Goal: Transaction & Acquisition: Purchase product/service

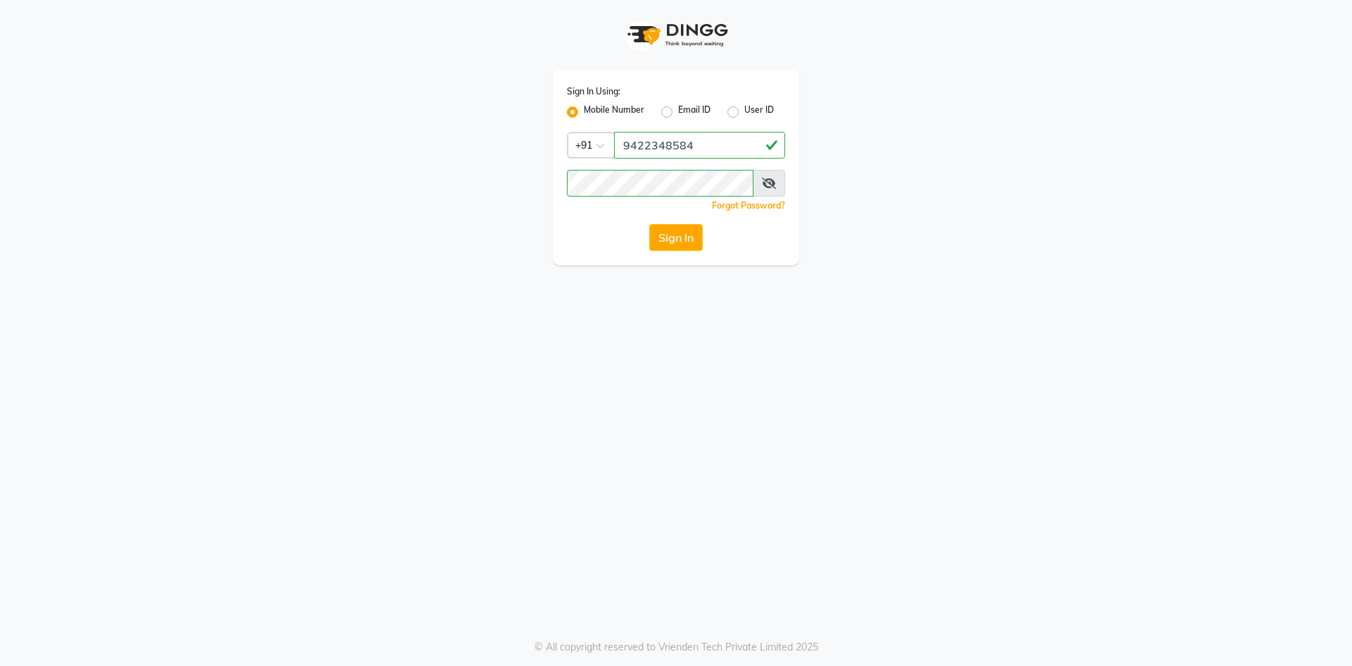
click at [682, 233] on button "Sign In" at bounding box center [676, 237] width 54 height 27
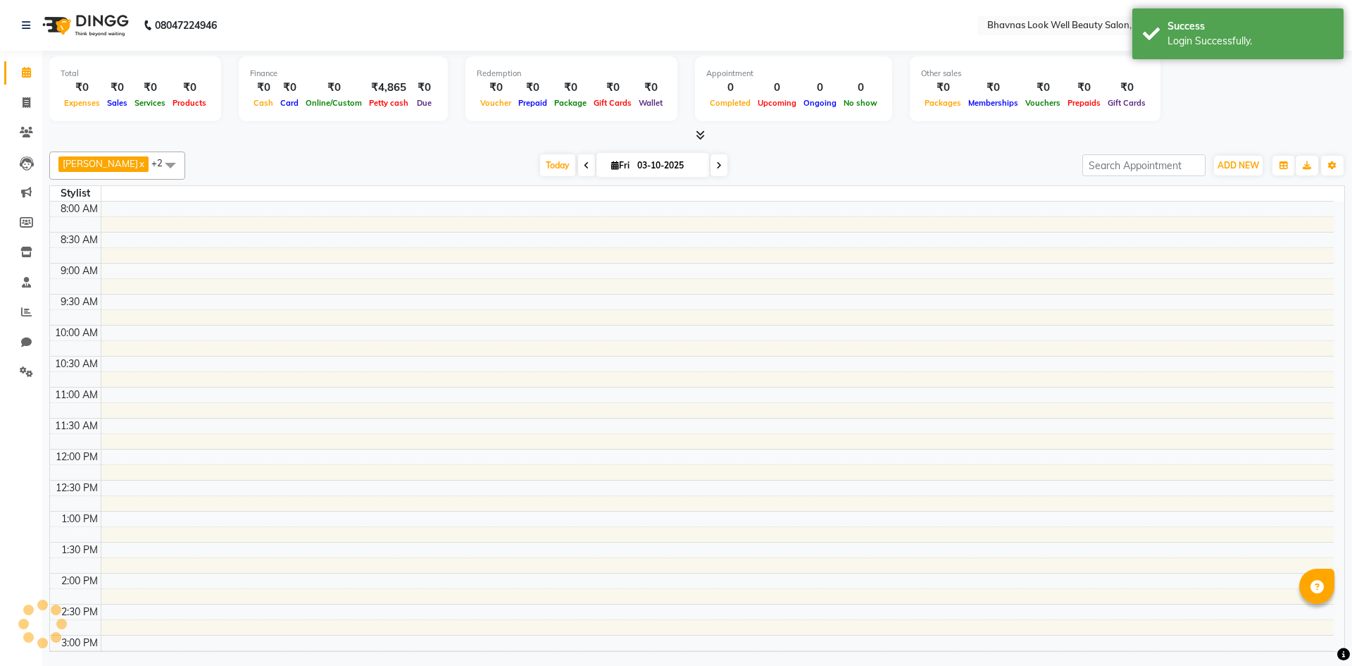
scroll to position [282, 0]
select select "en"
click at [24, 101] on icon at bounding box center [27, 102] width 8 height 11
select select "service"
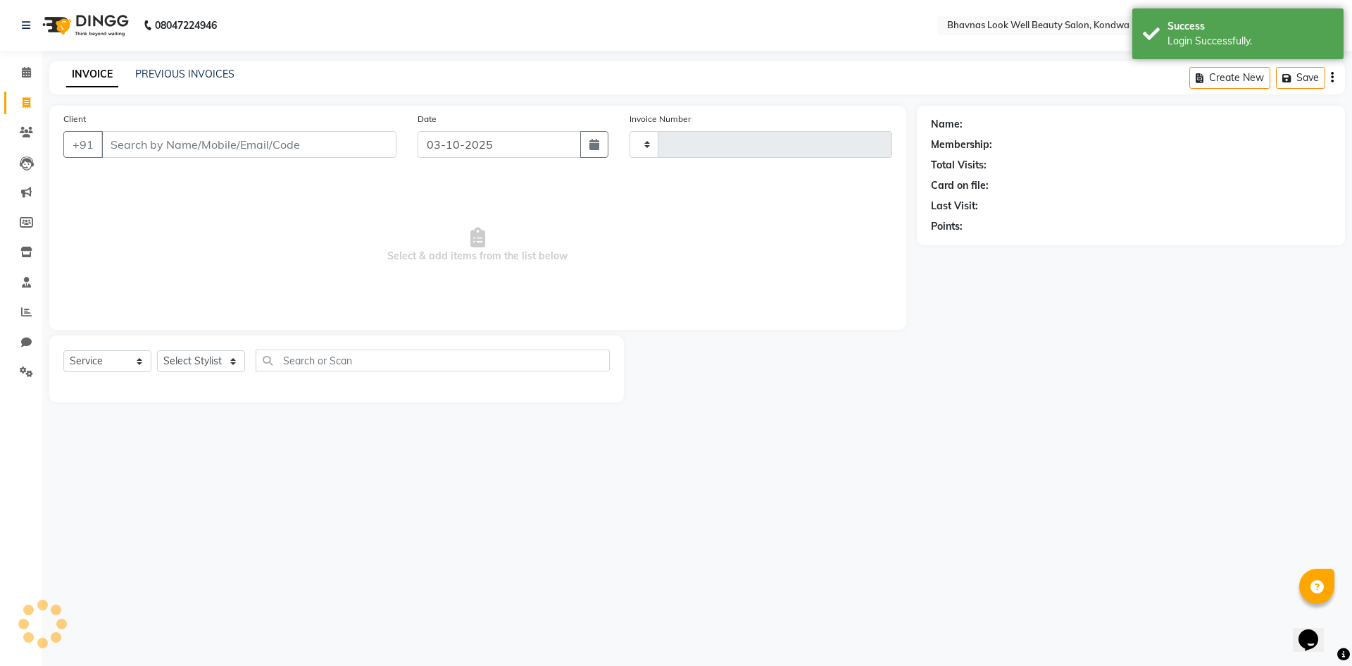
type input "0018"
select select "8628"
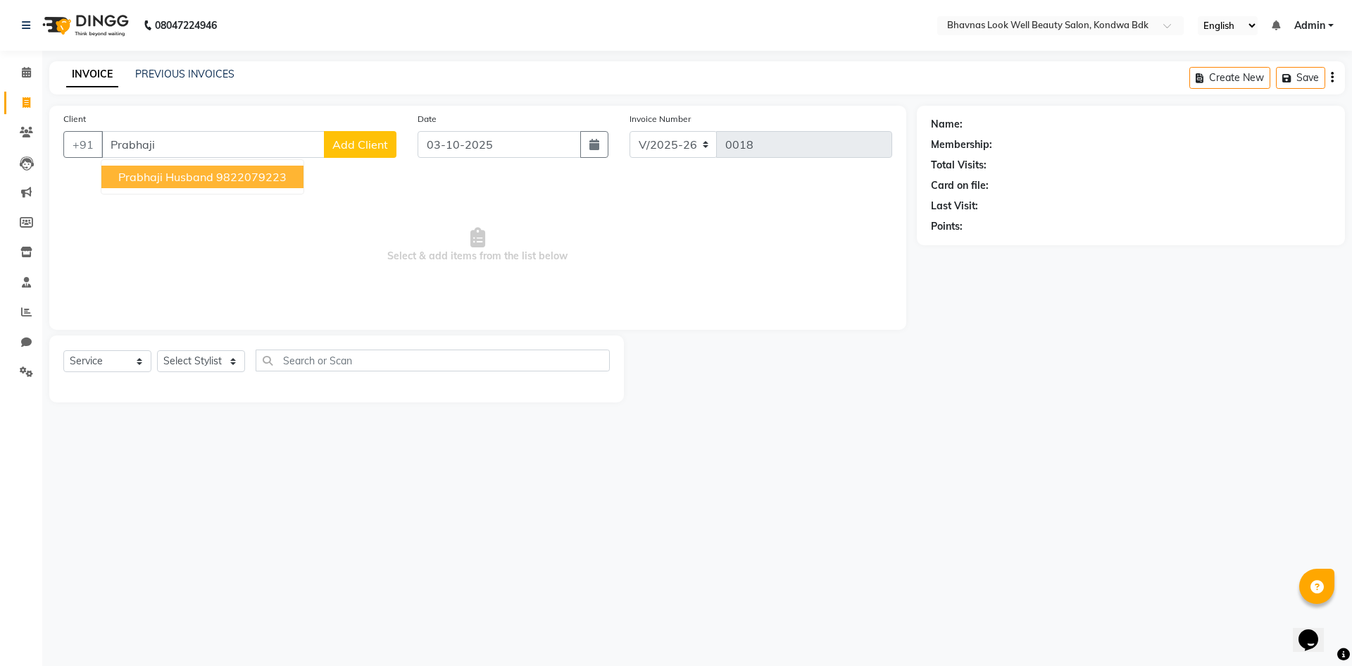
click at [211, 180] on span "Prabhaji Husband" at bounding box center [165, 177] width 95 height 14
type input "9822079223"
click at [587, 156] on button "button" at bounding box center [594, 144] width 28 height 27
select select "10"
select select "2025"
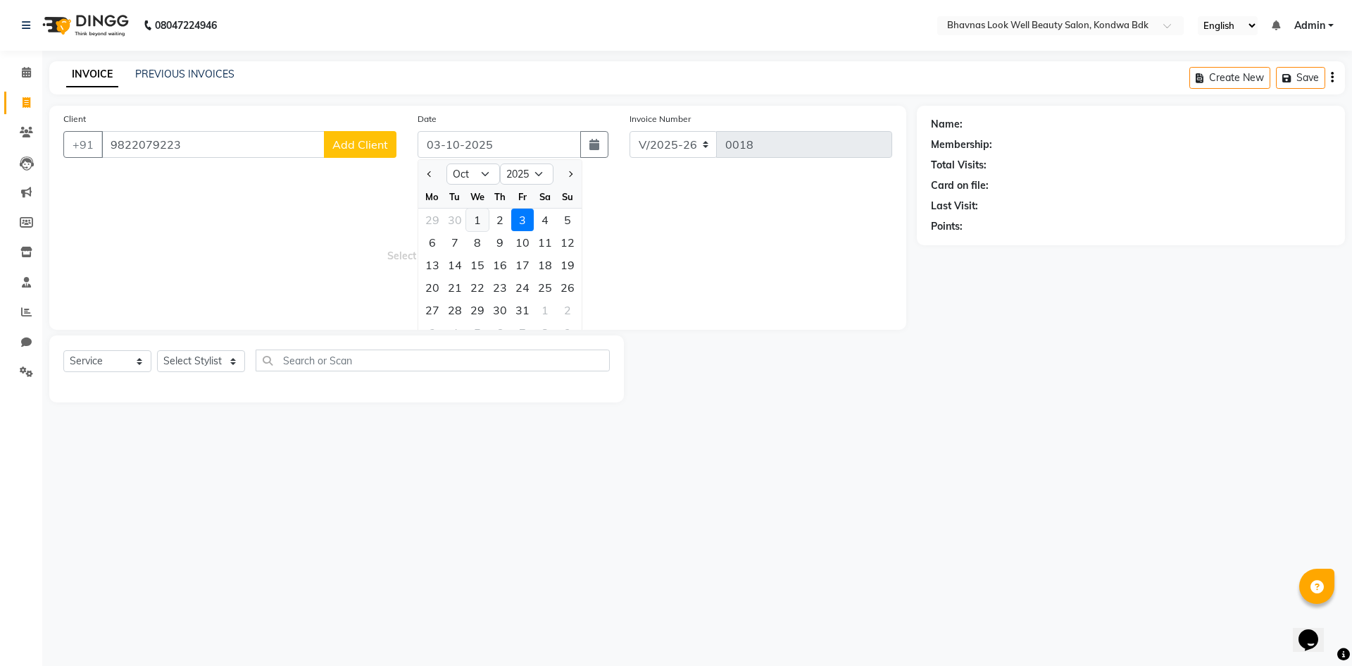
click at [485, 220] on div "1" at bounding box center [477, 219] width 23 height 23
type input "01-10-2025"
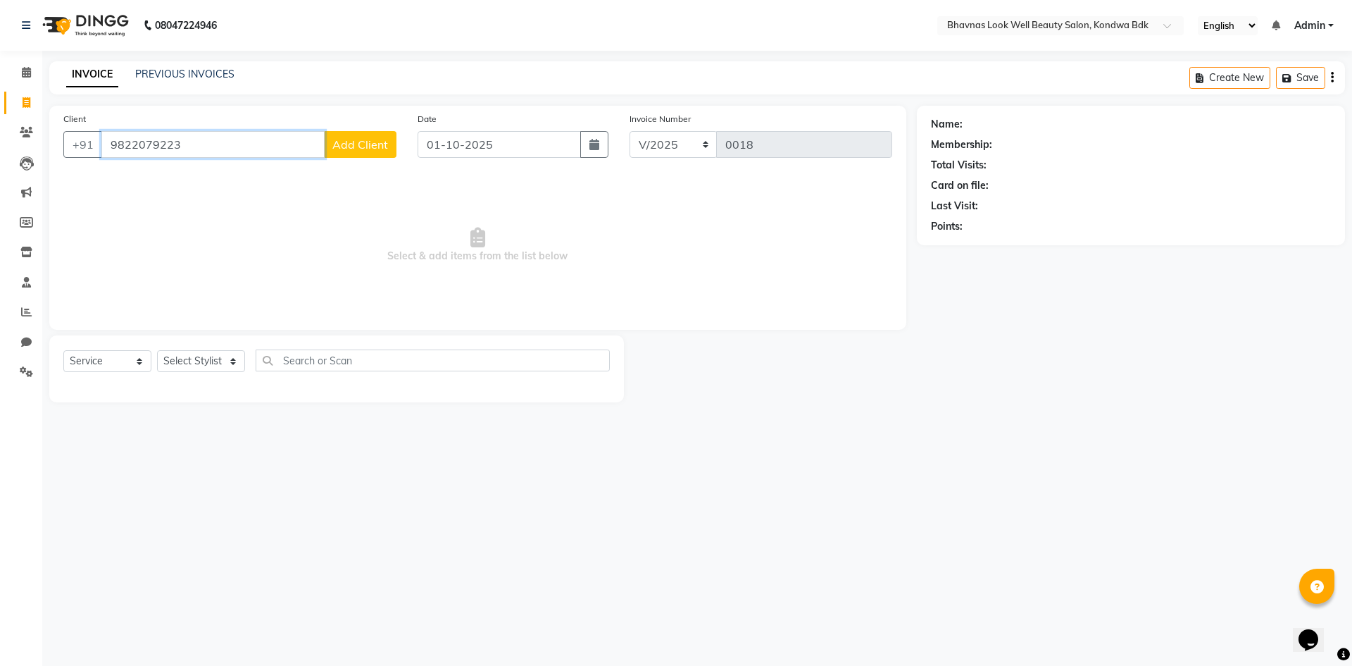
drag, startPoint x: 191, startPoint y: 146, endPoint x: 0, endPoint y: 152, distance: 191.0
click at [0, 152] on app-home "08047224946 Select Location × Bhavnas Look Well Beauty Salon, Kondwa Bdk Englis…" at bounding box center [676, 211] width 1352 height 423
click at [257, 173] on span "9420318840" at bounding box center [250, 177] width 70 height 14
type input "9420318840"
click at [196, 361] on select "Select Stylist Manager SATYASHILA ROJEKARI YOGINI MODI" at bounding box center [201, 361] width 88 height 22
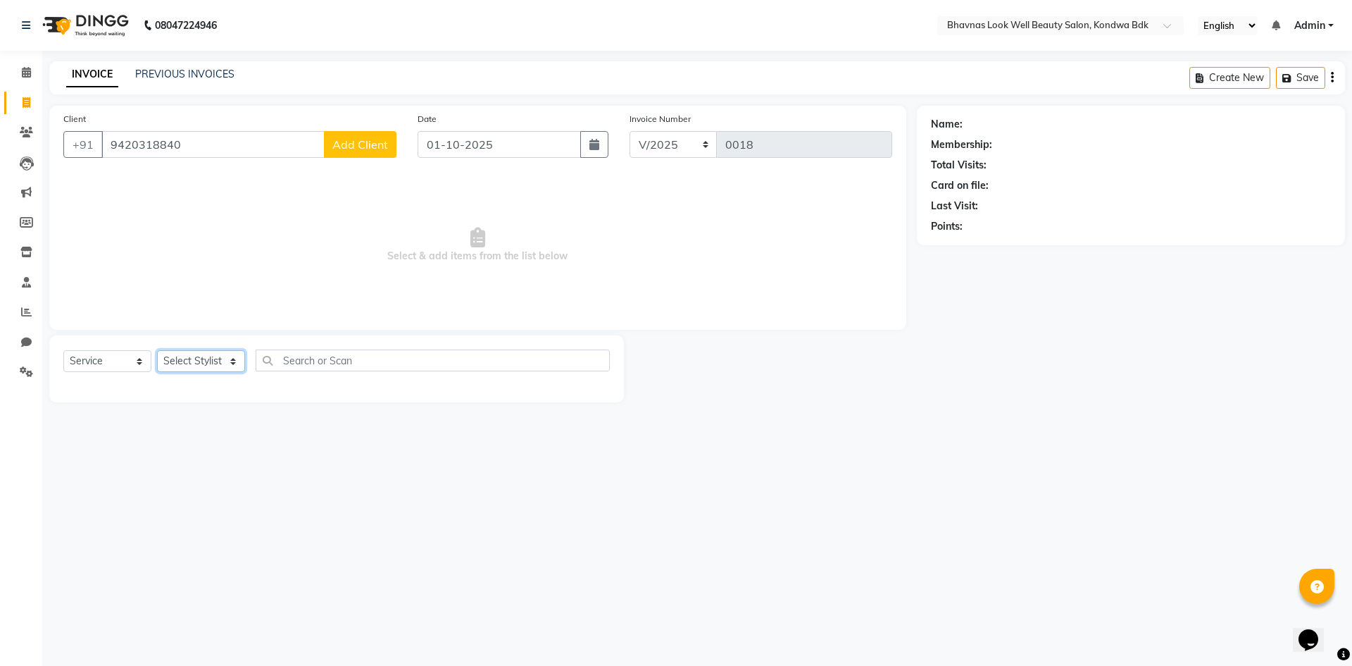
click at [213, 362] on select "Select Stylist Manager SATYASHILA ROJEKARI YOGINI MODI" at bounding box center [201, 361] width 88 height 22
click at [818, 375] on div at bounding box center [770, 368] width 293 height 67
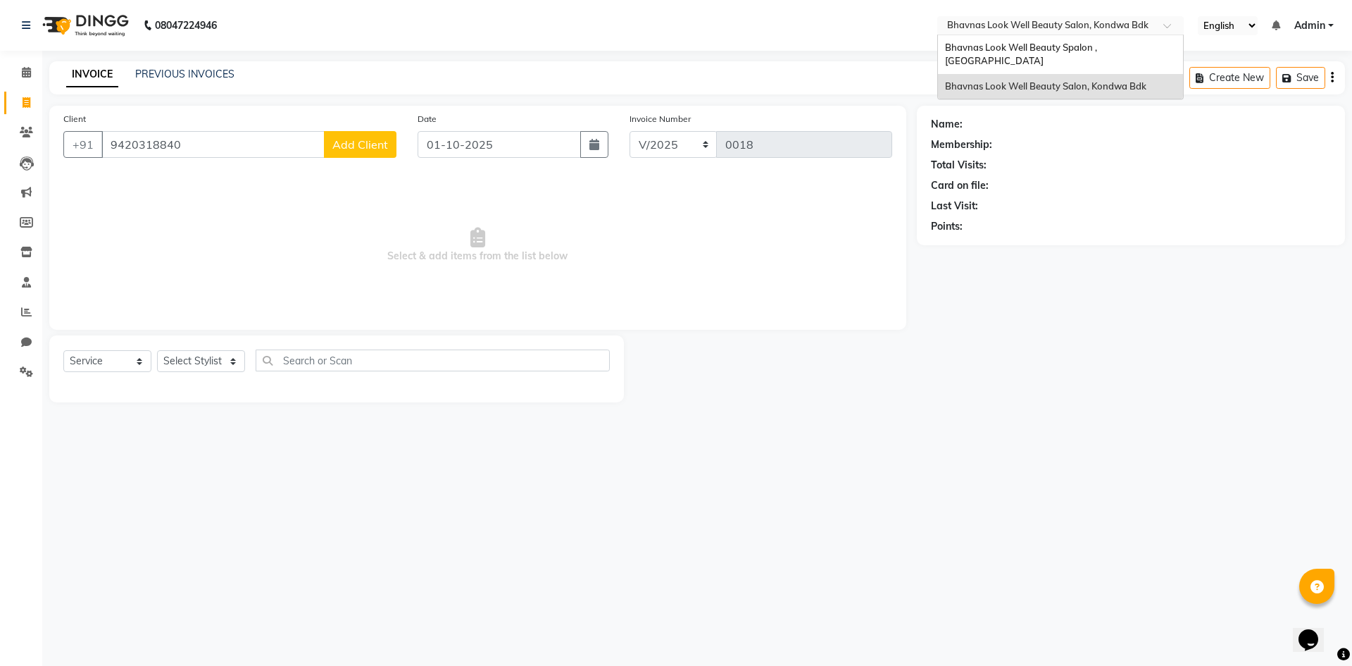
click at [1175, 23] on span at bounding box center [1172, 30] width 18 height 14
click at [1099, 47] on span "Bhavnas Look Well Beauty Spalon , [GEOGRAPHIC_DATA]" at bounding box center [1022, 54] width 154 height 25
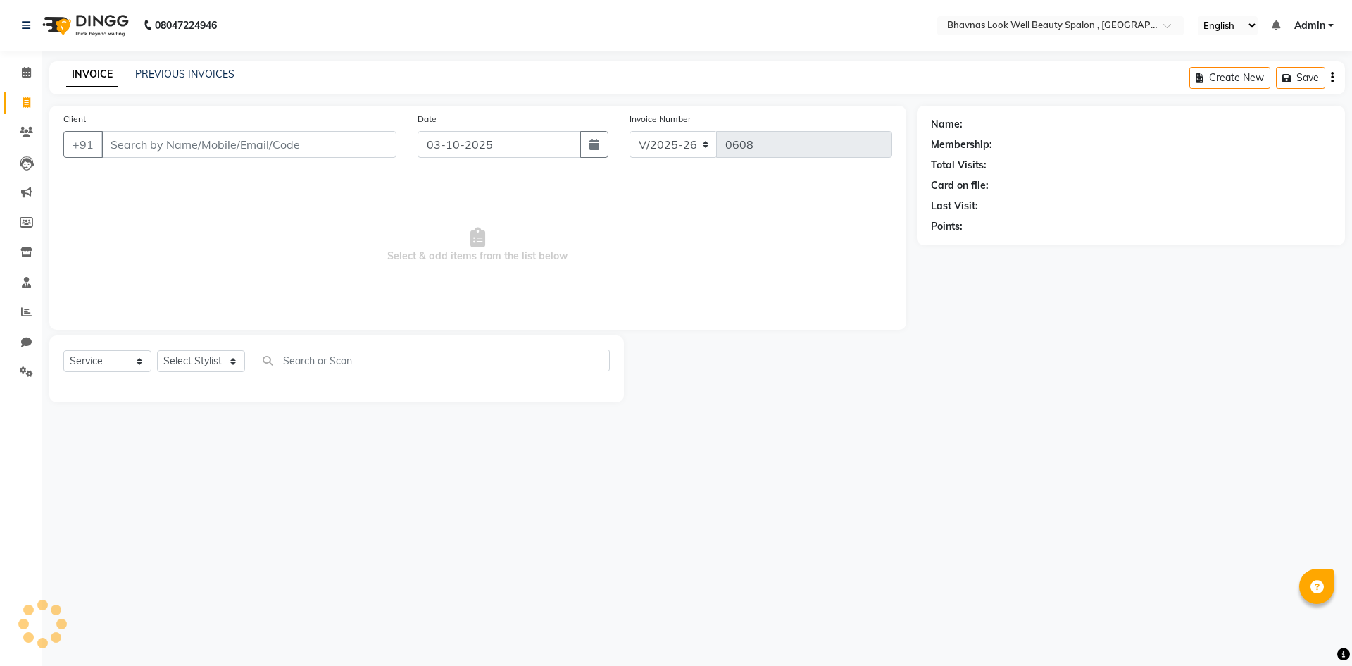
select select "6251"
select select "service"
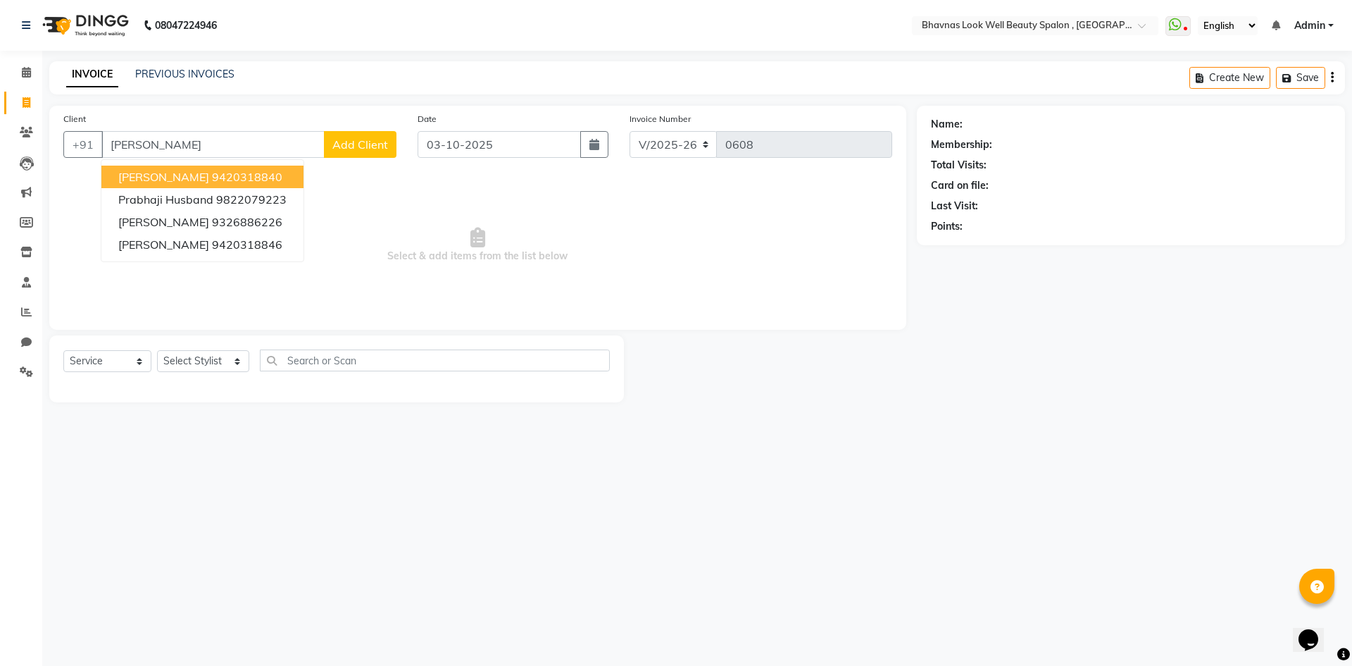
click at [238, 172] on ngb-highlight "9420318840" at bounding box center [247, 177] width 70 height 14
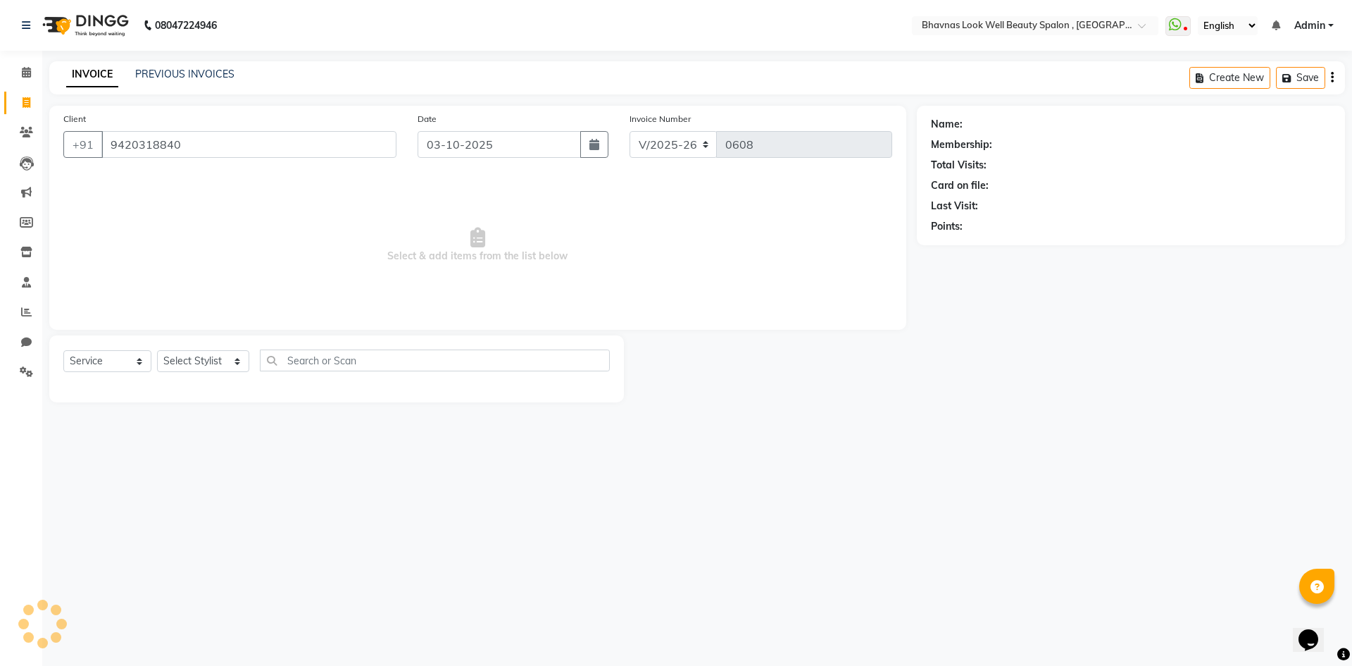
type input "9420318840"
click at [596, 142] on icon "button" at bounding box center [594, 144] width 10 height 11
select select "10"
select select "2025"
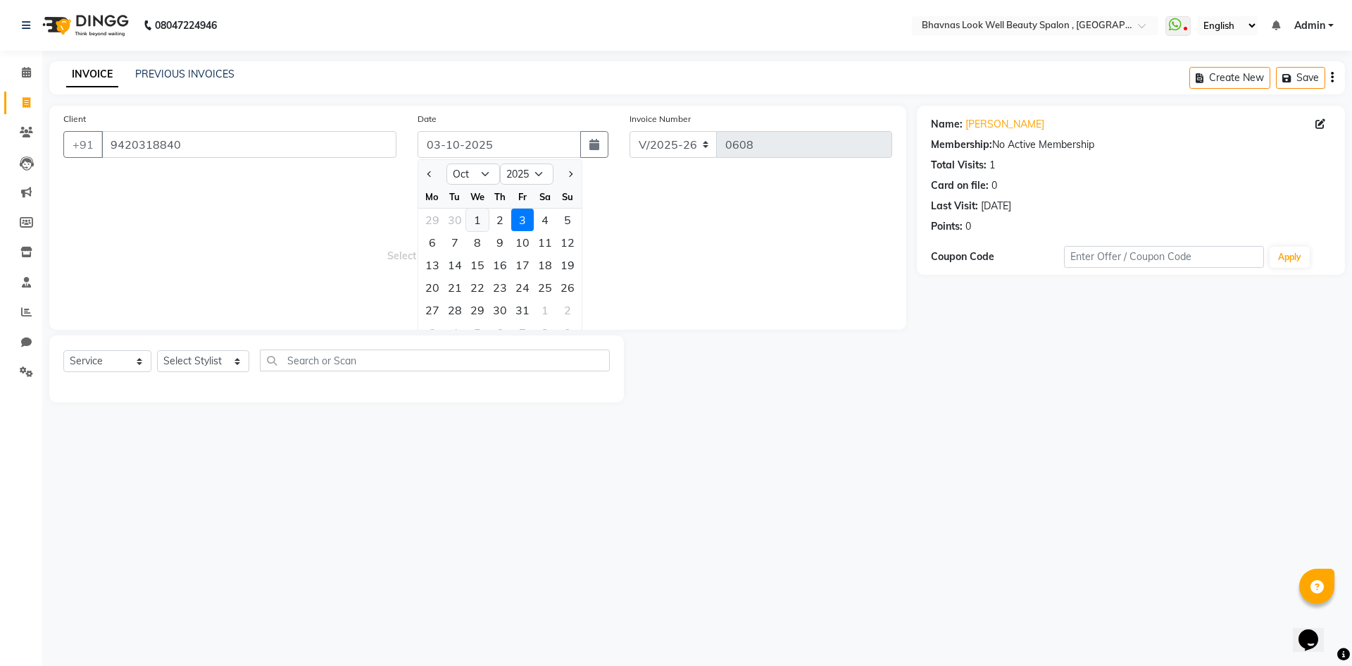
click at [477, 215] on div "1" at bounding box center [477, 219] width 23 height 23
type input "01-10-2025"
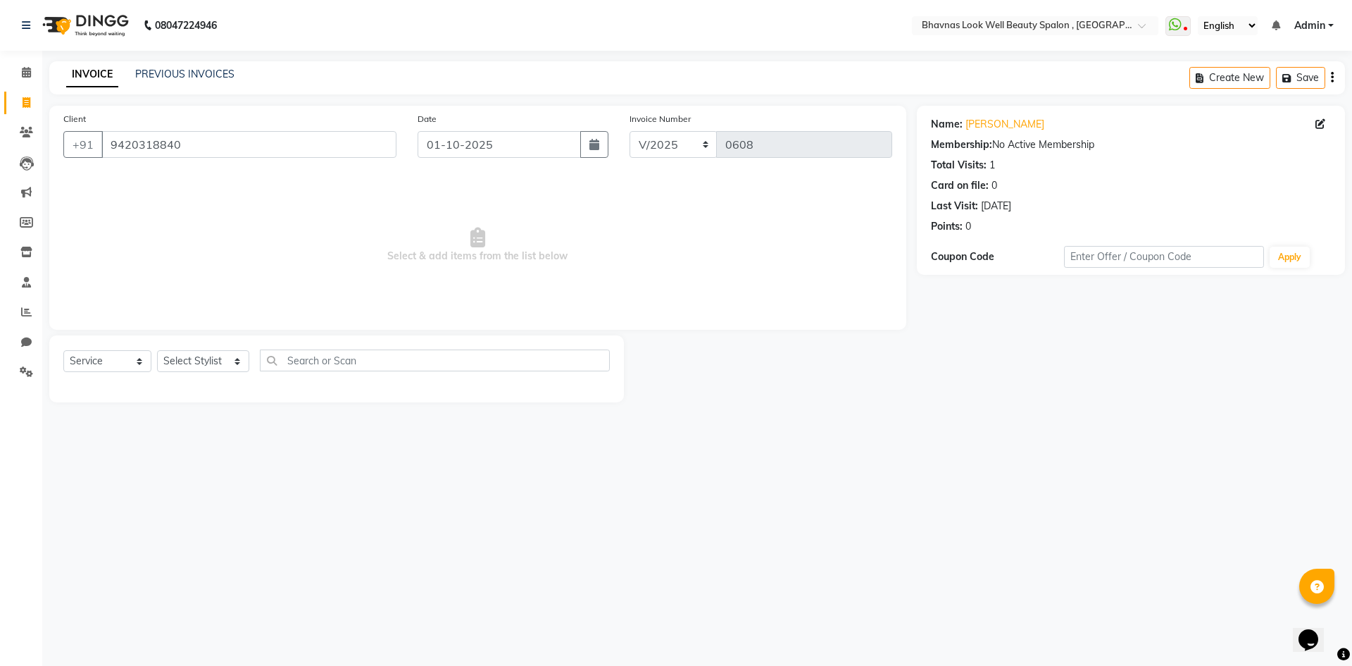
click at [196, 346] on div "Select Service Product Membership Package Voucher Prepaid Gift Card Select Styl…" at bounding box center [336, 368] width 575 height 67
click at [192, 353] on select "Select Stylist Aishwarya Sagar Bansode AMRUTA ANMAL DEVANSHI JYOTI GAIKWAD PRAT…" at bounding box center [203, 361] width 92 height 22
select select "46639"
click at [157, 350] on select "Select Stylist Aishwarya Sagar Bansode AMRUTA ANMAL DEVANSHI JYOTI GAIKWAD PRAT…" at bounding box center [203, 361] width 92 height 22
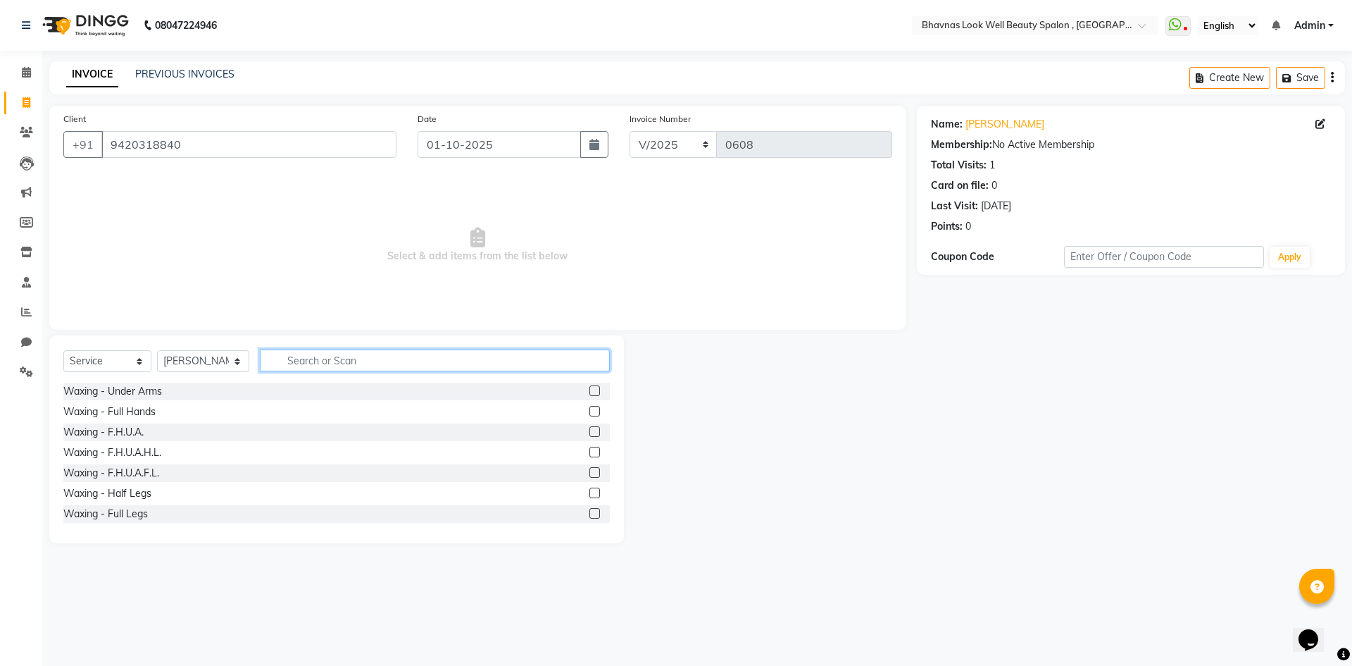
click at [317, 363] on input "text" at bounding box center [435, 360] width 351 height 22
type input "hair col"
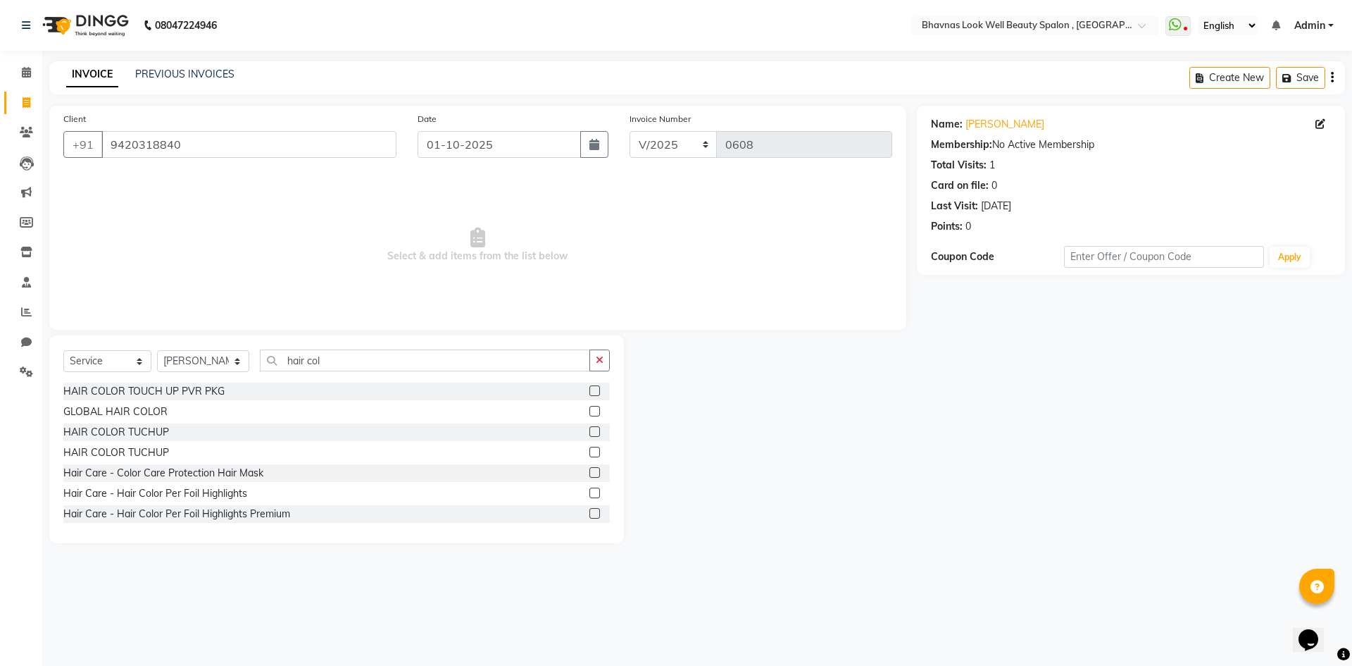
click at [589, 396] on div at bounding box center [593, 392] width 9 height 15
click at [589, 392] on label at bounding box center [594, 390] width 11 height 11
click at [589, 392] on input "checkbox" at bounding box center [593, 391] width 9 height 9
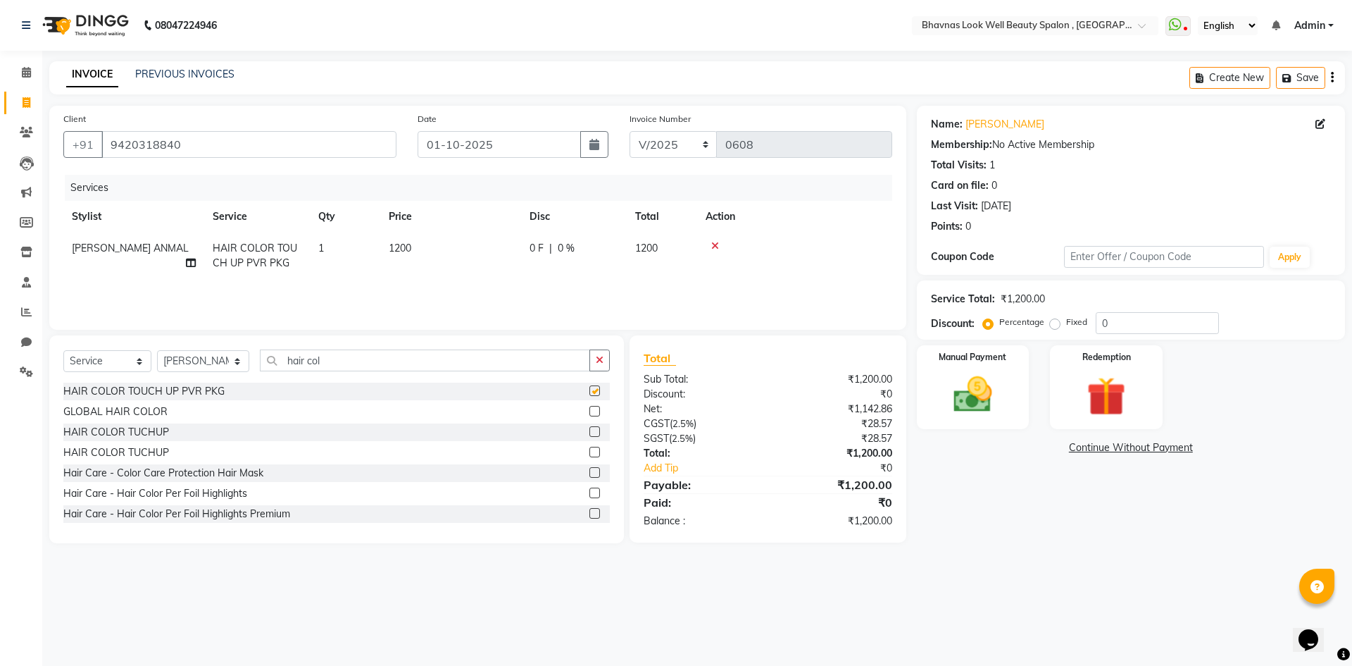
checkbox input "false"
click at [408, 263] on td "1200" at bounding box center [450, 255] width 141 height 46
select select "46639"
drag, startPoint x: 621, startPoint y: 249, endPoint x: 604, endPoint y: 261, distance: 20.9
click at [604, 261] on input "0" at bounding box center [617, 252] width 42 height 22
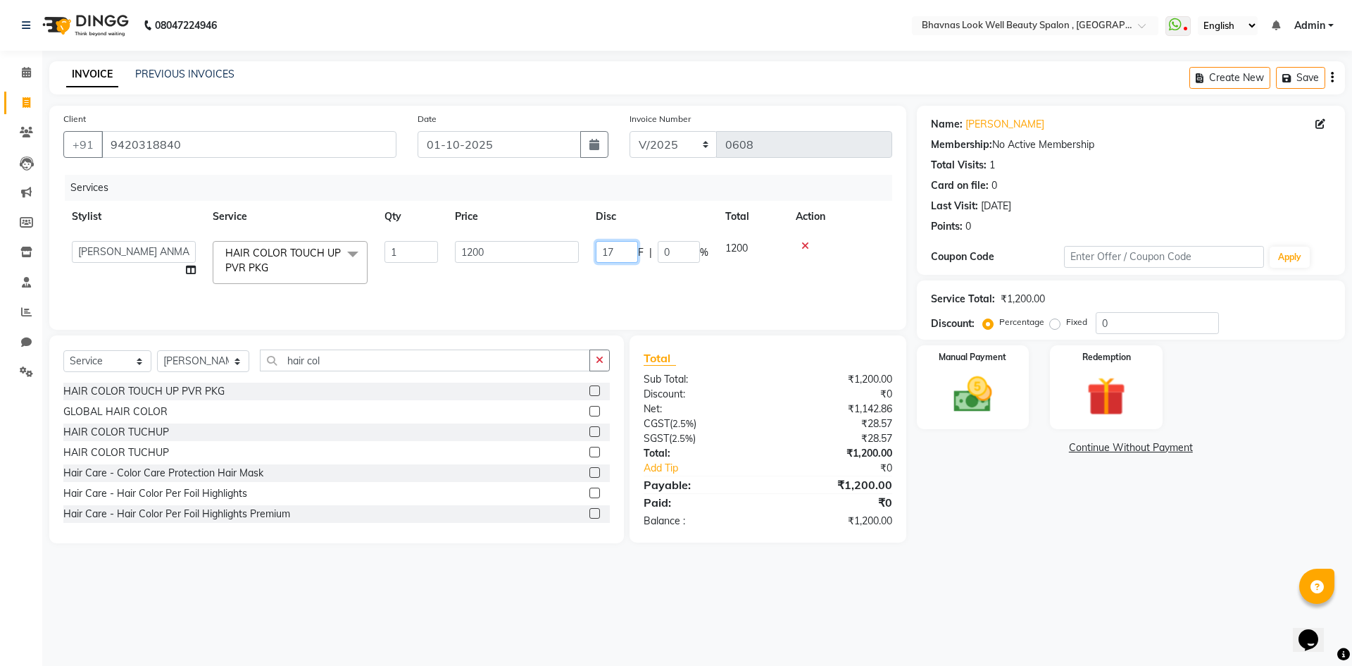
type input "172"
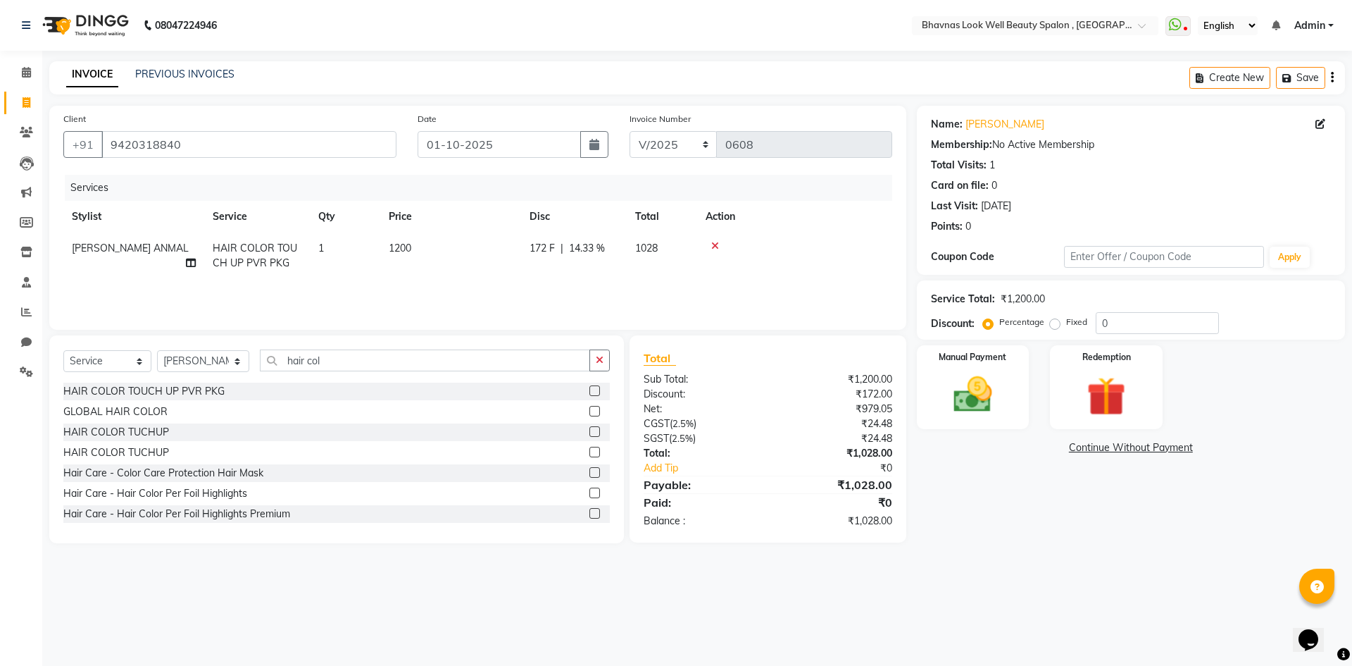
click at [673, 303] on div "Services Stylist Service Qty Price Disc Total Action AMRUTA ANMAL HAIR COLOR TO…" at bounding box center [477, 245] width 829 height 141
drag, startPoint x: 331, startPoint y: 367, endPoint x: 265, endPoint y: 365, distance: 65.5
click at [265, 365] on input "hair col" at bounding box center [425, 360] width 331 height 22
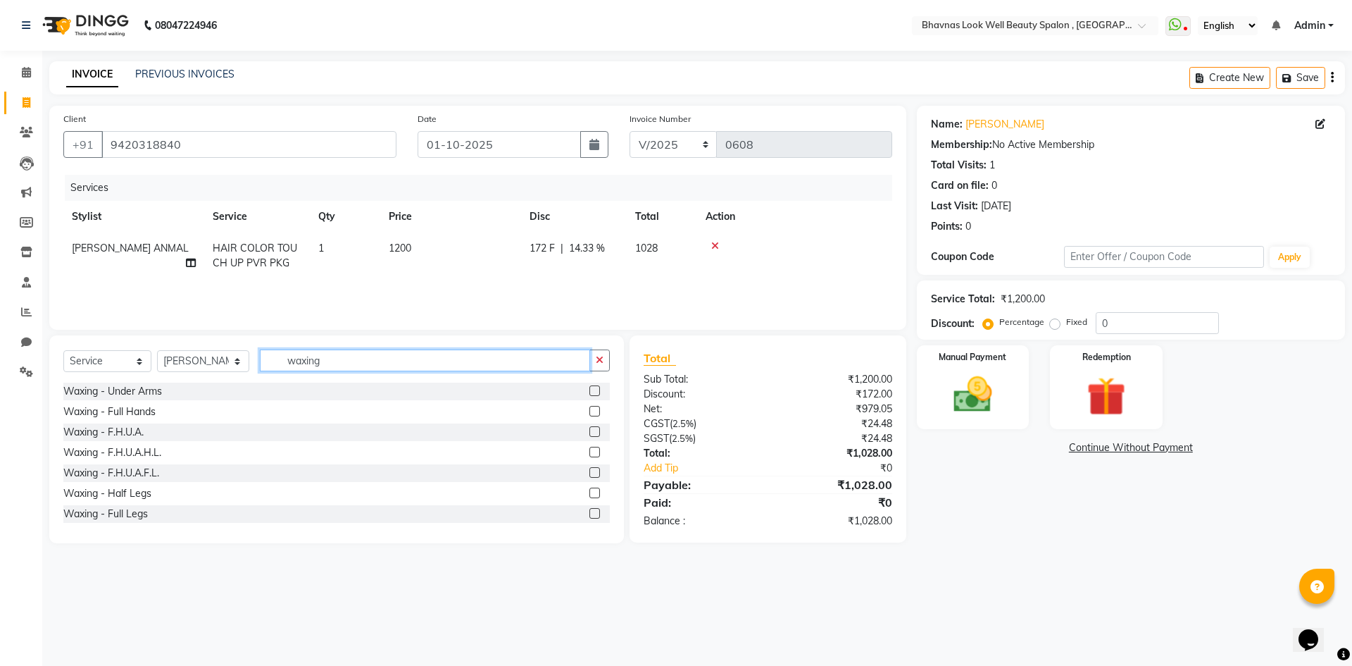
type input "waxing"
click at [589, 448] on label at bounding box center [594, 451] width 11 height 11
click at [589, 448] on input "checkbox" at bounding box center [593, 452] width 9 height 9
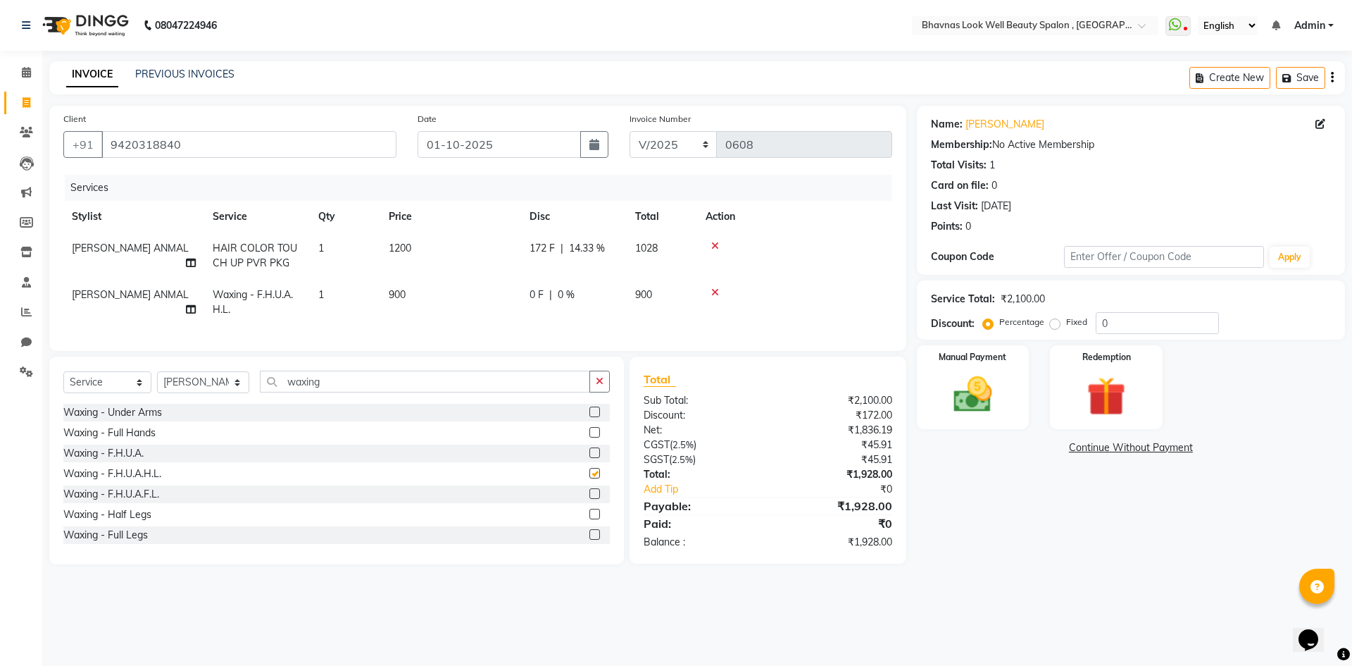
checkbox input "false"
click at [590, 310] on td "0 F | 0 %" at bounding box center [574, 302] width 106 height 46
select select "46639"
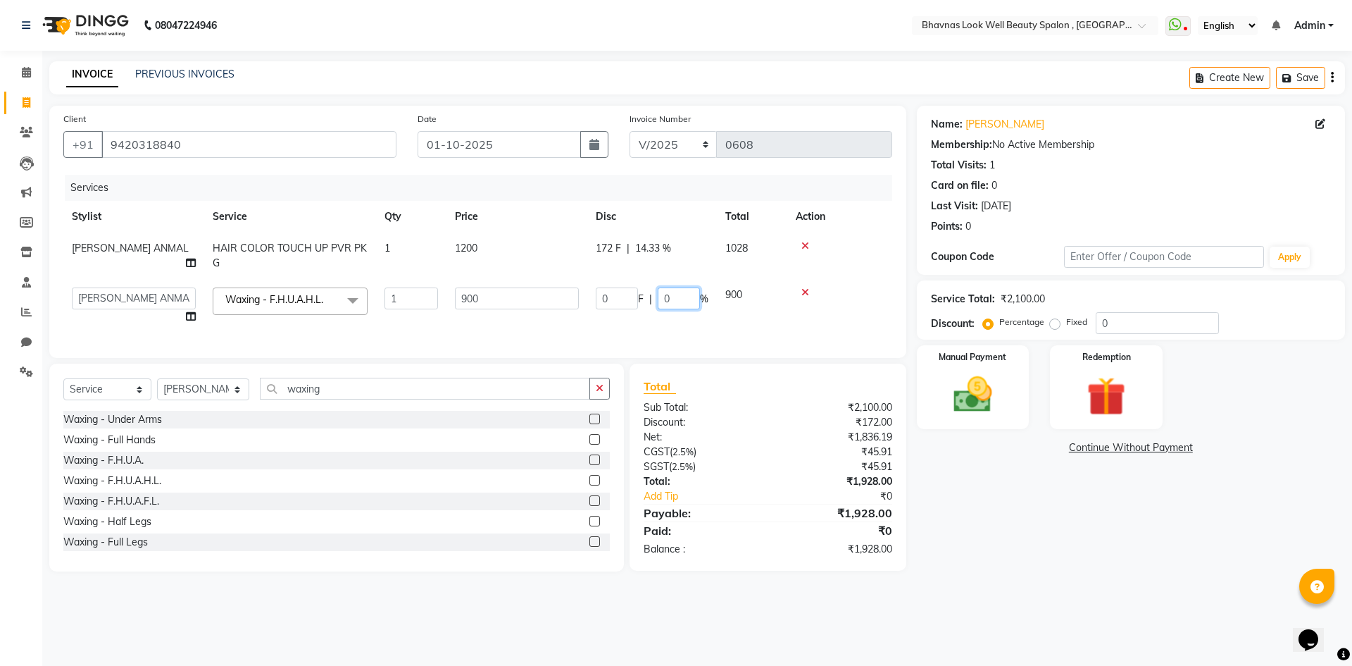
click at [688, 301] on input "0" at bounding box center [679, 298] width 42 height 22
type input "10"
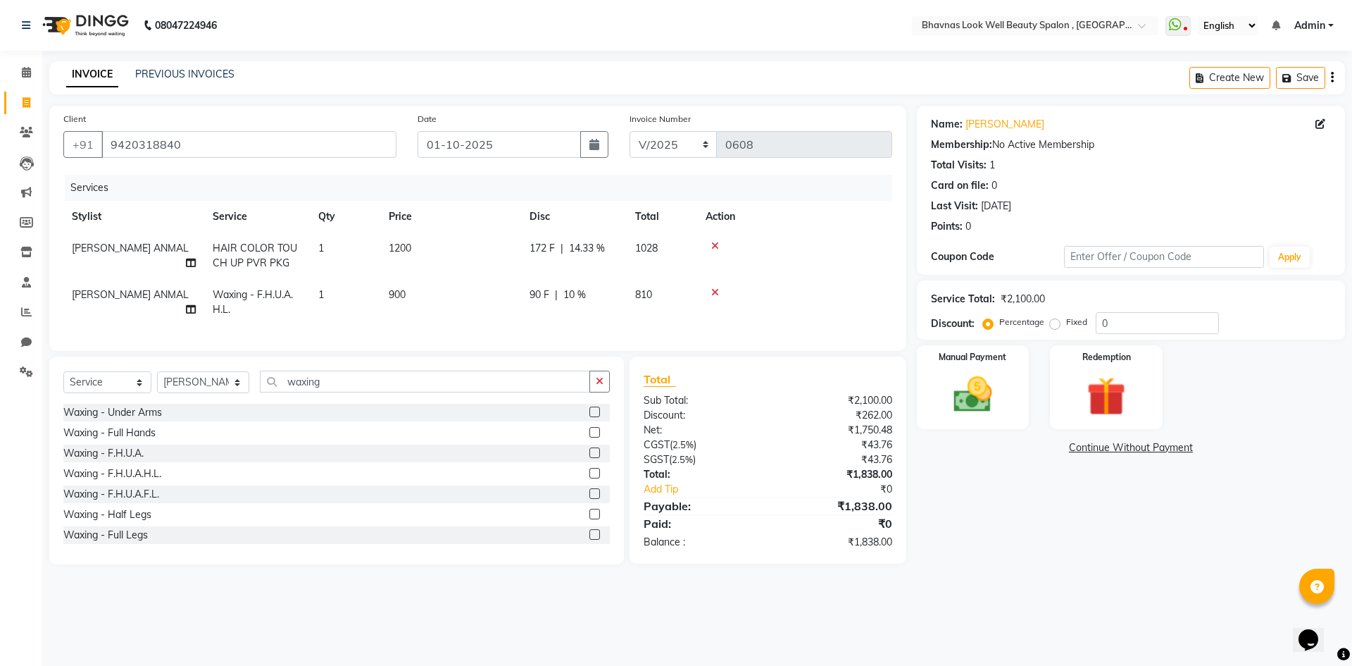
click at [773, 316] on tr "AMRUTA ANMAL Waxing - F.H.U.A.H.L. 1 900 90 F | 10 % 810" at bounding box center [477, 302] width 829 height 46
click at [323, 386] on input "waxing" at bounding box center [425, 381] width 331 height 22
drag, startPoint x: 345, startPoint y: 391, endPoint x: 287, endPoint y: 397, distance: 58.1
click at [287, 392] on input "waxing" at bounding box center [425, 381] width 331 height 22
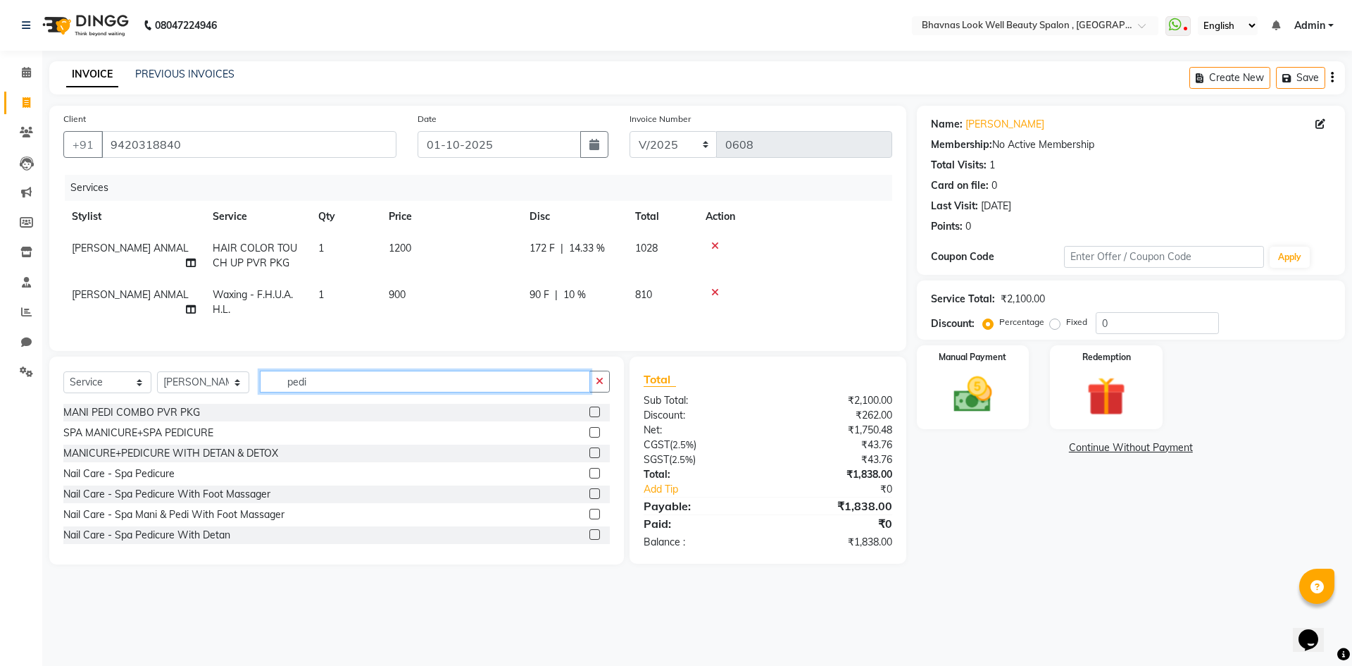
type input "pedi"
click at [590, 442] on div at bounding box center [599, 433] width 20 height 18
click at [589, 437] on label at bounding box center [594, 432] width 11 height 11
click at [589, 437] on input "checkbox" at bounding box center [593, 432] width 9 height 9
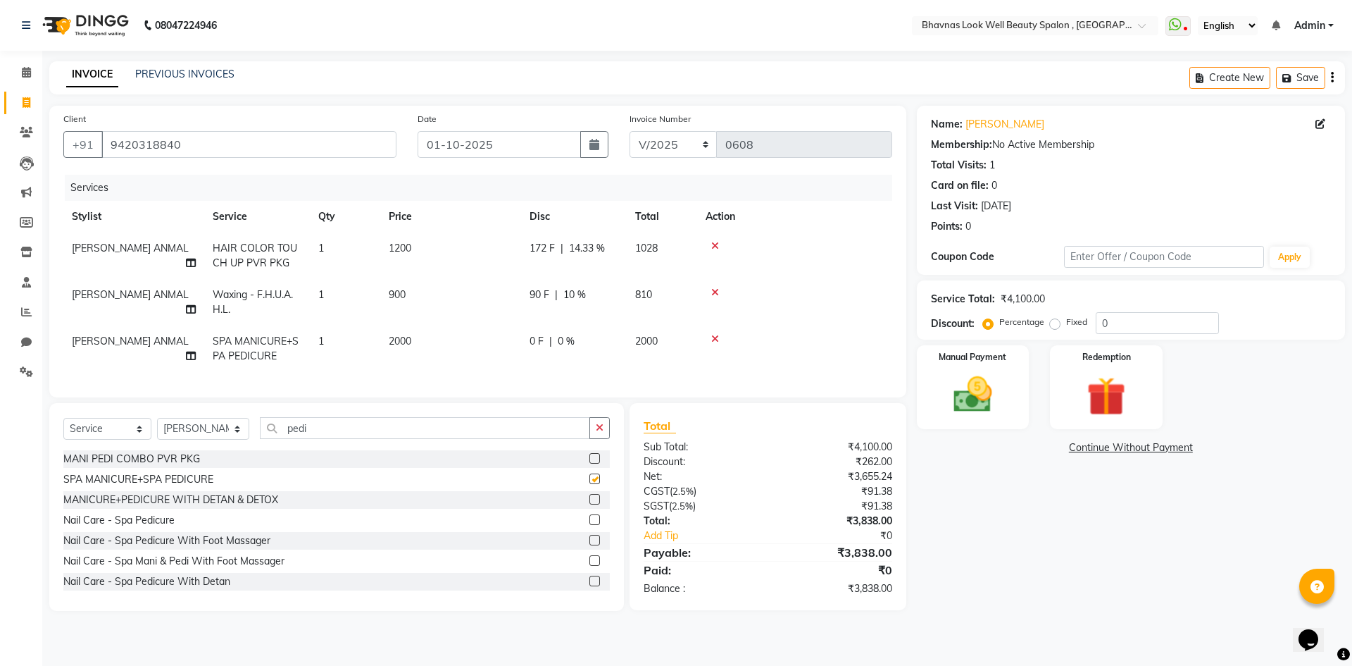
checkbox input "false"
click at [354, 363] on td "1" at bounding box center [345, 348] width 70 height 46
select select "46639"
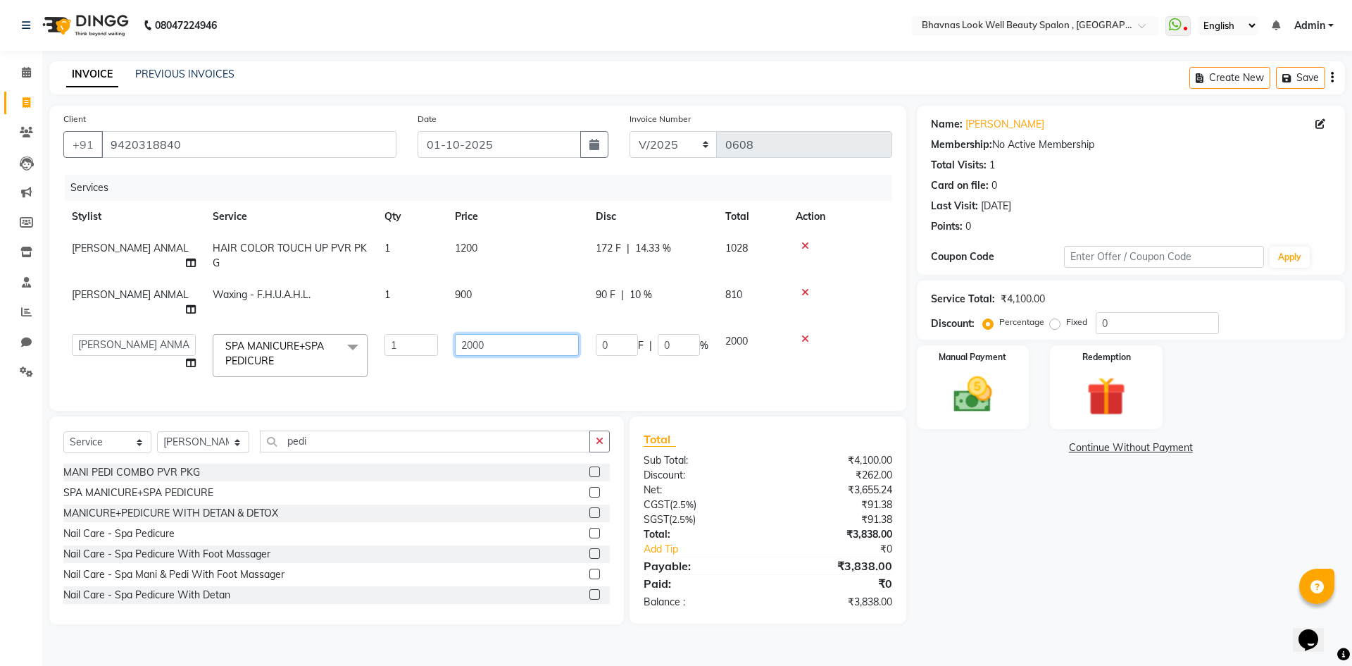
drag, startPoint x: 511, startPoint y: 330, endPoint x: 434, endPoint y: 330, distance: 77.5
click at [434, 330] on tr "Aishwarya Sagar Bansode AMRUTA ANMAL DEVANSHI JYOTI GAIKWAD PRATIKSHA CHANDPUR …" at bounding box center [477, 355] width 829 height 60
type input "2500"
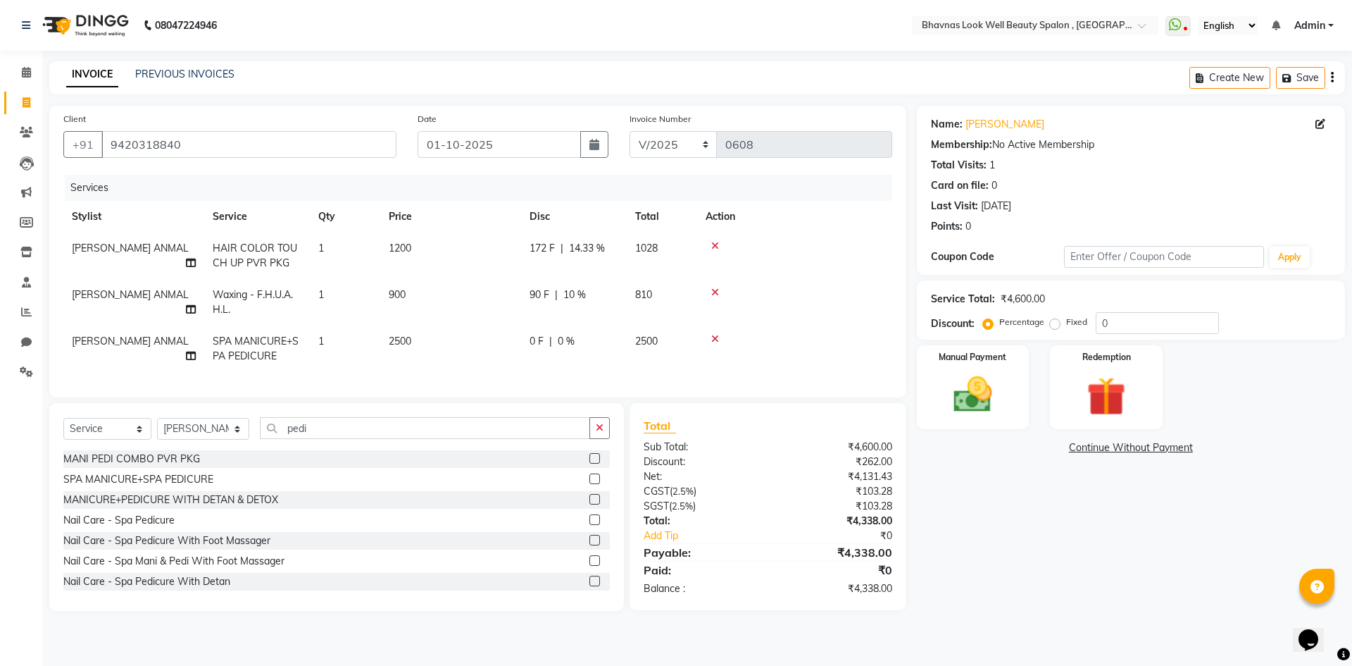
click at [613, 337] on div "0 F | 0 %" at bounding box center [574, 341] width 89 height 15
select select "46639"
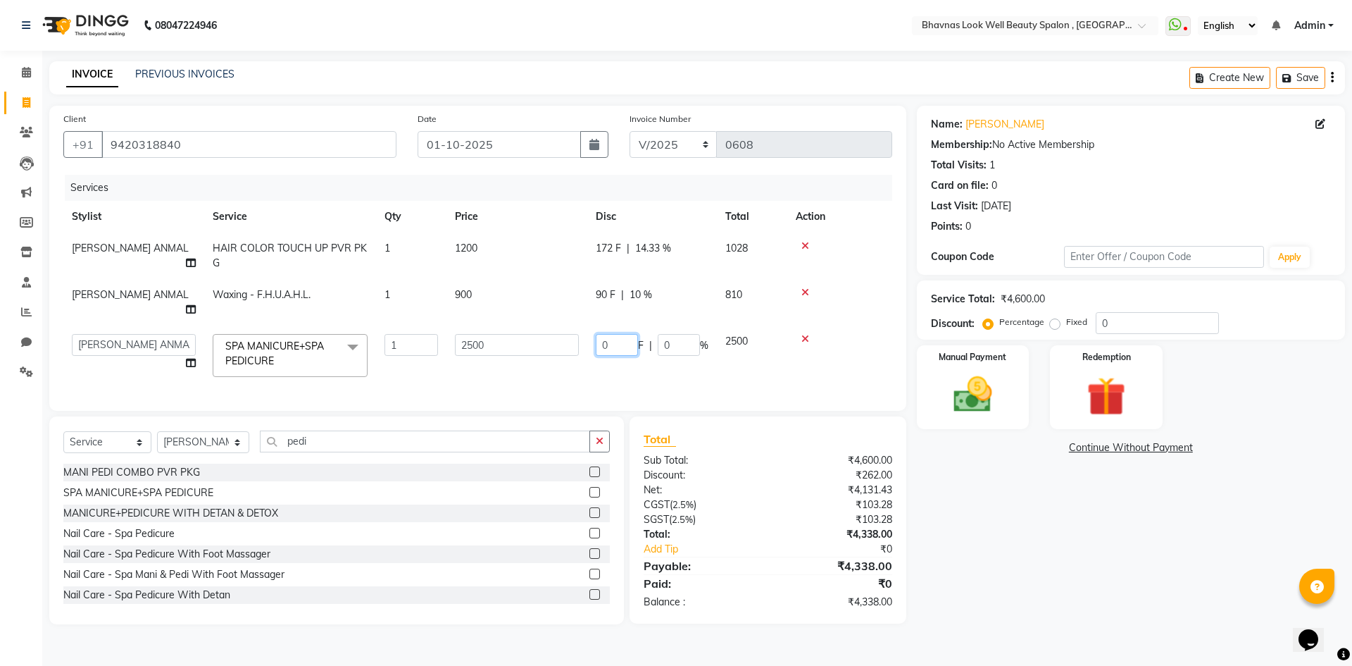
drag, startPoint x: 613, startPoint y: 329, endPoint x: 588, endPoint y: 337, distance: 25.8
click at [588, 337] on td "0 F | 0 %" at bounding box center [652, 355] width 130 height 60
type input "10"
click at [533, 348] on tr "Aishwarya Sagar Bansode AMRUTA ANMAL DEVANSHI JYOTI GAIKWAD PRATIKSHA CHANDPUR …" at bounding box center [477, 355] width 829 height 60
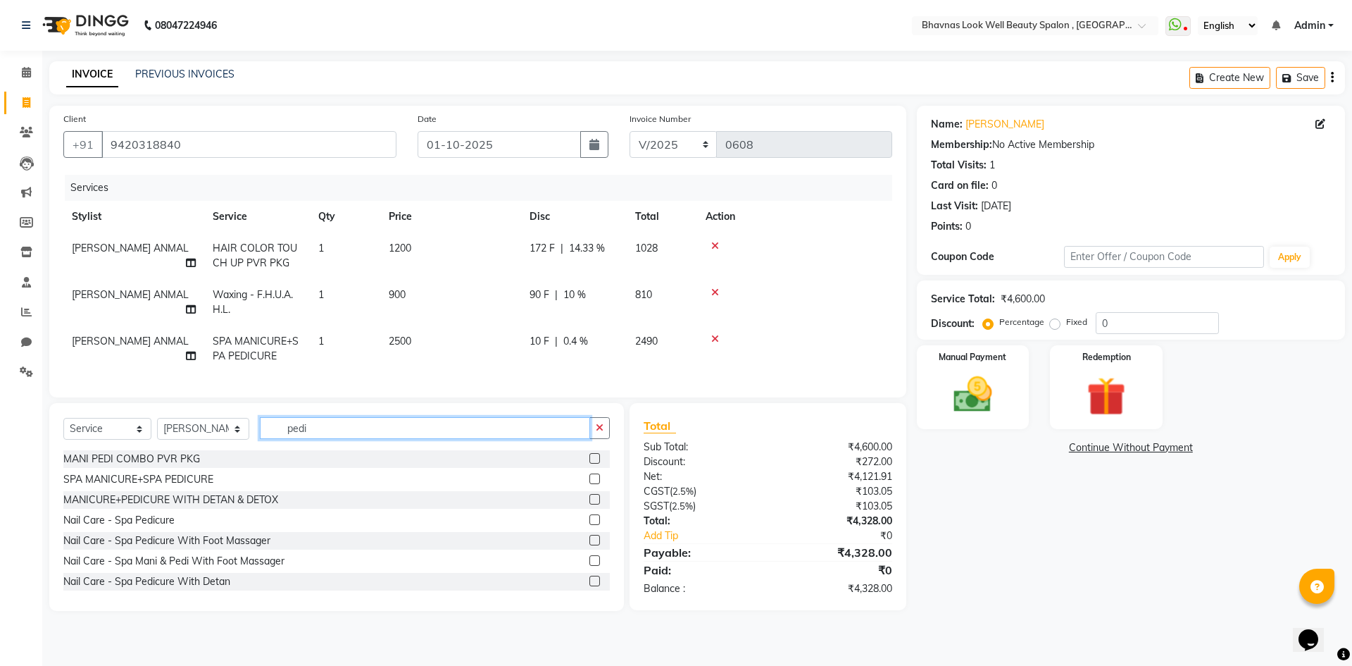
drag, startPoint x: 335, startPoint y: 439, endPoint x: 282, endPoint y: 443, distance: 52.9
click at [282, 439] on input "pedi" at bounding box center [425, 428] width 331 height 22
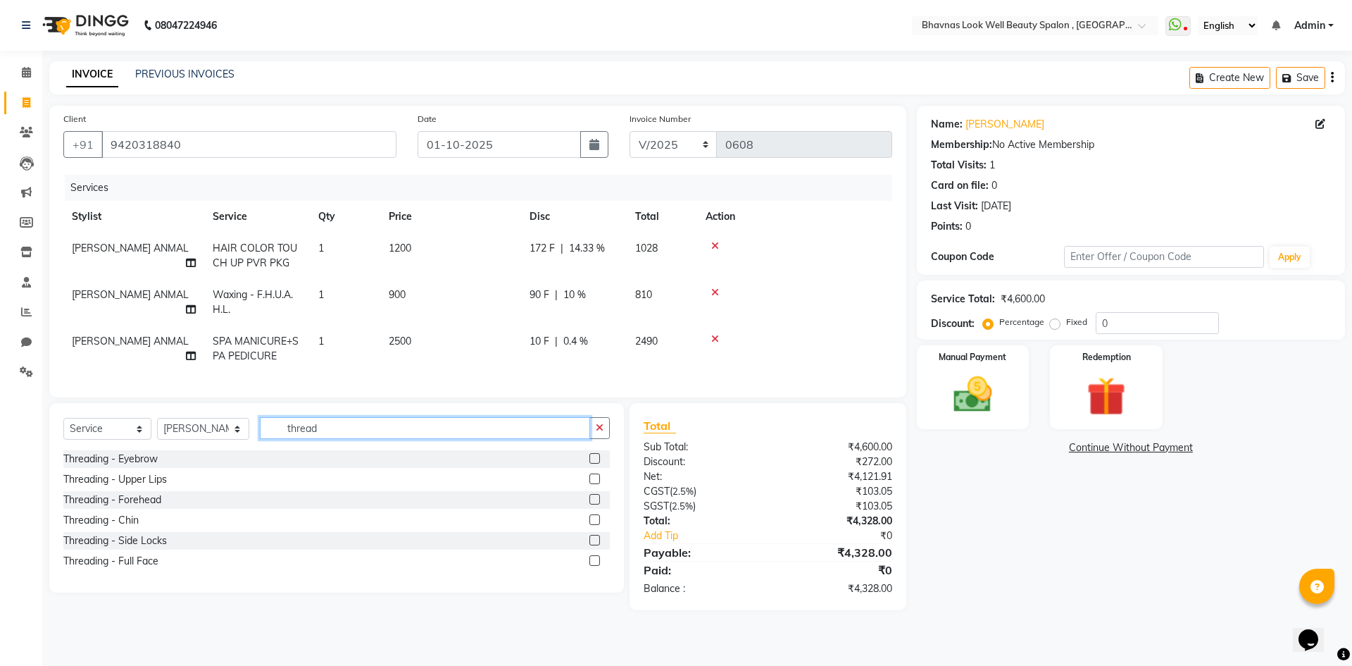
type input "thread"
click at [596, 463] on label at bounding box center [594, 458] width 11 height 11
click at [596, 463] on input "checkbox" at bounding box center [593, 458] width 9 height 9
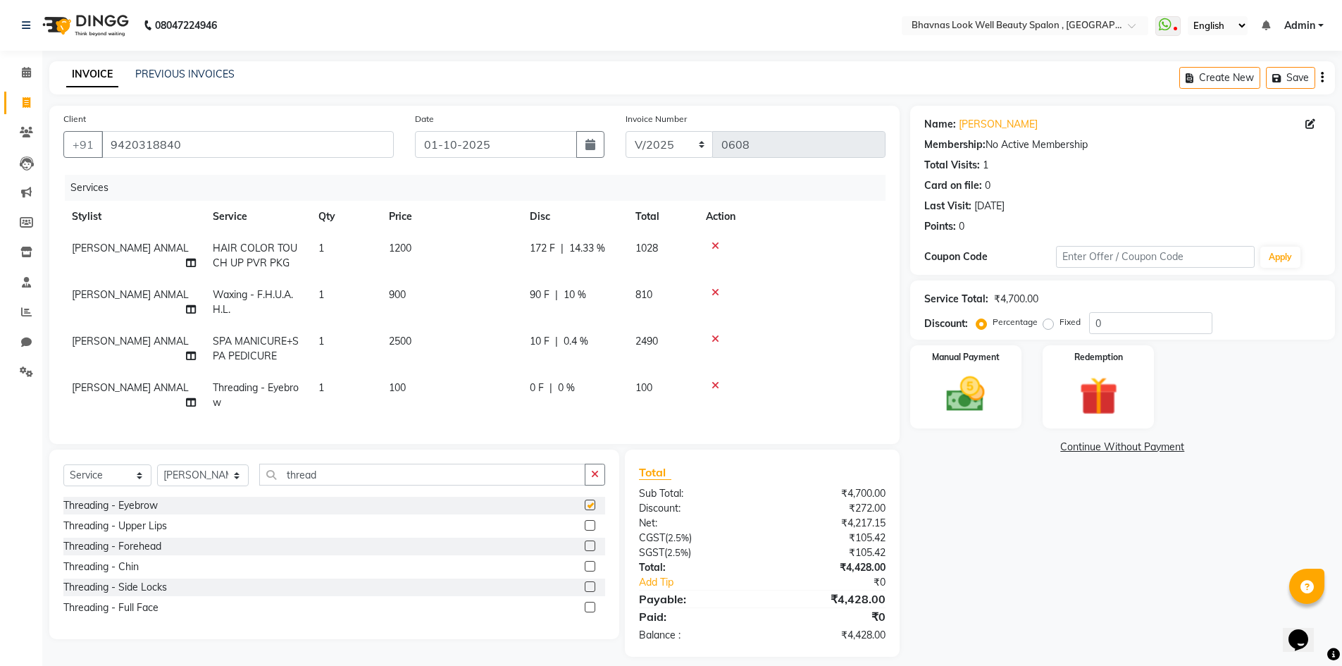
checkbox input "false"
drag, startPoint x: 339, startPoint y: 486, endPoint x: 201, endPoint y: 488, distance: 138.8
click at [201, 488] on div "Select Service Product Membership Package Voucher Prepaid Gift Card Select Styl…" at bounding box center [334, 479] width 542 height 33
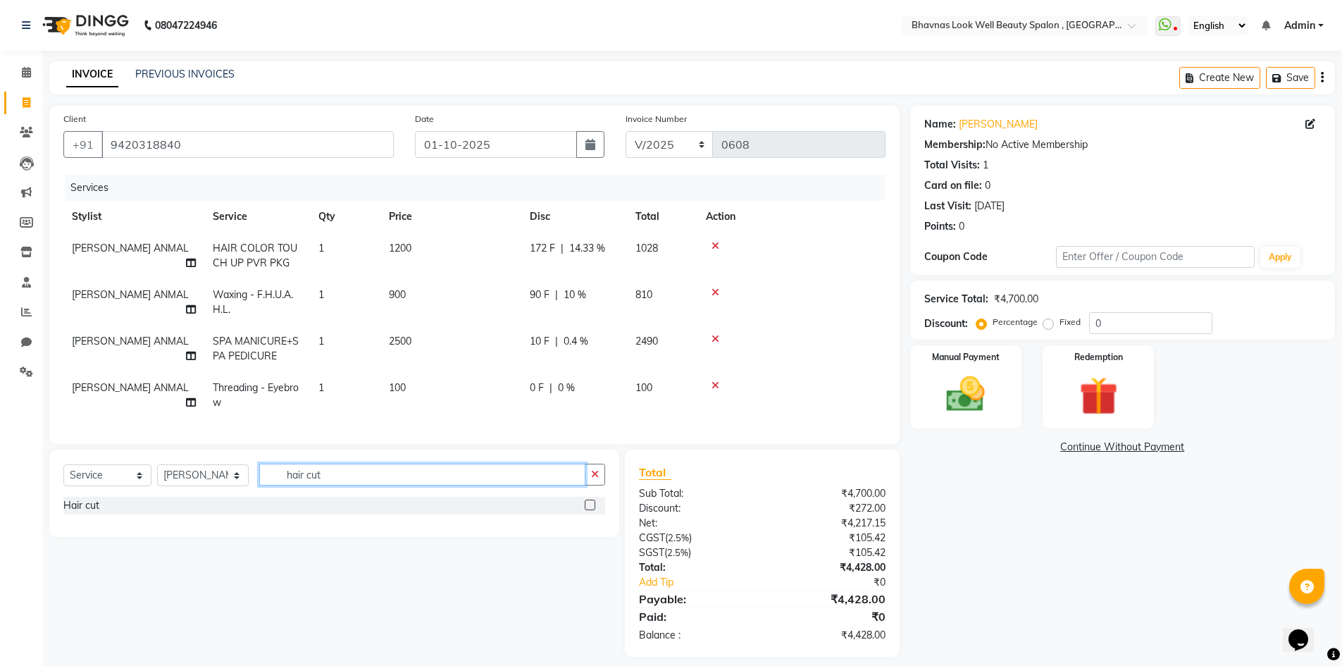
type input "hair cut"
click at [595, 510] on label at bounding box center [590, 504] width 11 height 11
click at [594, 510] on input "checkbox" at bounding box center [589, 505] width 9 height 9
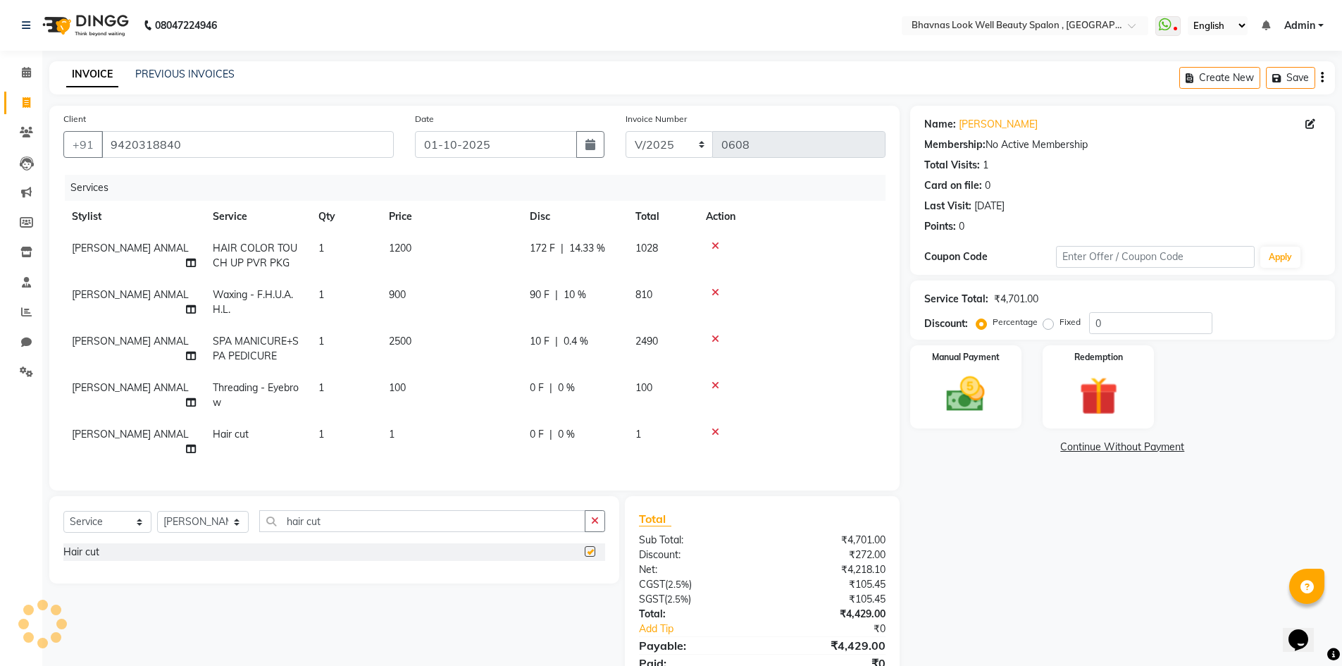
checkbox input "false"
click at [531, 438] on span "0 F" at bounding box center [537, 434] width 14 height 15
select select "46639"
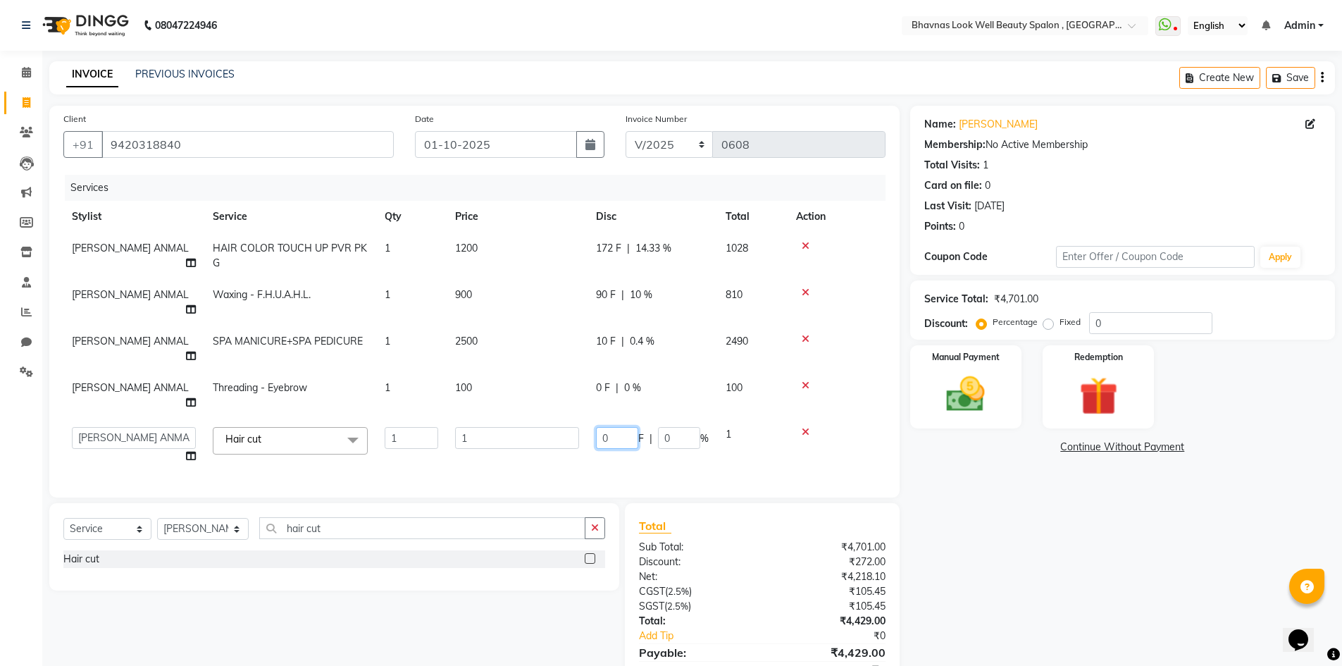
drag, startPoint x: 623, startPoint y: 396, endPoint x: 583, endPoint y: 398, distance: 39.5
click at [583, 418] on tr "Aishwarya Sagar Bansode AMRUTA ANMAL DEVANSHI JYOTI GAIKWAD PRATIKSHA CHANDPUR …" at bounding box center [474, 445] width 822 height 54
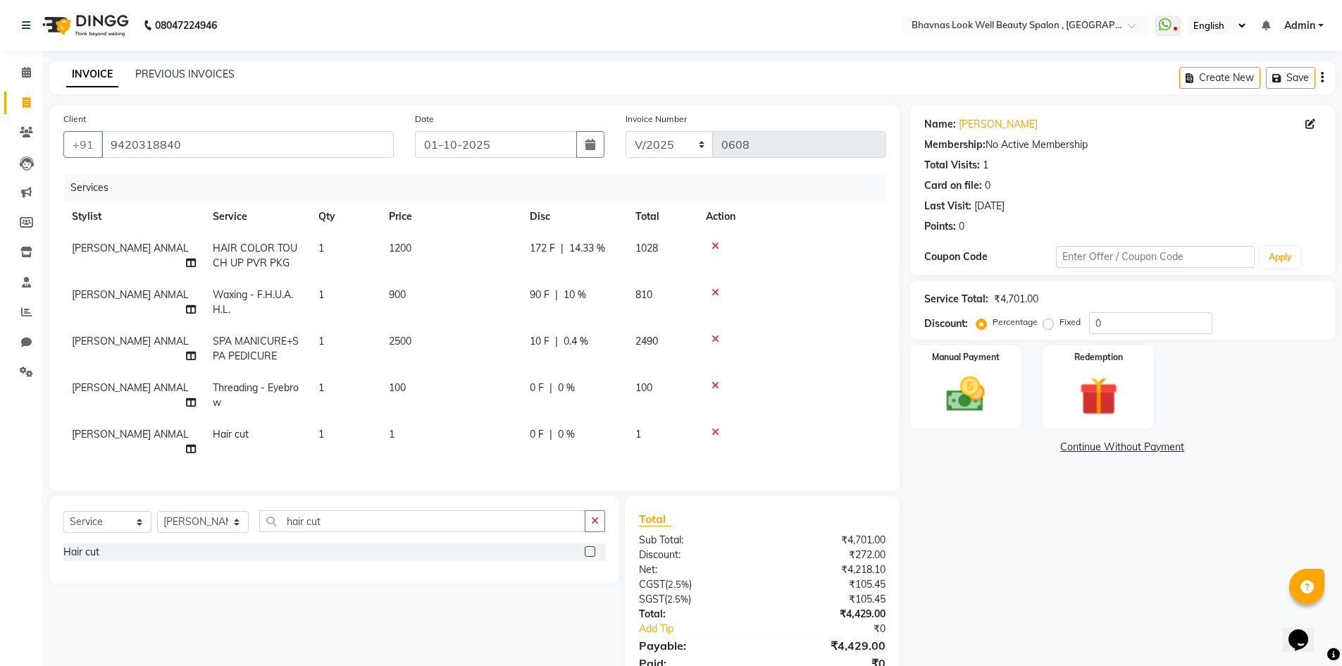
drag, startPoint x: 494, startPoint y: 391, endPoint x: 449, endPoint y: 396, distance: 44.7
click at [459, 433] on td "1" at bounding box center [450, 441] width 141 height 46
select select "46639"
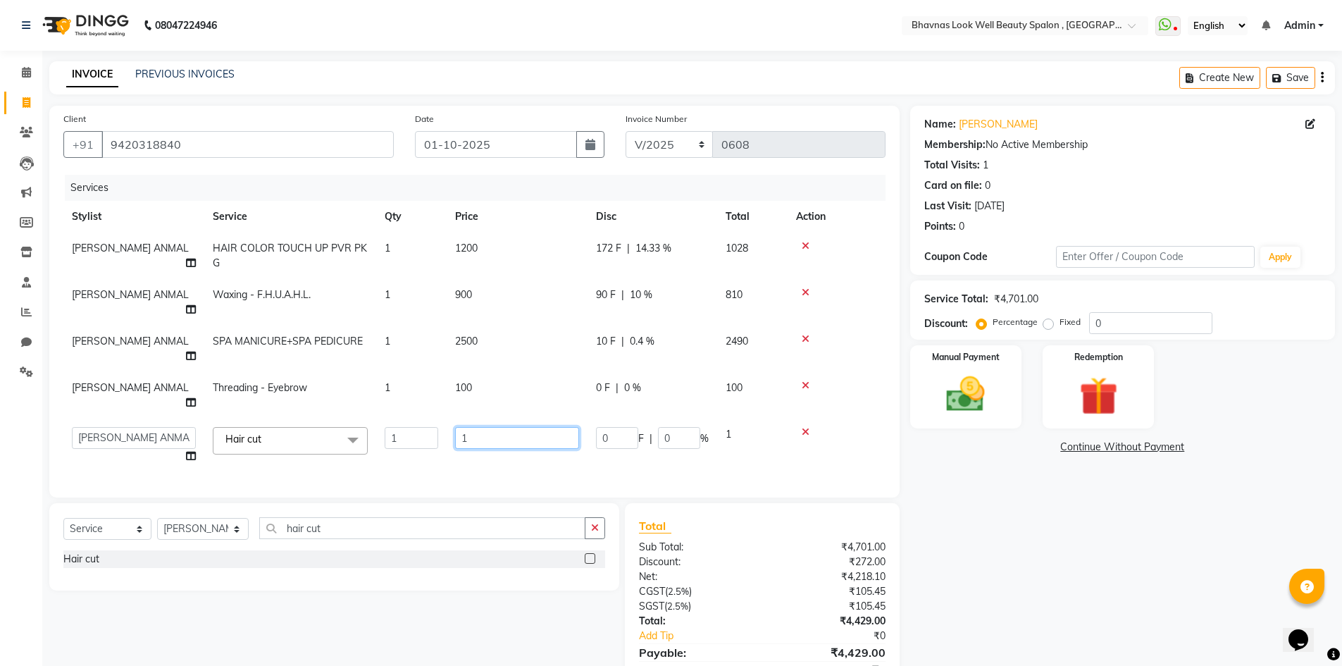
drag, startPoint x: 468, startPoint y: 401, endPoint x: 433, endPoint y: 401, distance: 35.2
click at [433, 418] on tr "Aishwarya Sagar Bansode AMRUTA ANMAL DEVANSHI JYOTI GAIKWAD PRATIKSHA CHANDPUR …" at bounding box center [474, 445] width 822 height 54
type input "750"
click at [692, 421] on tr "Aishwarya Sagar Bansode AMRUTA ANMAL DEVANSHI JYOTI GAIKWAD PRATIKSHA CHANDPUR …" at bounding box center [474, 445] width 822 height 54
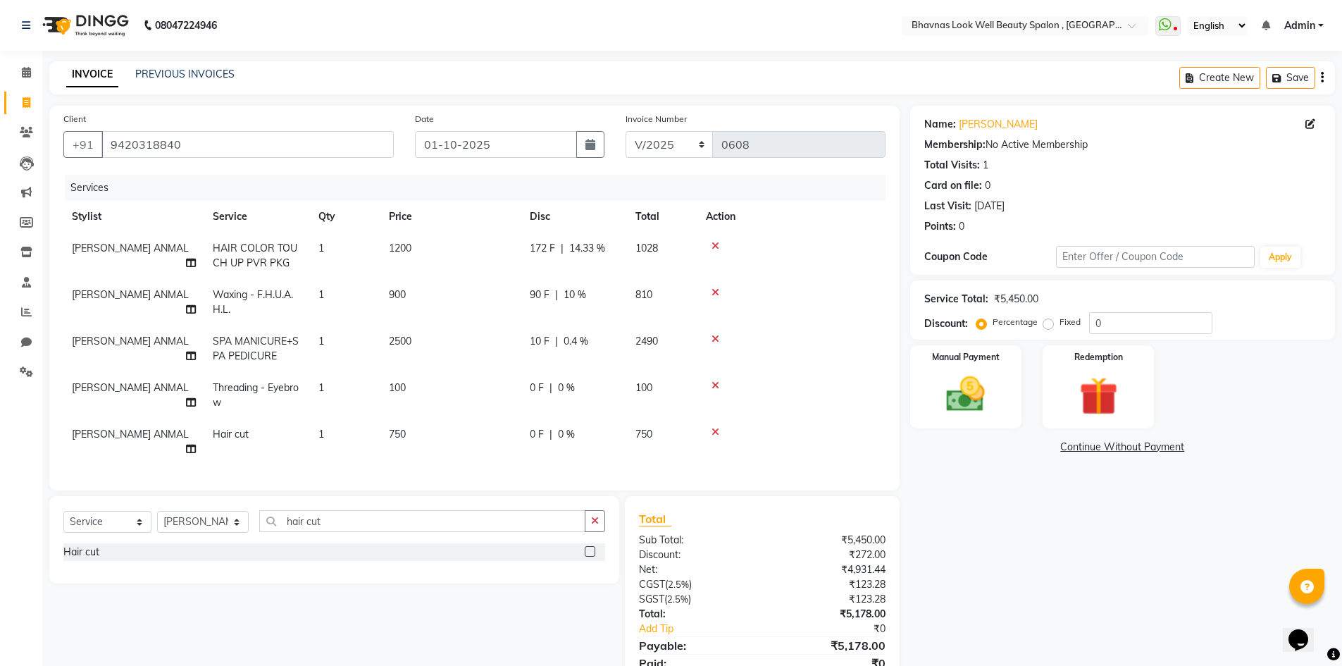
click at [540, 425] on td "0 F | 0 %" at bounding box center [574, 441] width 106 height 46
select select "46639"
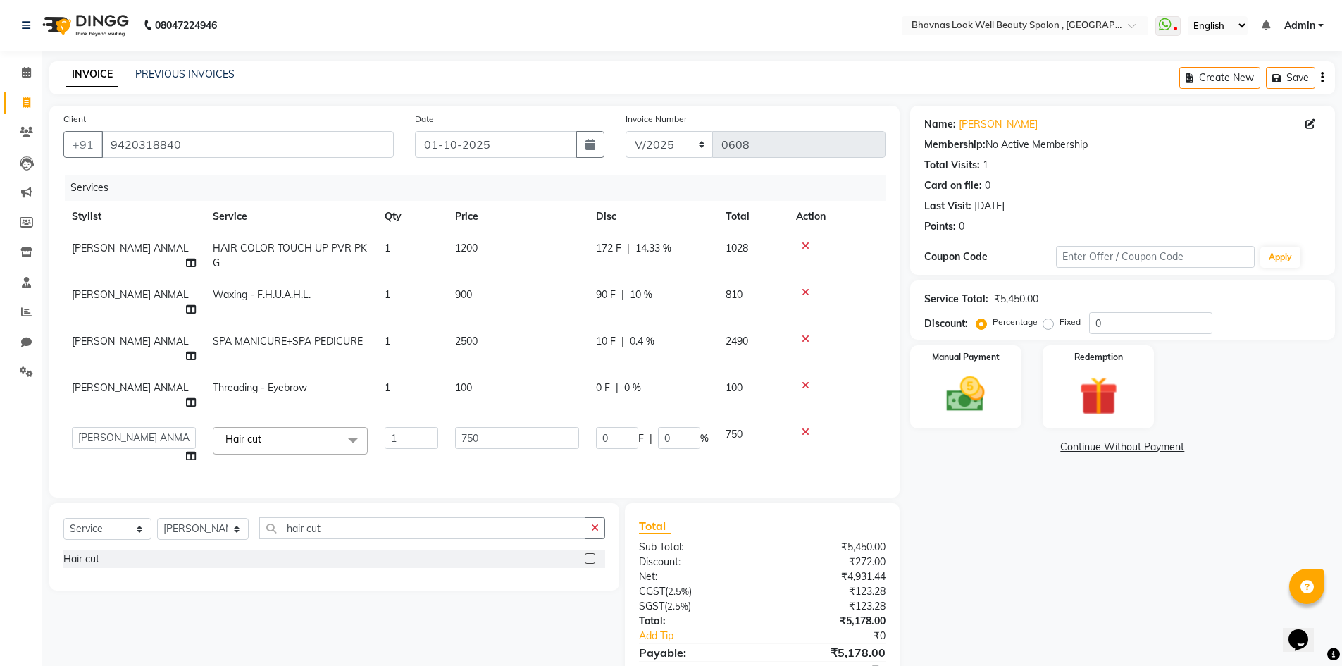
click at [624, 380] on span "0 %" at bounding box center [632, 387] width 17 height 15
select select "46639"
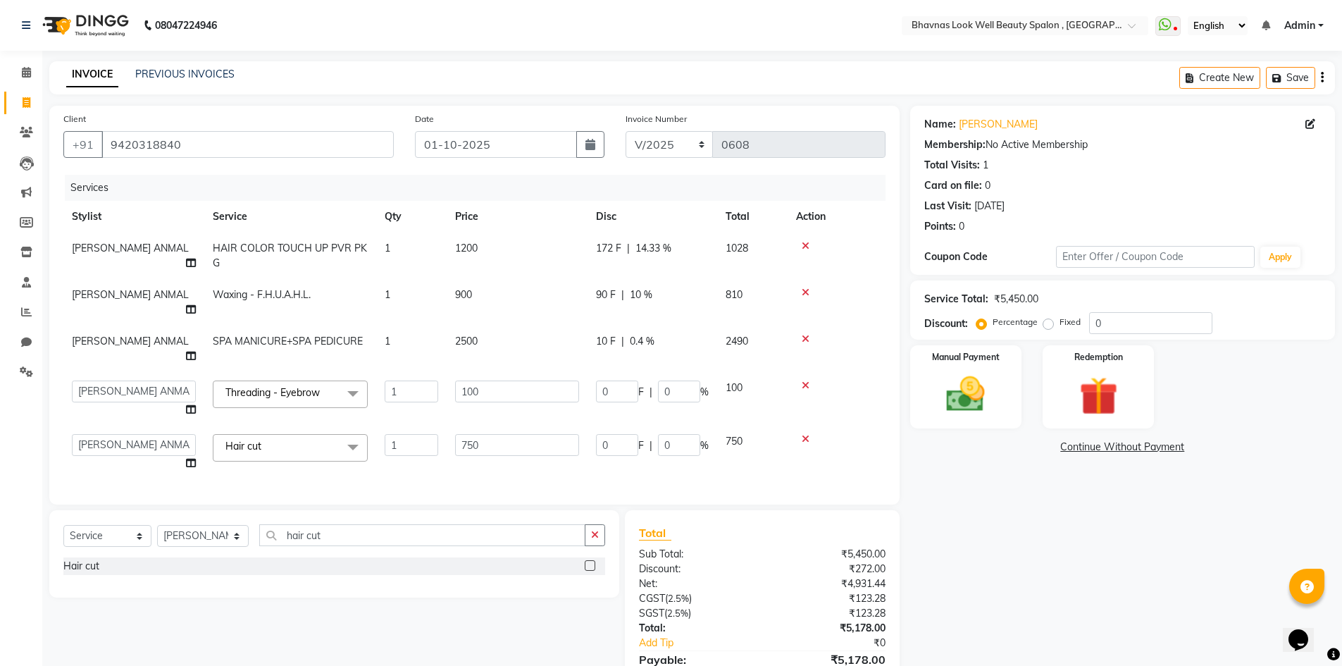
click at [635, 334] on span "0.4 %" at bounding box center [642, 341] width 25 height 15
select select "46639"
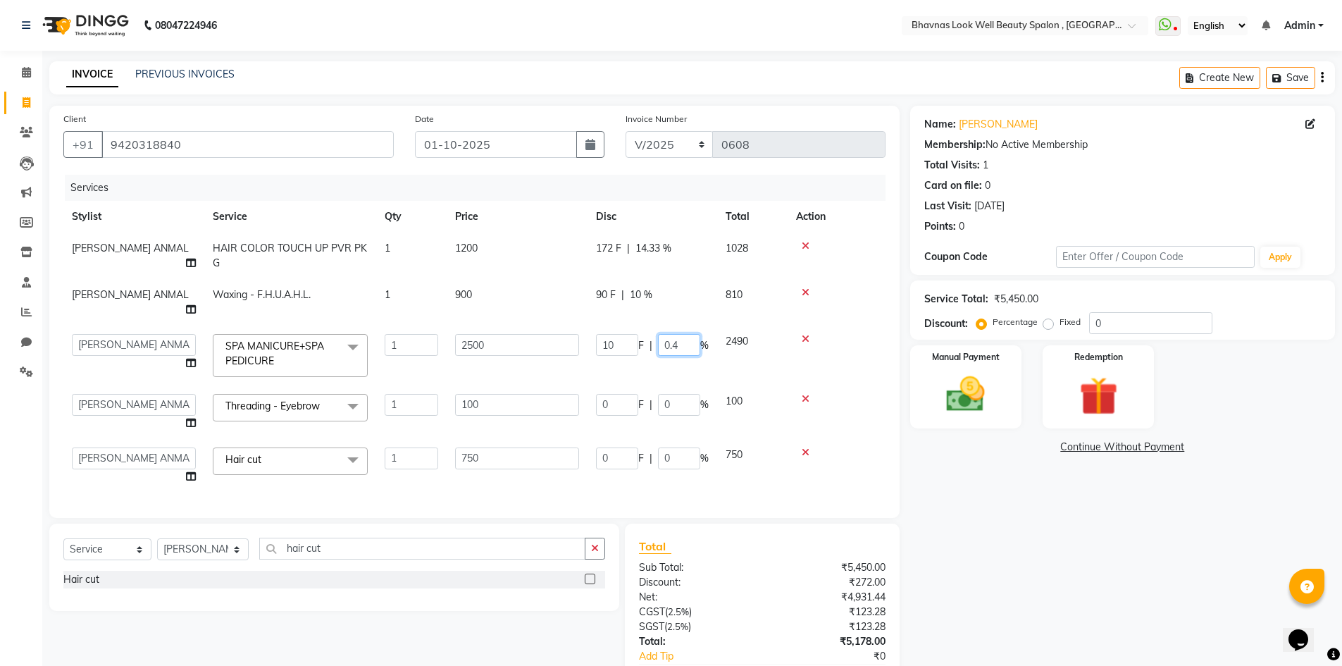
drag, startPoint x: 677, startPoint y: 326, endPoint x: 666, endPoint y: 331, distance: 12.9
click at [666, 334] on input "0.4" at bounding box center [679, 345] width 42 height 22
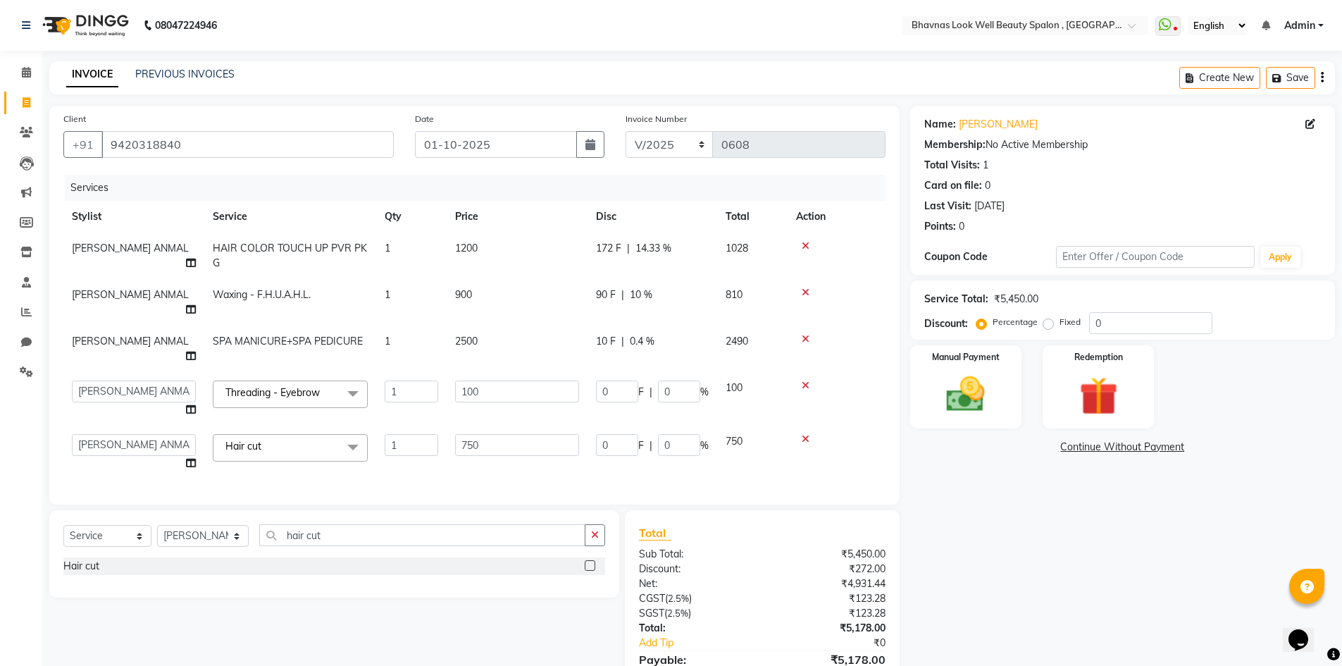
drag, startPoint x: 623, startPoint y: 325, endPoint x: 584, endPoint y: 336, distance: 41.0
click at [631, 334] on span "0.4 %" at bounding box center [642, 341] width 25 height 15
select select "46639"
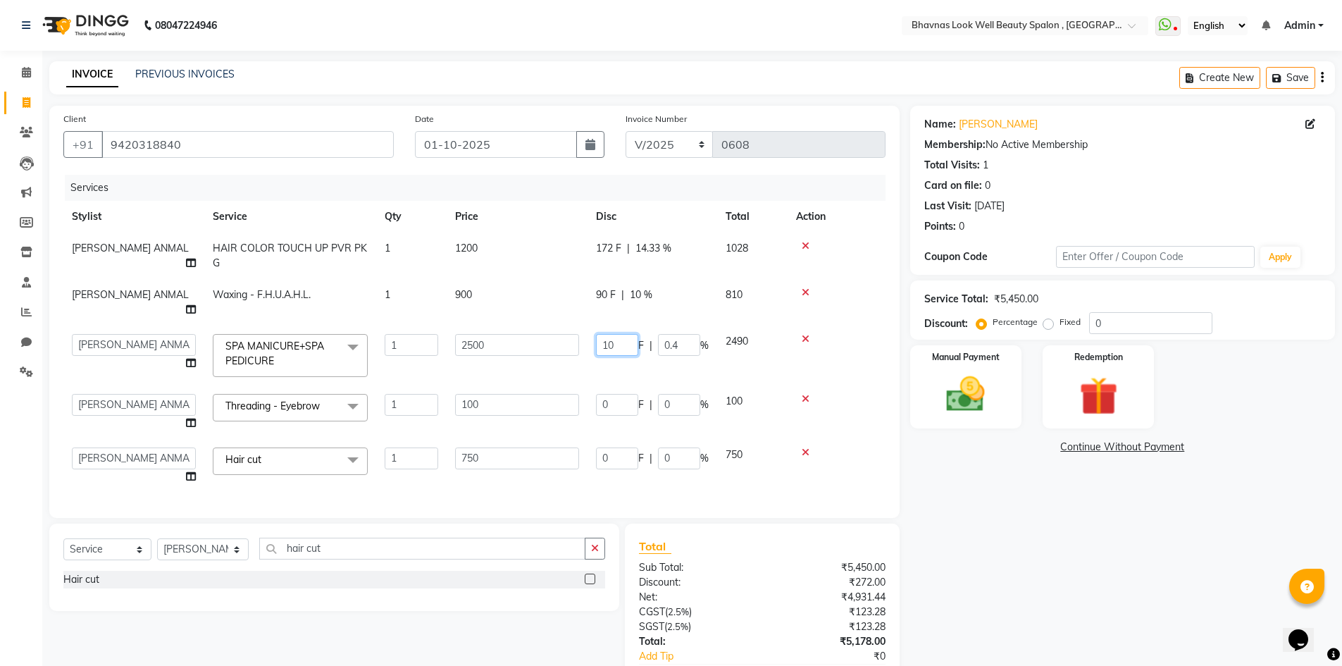
drag, startPoint x: 631, startPoint y: 329, endPoint x: 609, endPoint y: 333, distance: 22.2
click at [609, 334] on input "10" at bounding box center [617, 345] width 42 height 22
type input "1"
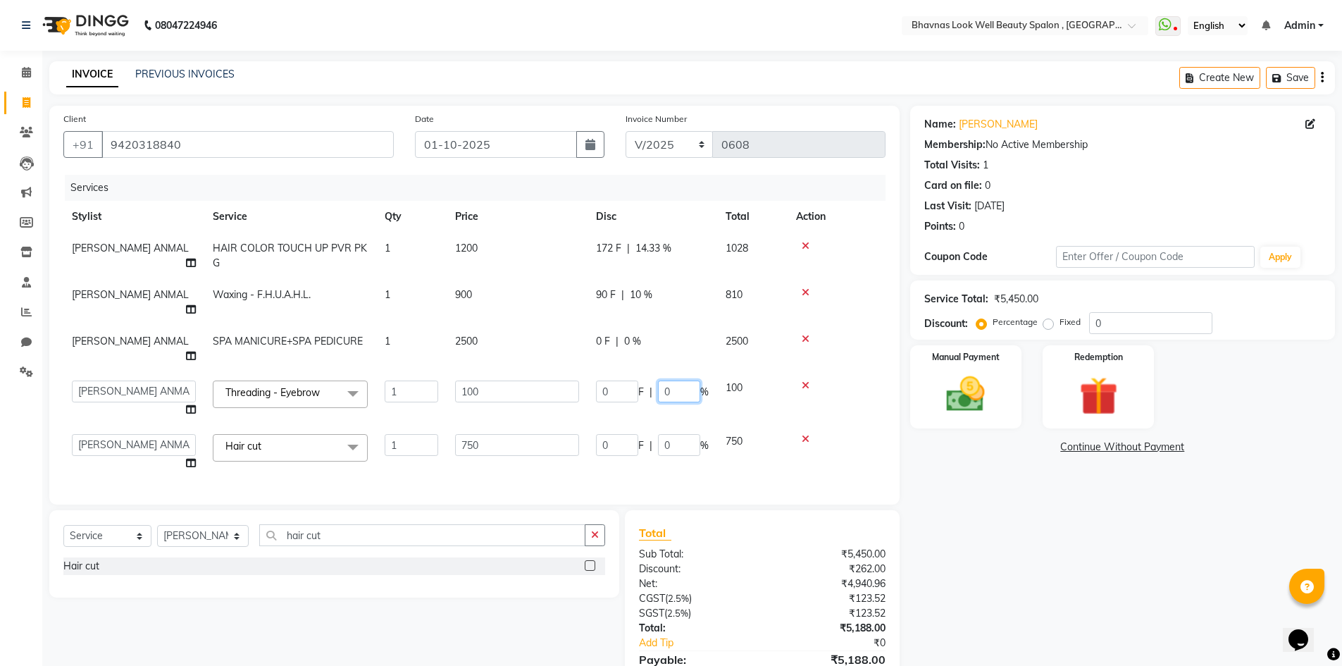
click at [685, 380] on input "0" at bounding box center [679, 391] width 42 height 22
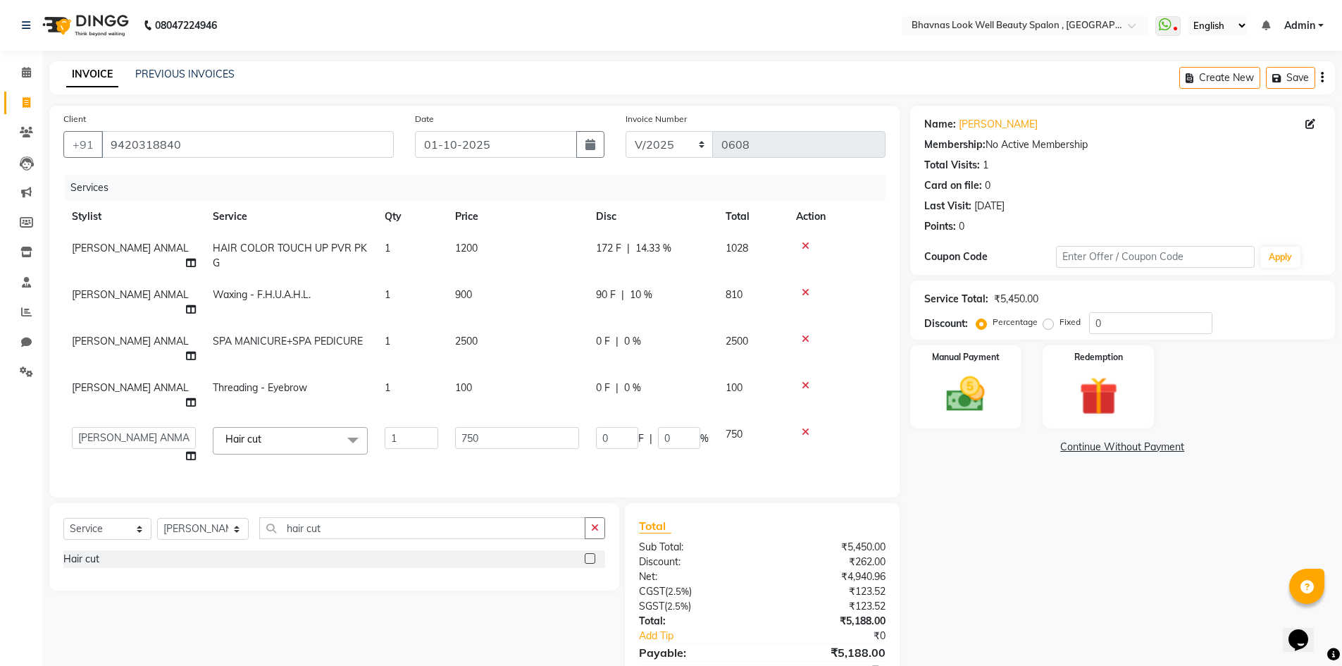
click at [644, 334] on div "0 F | 0 %" at bounding box center [652, 341] width 113 height 15
select select "46639"
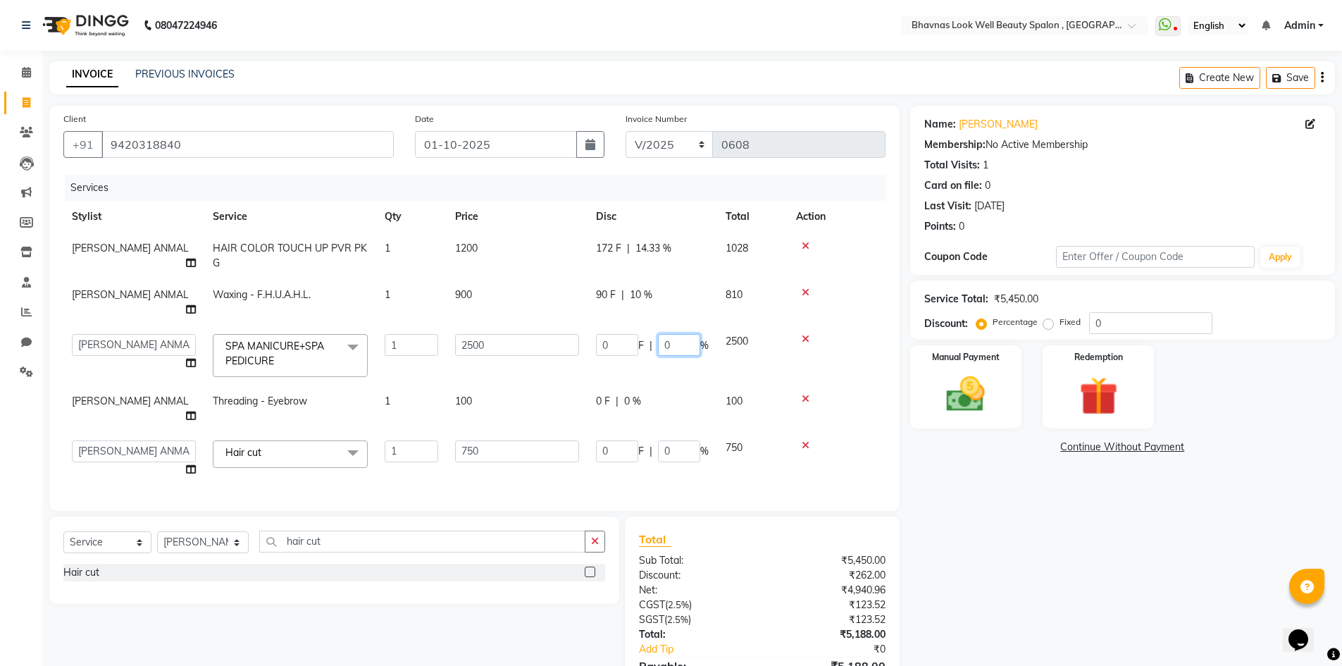
click at [689, 340] on input "0" at bounding box center [679, 345] width 42 height 22
type input "10"
click at [810, 377] on tbody "AMRUTA ANMAL HAIR COLOR TOUCH UP PVR PKG 1 1200 172 F | 14.33 % 1028 AMRUTA ANM…" at bounding box center [474, 358] width 822 height 253
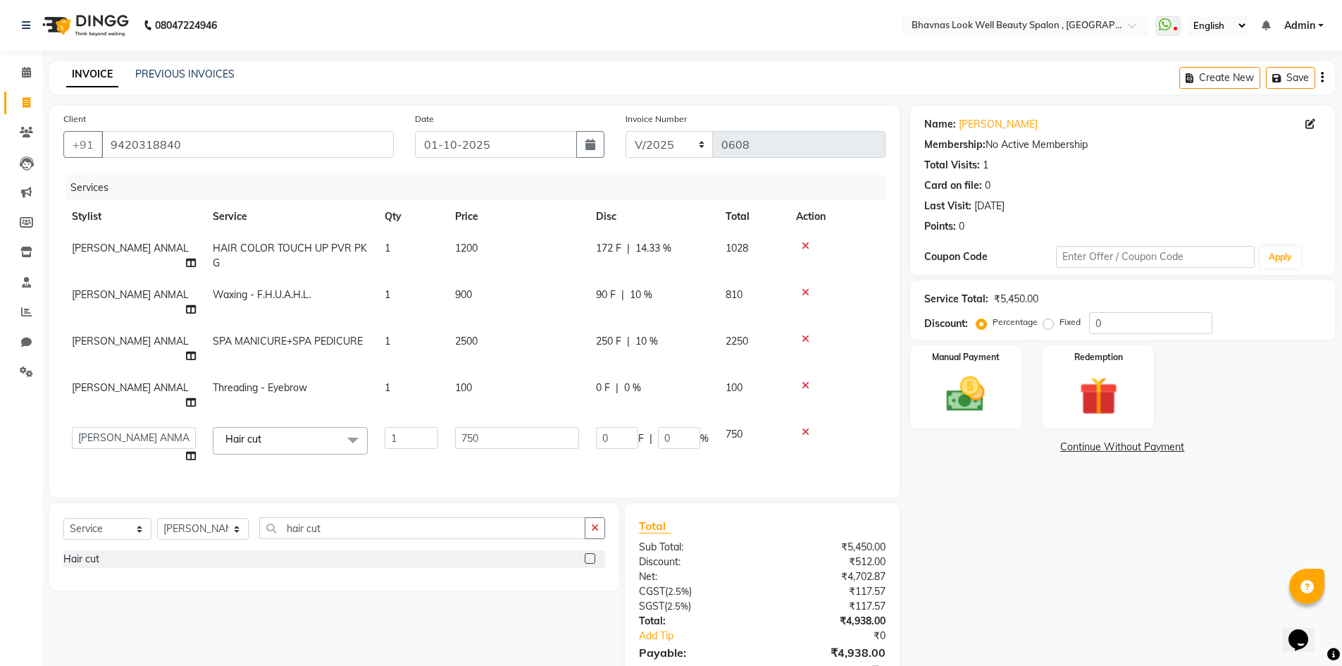
click at [632, 380] on span "0 %" at bounding box center [632, 387] width 17 height 15
select select "46639"
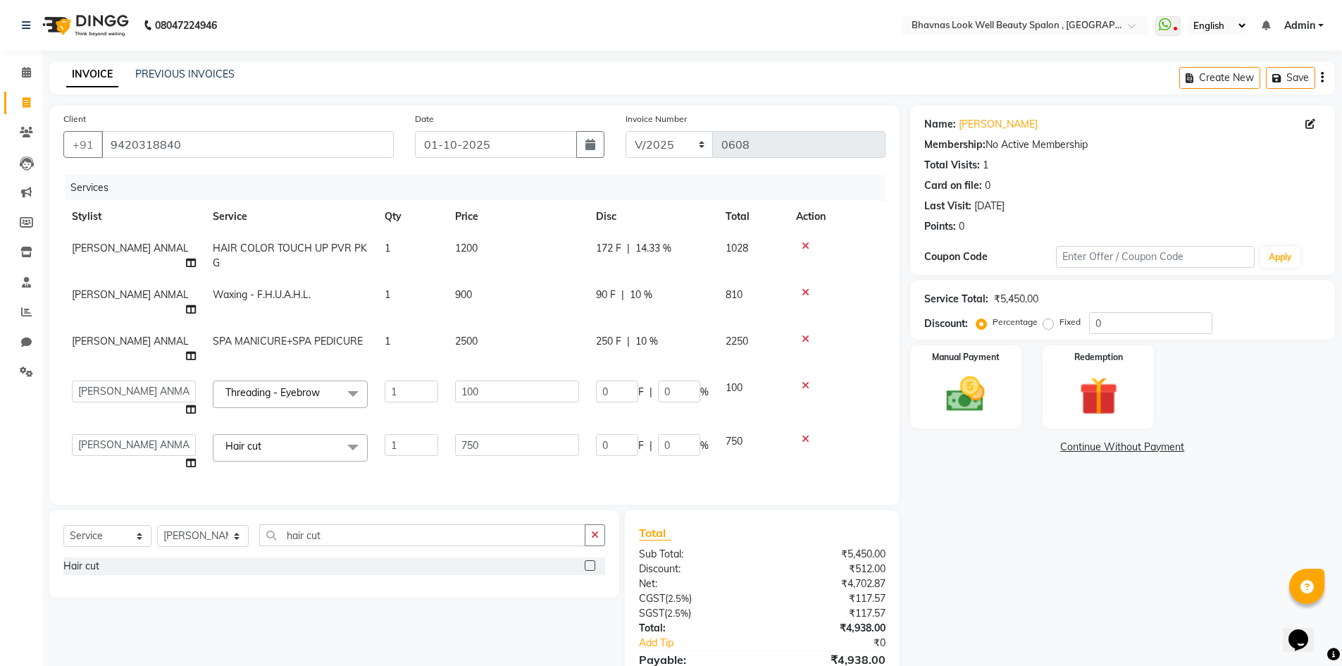
click at [707, 372] on td "0 F | 0 %" at bounding box center [652, 399] width 130 height 54
click at [665, 380] on input "0" at bounding box center [679, 391] width 42 height 22
click at [689, 380] on input "0" at bounding box center [679, 391] width 42 height 22
type input "10"
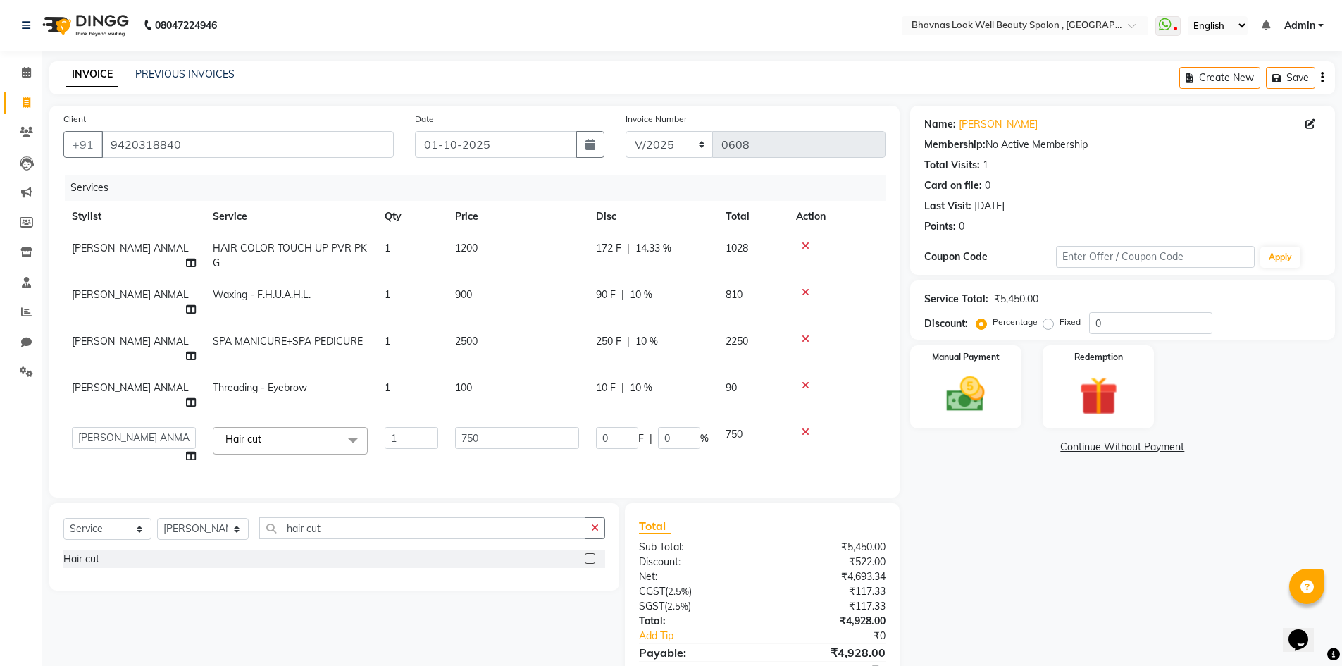
click at [856, 420] on td at bounding box center [836, 445] width 98 height 54
click at [690, 427] on input "0" at bounding box center [679, 438] width 42 height 22
type input "10"
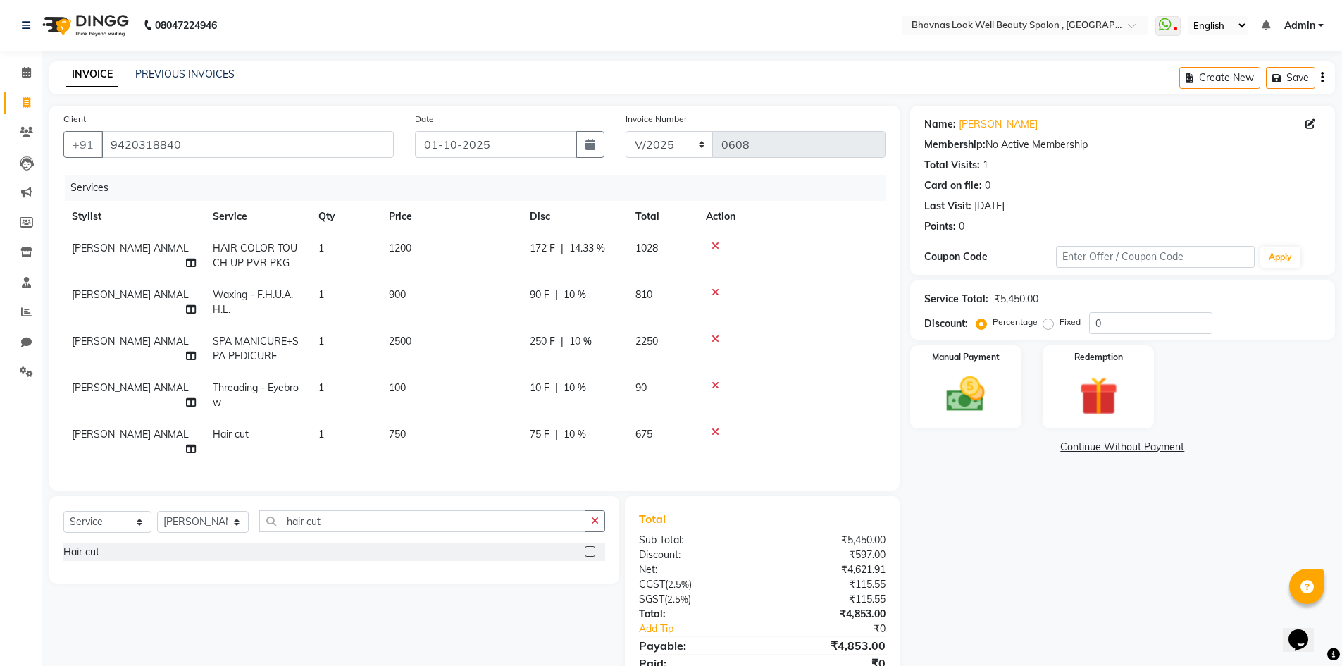
click at [793, 418] on tbody "AMRUTA ANMAL HAIR COLOR TOUCH UP PVR PKG 1 1200 172 F | 14.33 % 1028 AMRUTA ANM…" at bounding box center [474, 348] width 822 height 232
click at [984, 412] on img at bounding box center [965, 394] width 65 height 46
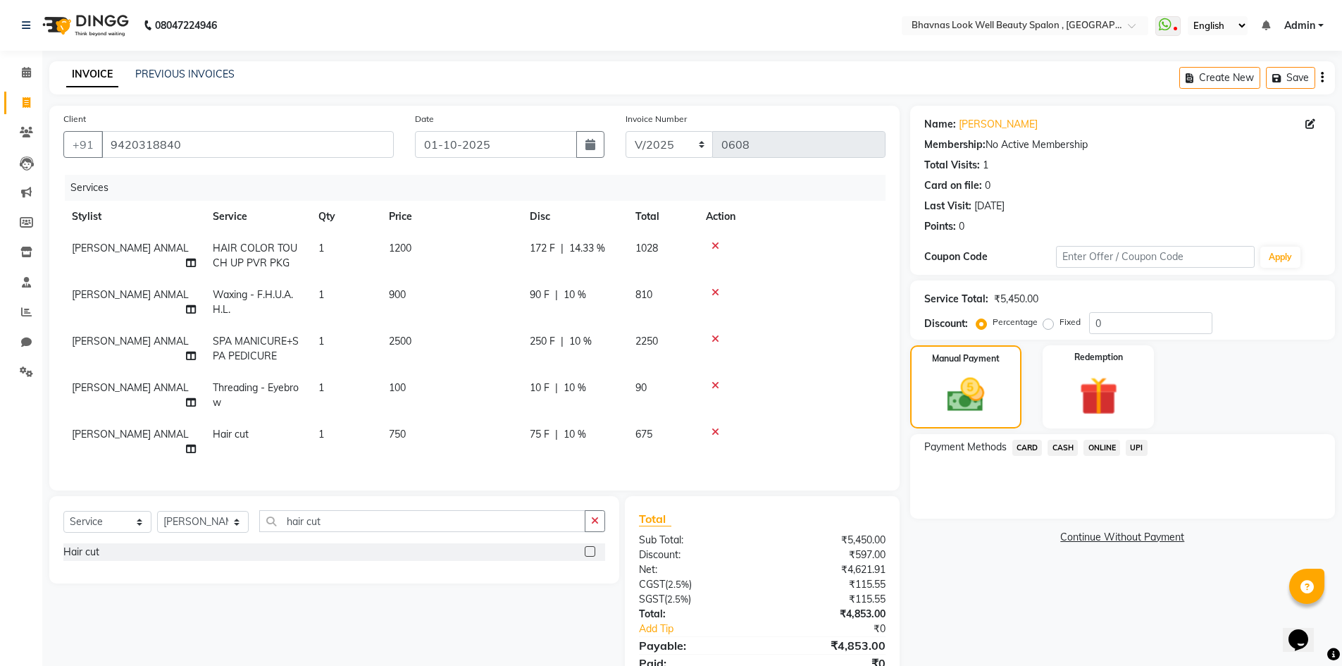
click at [1066, 447] on span "CASH" at bounding box center [1062, 447] width 30 height 16
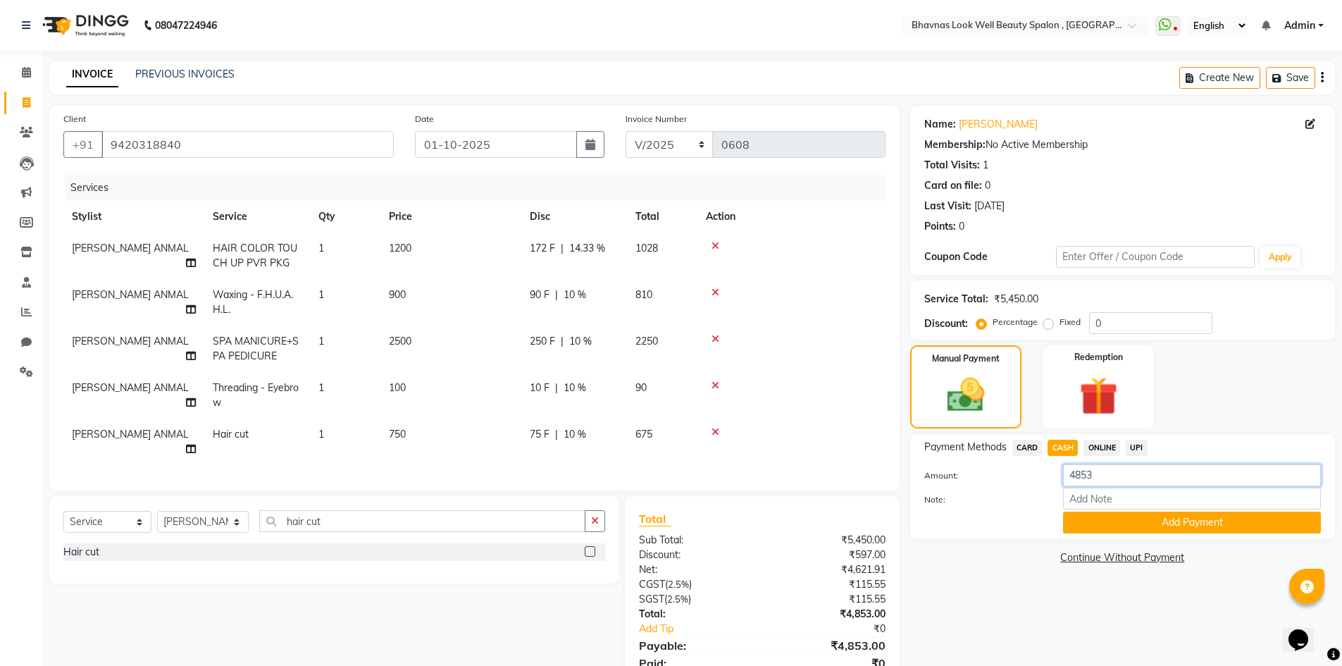
drag, startPoint x: 1132, startPoint y: 475, endPoint x: 1037, endPoint y: 474, distance: 94.4
click at [1037, 474] on div "Amount: 4853" at bounding box center [1122, 476] width 418 height 24
type input "1028"
click at [1082, 499] on input "Note:" at bounding box center [1192, 498] width 258 height 22
type input "Package"
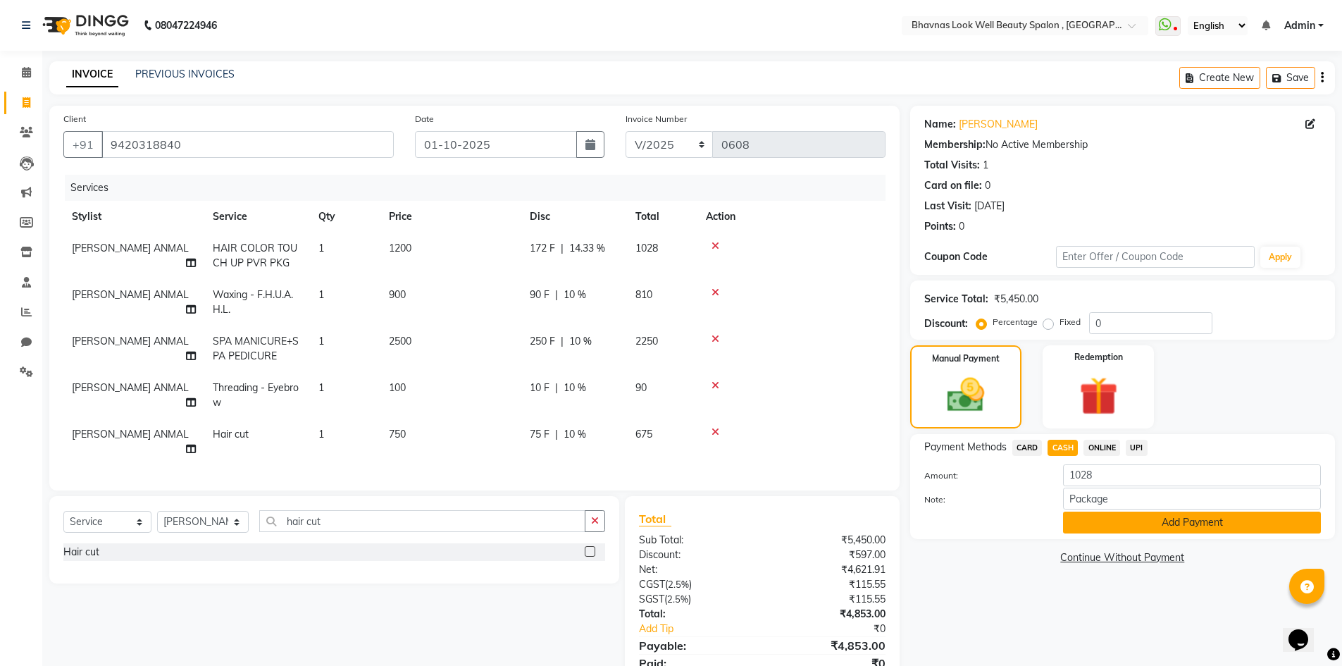
click at [1211, 521] on button "Add Payment" at bounding box center [1192, 522] width 258 height 22
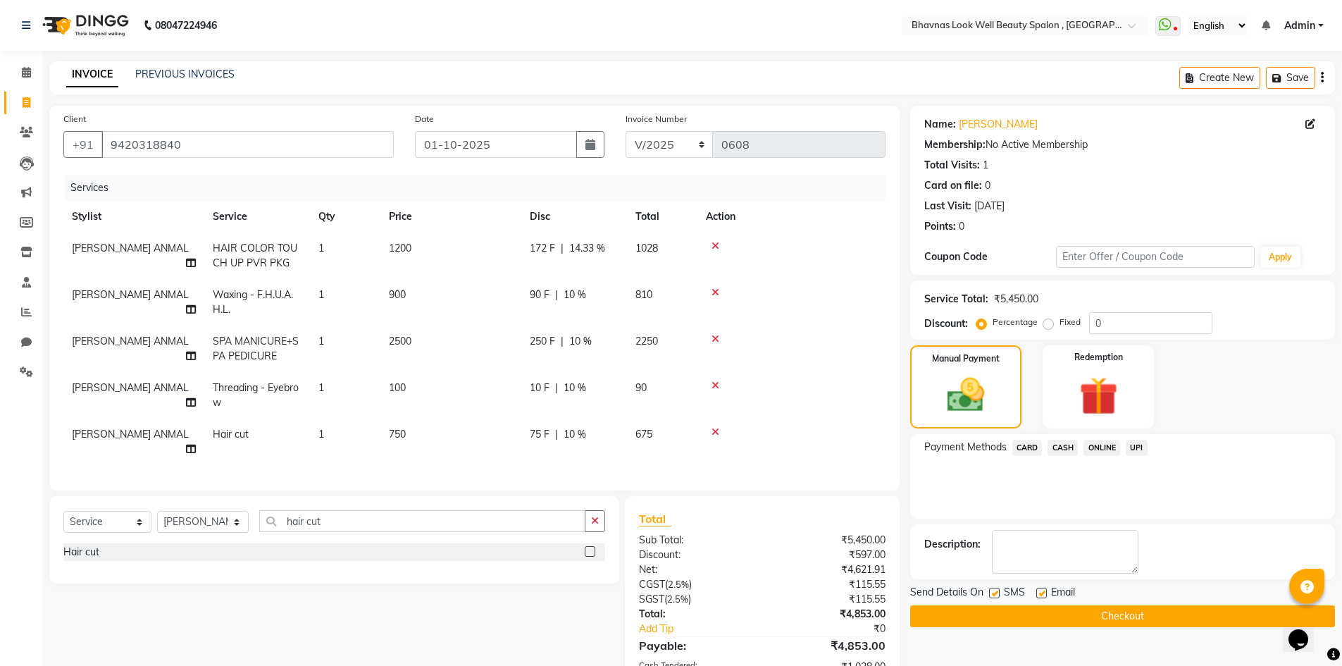
click at [1066, 447] on span "CASH" at bounding box center [1062, 447] width 30 height 16
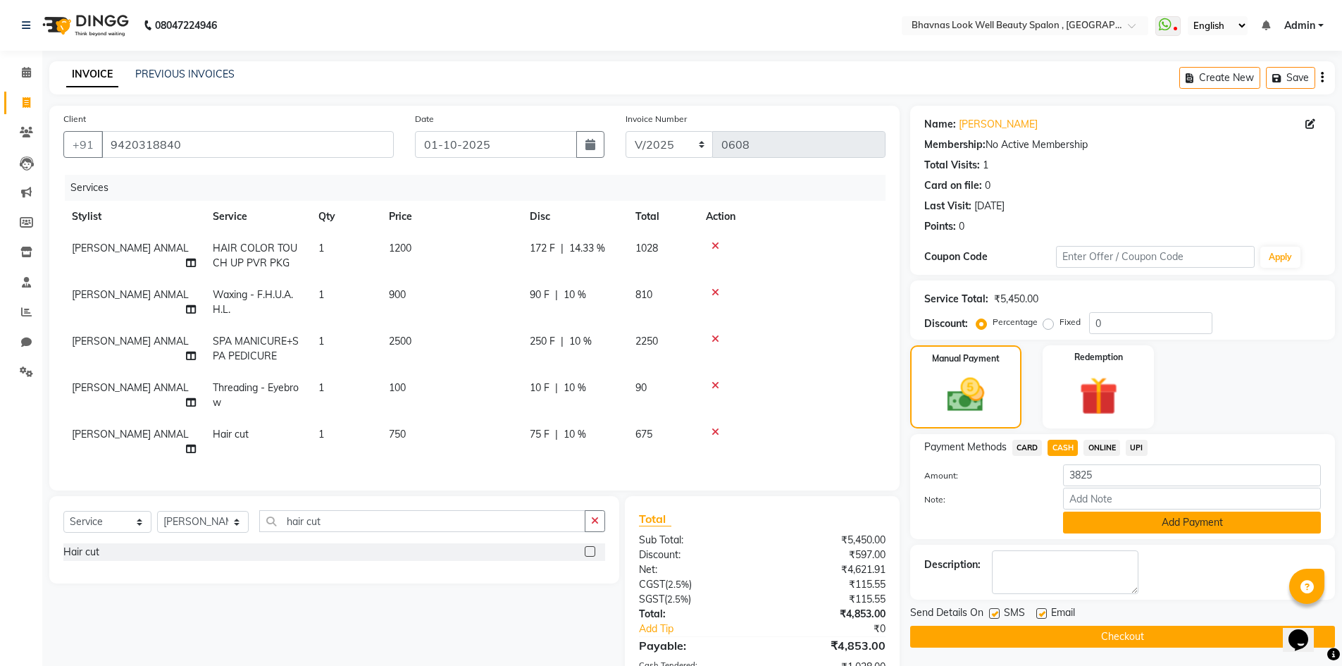
click at [1203, 532] on button "Add Payment" at bounding box center [1192, 522] width 258 height 22
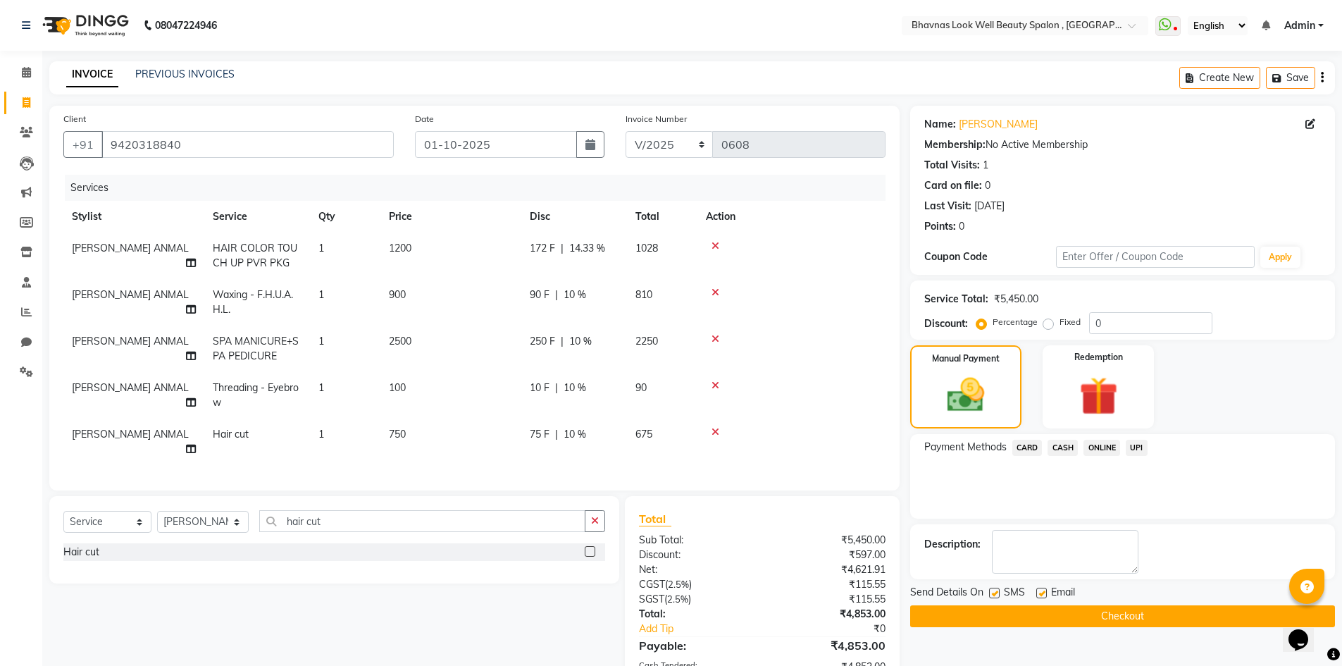
click at [1039, 592] on label at bounding box center [1041, 592] width 11 height 11
click at [1039, 592] on input "checkbox" at bounding box center [1040, 593] width 9 height 9
checkbox input "false"
click at [996, 593] on label at bounding box center [994, 592] width 11 height 11
click at [996, 593] on input "checkbox" at bounding box center [993, 593] width 9 height 9
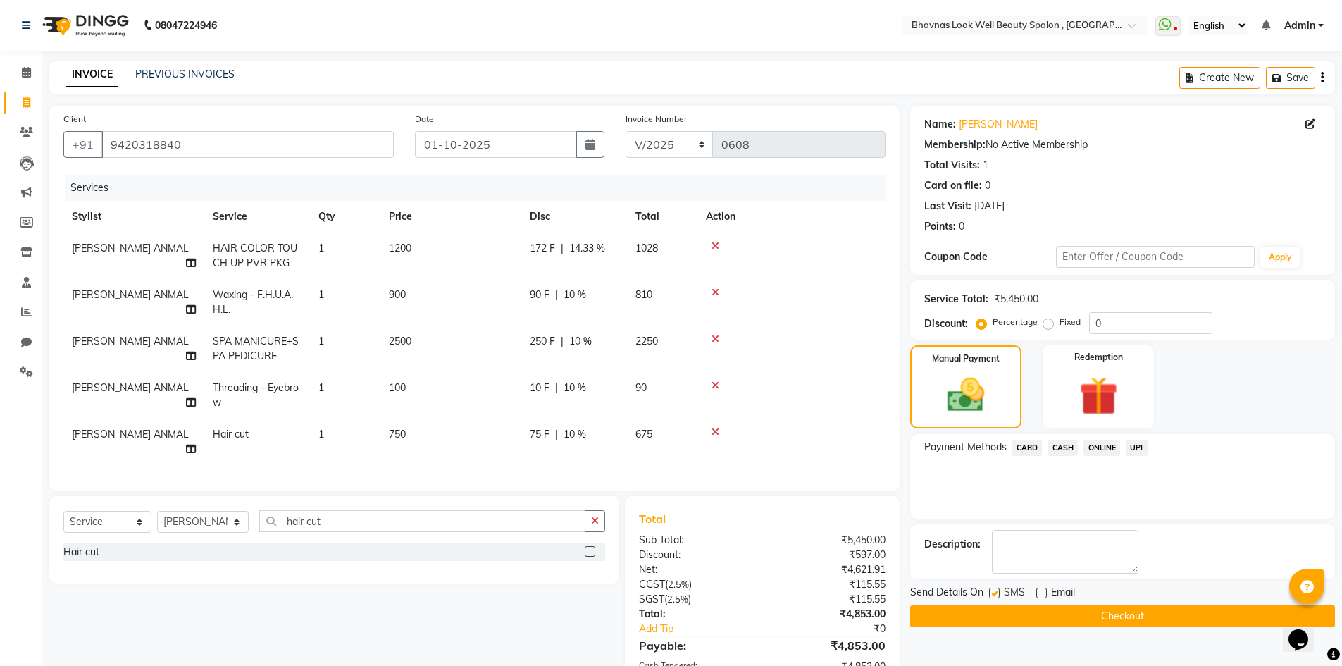
checkbox input "false"
click at [1093, 610] on button "Checkout" at bounding box center [1122, 616] width 425 height 22
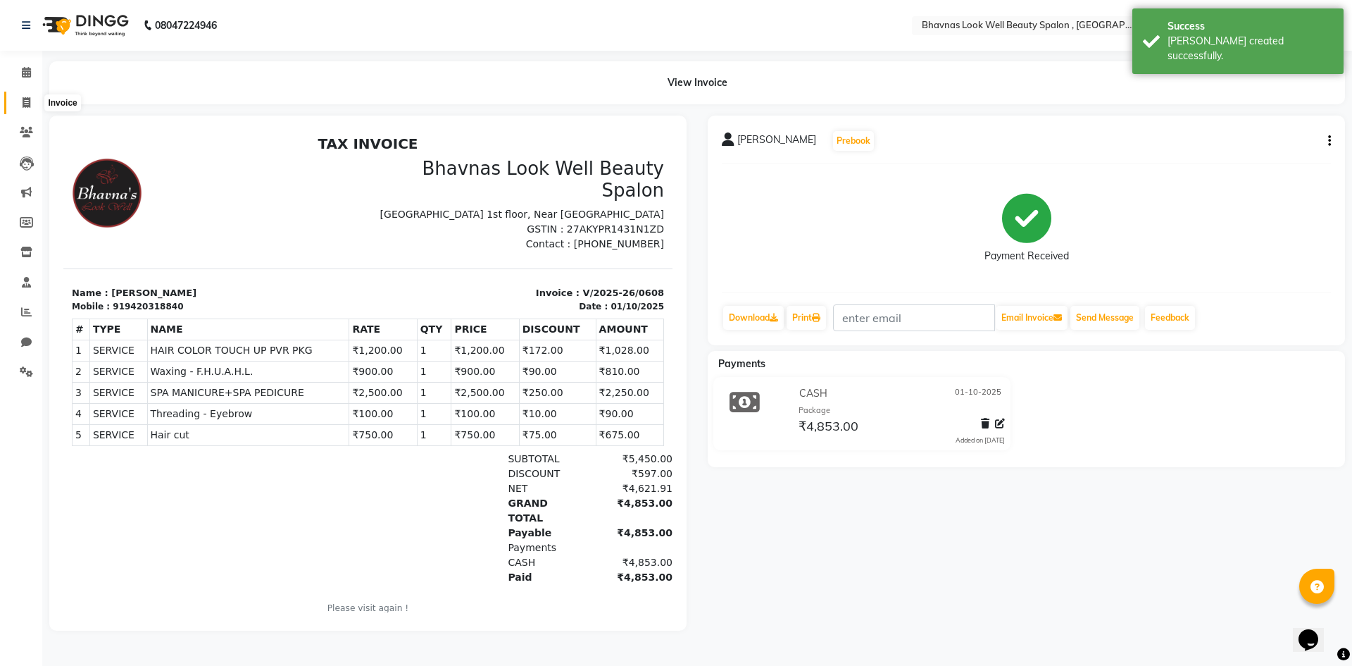
click at [26, 103] on icon at bounding box center [27, 102] width 8 height 11
select select "service"
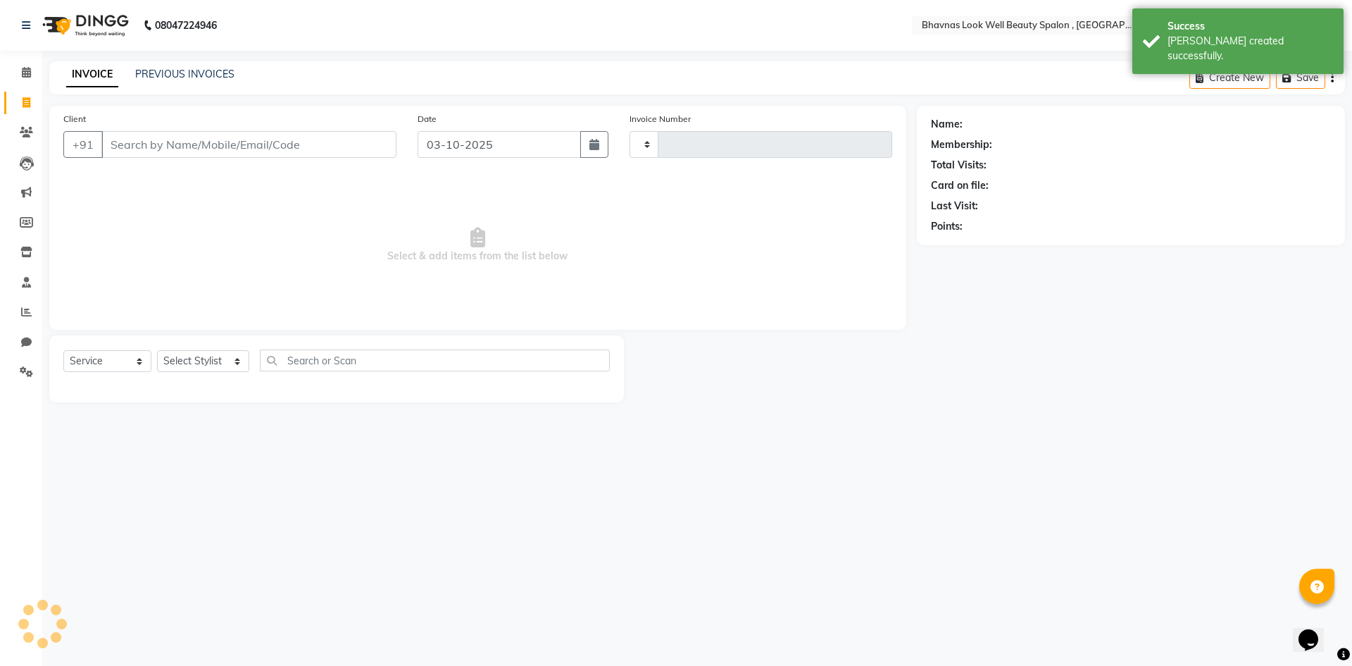
type input "0609"
select select "6251"
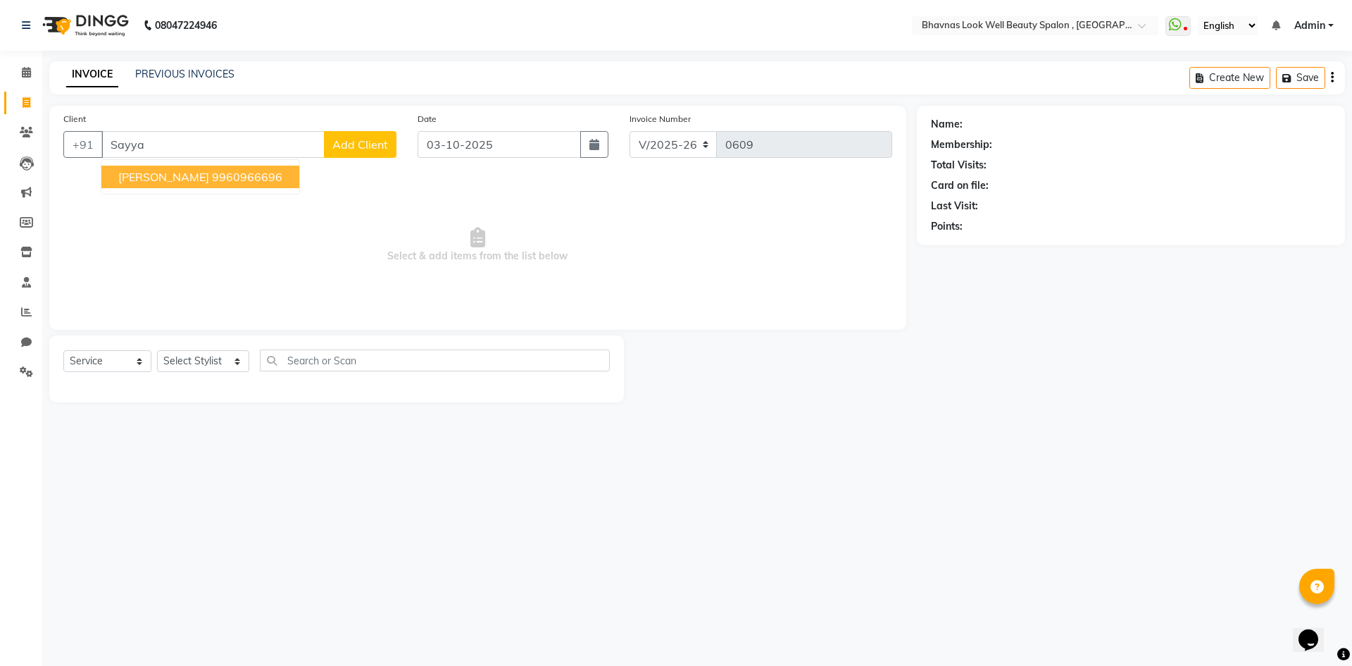
click at [265, 185] on button "SAYYAMJI LODHA 9960966696" at bounding box center [200, 176] width 198 height 23
type input "9960966696"
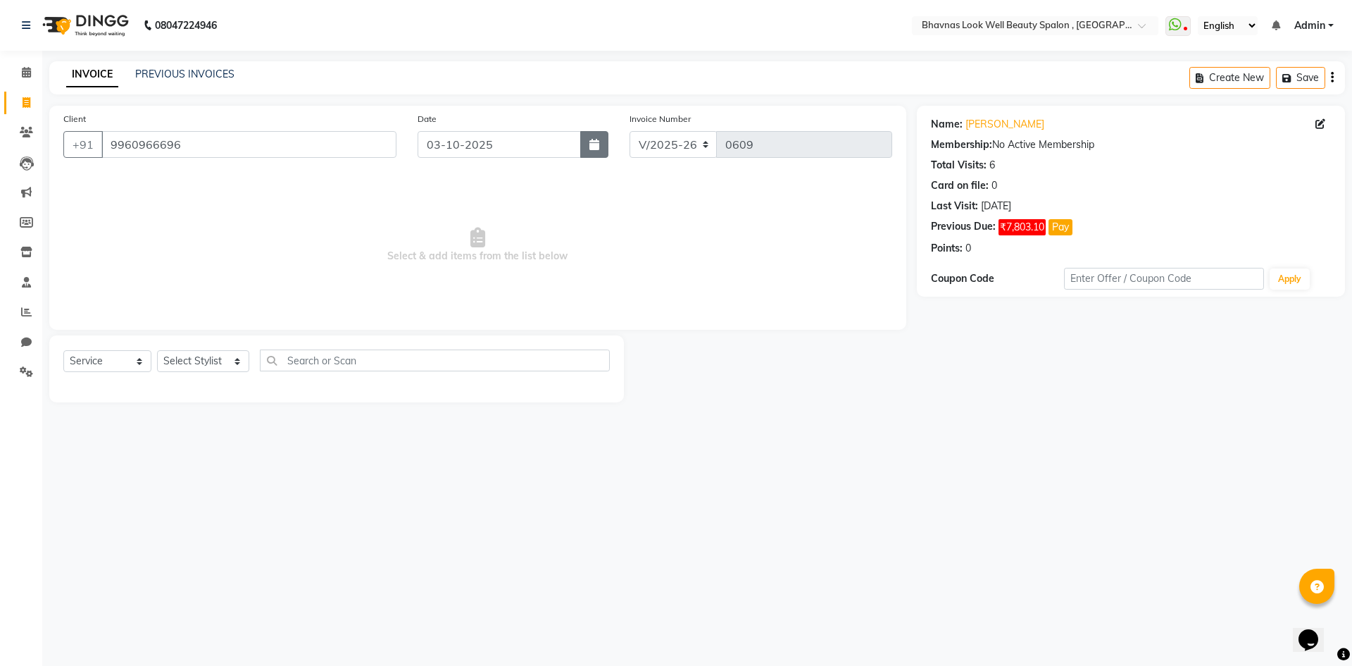
click at [596, 149] on icon "button" at bounding box center [594, 144] width 10 height 11
select select "10"
select select "2025"
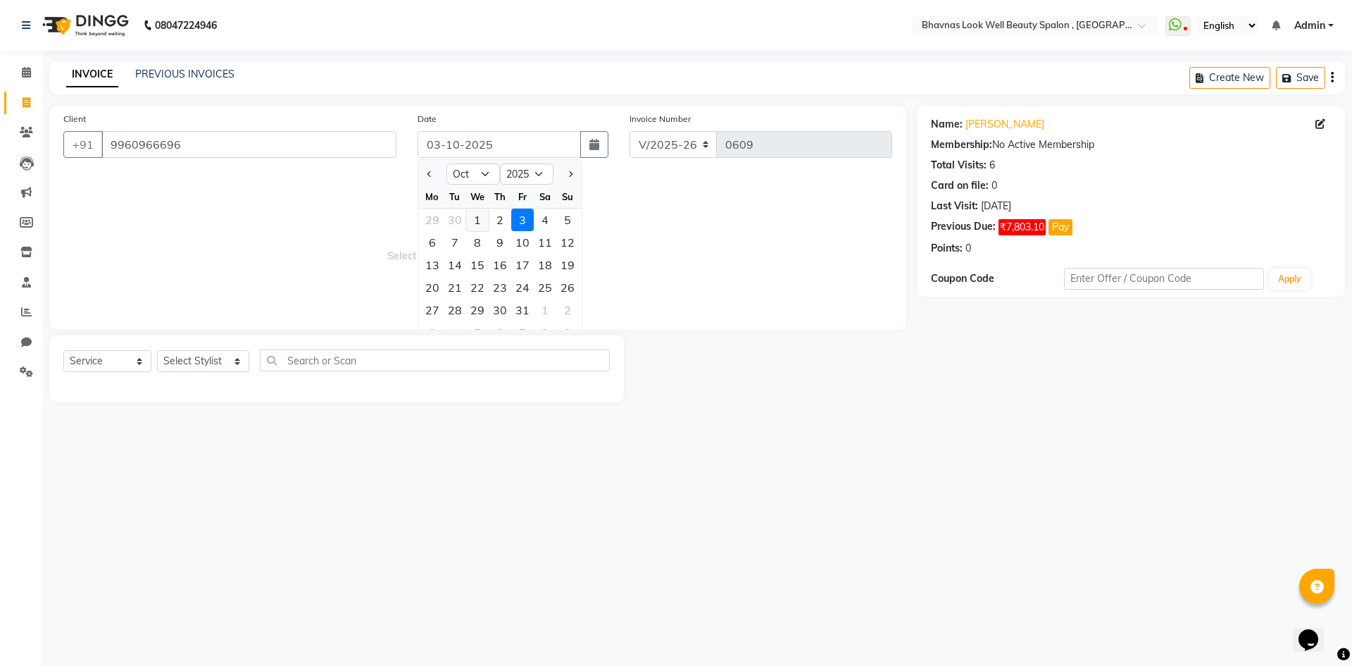
click at [485, 217] on div "1" at bounding box center [477, 219] width 23 height 23
type input "01-10-2025"
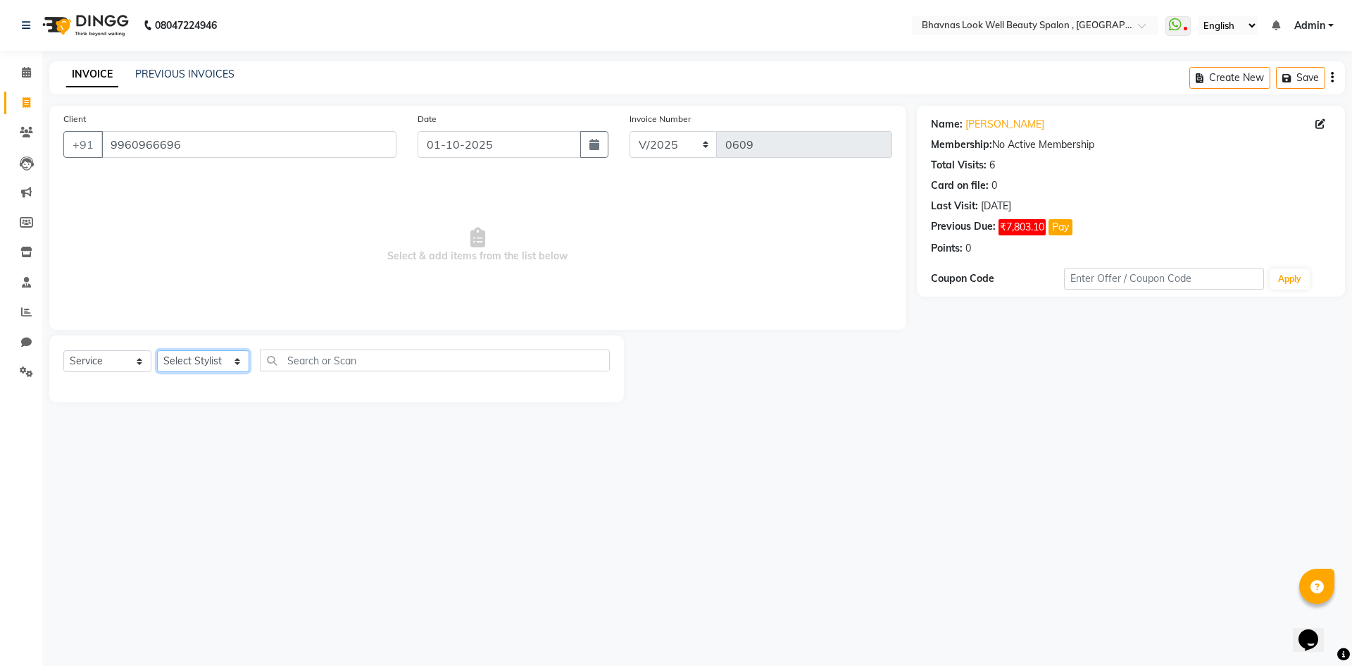
click at [202, 370] on select "Select Stylist Aishwarya Sagar Bansode AMRUTA ANMAL DEVANSHI JYOTI GAIKWAD PRAT…" at bounding box center [203, 361] width 92 height 22
select select "46640"
click at [157, 350] on select "Select Stylist Aishwarya Sagar Bansode AMRUTA ANMAL DEVANSHI JYOTI GAIKWAD PRAT…" at bounding box center [203, 361] width 92 height 22
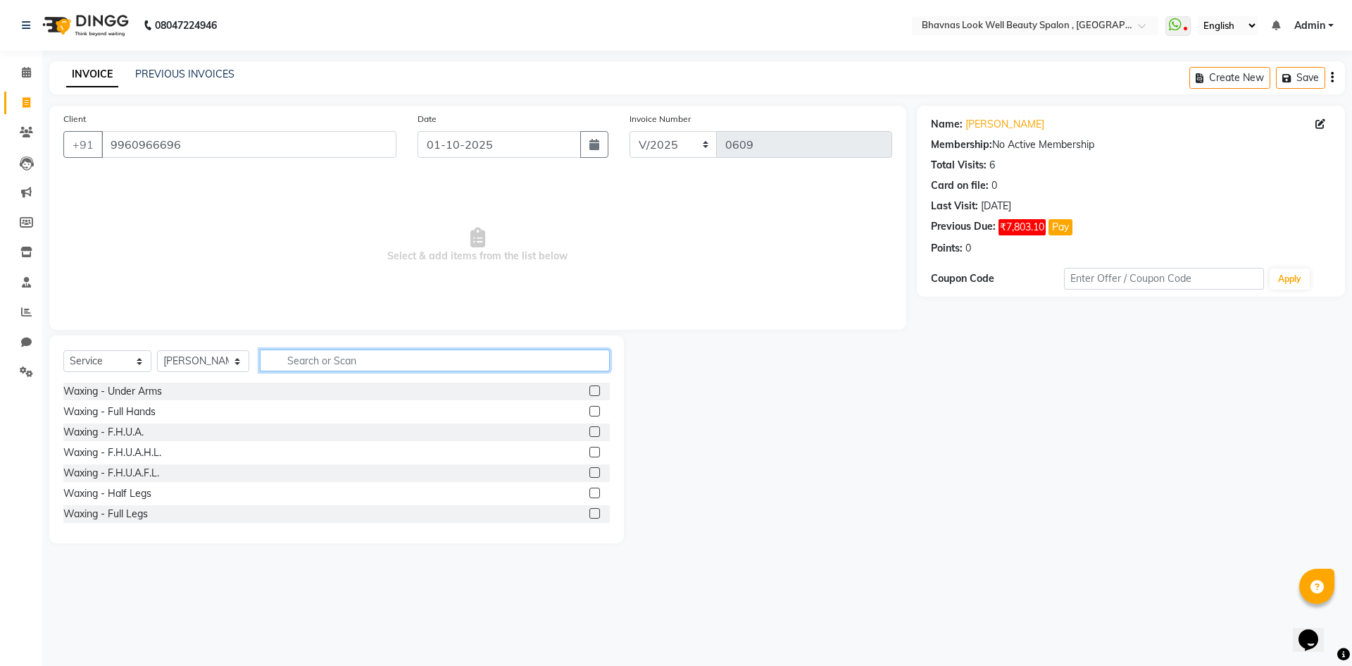
click at [370, 368] on input "text" at bounding box center [435, 360] width 351 height 22
type input "h t"
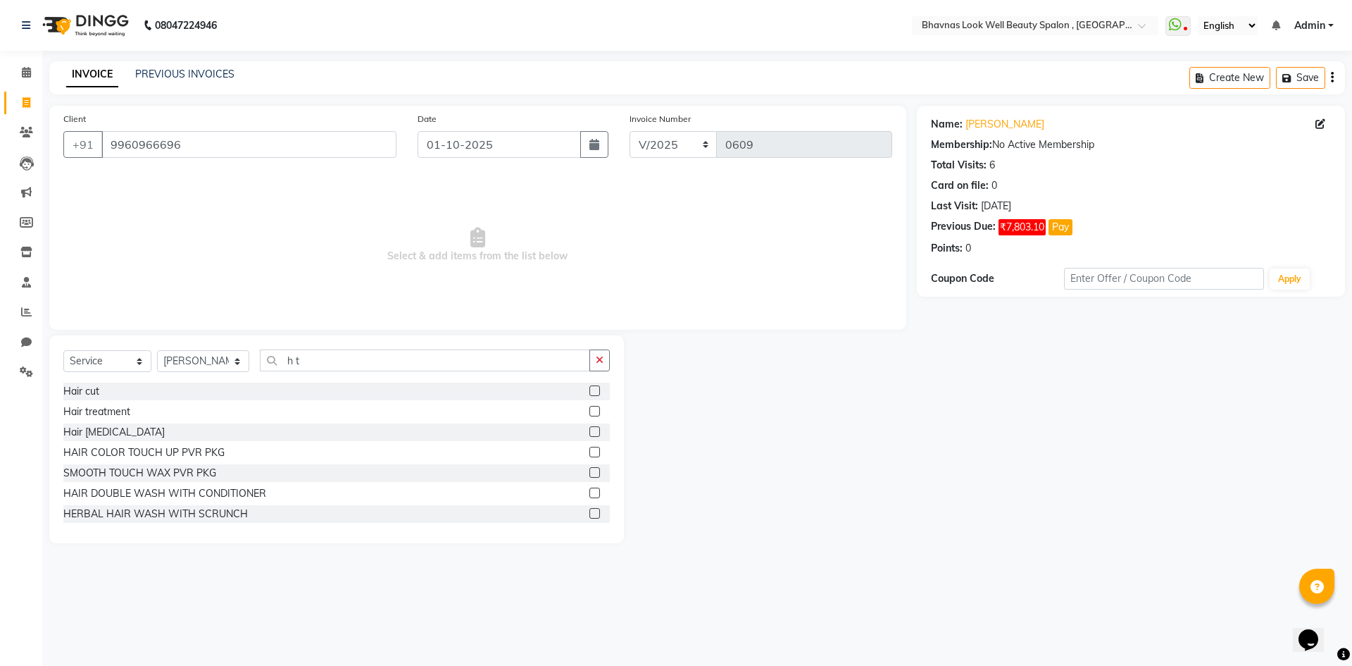
click at [589, 410] on label at bounding box center [594, 411] width 11 height 11
click at [589, 410] on input "checkbox" at bounding box center [593, 411] width 9 height 9
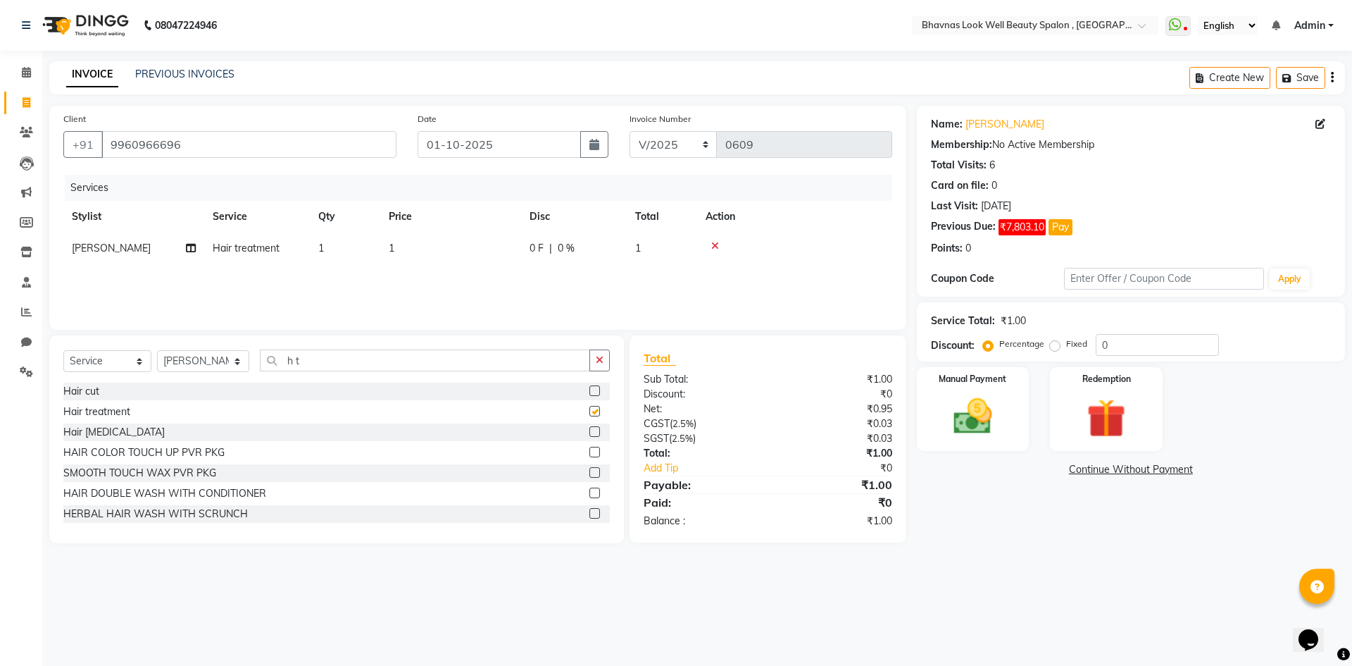
checkbox input "false"
click at [408, 241] on td "1" at bounding box center [450, 248] width 141 height 32
select select "46640"
drag, startPoint x: 533, startPoint y: 249, endPoint x: 368, endPoint y: 254, distance: 165.6
click at [368, 254] on tr "Aishwarya Sagar Bansode AMRUTA ANMAL DEVANSHI JYOTI GAIKWAD PRATIKSHA CHANDPUR …" at bounding box center [477, 259] width 829 height 54
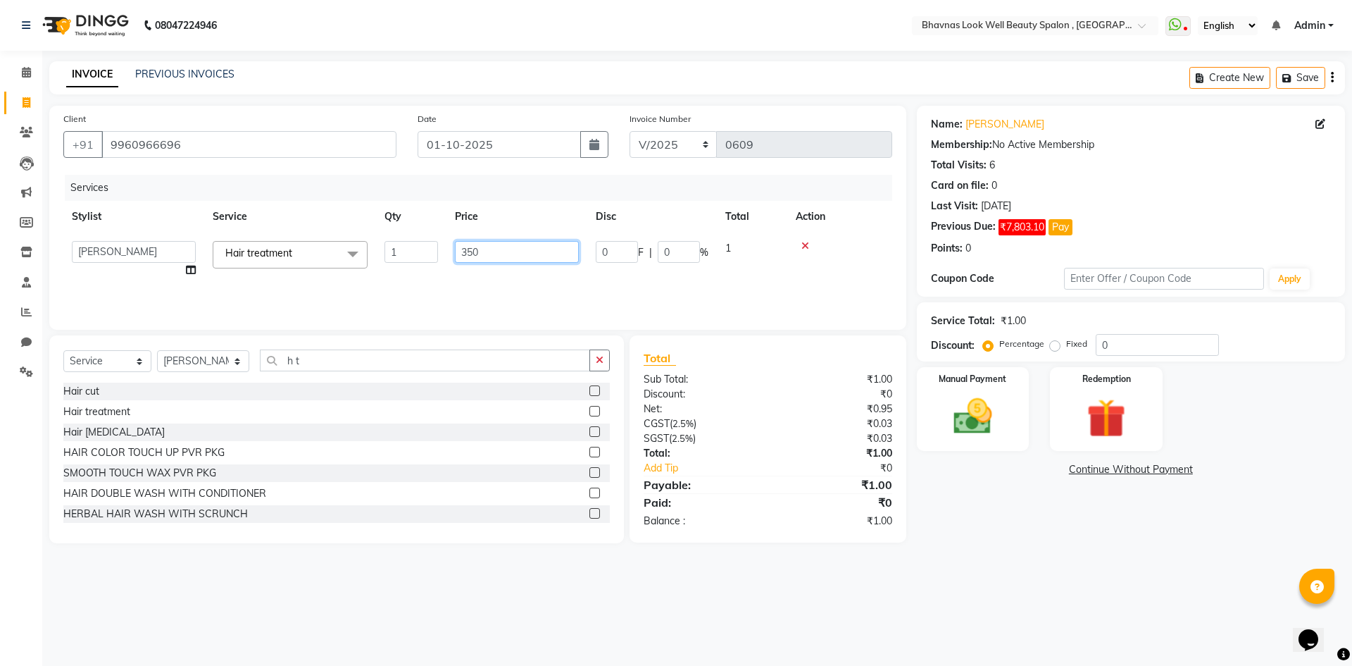
type input "3500"
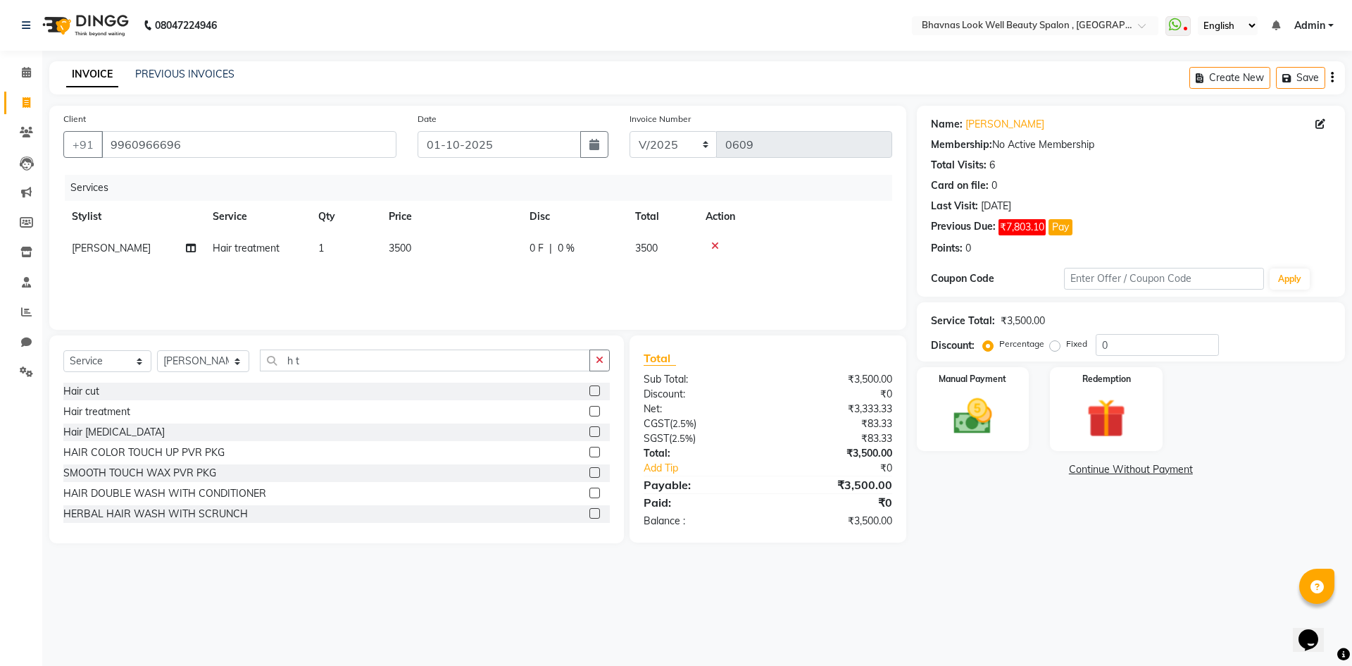
click at [602, 292] on div "Services Stylist Service Qty Price Disc Total Action PRATIKSHA CHANDPUR Hair tr…" at bounding box center [477, 245] width 829 height 141
click at [559, 244] on span "0 %" at bounding box center [566, 248] width 17 height 15
select select "46640"
drag, startPoint x: 623, startPoint y: 250, endPoint x: 566, endPoint y: 258, distance: 56.9
click at [566, 258] on tr "Aishwarya Sagar Bansode AMRUTA ANMAL DEVANSHI JYOTI GAIKWAD PRATIKSHA CHANDPUR …" at bounding box center [477, 259] width 829 height 54
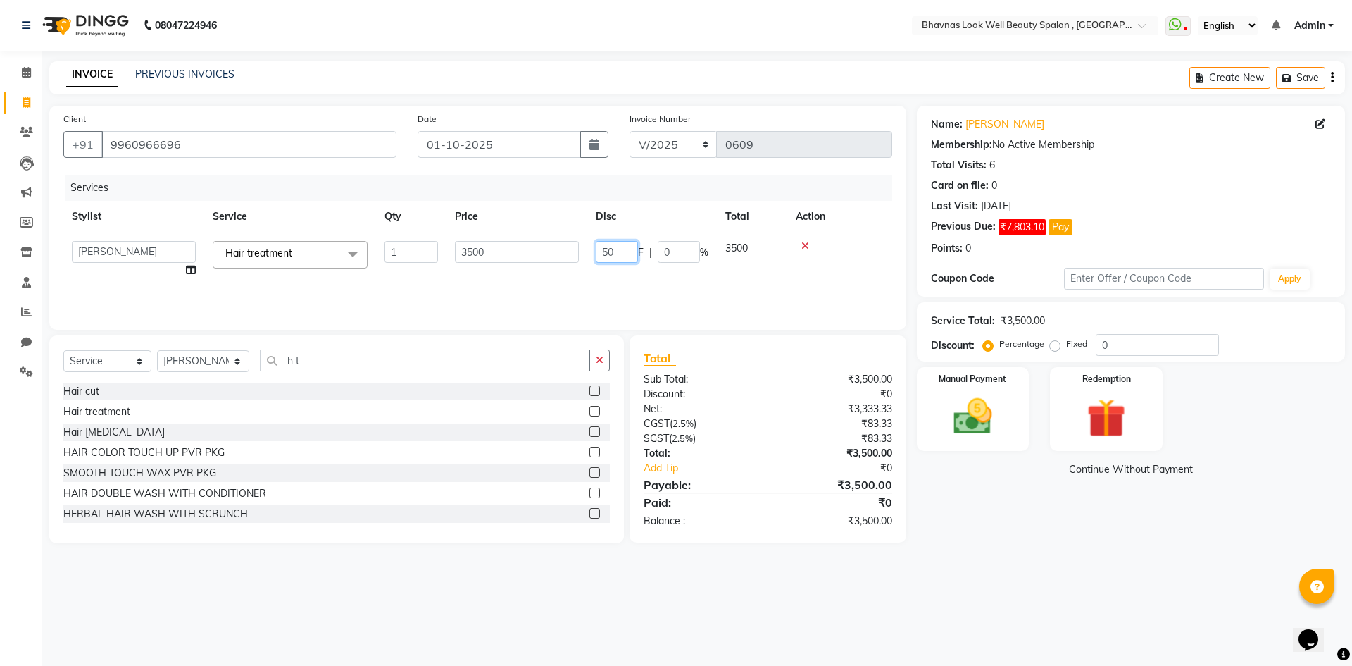
type input "500"
click at [631, 261] on input "500" at bounding box center [617, 252] width 42 height 22
click at [632, 282] on div "Services Stylist Service Qty Price Disc Total Action PRATIKSHA CHANDPUR Hair tr…" at bounding box center [477, 245] width 829 height 141
click at [1168, 464] on link "Continue Without Payment" at bounding box center [1131, 469] width 423 height 15
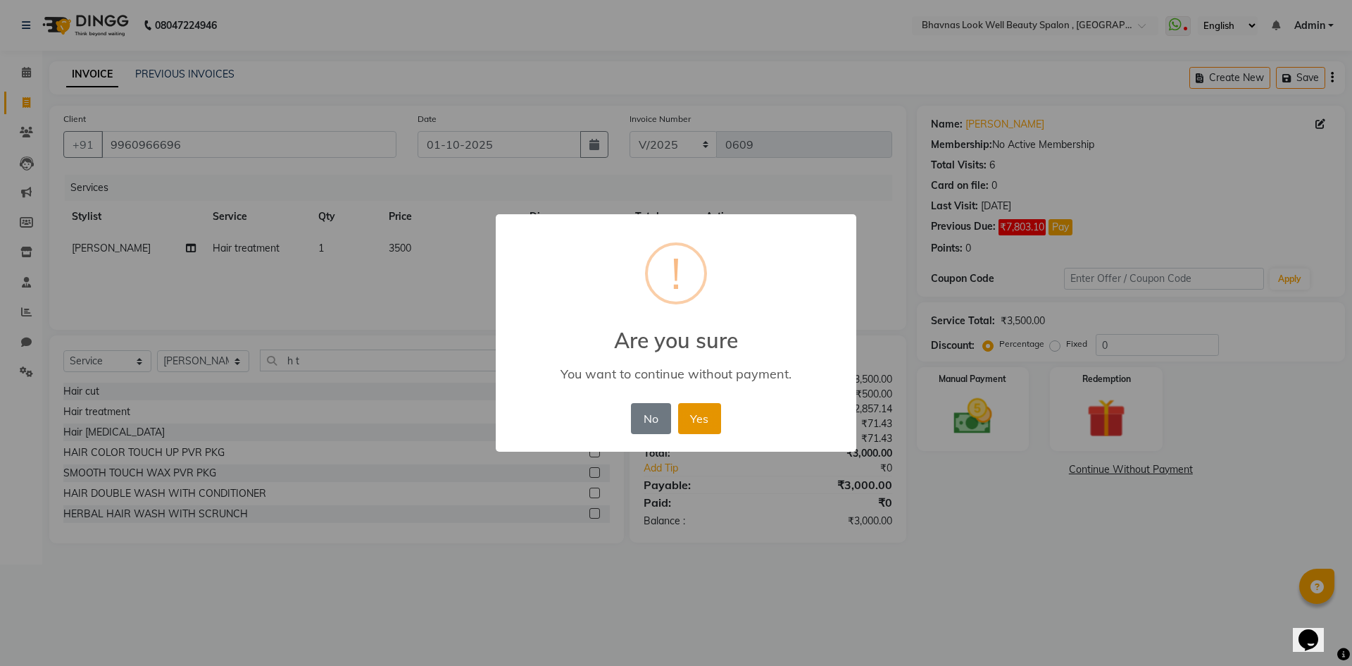
click at [694, 410] on button "Yes" at bounding box center [699, 418] width 43 height 31
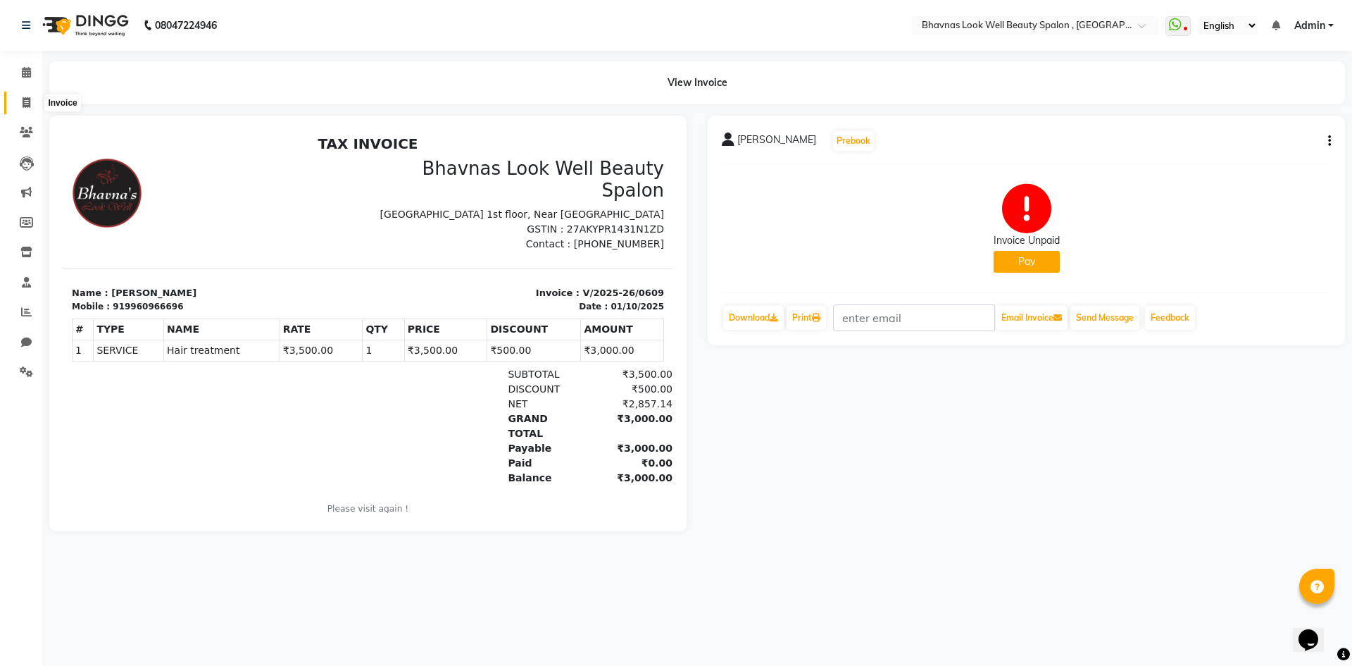
click at [23, 104] on icon at bounding box center [27, 102] width 8 height 11
select select "6251"
select select "service"
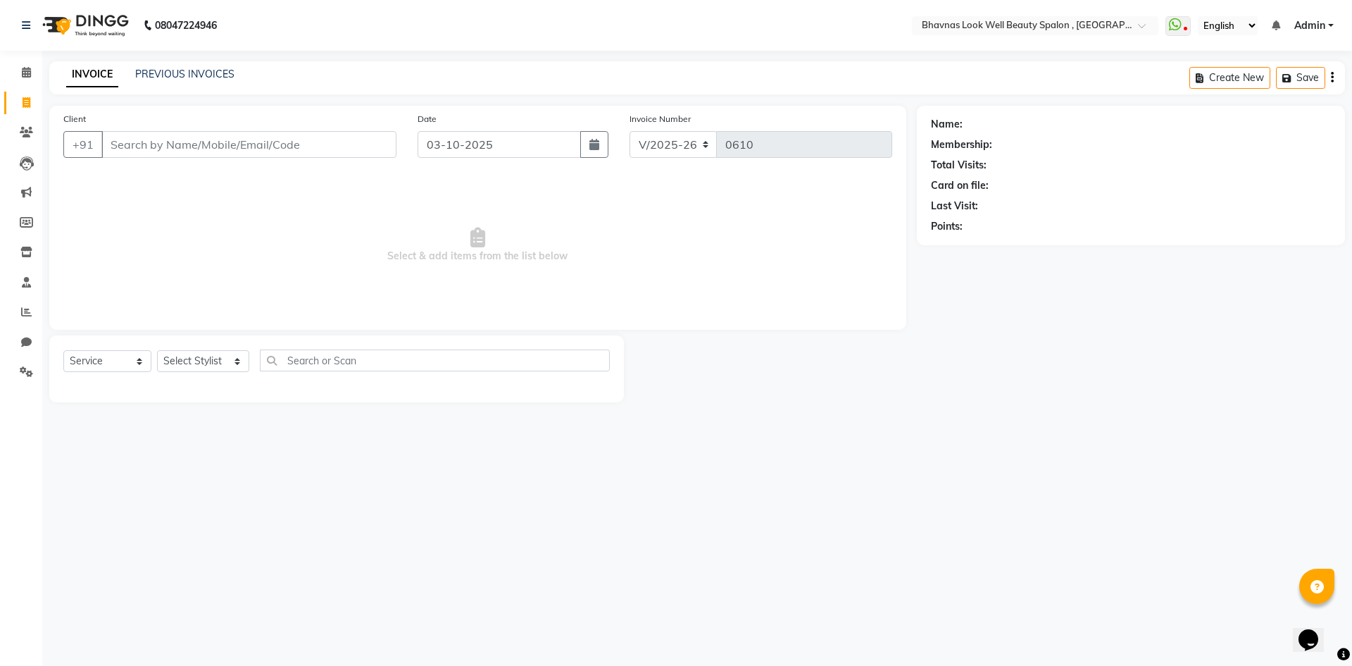
click at [306, 135] on input "Client" at bounding box center [248, 144] width 295 height 27
click at [156, 70] on link "PREVIOUS INVOICES" at bounding box center [184, 74] width 99 height 13
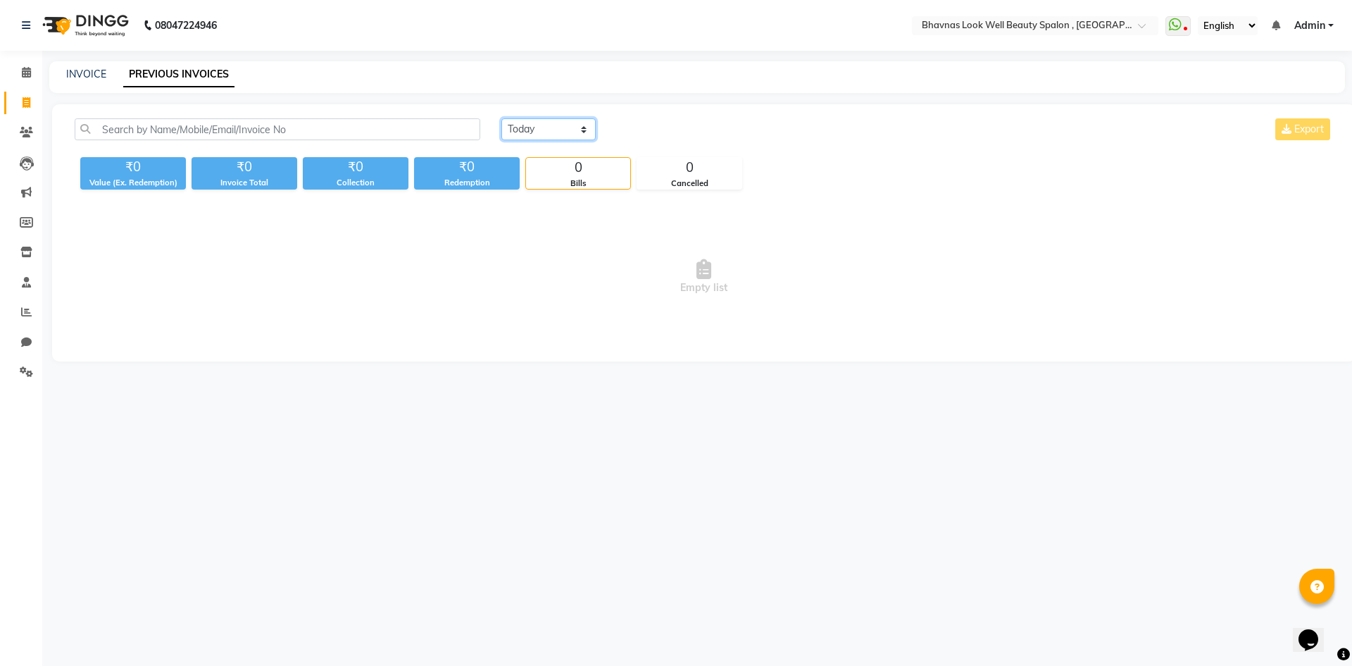
click at [519, 135] on select "Today Yesterday Custom Range" at bounding box center [548, 129] width 94 height 22
click at [501, 118] on select "Today Yesterday Custom Range" at bounding box center [548, 129] width 94 height 22
click at [551, 131] on select "Today Yesterday Custom Range" at bounding box center [548, 129] width 94 height 22
select select "range"
click at [501, 118] on select "Today Yesterday Custom Range" at bounding box center [548, 129] width 94 height 22
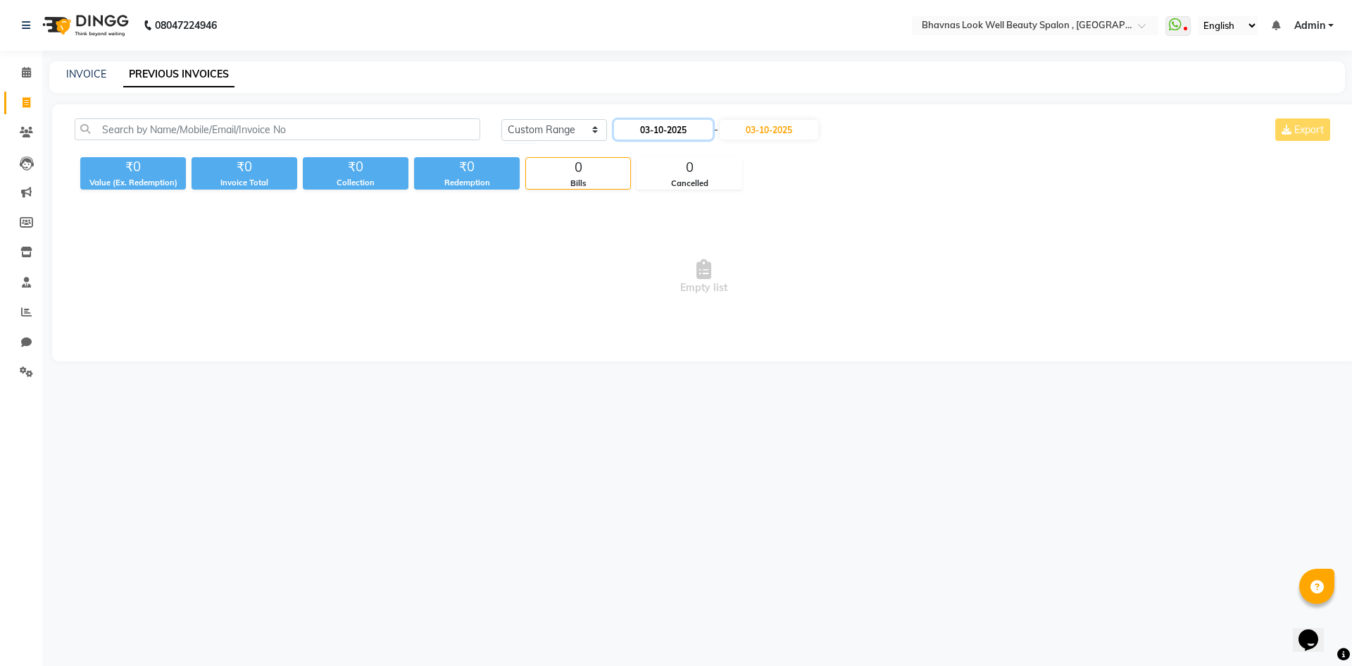
click at [656, 125] on input "03-10-2025" at bounding box center [663, 130] width 99 height 20
select select "10"
select select "2025"
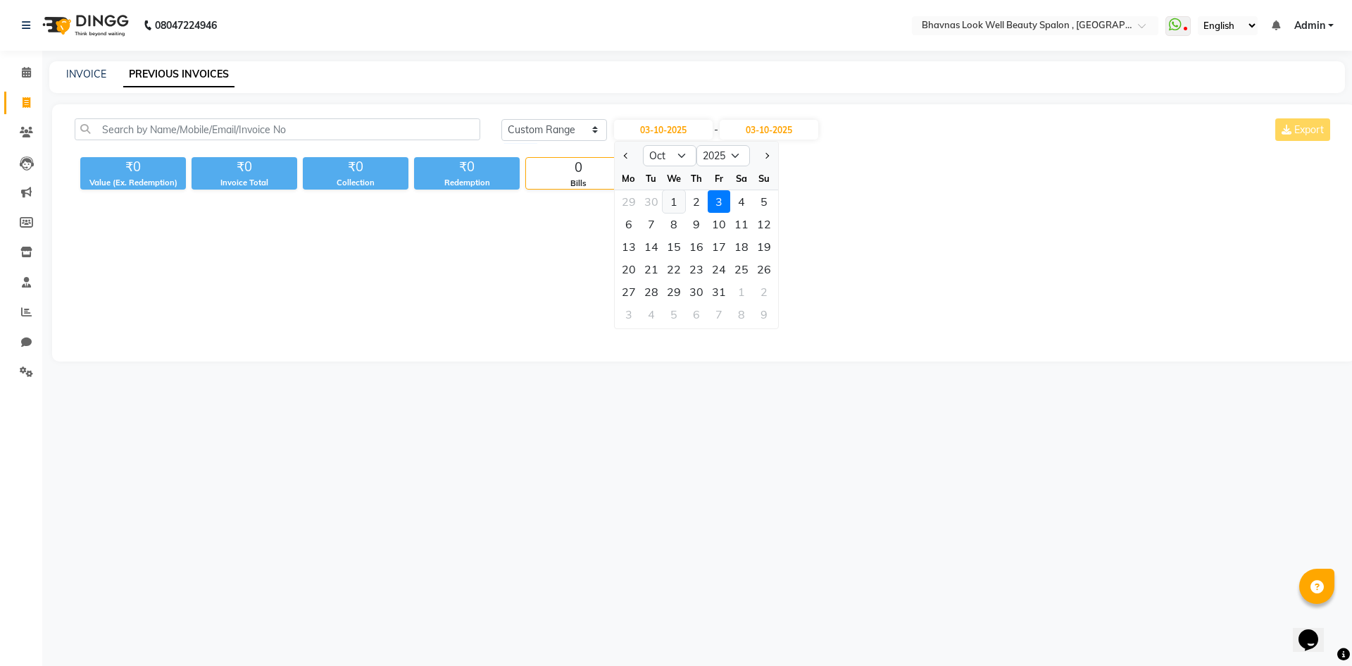
click at [677, 196] on div "1" at bounding box center [674, 201] width 23 height 23
type input "01-10-2025"
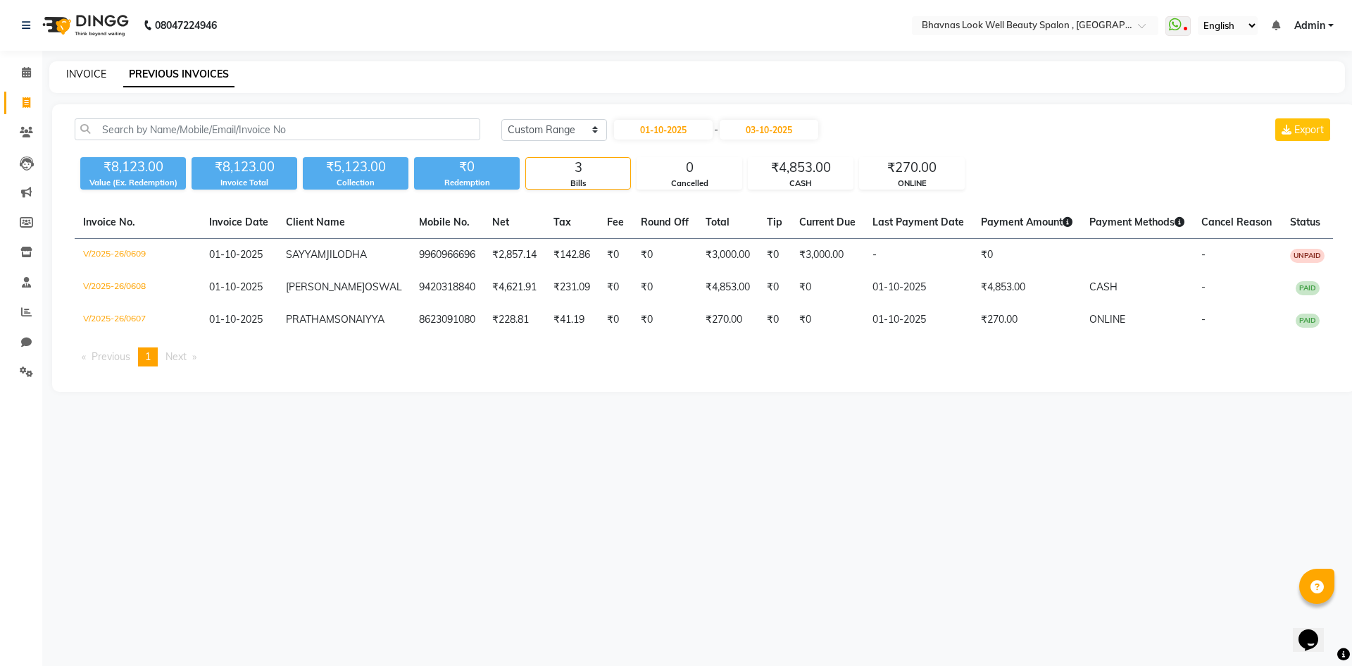
click at [102, 71] on link "INVOICE" at bounding box center [86, 74] width 40 height 13
select select "service"
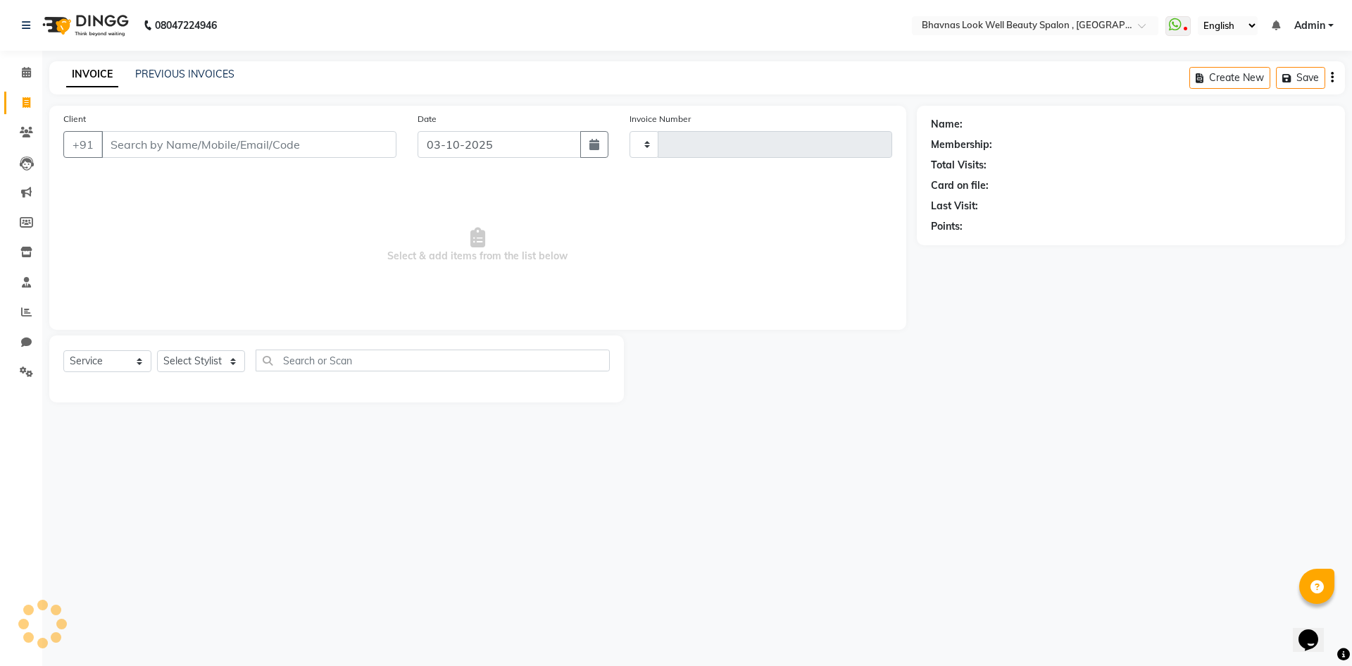
type input "0610"
select select "6251"
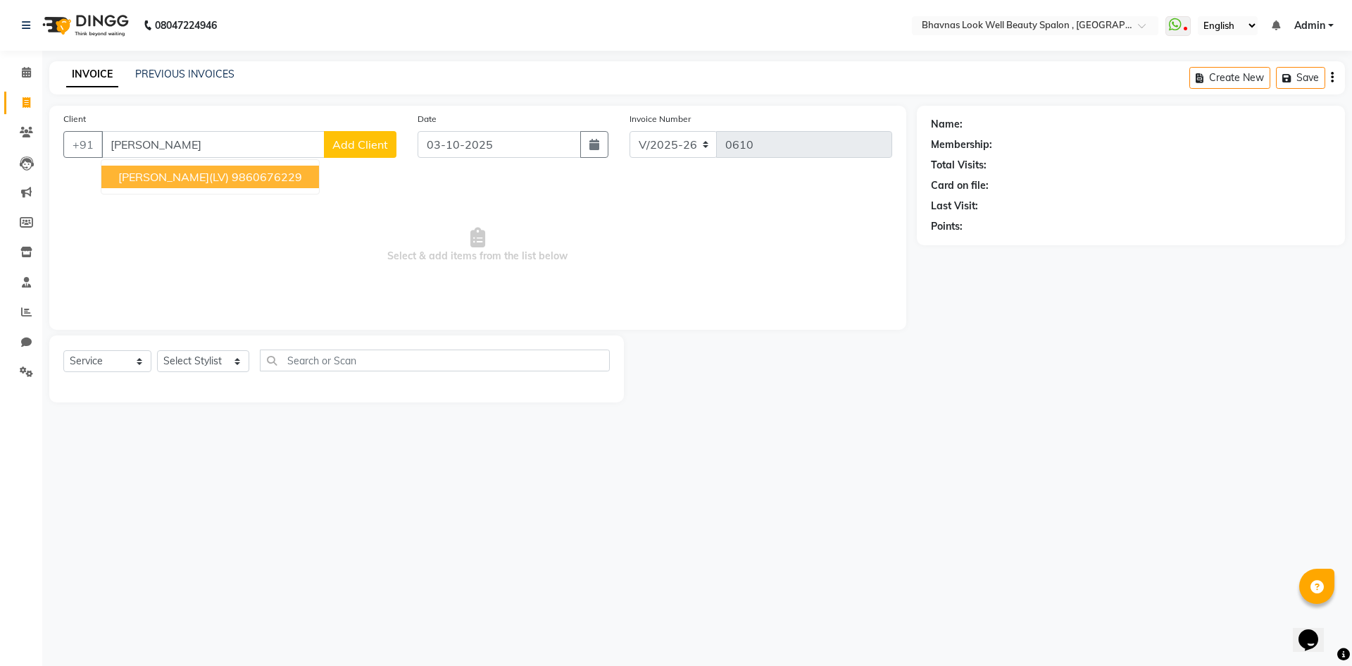
click at [176, 177] on span "SONAL LODHA(LV)" at bounding box center [173, 177] width 111 height 14
type input "9860676229"
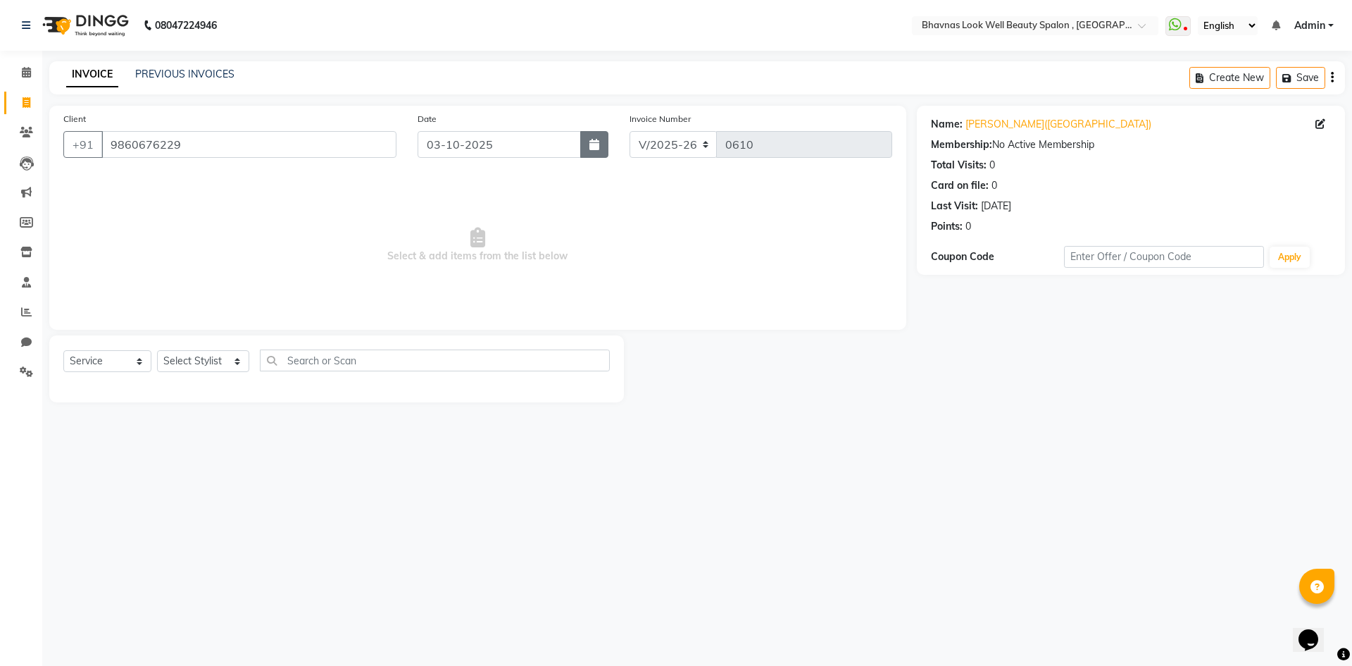
click at [601, 142] on button "button" at bounding box center [594, 144] width 28 height 27
select select "10"
select select "2025"
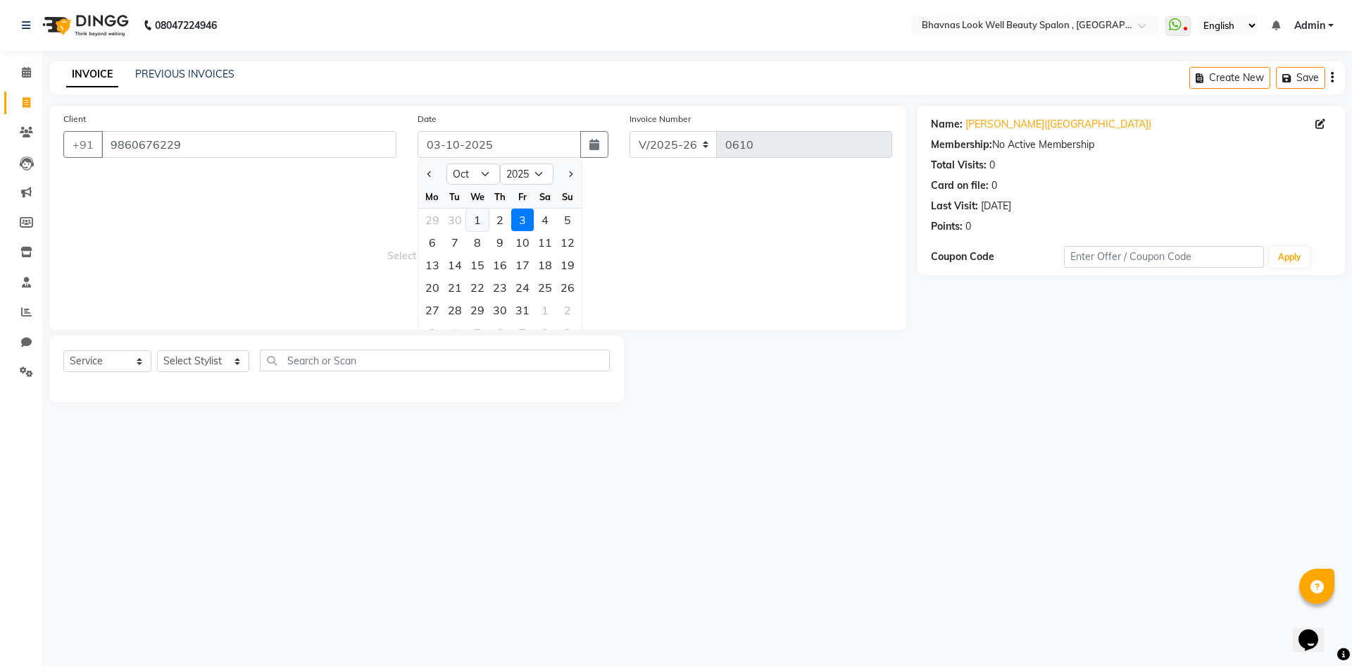
click at [474, 217] on div "1" at bounding box center [477, 219] width 23 height 23
type input "01-10-2025"
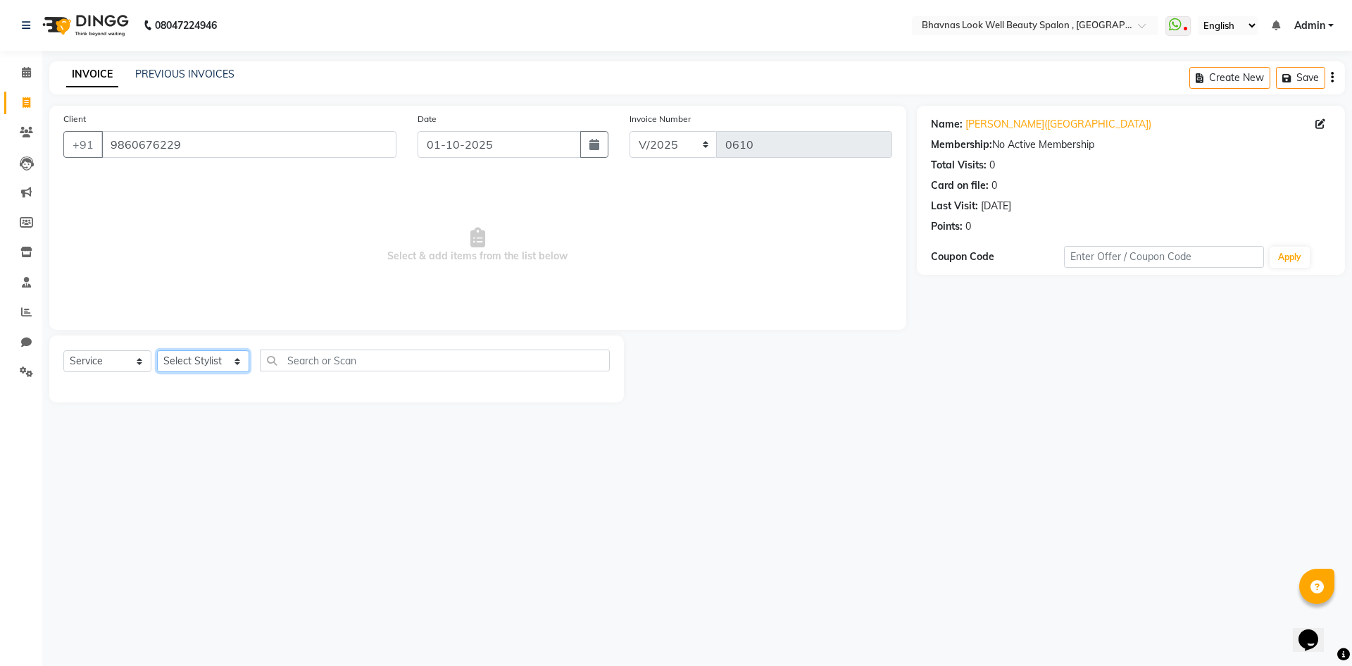
click at [204, 362] on select "Select Stylist Aishwarya Sagar Bansode AMRUTA ANMAL DEVANSHI JYOTI GAIKWAD PRAT…" at bounding box center [203, 361] width 92 height 22
select select "46639"
click at [157, 350] on select "Select Stylist Aishwarya Sagar Bansode AMRUTA ANMAL DEVANSHI JYOTI GAIKWAD PRAT…" at bounding box center [203, 361] width 92 height 22
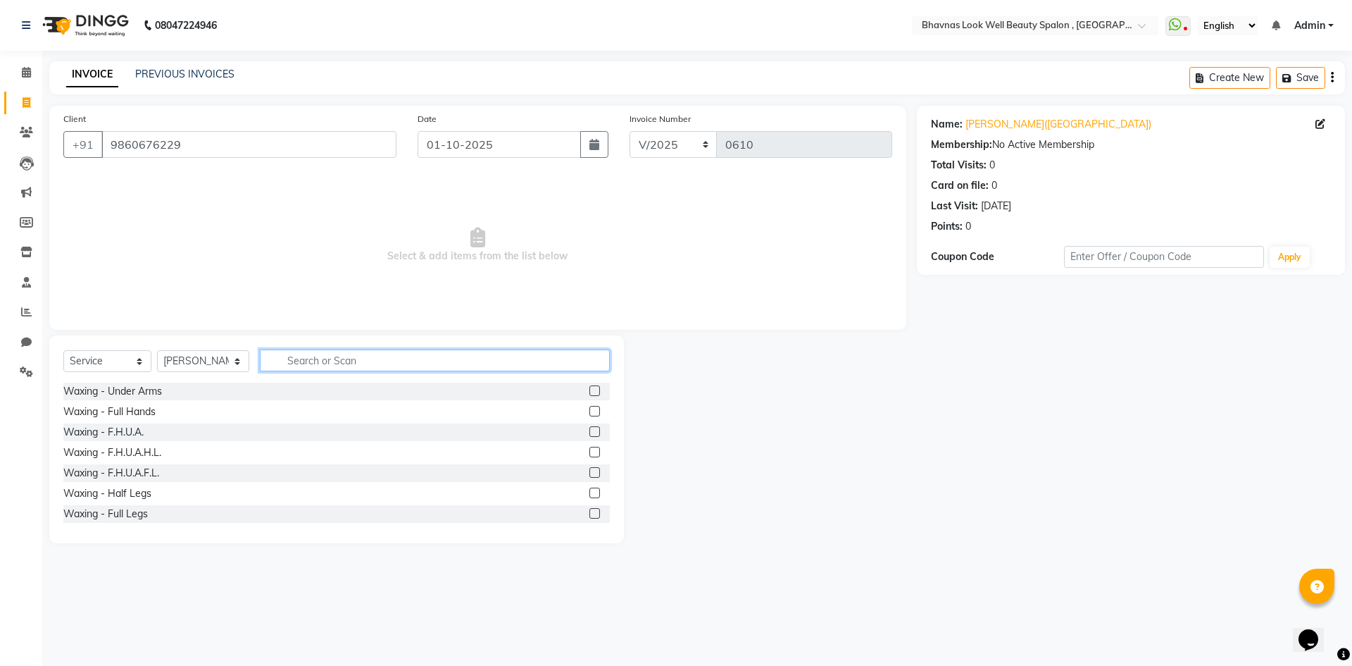
click at [311, 357] on input "text" at bounding box center [435, 360] width 351 height 22
type input "s t"
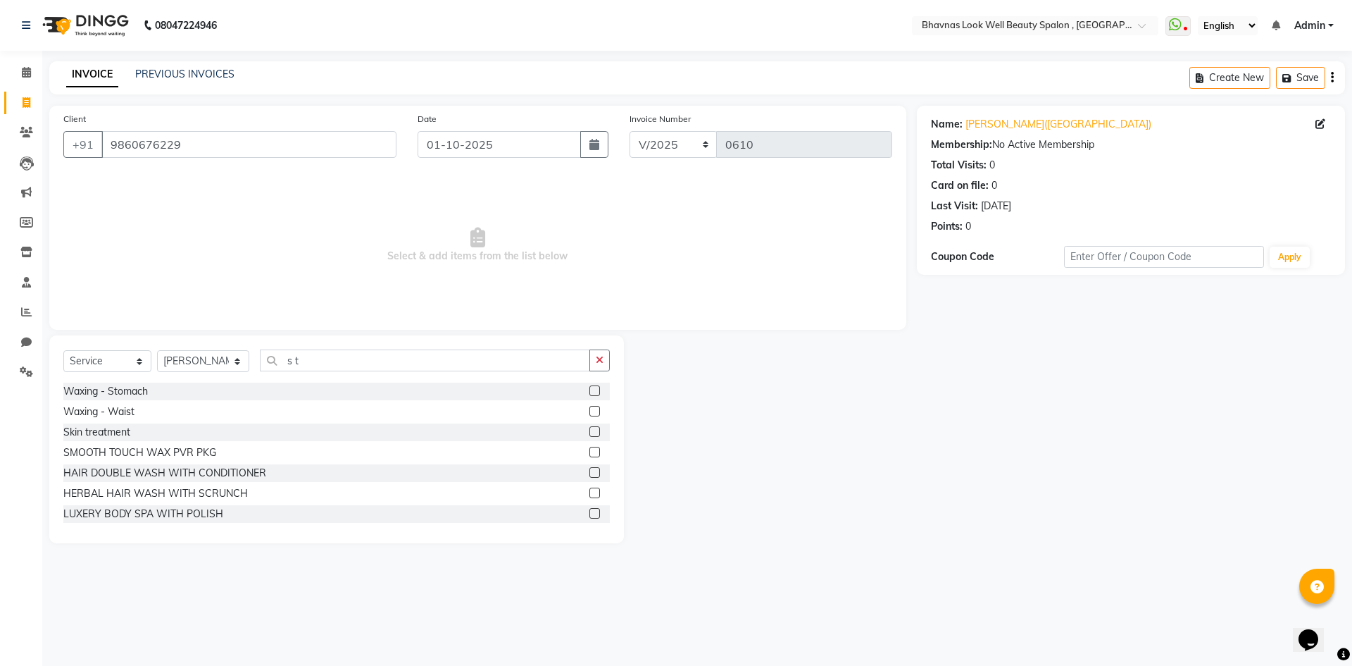
click at [589, 433] on label at bounding box center [594, 431] width 11 height 11
click at [589, 433] on input "checkbox" at bounding box center [593, 431] width 9 height 9
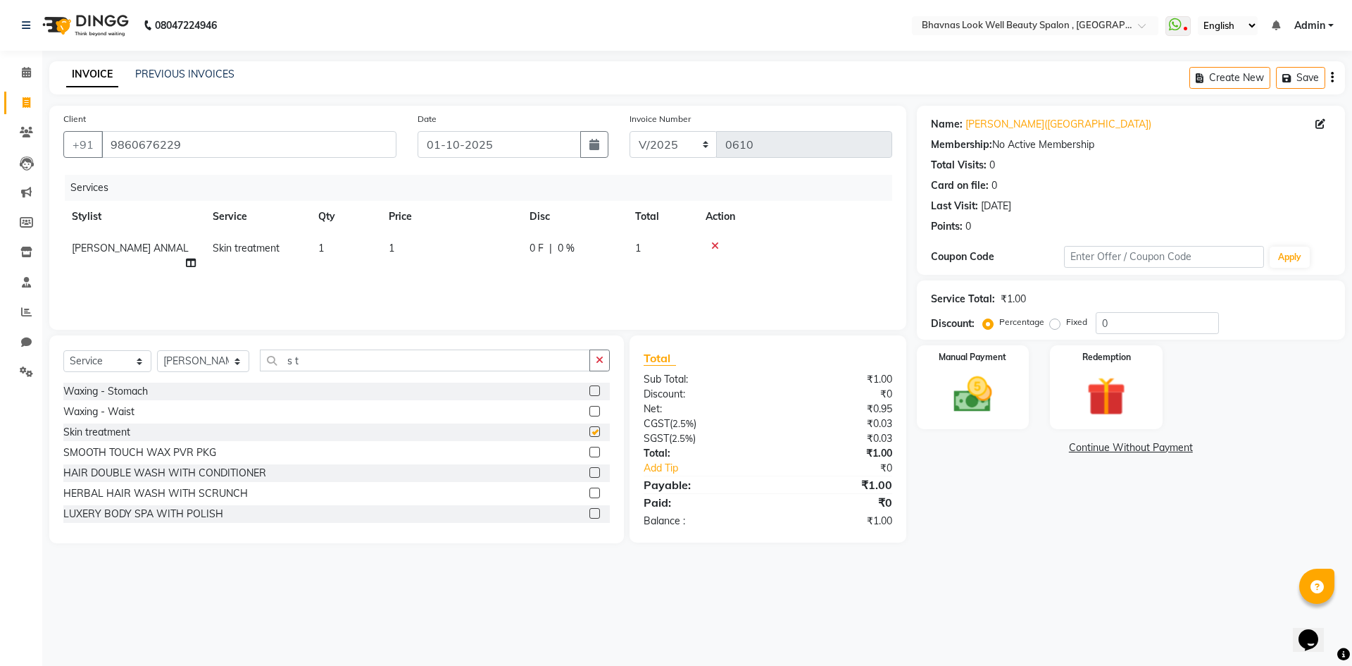
checkbox input "false"
click at [425, 225] on th "Price" at bounding box center [450, 217] width 141 height 32
click at [407, 255] on td "1" at bounding box center [450, 255] width 141 height 46
select select "46639"
drag, startPoint x: 485, startPoint y: 250, endPoint x: 451, endPoint y: 259, distance: 35.0
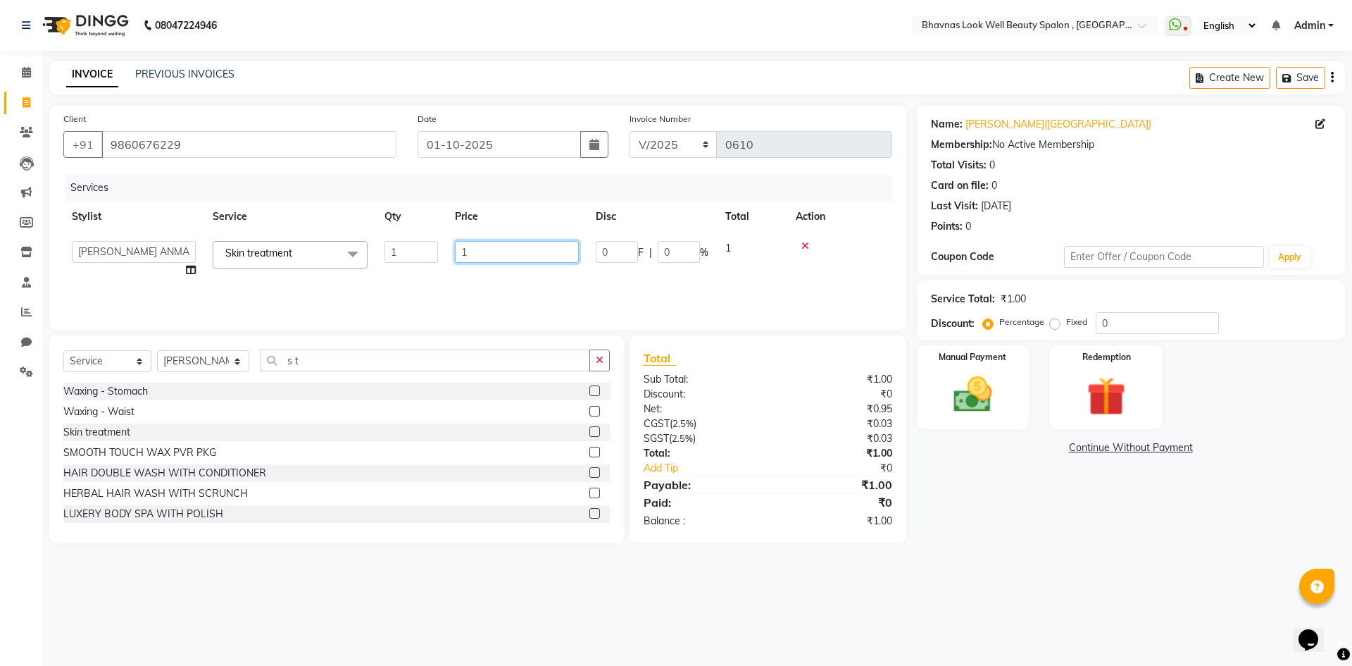
click at [451, 259] on td "1" at bounding box center [516, 259] width 141 height 54
type input "45000"
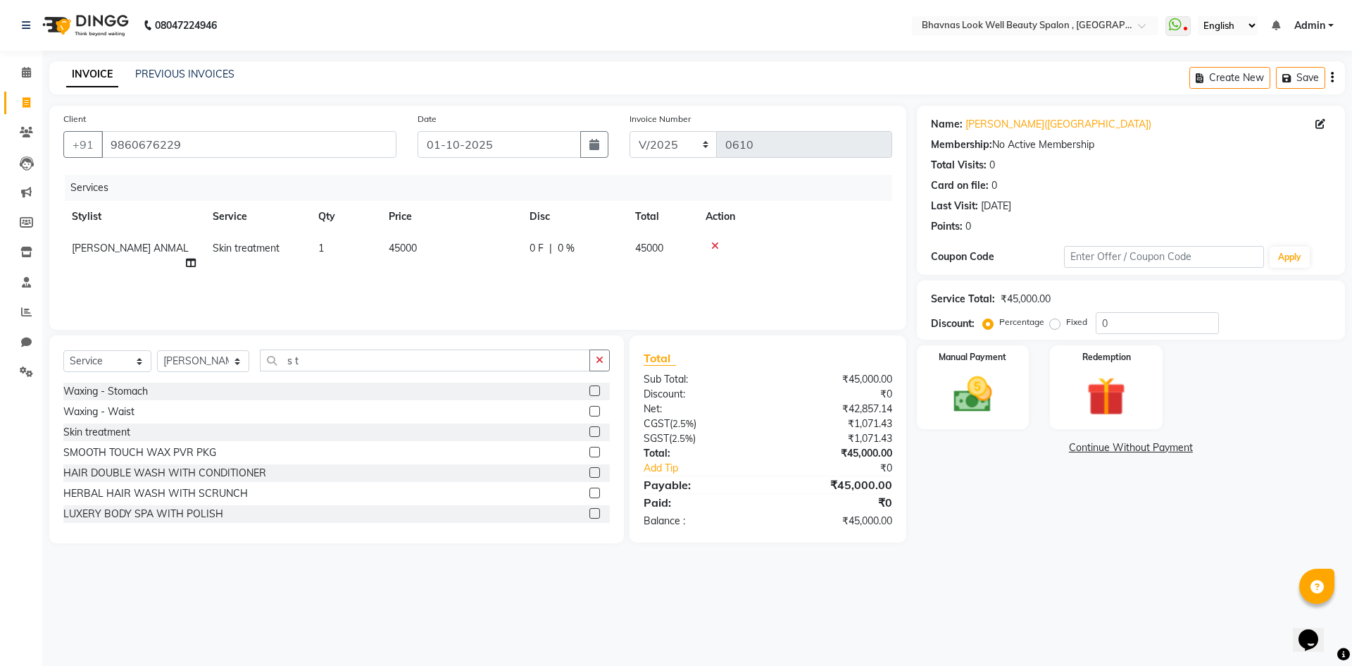
click at [635, 277] on div "Services Stylist Service Qty Price Disc Total Action AMRUTA ANMAL Skin treatmen…" at bounding box center [477, 245] width 829 height 141
click at [485, 260] on td "45000" at bounding box center [450, 255] width 141 height 46
select select "46639"
drag, startPoint x: 678, startPoint y: 251, endPoint x: 625, endPoint y: 257, distance: 53.2
click at [625, 257] on div "0 F | 0 %" at bounding box center [652, 252] width 113 height 22
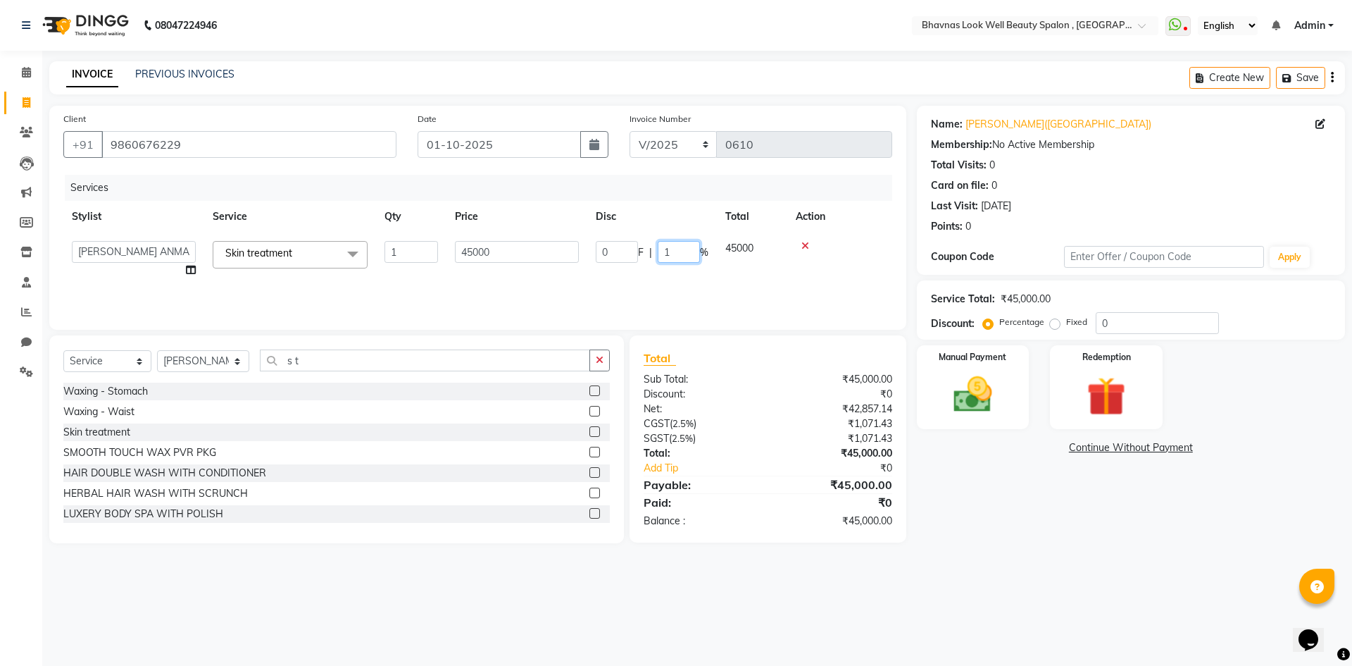
type input "15"
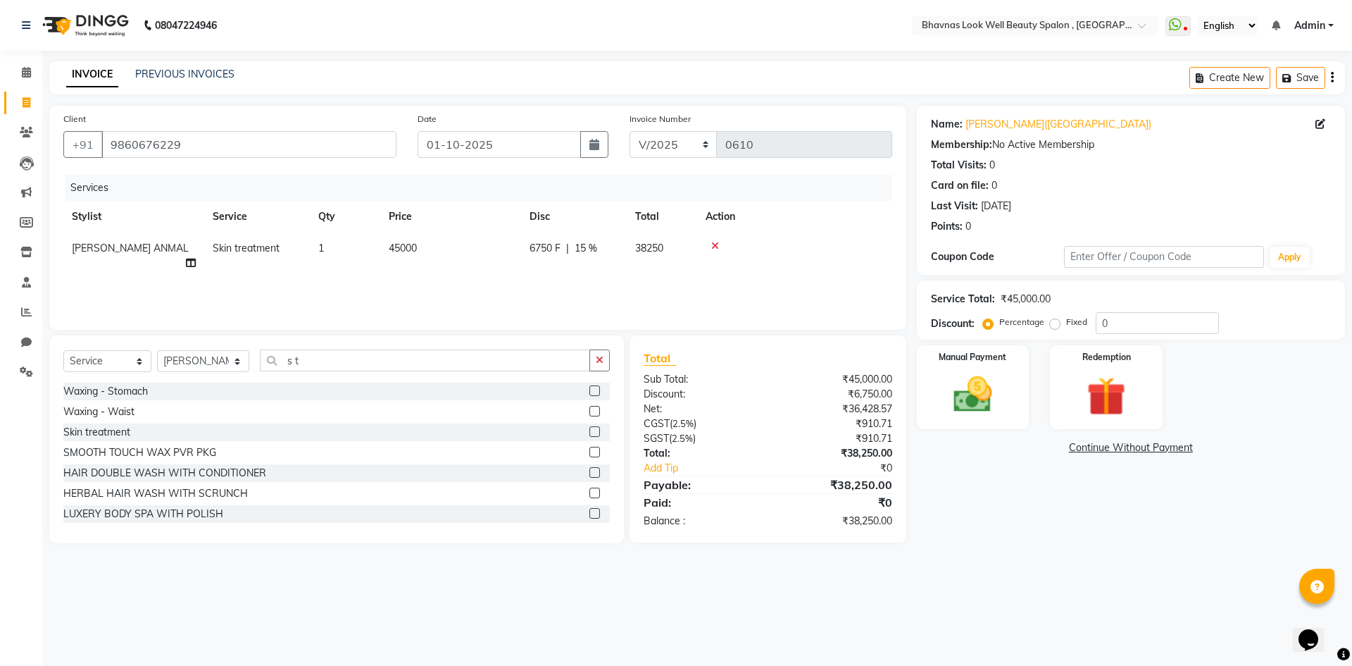
click at [622, 294] on div "Services Stylist Service Qty Price Disc Total Action AMRUTA ANMAL Skin treatmen…" at bounding box center [477, 245] width 829 height 141
drag, startPoint x: 352, startPoint y: 369, endPoint x: 289, endPoint y: 372, distance: 63.4
click at [289, 372] on div "Select Service Product Membership Package Voucher Prepaid Gift Card Select Styl…" at bounding box center [336, 365] width 546 height 33
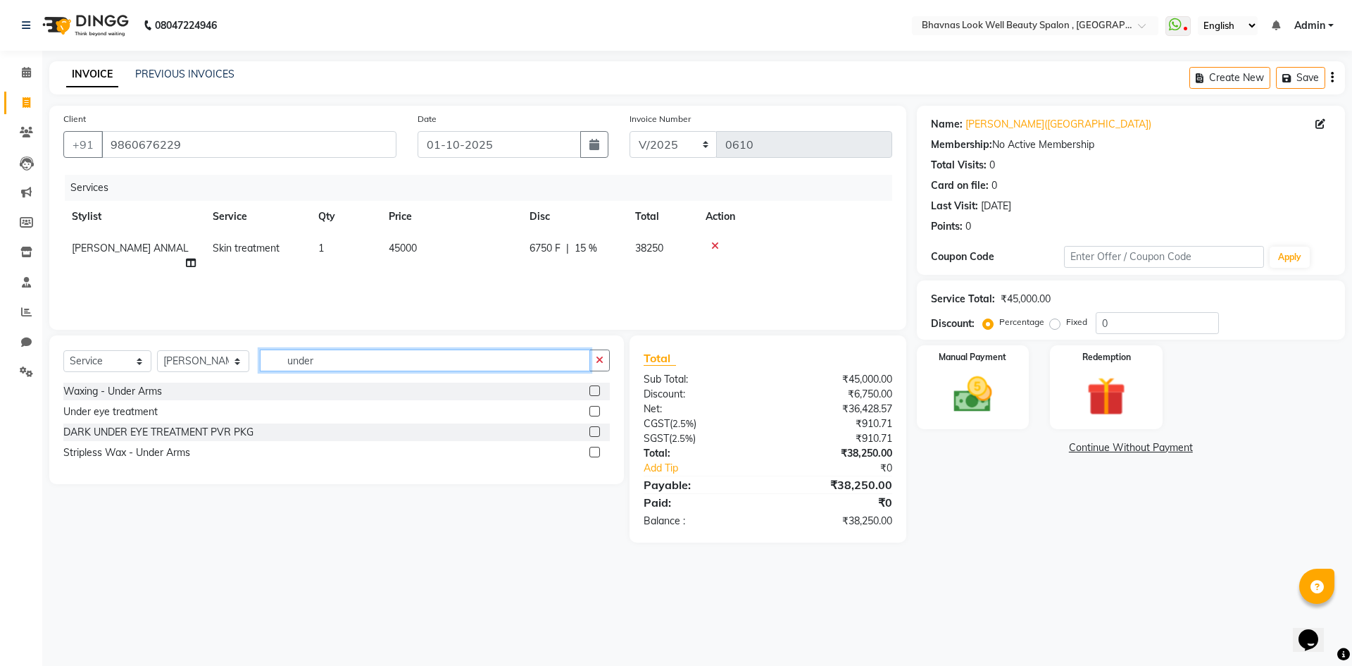
type input "under"
click at [583, 409] on div "Under eye treatment" at bounding box center [336, 412] width 546 height 18
click at [589, 409] on label at bounding box center [594, 411] width 11 height 11
click at [589, 409] on input "checkbox" at bounding box center [593, 411] width 9 height 9
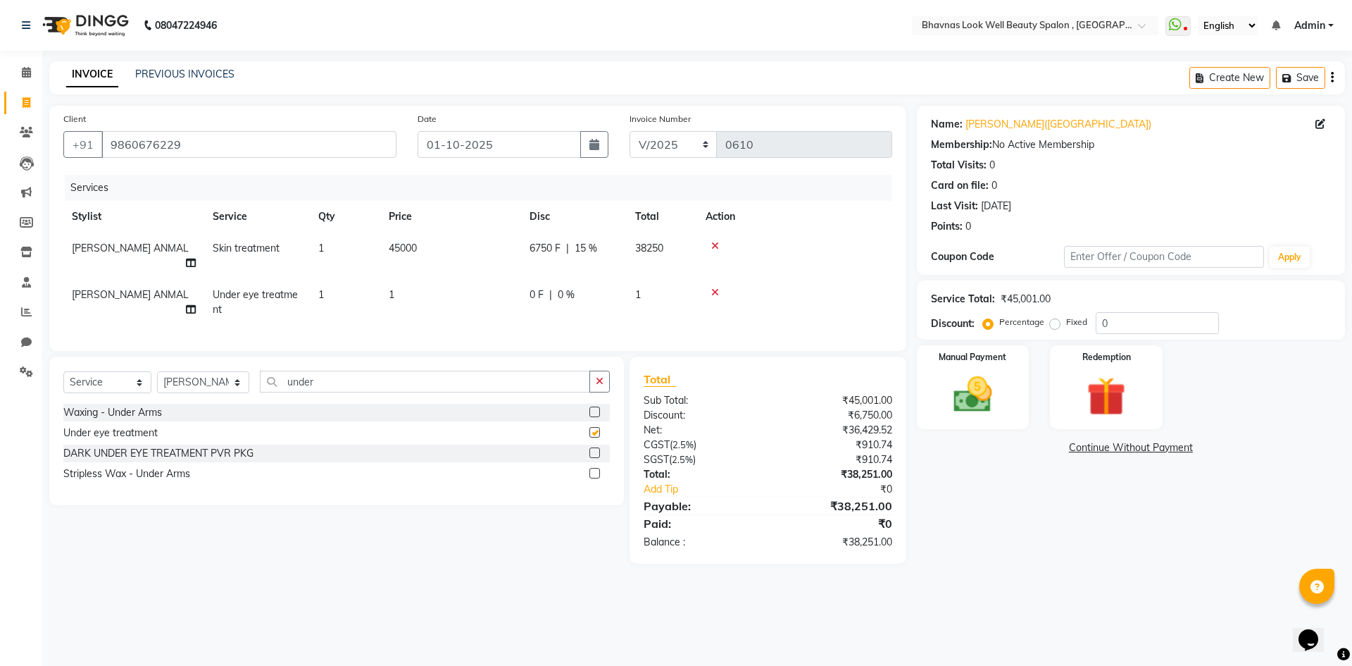
checkbox input "false"
click at [414, 279] on td "1" at bounding box center [450, 302] width 141 height 46
select select "46639"
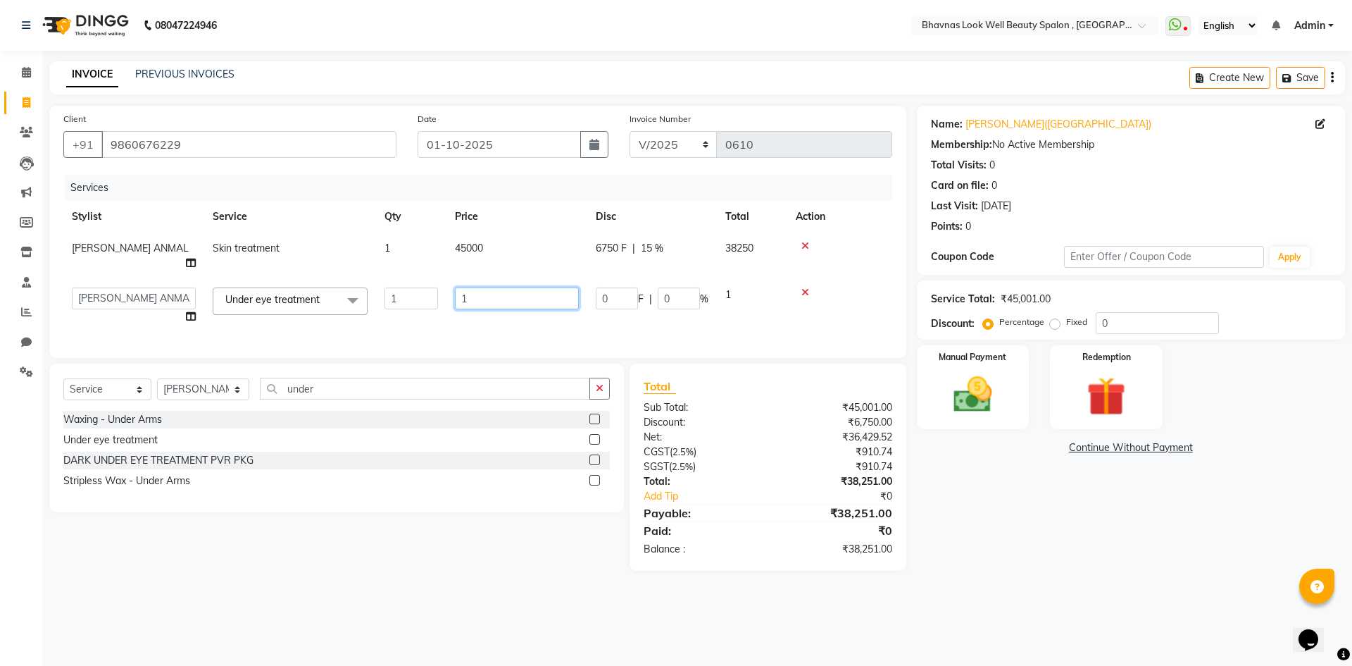
drag, startPoint x: 414, startPoint y: 279, endPoint x: 450, endPoint y: 287, distance: 36.7
click at [450, 287] on td "1" at bounding box center [516, 306] width 141 height 54
click at [498, 246] on td "45000" at bounding box center [516, 255] width 141 height 46
select select "46639"
click at [508, 254] on input "45000" at bounding box center [517, 252] width 124 height 22
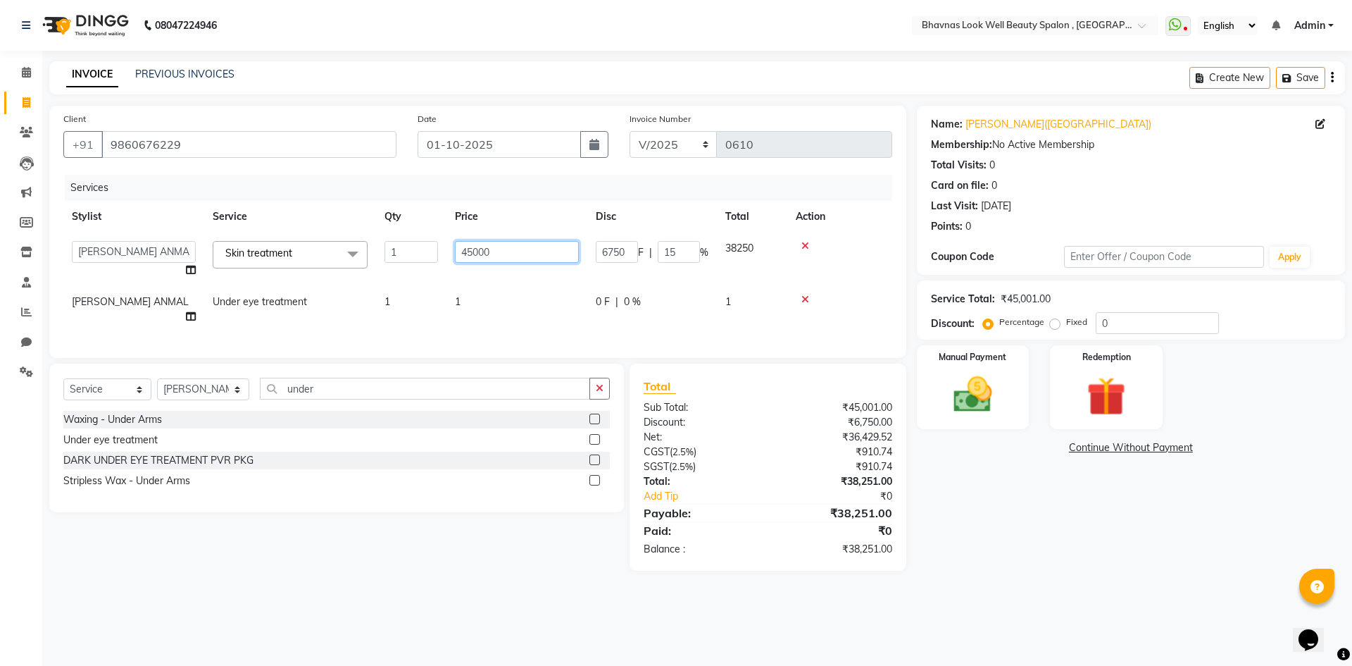
type input "4500"
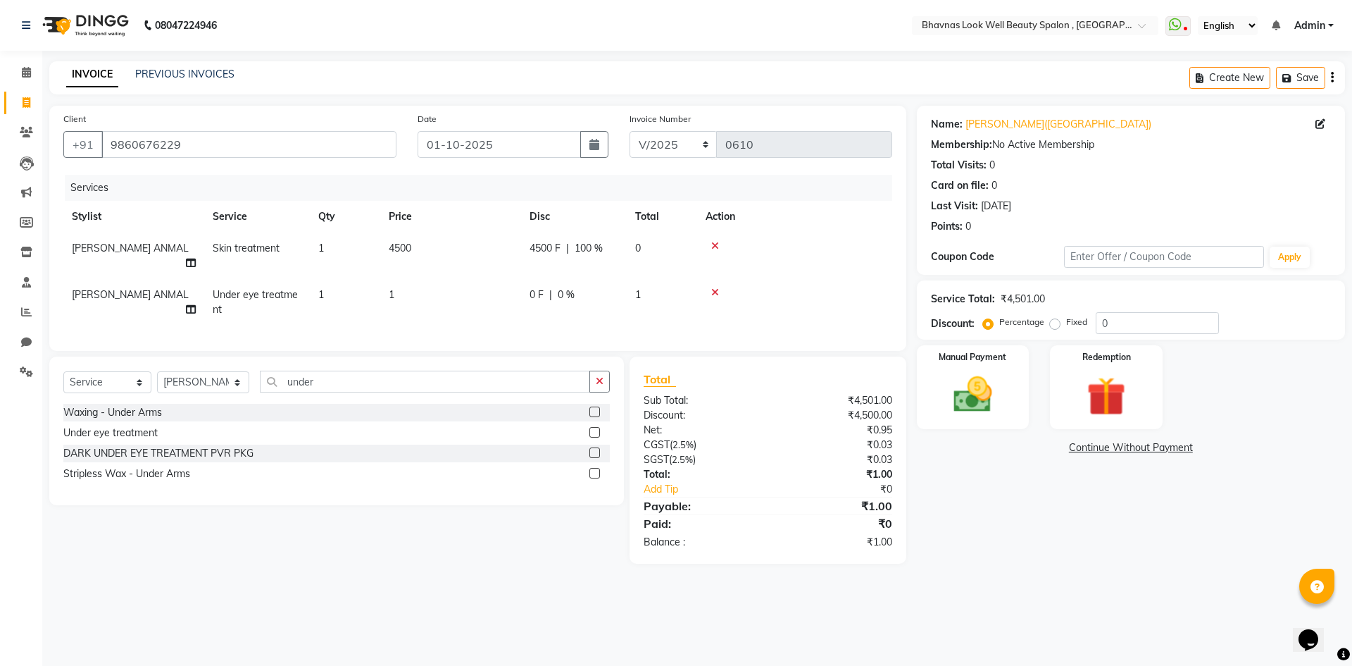
click at [527, 293] on tr "AMRUTA ANMAL Under eye treatment 1 1 0 F | 0 % 1" at bounding box center [477, 302] width 829 height 46
click at [442, 281] on td "1" at bounding box center [450, 302] width 141 height 46
select select "46639"
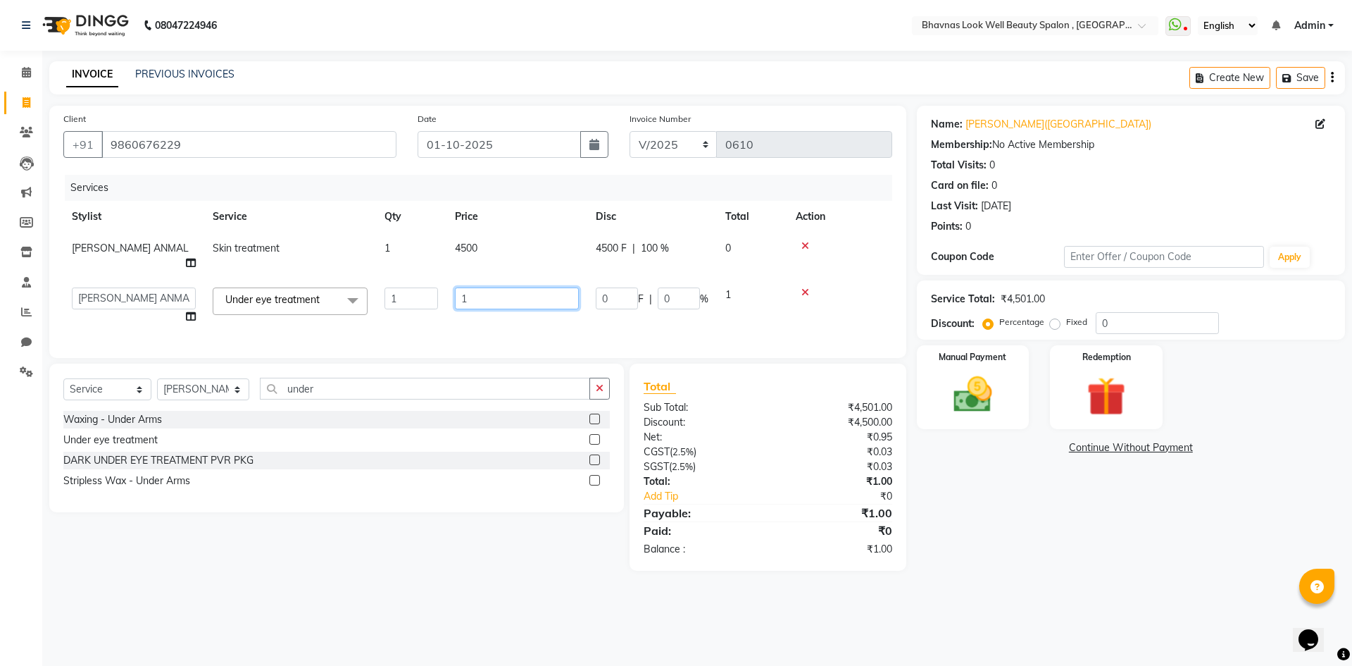
drag, startPoint x: 520, startPoint y: 285, endPoint x: 465, endPoint y: 301, distance: 57.9
click at [465, 301] on td "1" at bounding box center [516, 306] width 141 height 54
type input "1000"
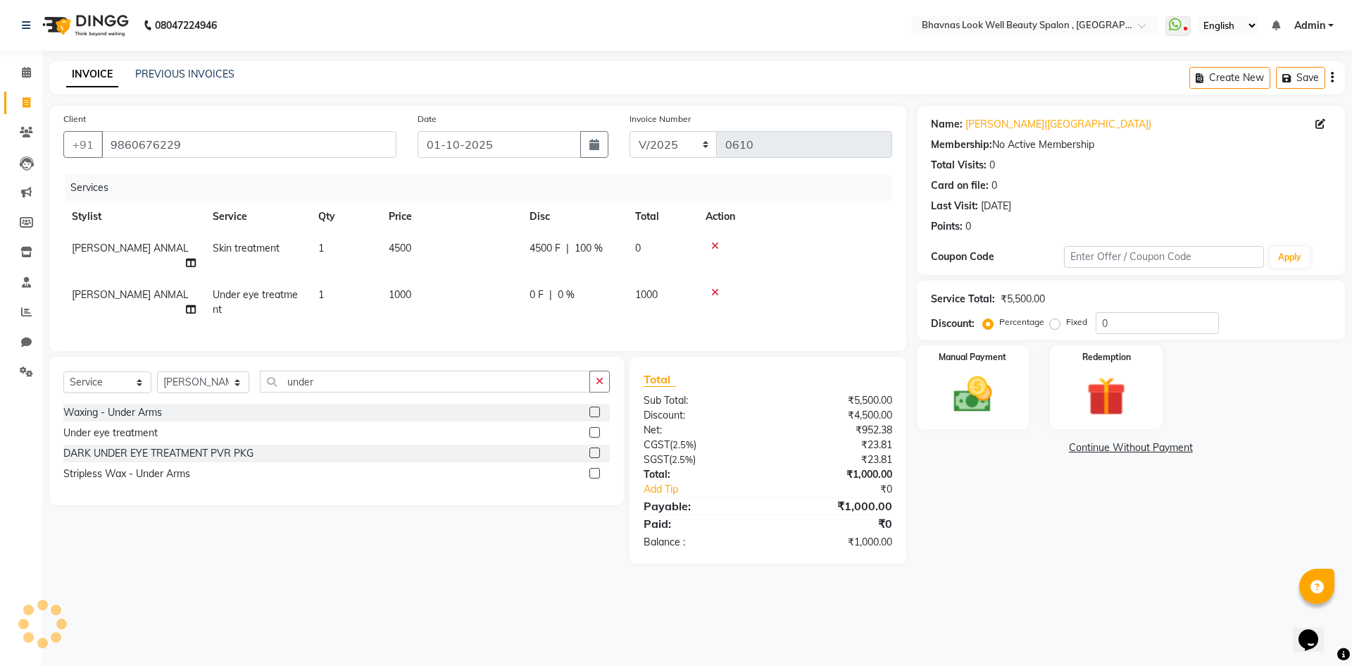
click at [535, 311] on div "Services Stylist Service Qty Price Disc Total Action AMRUTA ANMAL Skin treatmen…" at bounding box center [477, 256] width 829 height 162
click at [549, 297] on td "0 F | 0 %" at bounding box center [574, 302] width 106 height 46
select select "46639"
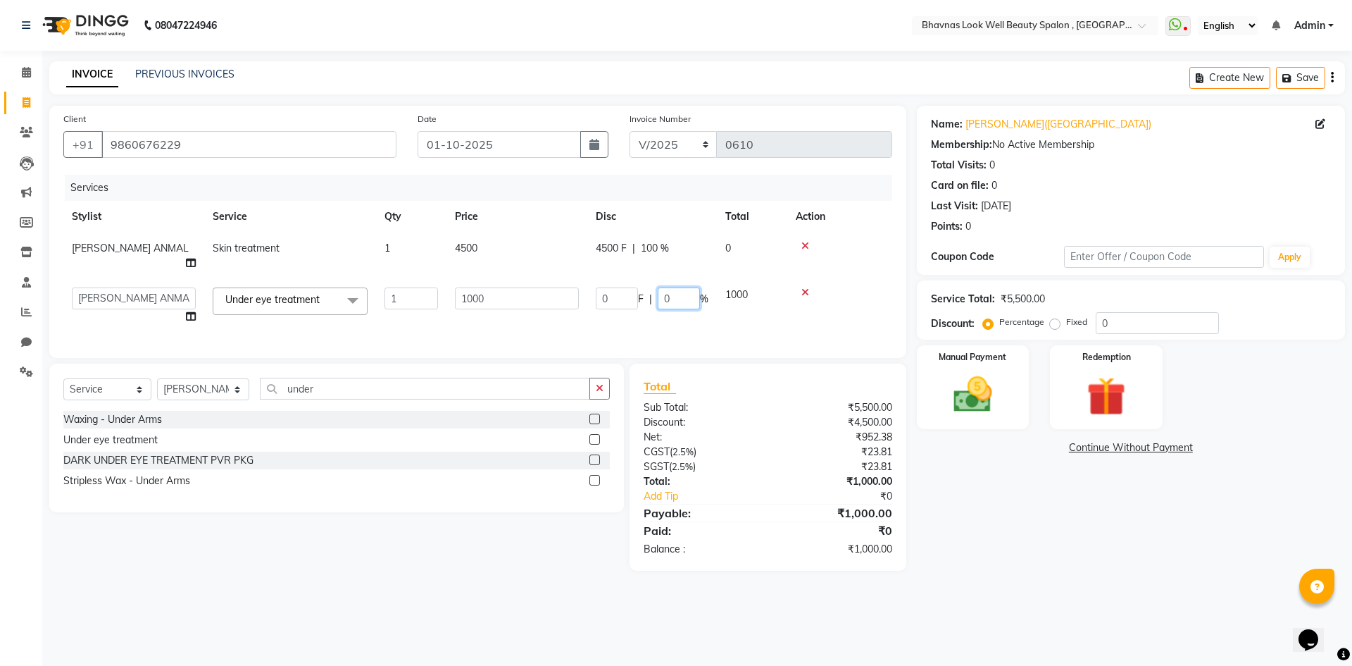
drag, startPoint x: 659, startPoint y: 285, endPoint x: 697, endPoint y: 285, distance: 38.0
click at [697, 287] on input "0" at bounding box center [679, 298] width 42 height 22
type input "15"
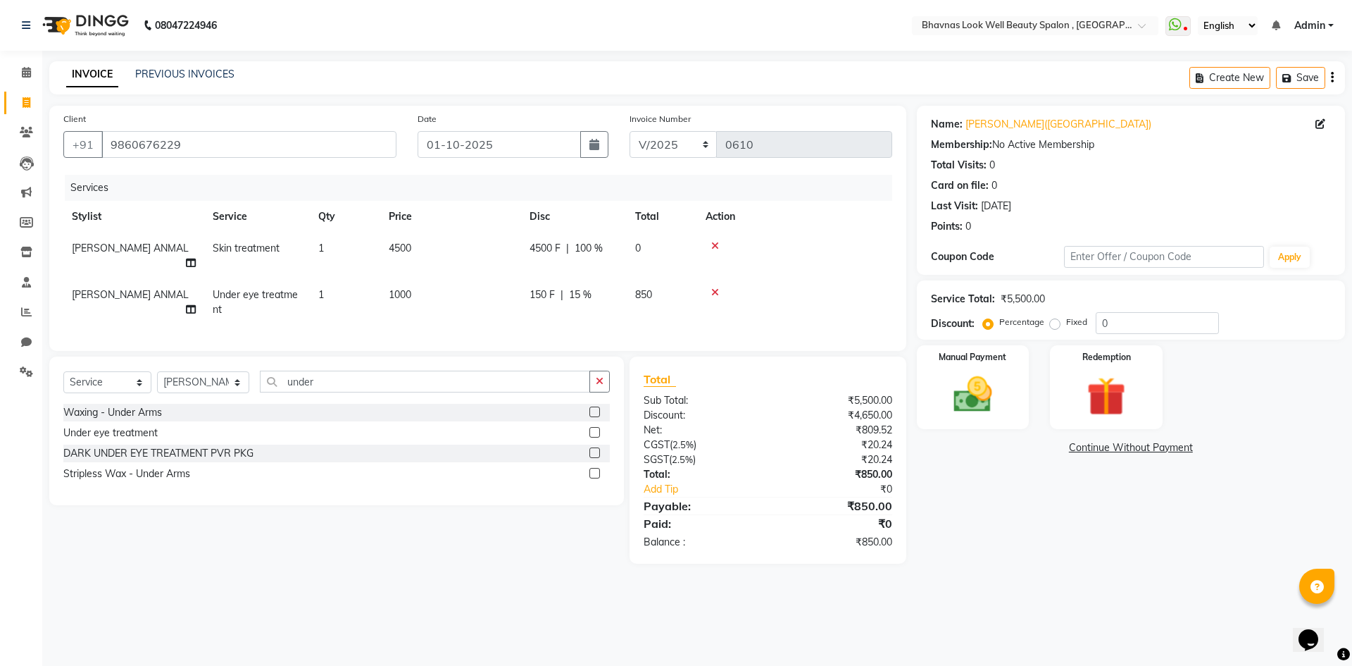
click at [628, 323] on div "Services Stylist Service Qty Price Disc Total Action AMRUTA ANMAL Skin treatmen…" at bounding box center [477, 256] width 829 height 162
drag, startPoint x: 318, startPoint y: 378, endPoint x: 238, endPoint y: 381, distance: 79.6
click at [238, 381] on div "Select Service Product Membership Package Voucher Prepaid Gift Card Select Styl…" at bounding box center [336, 386] width 546 height 33
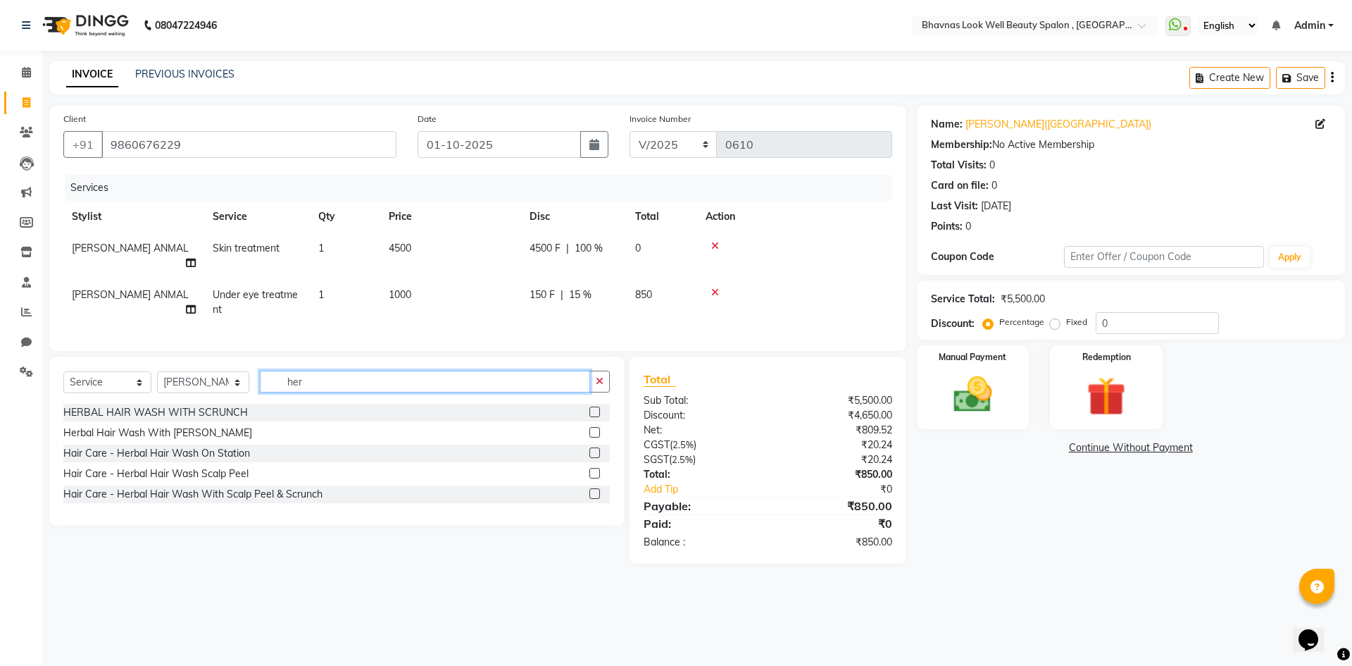
type input "her"
click at [599, 407] on label at bounding box center [594, 411] width 11 height 11
click at [599, 408] on input "checkbox" at bounding box center [593, 412] width 9 height 9
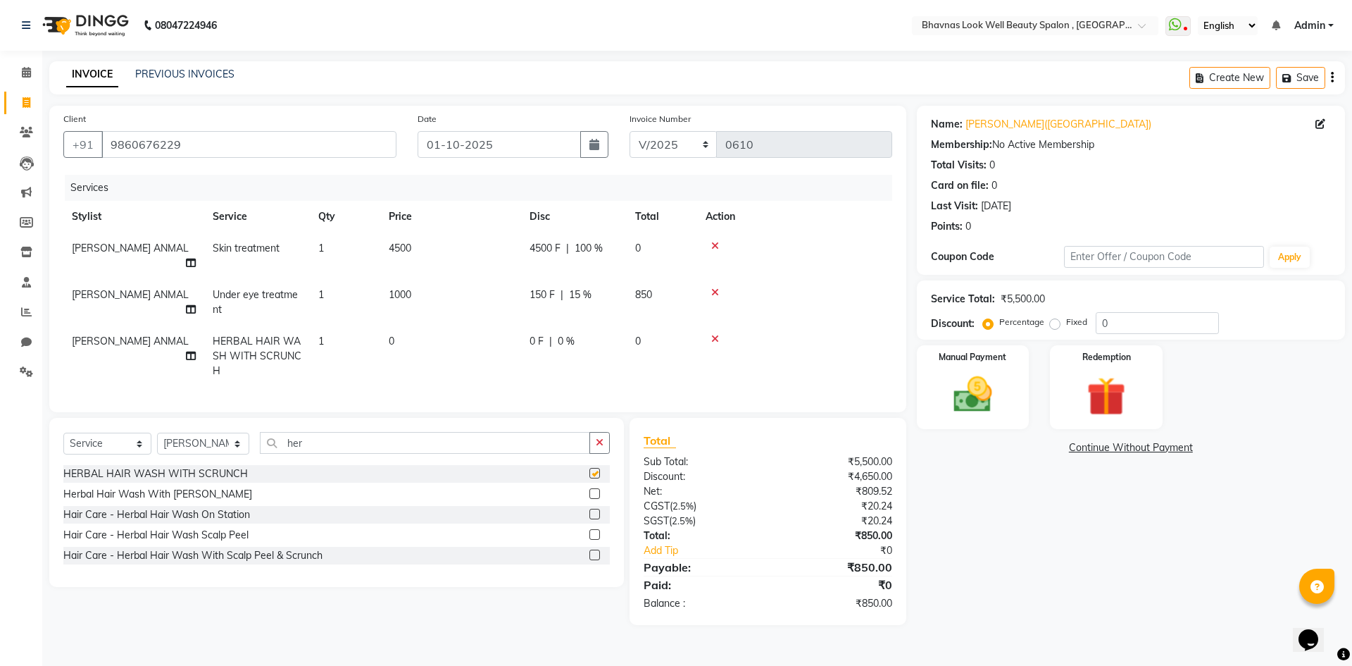
checkbox input "false"
click at [391, 335] on span "0" at bounding box center [392, 341] width 6 height 13
select select "46639"
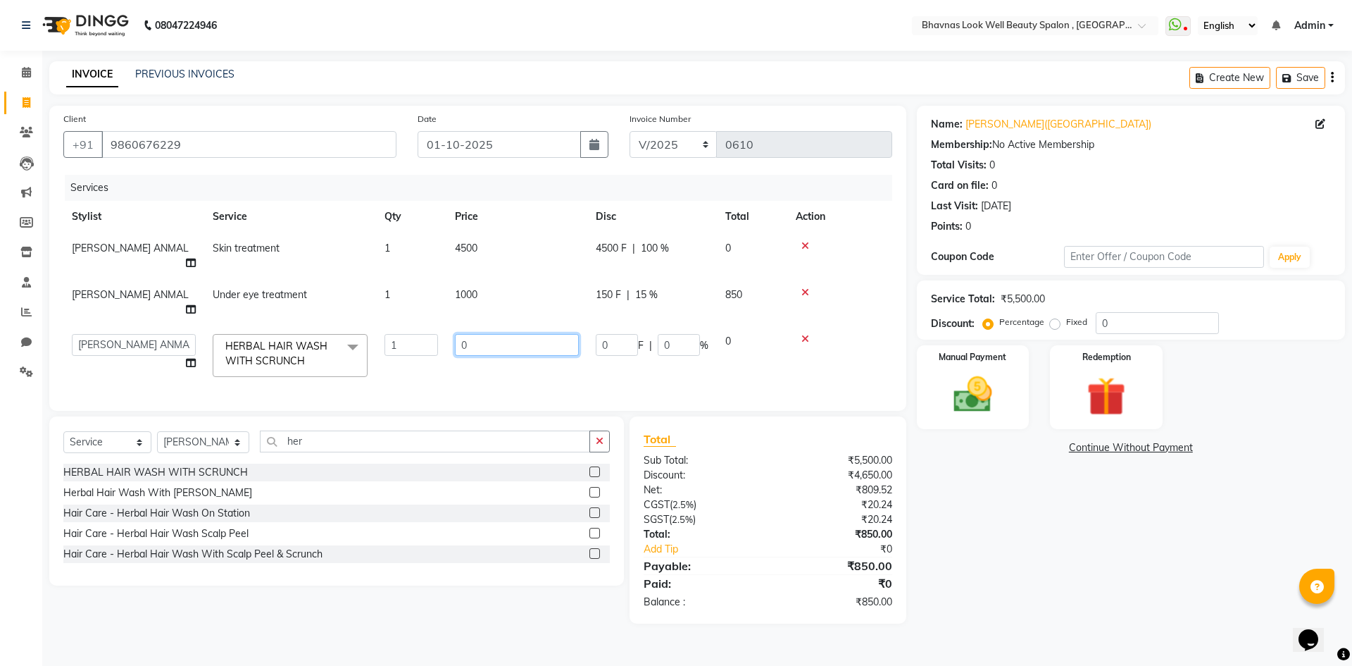
drag, startPoint x: 512, startPoint y: 316, endPoint x: 402, endPoint y: 316, distance: 109.9
click at [402, 325] on tr "Aishwarya Sagar Bansode AMRUTA ANMAL DEVANSHI JYOTI GAIKWAD PRATIKSHA CHANDPUR …" at bounding box center [477, 355] width 829 height 60
type input "2"
type input "3000"
click at [611, 355] on td "0 F | 0 %" at bounding box center [652, 355] width 130 height 60
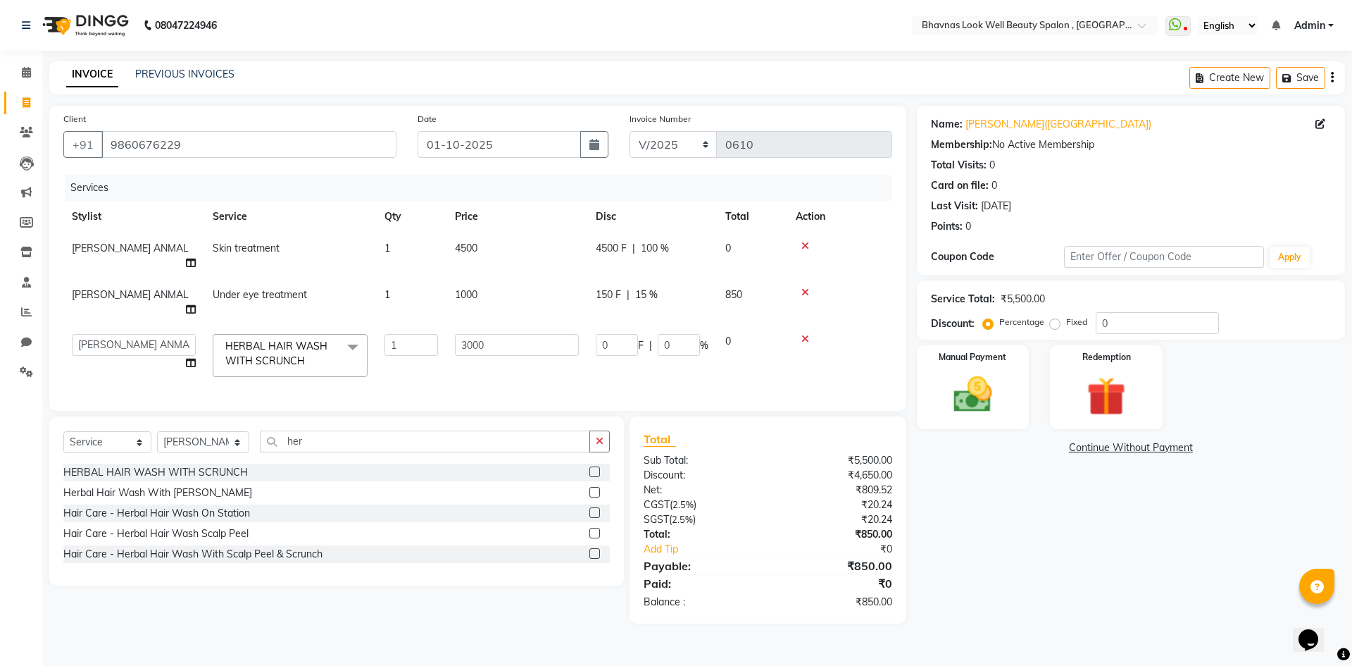
select select "46639"
drag, startPoint x: 696, startPoint y: 322, endPoint x: 623, endPoint y: 325, distance: 72.6
click at [623, 334] on div "0 F | 0 %" at bounding box center [652, 345] width 113 height 22
type input "15"
click at [627, 346] on tr "Aishwarya Sagar Bansode AMRUTA ANMAL DEVANSHI JYOTI GAIKWAD PRATIKSHA CHANDPUR …" at bounding box center [477, 355] width 829 height 60
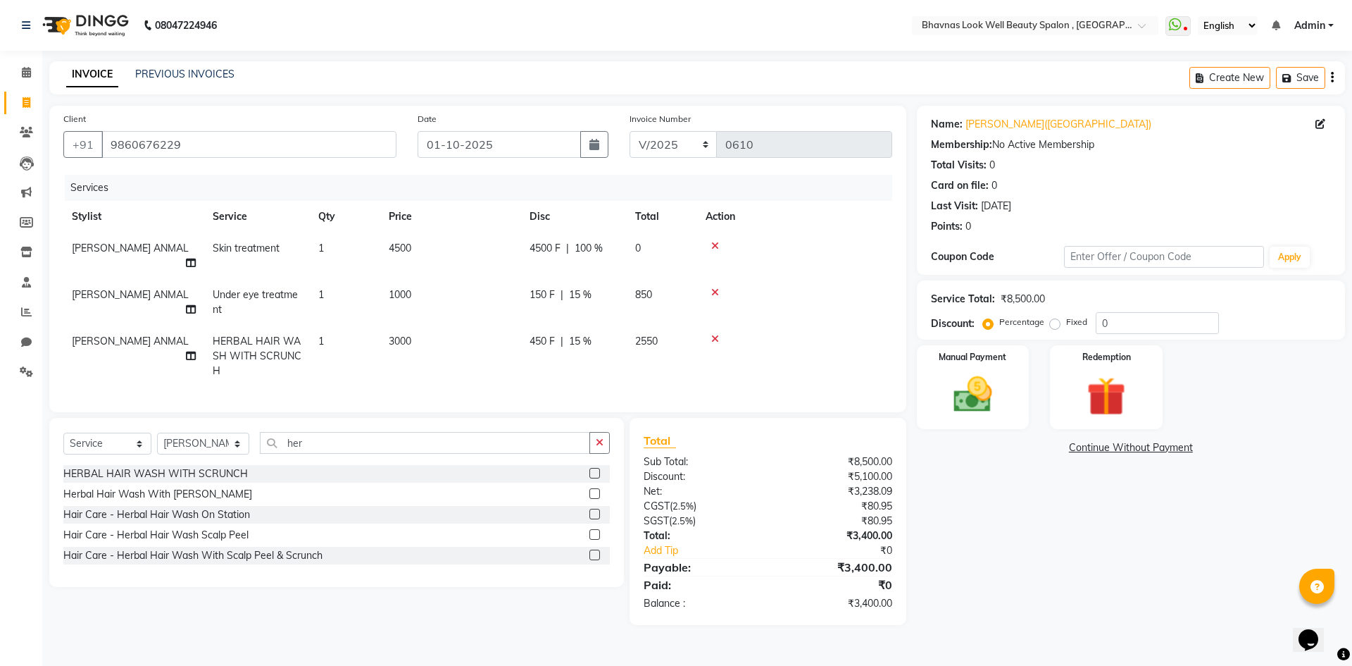
click at [1135, 449] on link "Continue Without Payment" at bounding box center [1131, 447] width 423 height 15
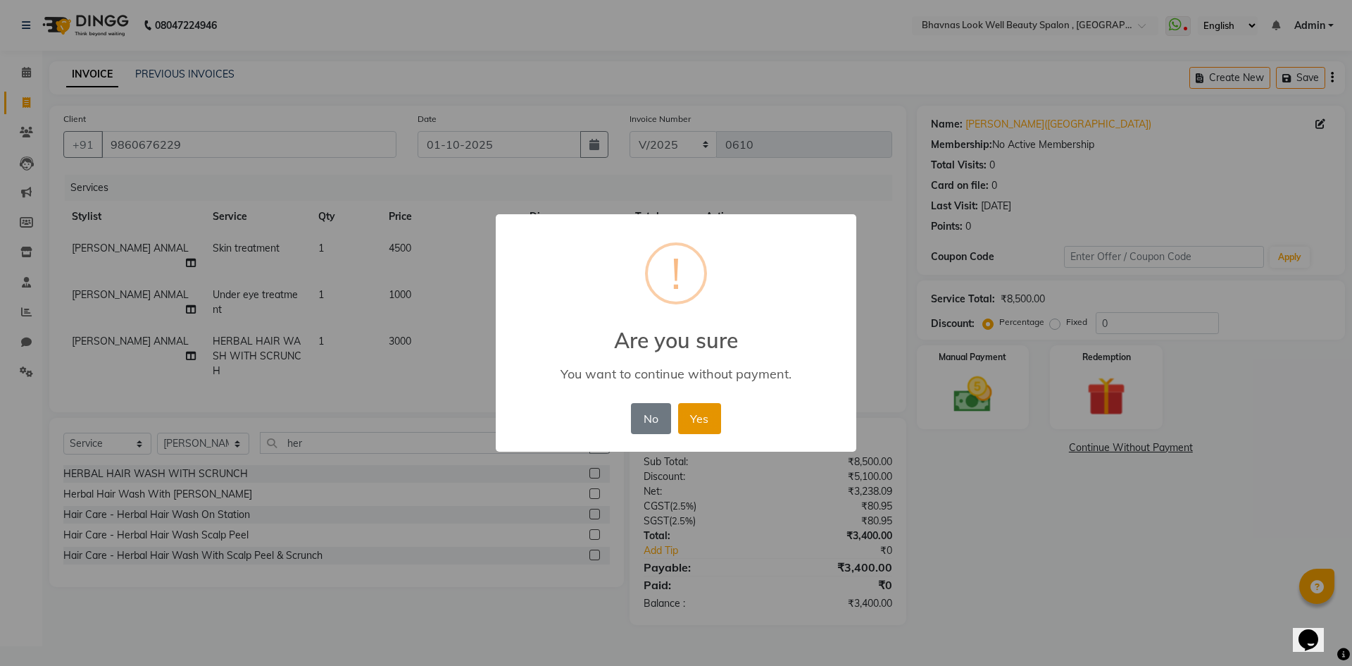
click at [706, 419] on button "Yes" at bounding box center [699, 418] width 43 height 31
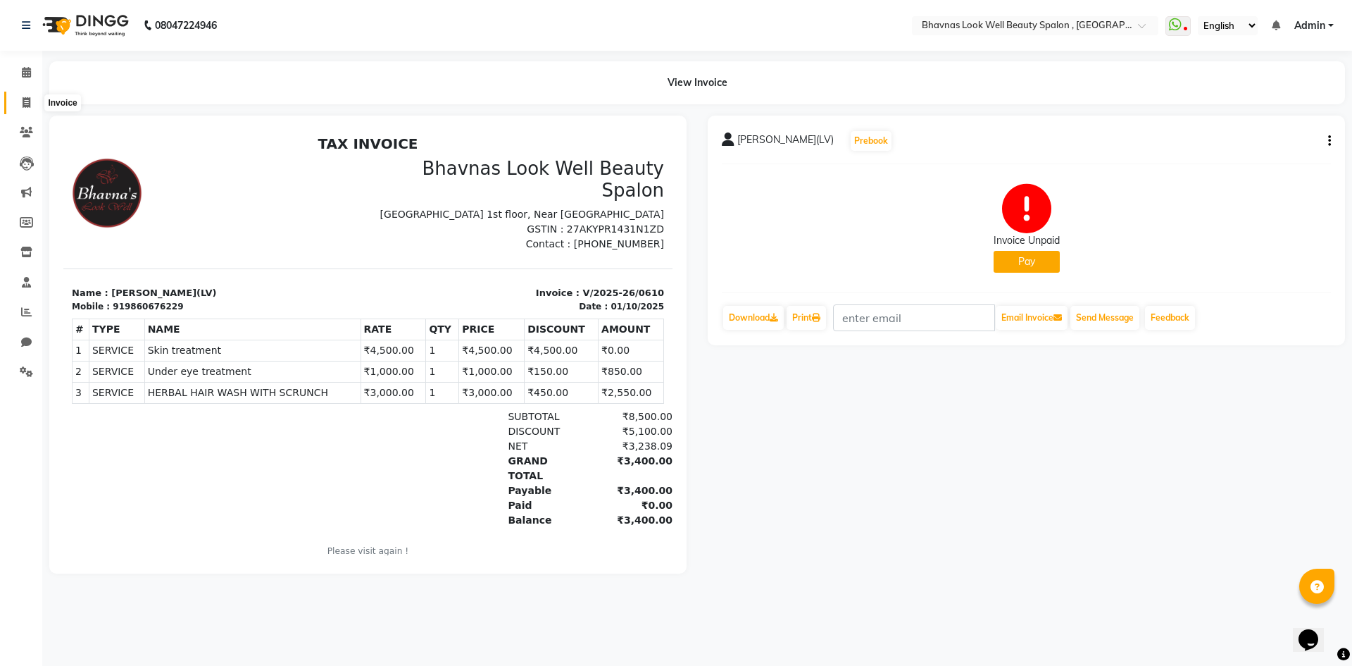
click at [16, 101] on span at bounding box center [26, 103] width 25 height 16
select select "service"
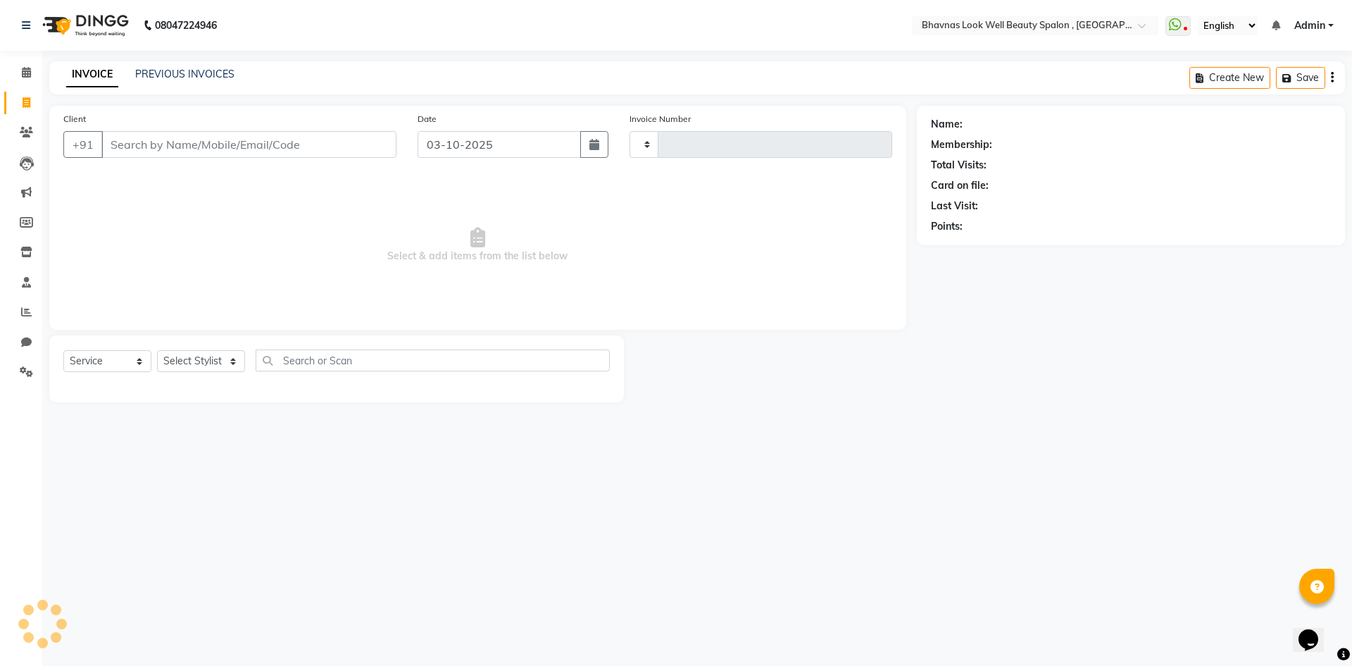
type input "0611"
select select "6251"
click at [256, 146] on input "Client" at bounding box center [248, 144] width 295 height 27
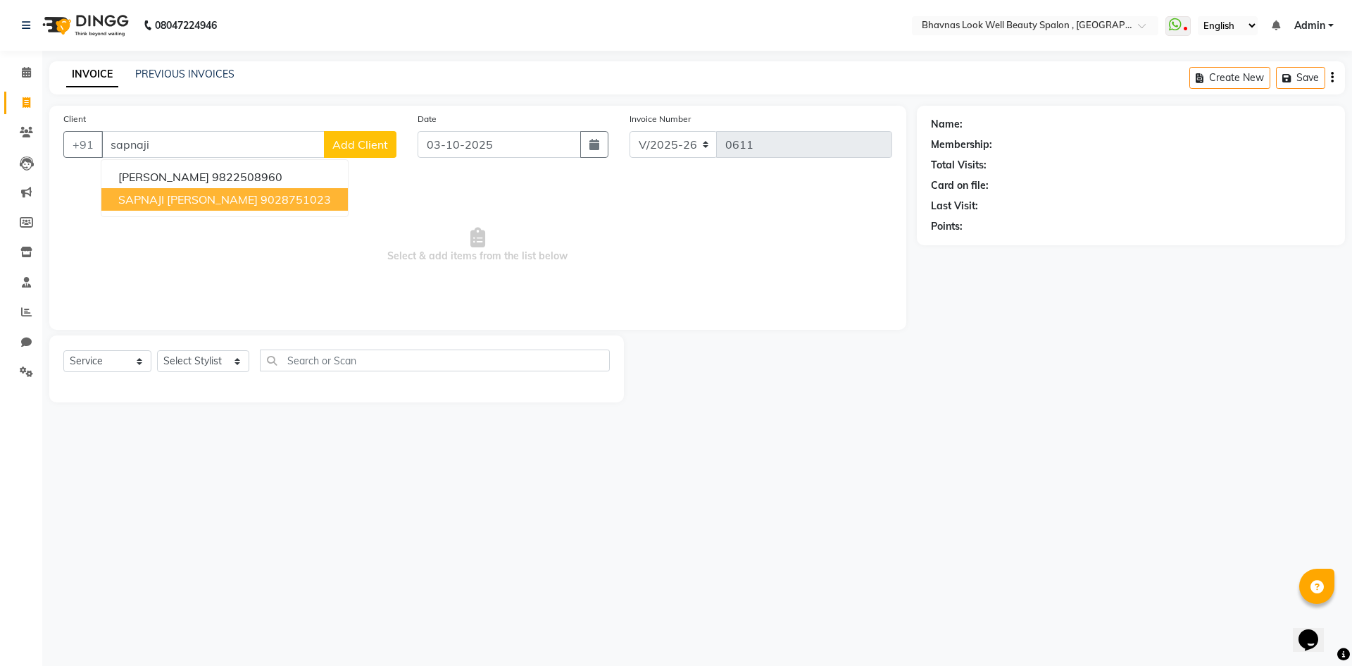
click at [209, 206] on span "SAPNAJI SANGHVI" at bounding box center [187, 199] width 139 height 14
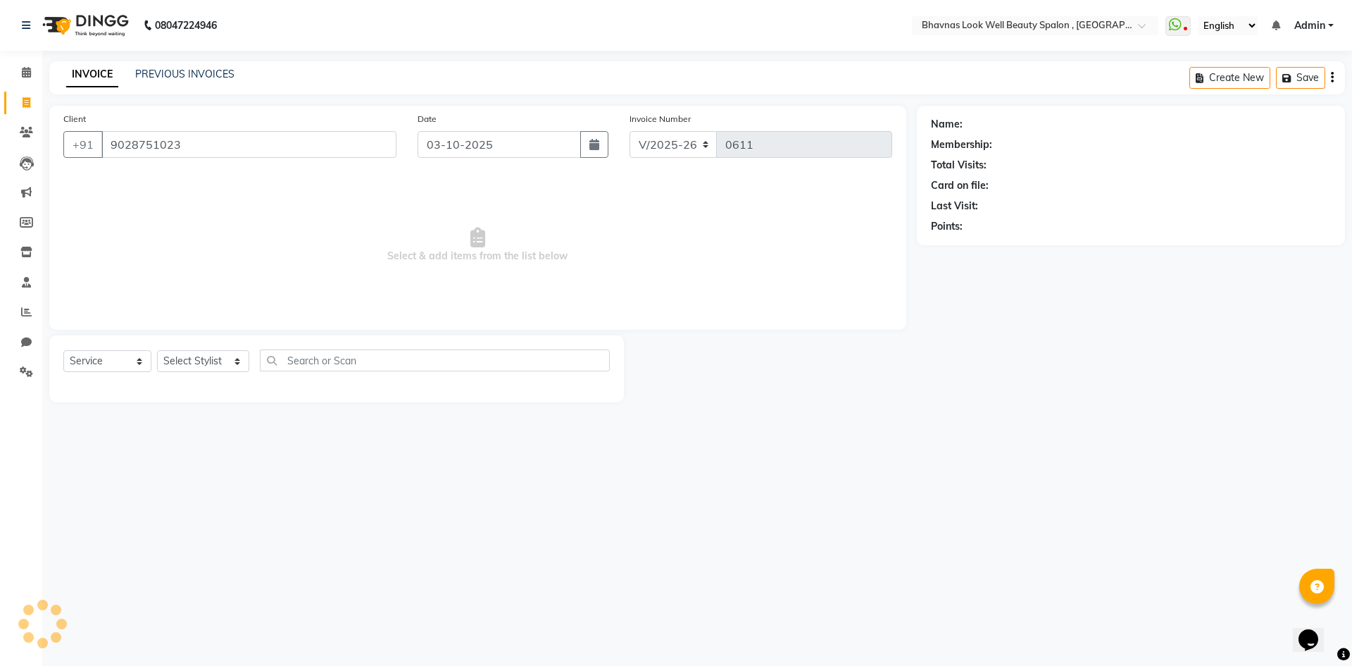
type input "9028751023"
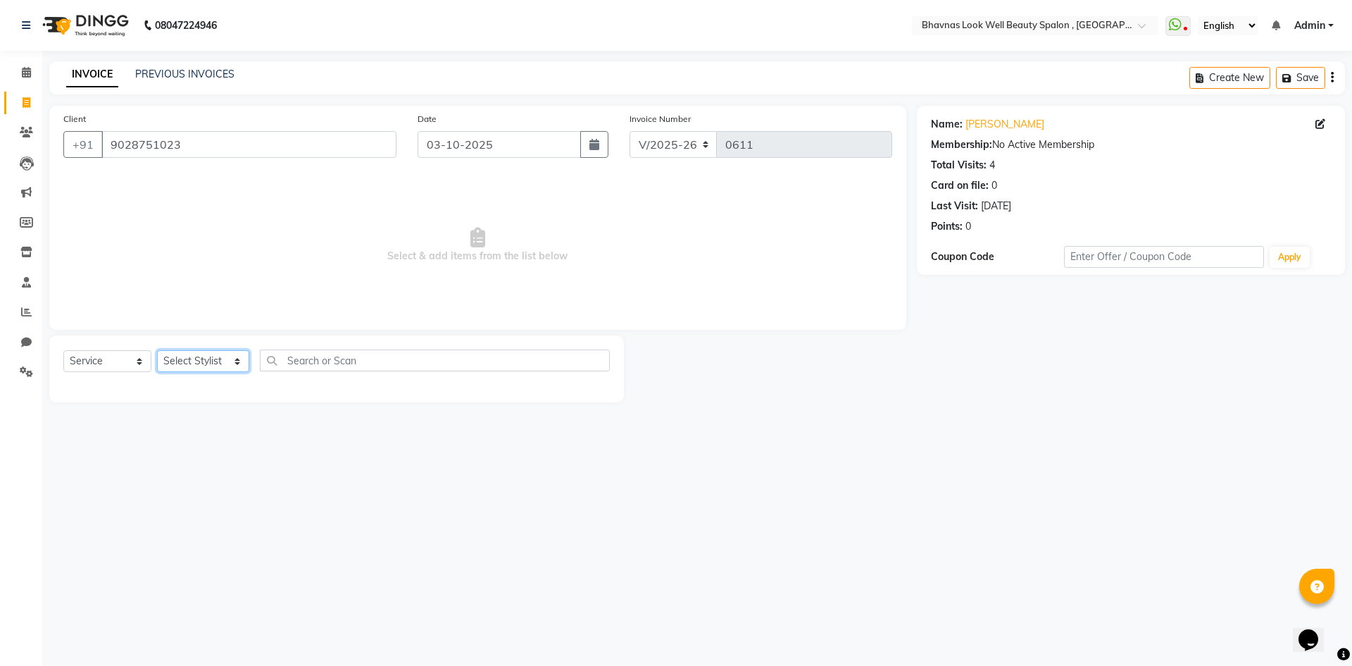
click at [174, 361] on select "Select Stylist Aishwarya Sagar Bansode AMRUTA ANMAL DEVANSHI JYOTI GAIKWAD PRAT…" at bounding box center [203, 361] width 92 height 22
select select "46639"
click at [157, 350] on select "Select Stylist Aishwarya Sagar Bansode AMRUTA ANMAL DEVANSHI JYOTI GAIKWAD PRAT…" at bounding box center [203, 361] width 92 height 22
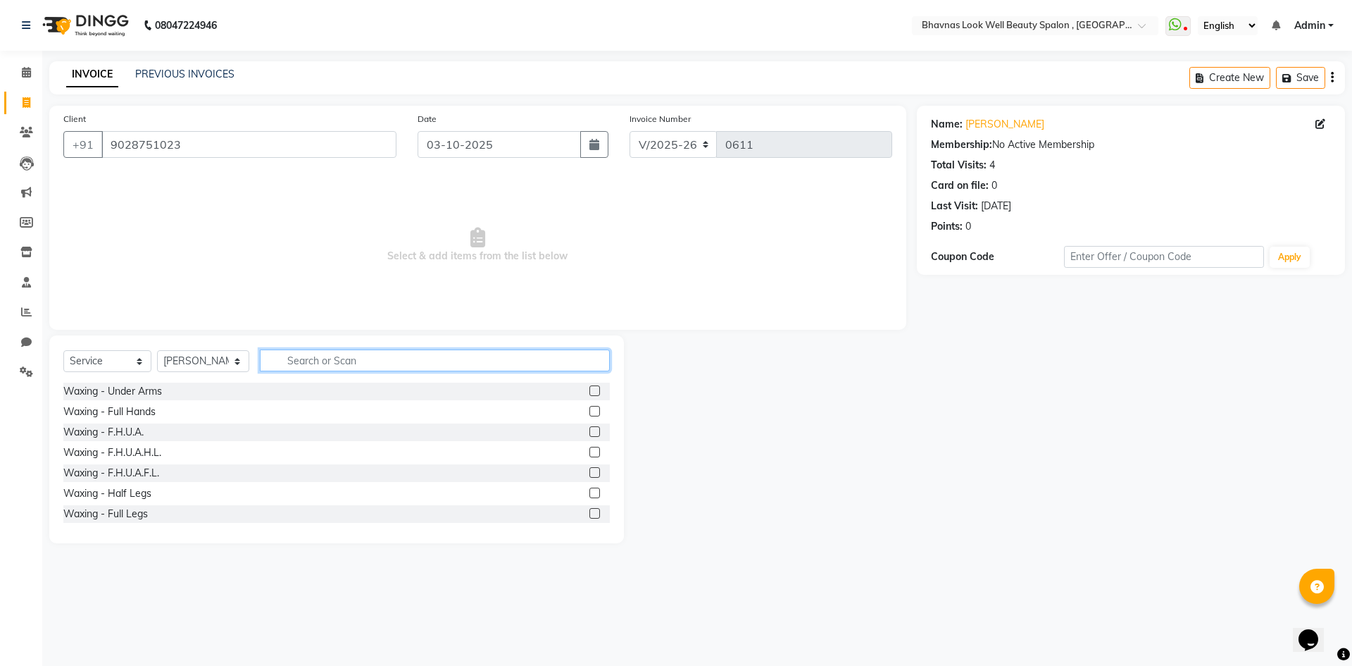
click at [359, 356] on input "text" at bounding box center [435, 360] width 351 height 22
type input "h t"
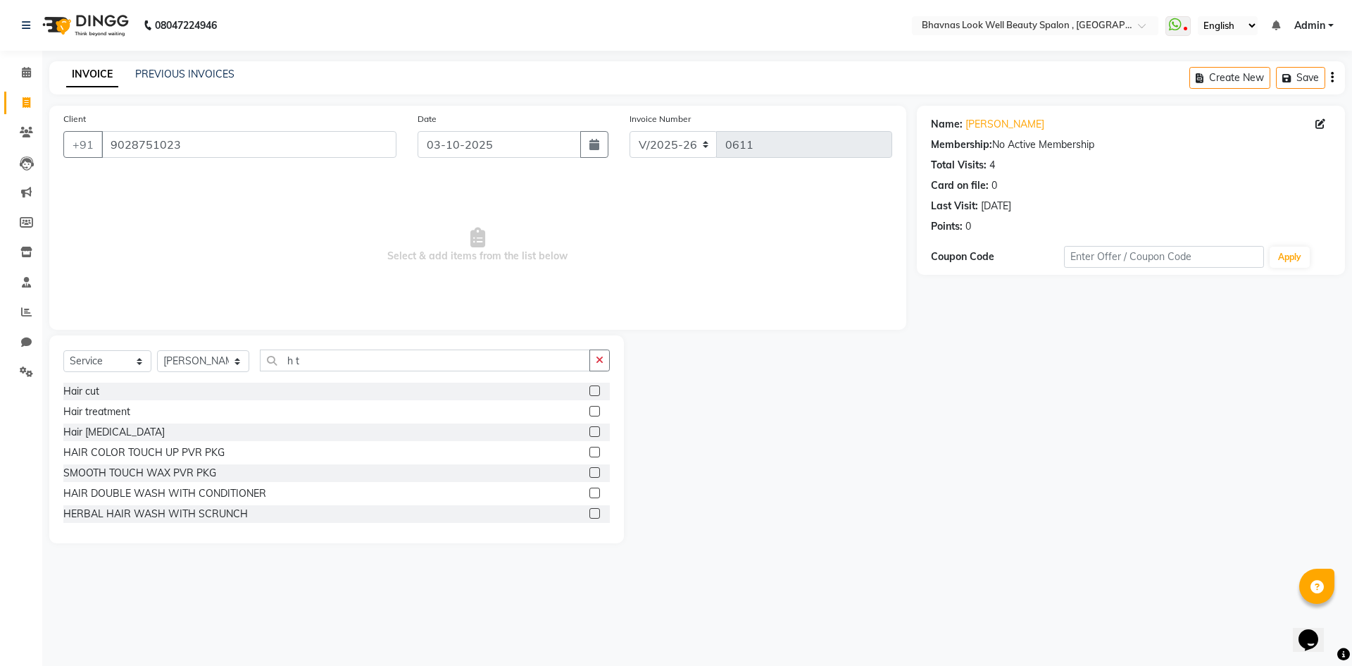
click at [589, 413] on label at bounding box center [594, 411] width 11 height 11
click at [589, 413] on input "checkbox" at bounding box center [593, 411] width 9 height 9
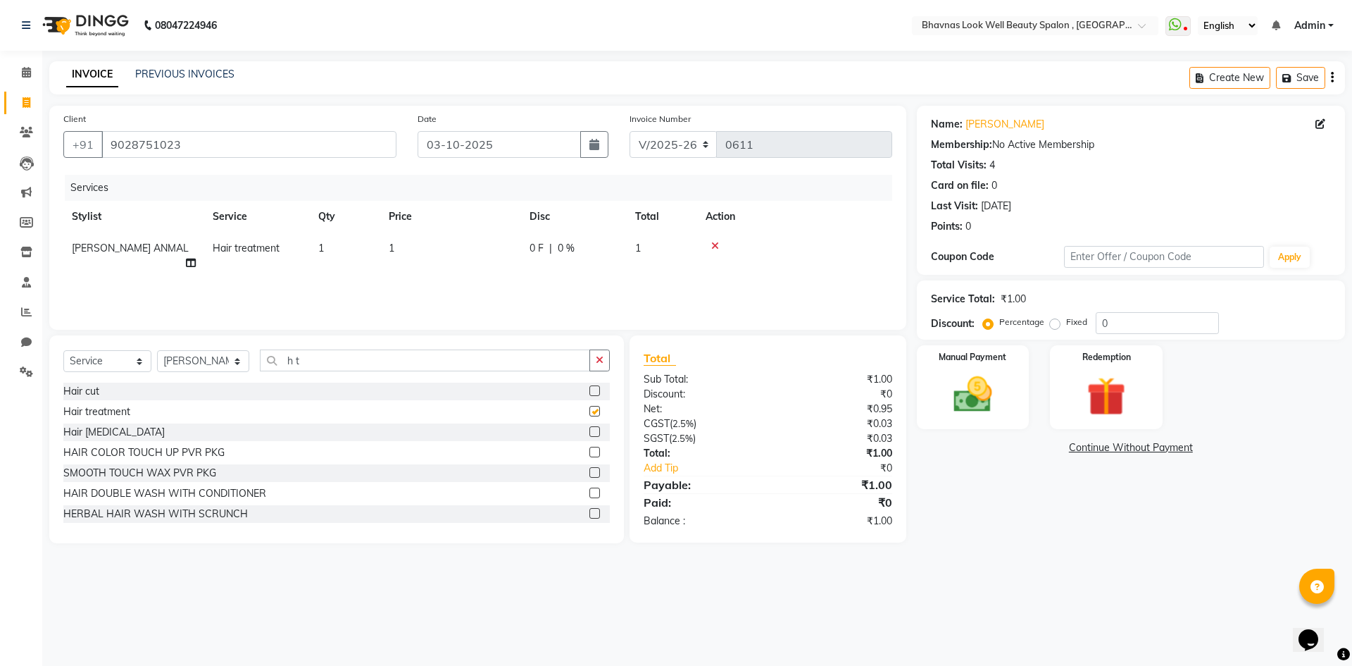
checkbox input "false"
click at [410, 254] on td "1" at bounding box center [450, 255] width 141 height 46
select select "46639"
drag, startPoint x: 497, startPoint y: 254, endPoint x: 386, endPoint y: 260, distance: 111.4
click at [386, 260] on tr "Aishwarya Sagar Bansode AMRUTA ANMAL DEVANSHI JYOTI GAIKWAD PRATIKSHA CHANDPUR …" at bounding box center [477, 259] width 829 height 54
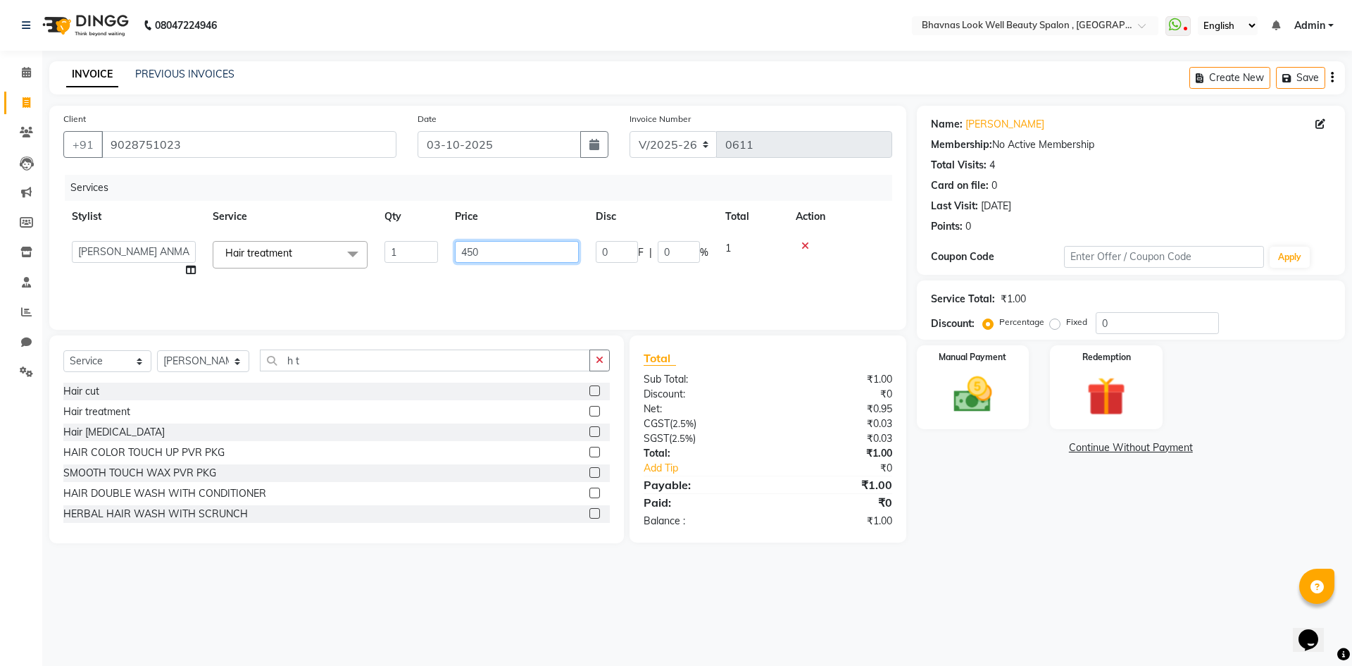
type input "4500"
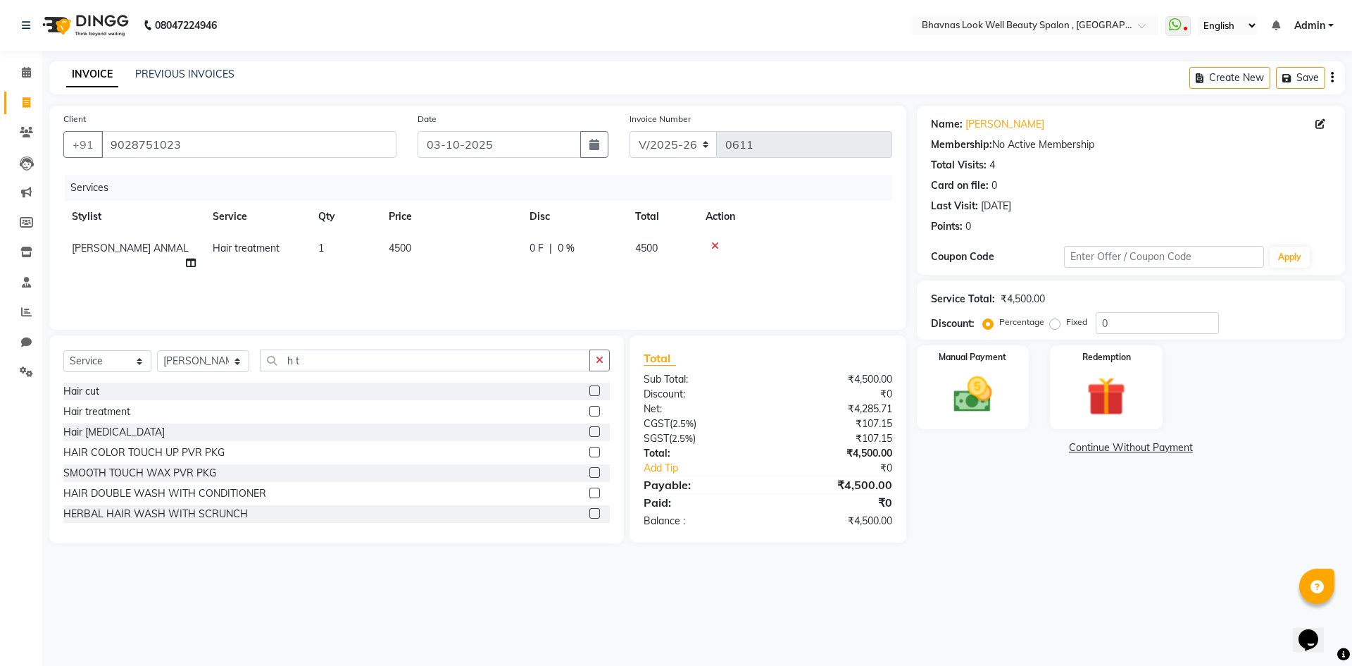
click at [515, 270] on div "Services Stylist Service Qty Price Disc Total Action AMRUTA ANMAL Hair treatmen…" at bounding box center [477, 245] width 829 height 141
click at [562, 282] on div "Services Stylist Service Qty Price Disc Total Action AMRUTA ANMAL Hair treatmen…" at bounding box center [477, 245] width 829 height 141
click at [500, 251] on td "4500" at bounding box center [450, 255] width 141 height 46
select select "46639"
drag, startPoint x: 612, startPoint y: 257, endPoint x: 549, endPoint y: 268, distance: 63.6
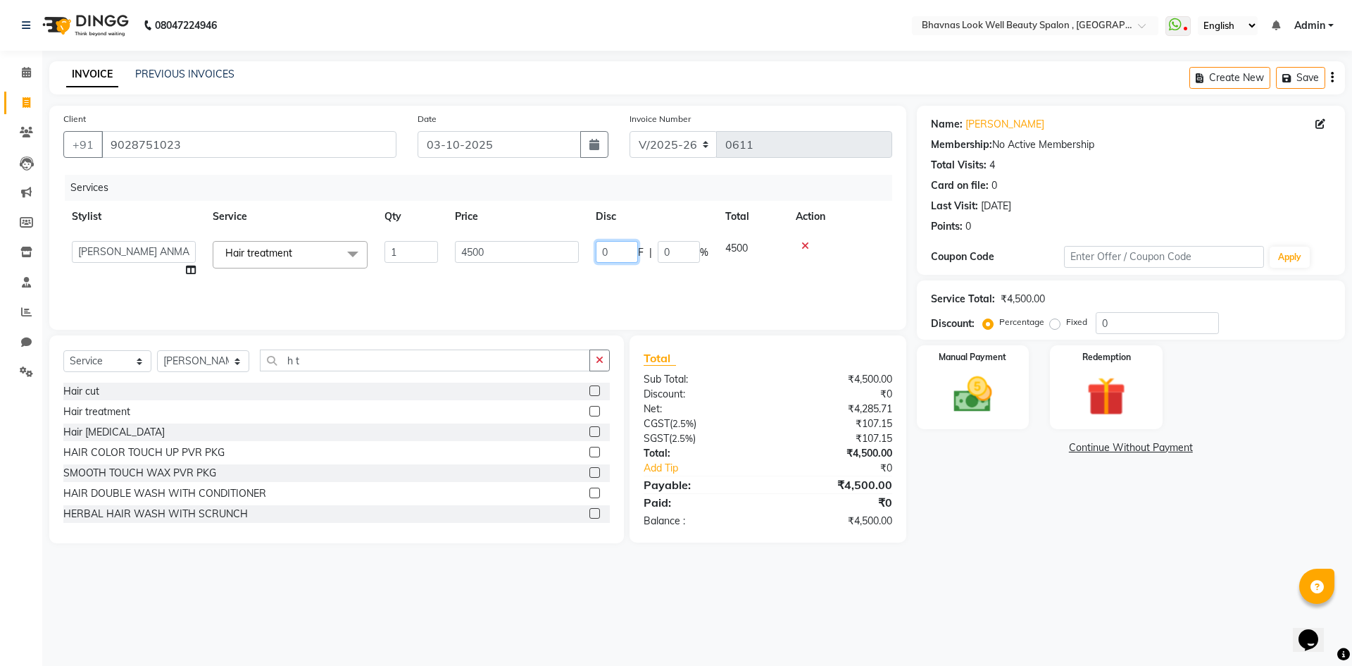
click at [549, 268] on tr "Aishwarya Sagar Bansode AMRUTA ANMAL DEVANSHI JYOTI GAIKWAD PRATIKSHA CHANDPUR …" at bounding box center [477, 259] width 829 height 54
type input "900"
click at [547, 288] on div "Services Stylist Service Qty Price Disc Total Action Aishwarya Sagar Bansode AM…" at bounding box center [477, 245] width 829 height 141
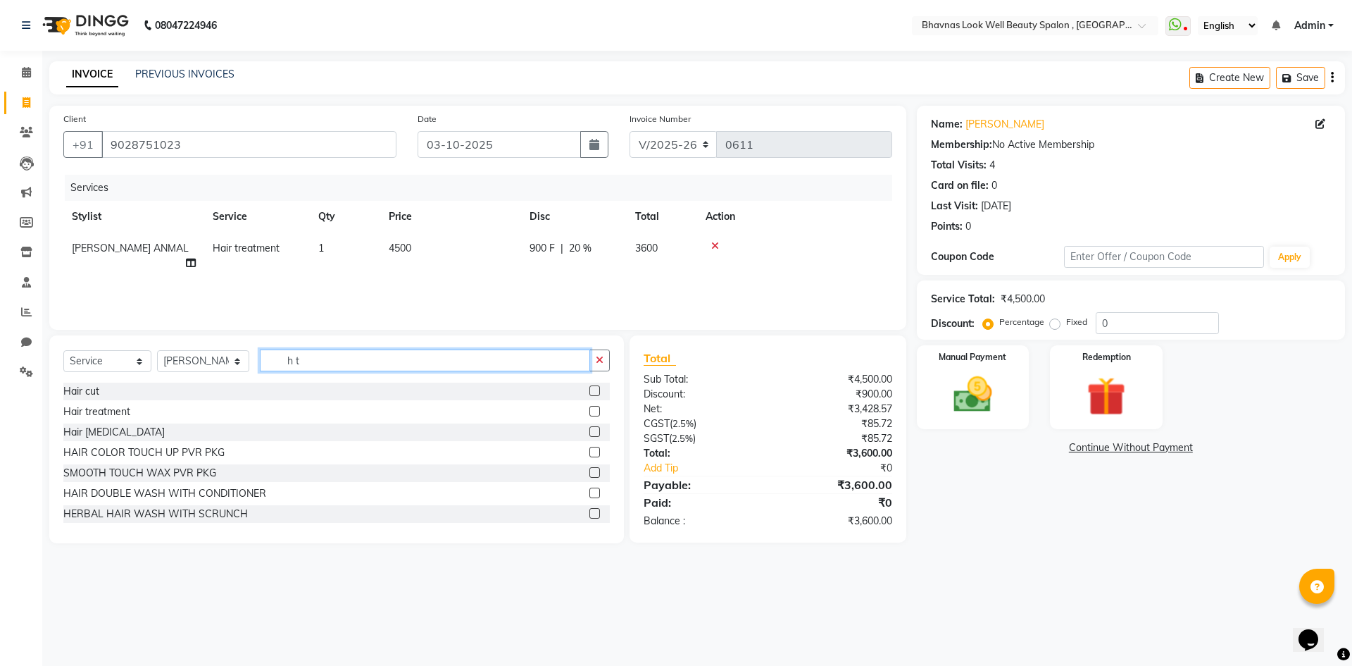
drag, startPoint x: 330, startPoint y: 368, endPoint x: 232, endPoint y: 366, distance: 97.9
click at [232, 366] on div "Select Service Product Membership Package Voucher Prepaid Gift Card Select Styl…" at bounding box center [336, 365] width 546 height 33
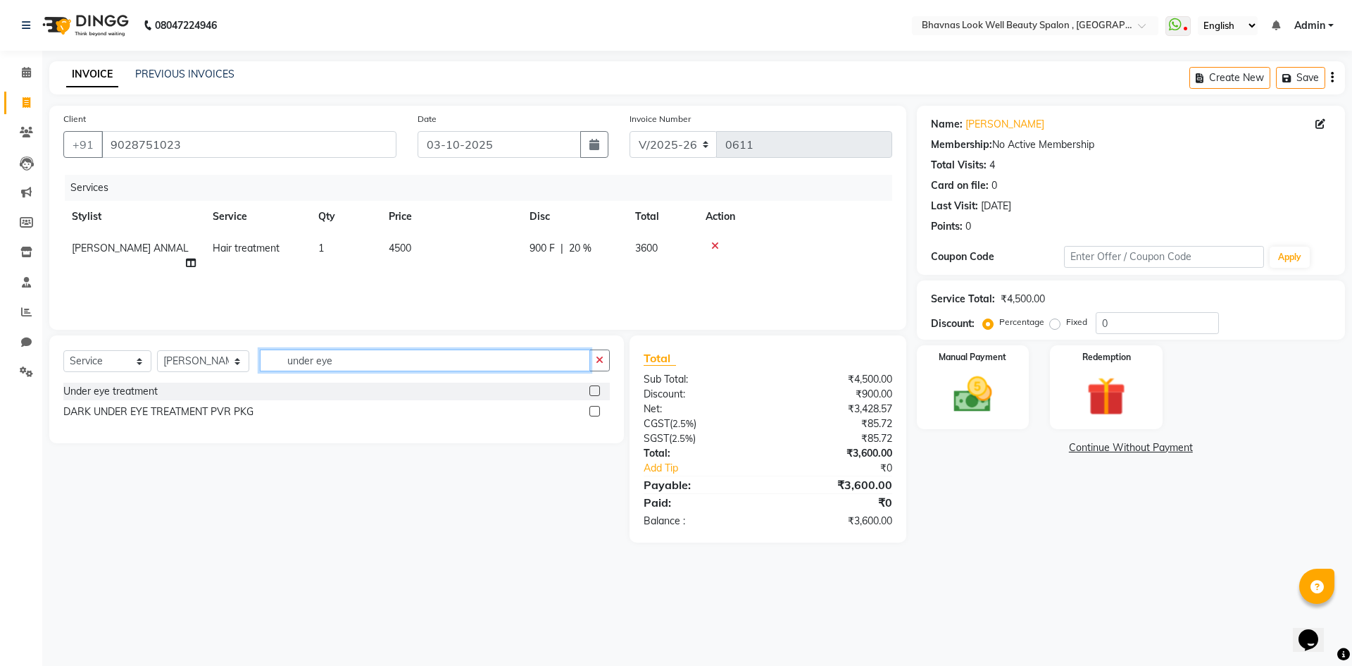
type input "under eye"
click at [594, 386] on label at bounding box center [594, 390] width 11 height 11
click at [594, 387] on input "checkbox" at bounding box center [593, 391] width 9 height 9
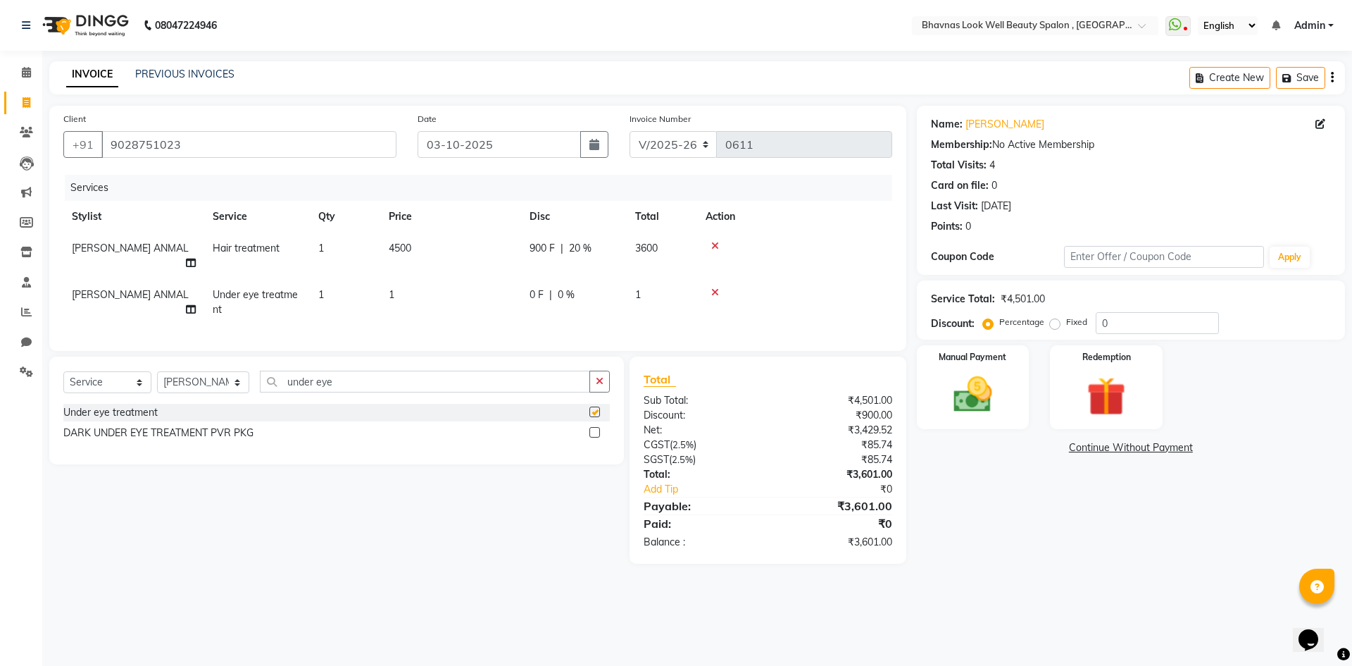
checkbox input "false"
click at [545, 292] on td "0 F | 0 %" at bounding box center [574, 302] width 106 height 46
select select "46639"
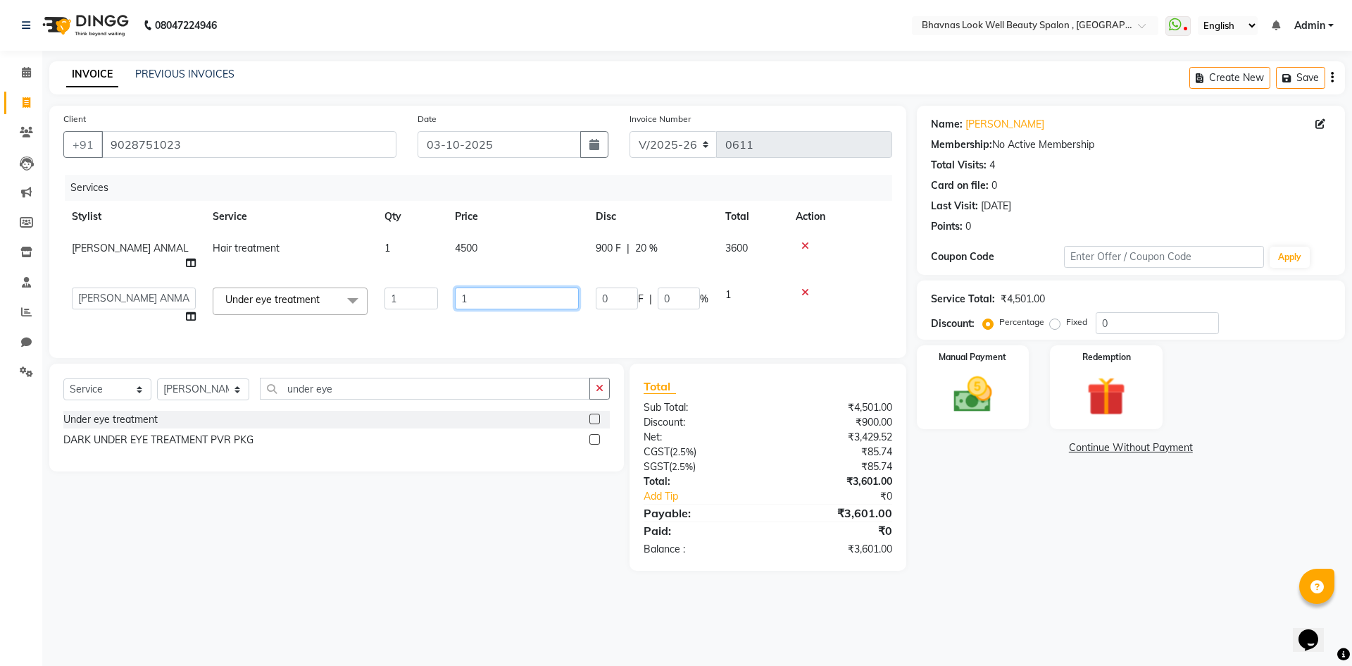
click at [489, 287] on input "1" at bounding box center [517, 298] width 124 height 22
type input "1000"
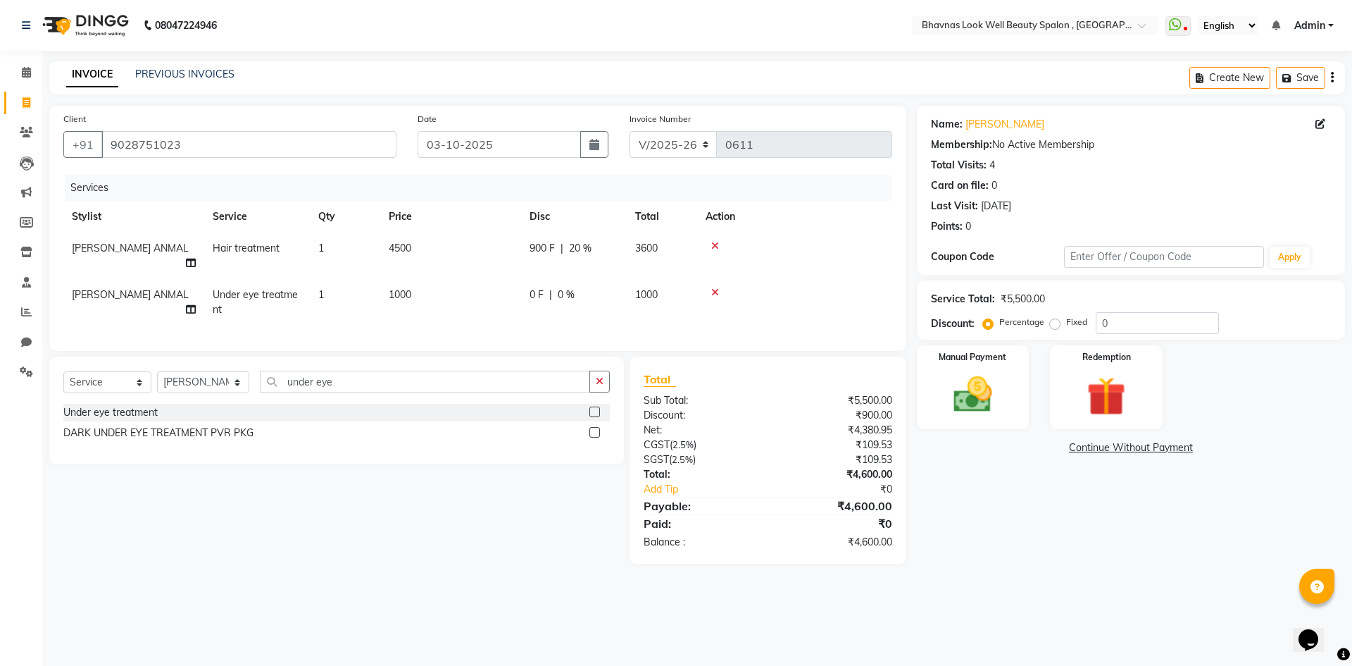
click at [608, 287] on div "0 F | 0 %" at bounding box center [574, 294] width 89 height 15
select select "46639"
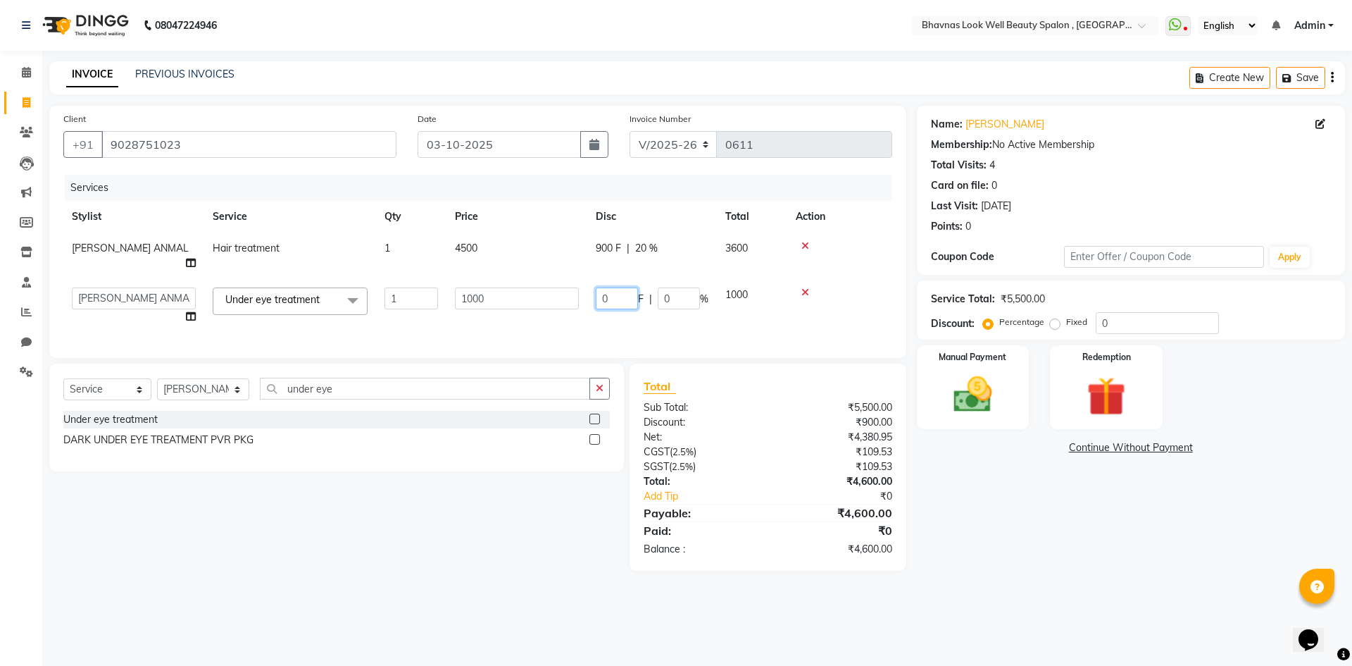
click at [610, 287] on input "0" at bounding box center [617, 298] width 42 height 22
type input "167"
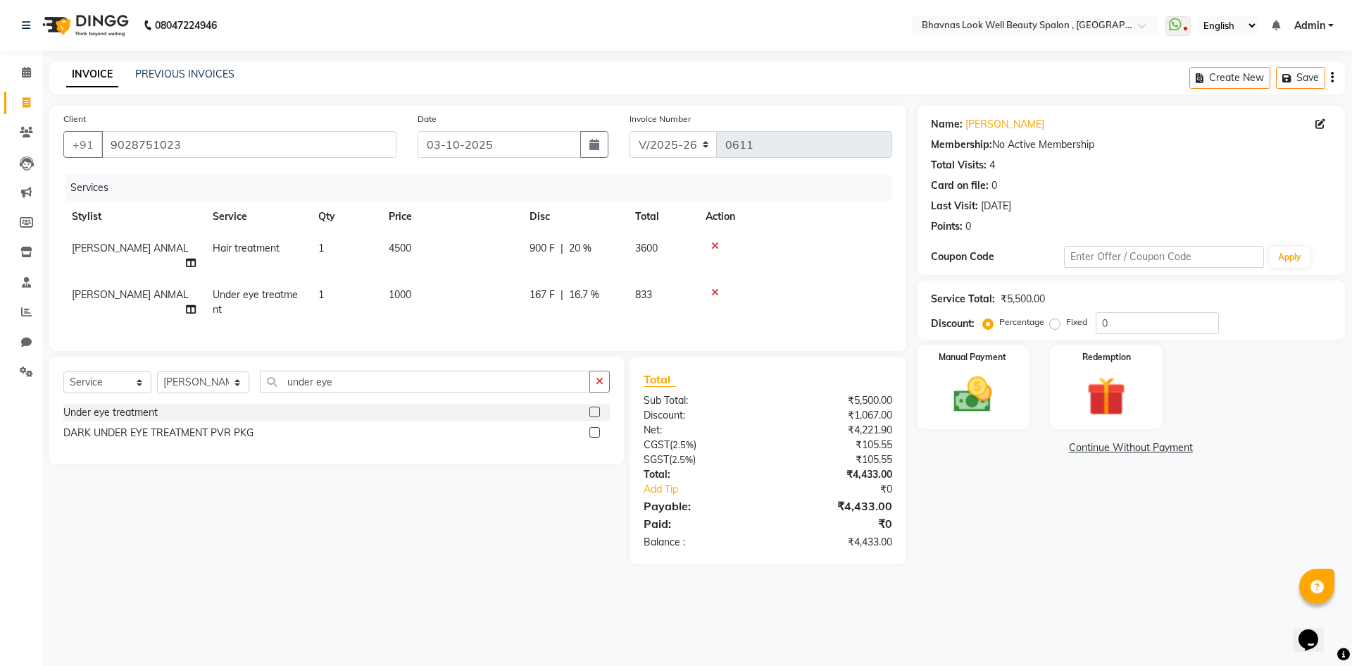
click at [704, 319] on div "Services Stylist Service Qty Price Disc Total Action AMRUTA ANMAL Hair treatmen…" at bounding box center [477, 256] width 829 height 162
drag, startPoint x: 394, startPoint y: 370, endPoint x: 244, endPoint y: 377, distance: 149.5
click at [244, 377] on div "Select Service Product Membership Package Voucher Prepaid Gift Card Select Styl…" at bounding box center [336, 386] width 546 height 33
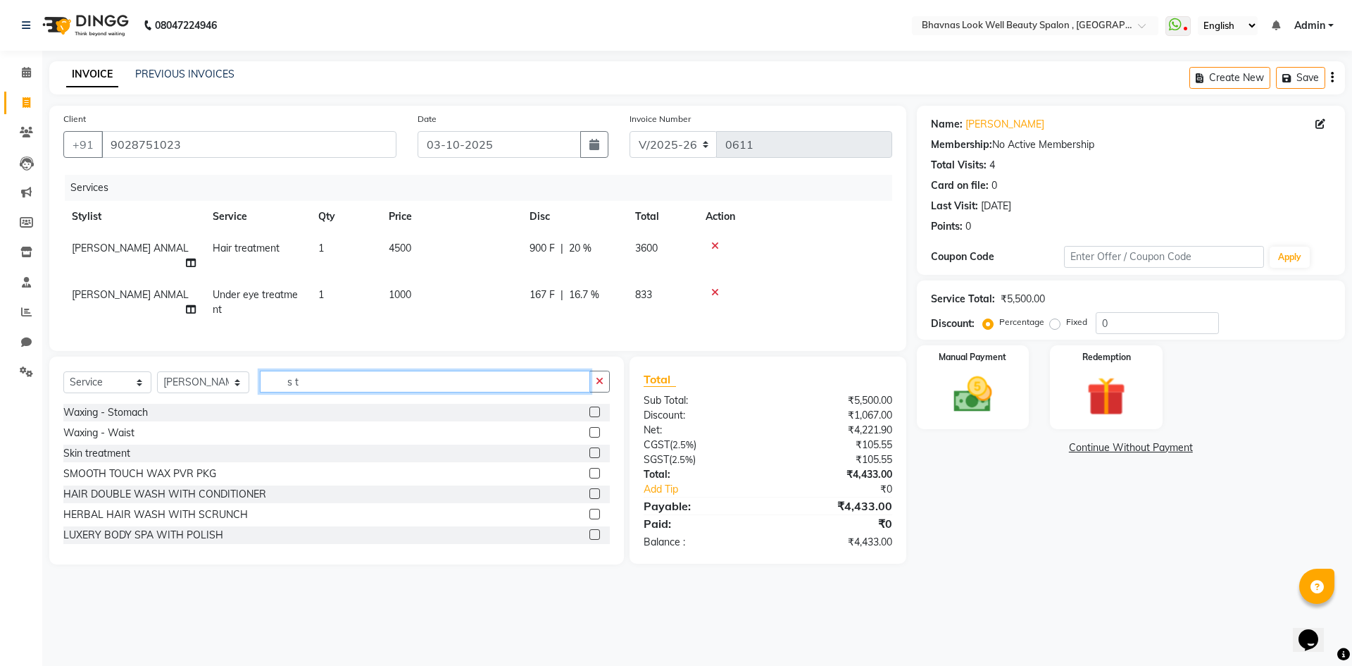
type input "s t"
click at [589, 448] on label at bounding box center [594, 452] width 11 height 11
click at [589, 449] on input "checkbox" at bounding box center [593, 453] width 9 height 9
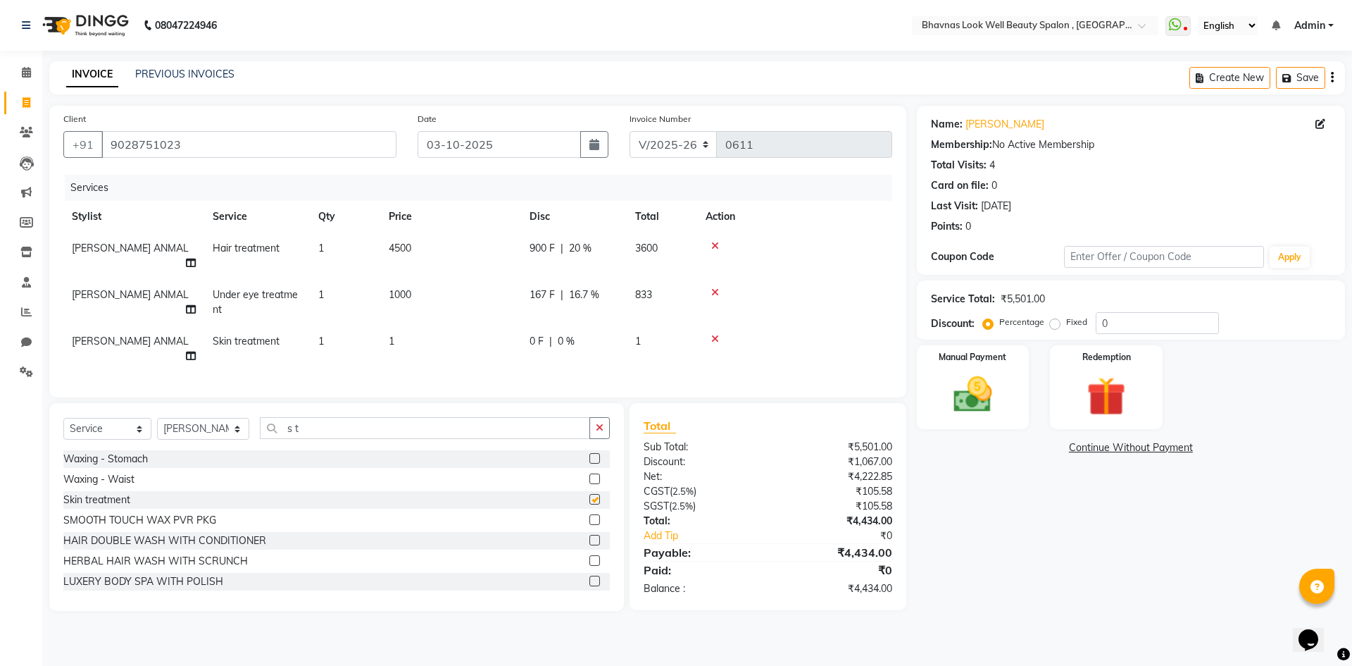
checkbox input "false"
click at [558, 336] on td "0 F | 0 %" at bounding box center [574, 348] width 106 height 46
select select "46639"
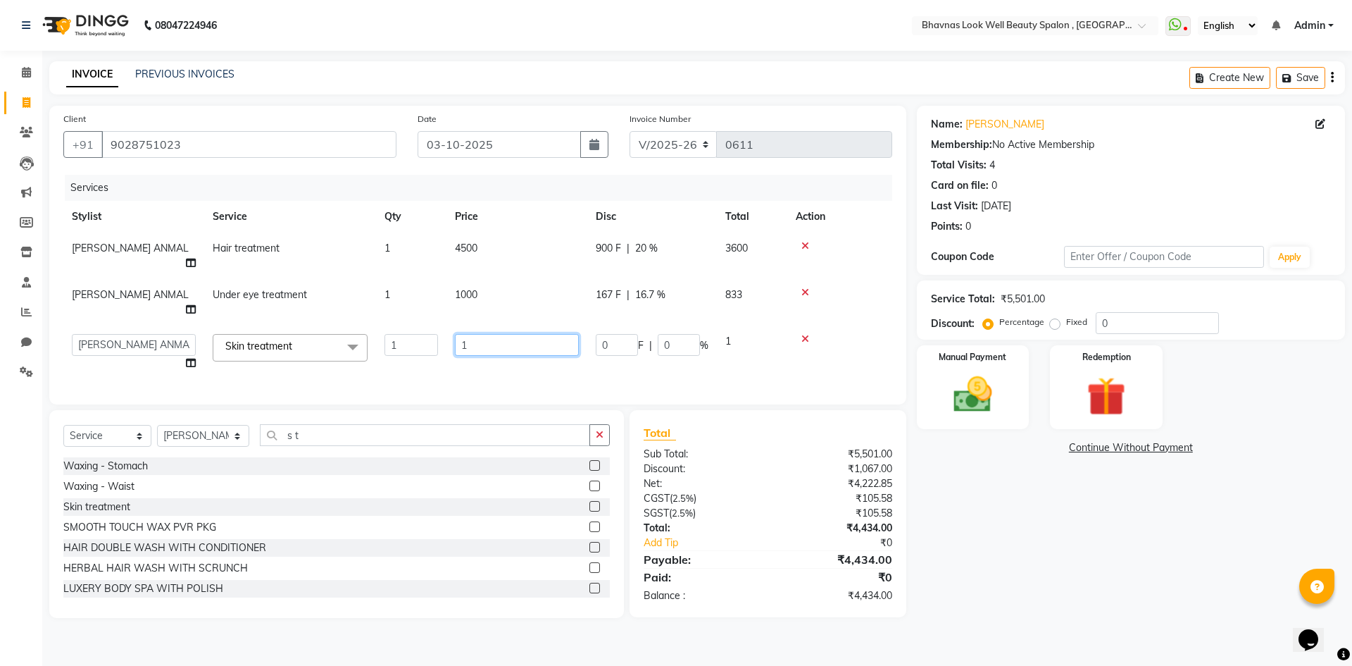
click at [473, 334] on input "1" at bounding box center [517, 345] width 124 height 22
type input "4500"
click at [570, 336] on tr "Aishwarya Sagar Bansode AMRUTA ANMAL DEVANSHI JYOTI GAIKWAD PRATIKSHA CHANDPUR …" at bounding box center [477, 352] width 829 height 54
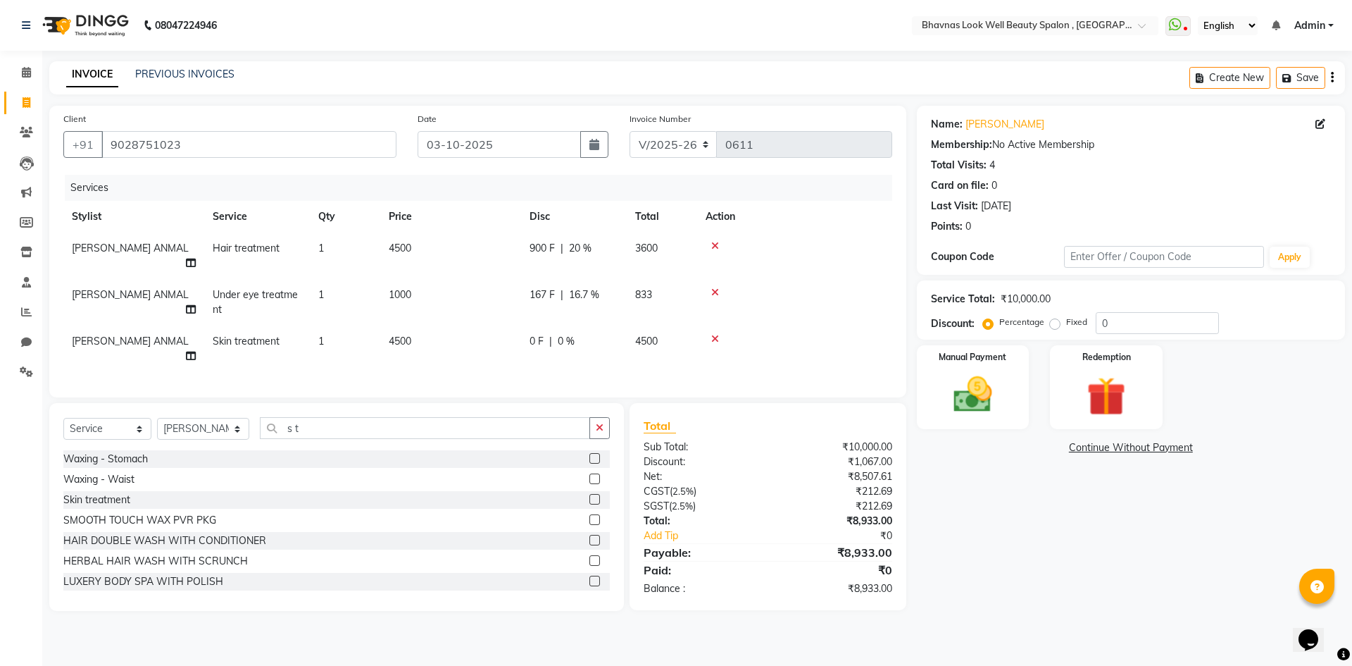
click at [530, 334] on span "0 F" at bounding box center [537, 341] width 14 height 15
select select "46639"
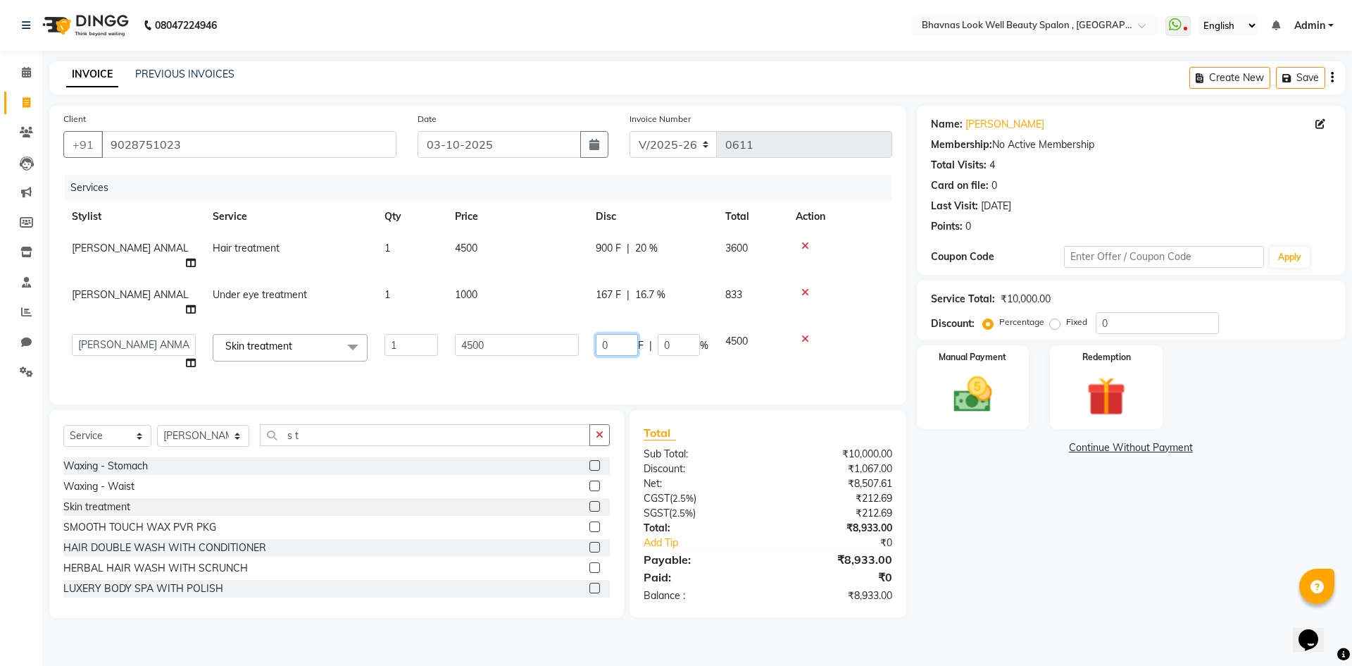
click at [620, 334] on input "0" at bounding box center [617, 345] width 42 height 22
type input "750"
click at [657, 359] on div "Services Stylist Service Qty Price Disc Total Action AMRUTA ANMAL Hair treatmen…" at bounding box center [477, 282] width 829 height 215
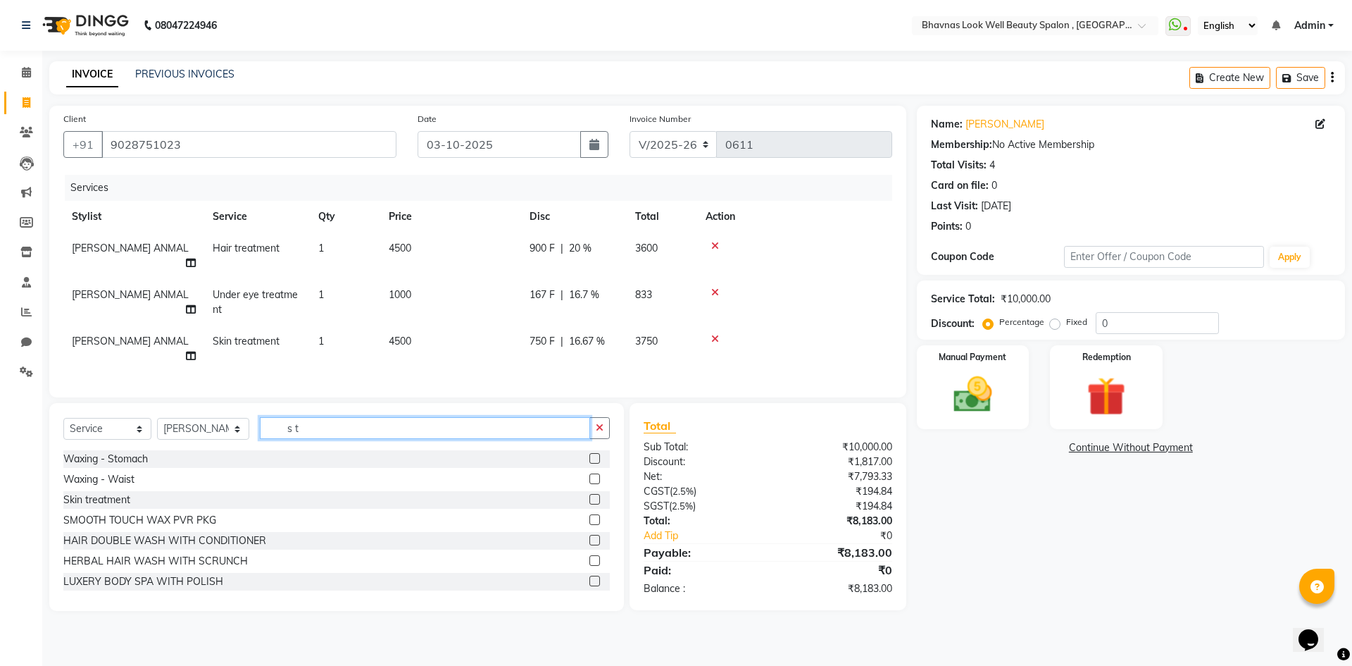
drag, startPoint x: 316, startPoint y: 408, endPoint x: 222, endPoint y: 418, distance: 94.2
click at [222, 418] on div "Select Service Product Membership Package Voucher Prepaid Gift Card Select Styl…" at bounding box center [336, 433] width 546 height 33
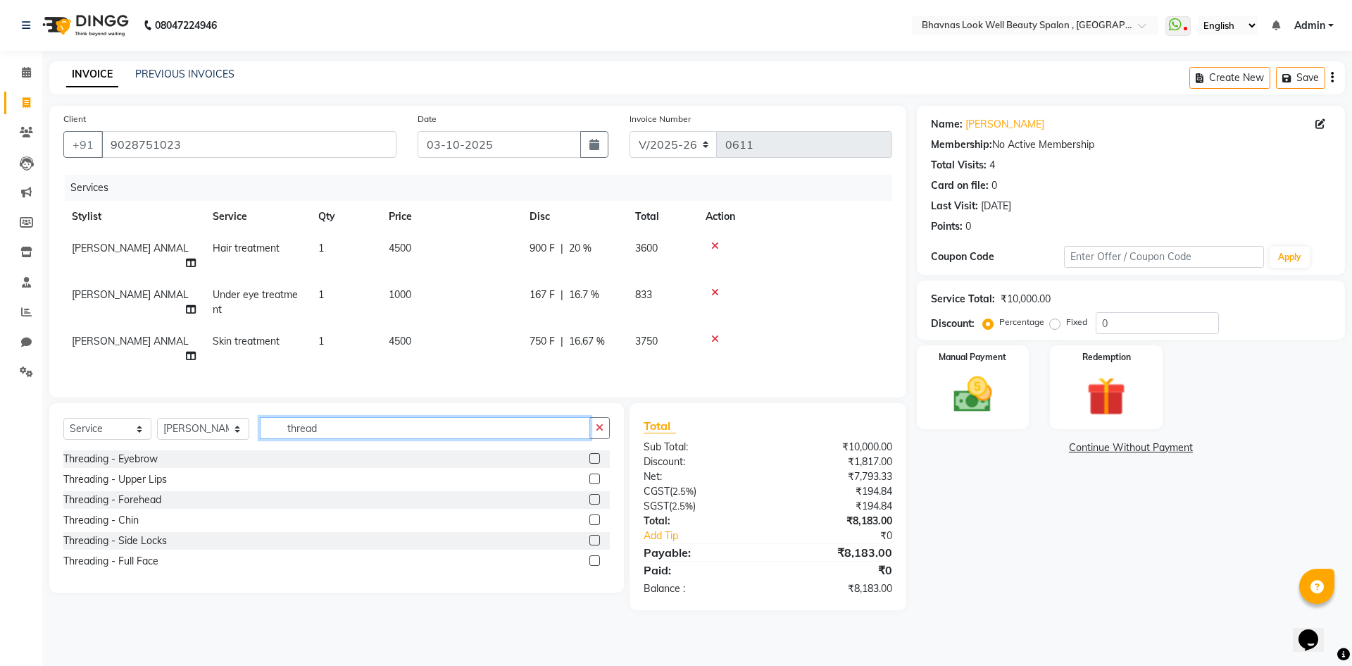
type input "thread"
click at [596, 453] on label at bounding box center [594, 458] width 11 height 11
click at [596, 454] on input "checkbox" at bounding box center [593, 458] width 9 height 9
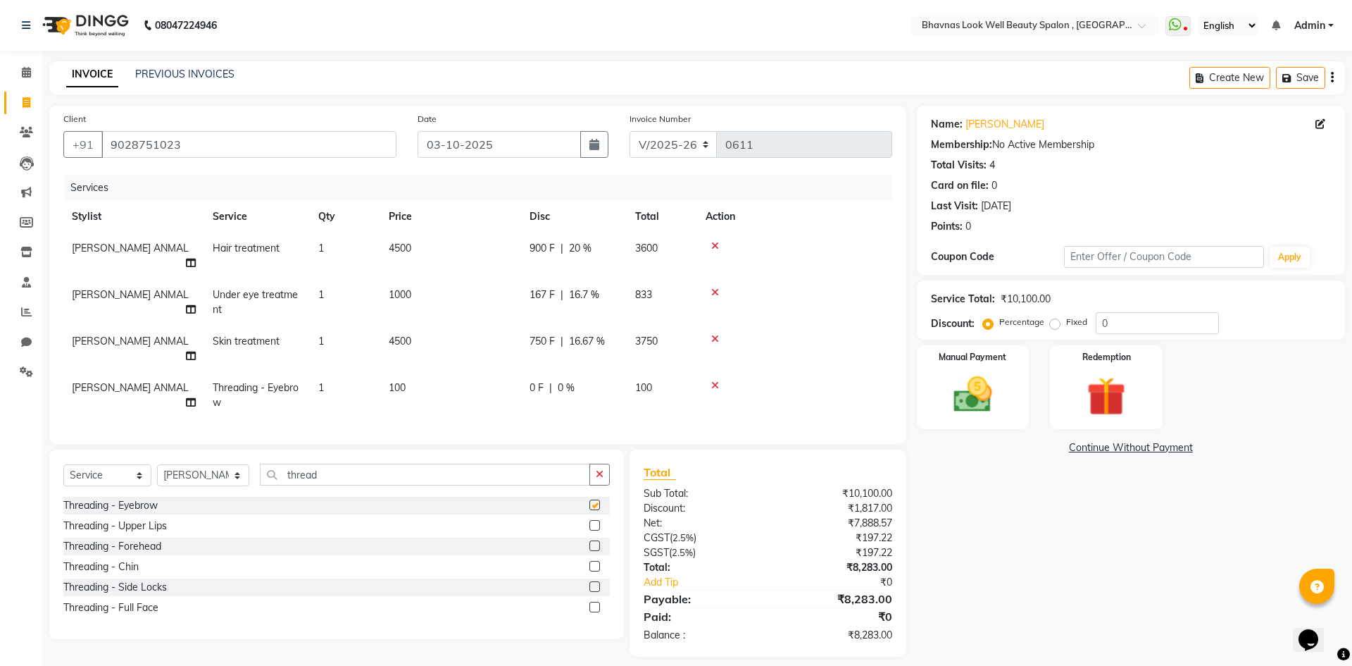
checkbox input "false"
click at [592, 520] on label at bounding box center [594, 525] width 11 height 11
click at [592, 521] on input "checkbox" at bounding box center [593, 525] width 9 height 9
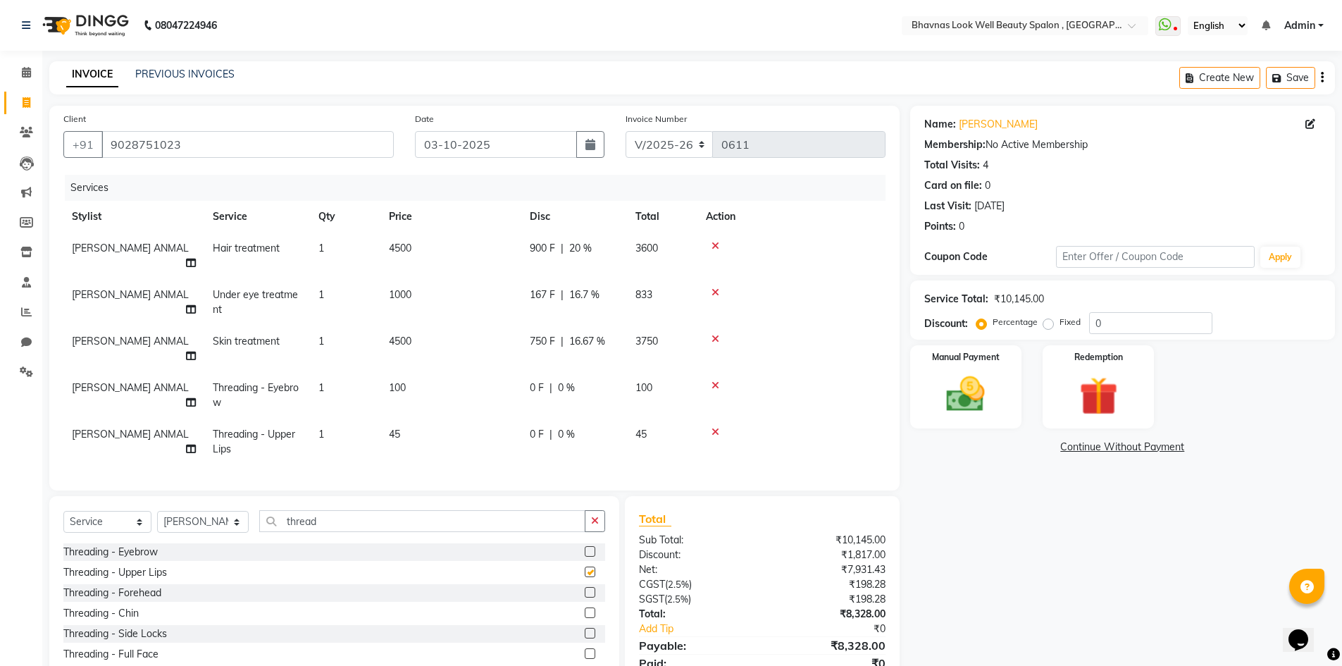
checkbox input "false"
click at [504, 418] on td "45" at bounding box center [450, 441] width 141 height 46
select select "46639"
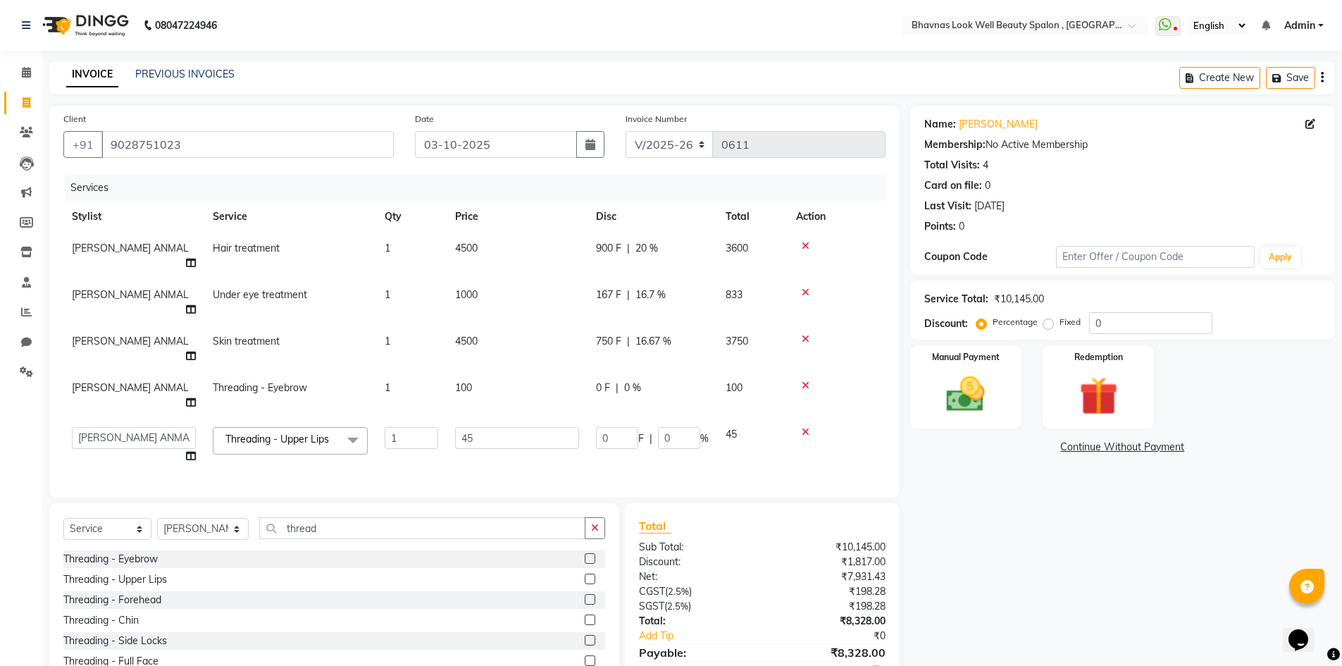
click at [618, 380] on div "0 F | 0 %" at bounding box center [652, 387] width 113 height 15
select select "46639"
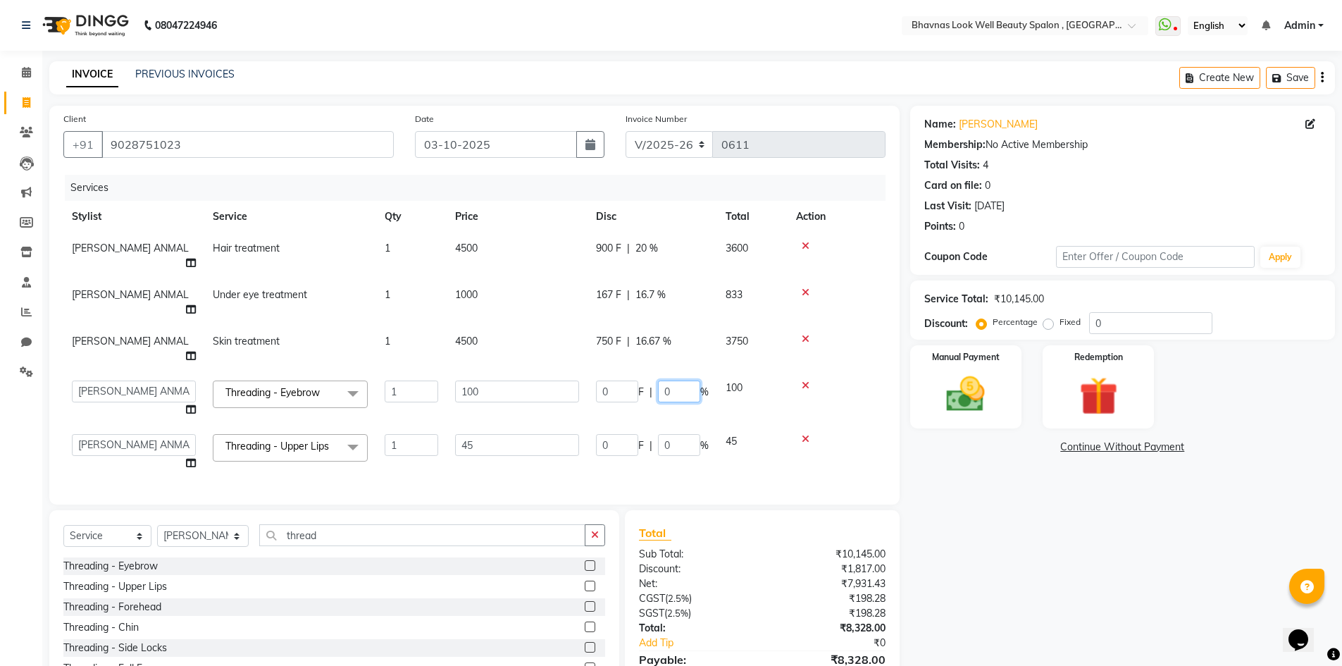
click at [669, 380] on input "0" at bounding box center [679, 391] width 42 height 22
type input "15"
click at [680, 425] on td "0 F | 0 %" at bounding box center [652, 452] width 130 height 54
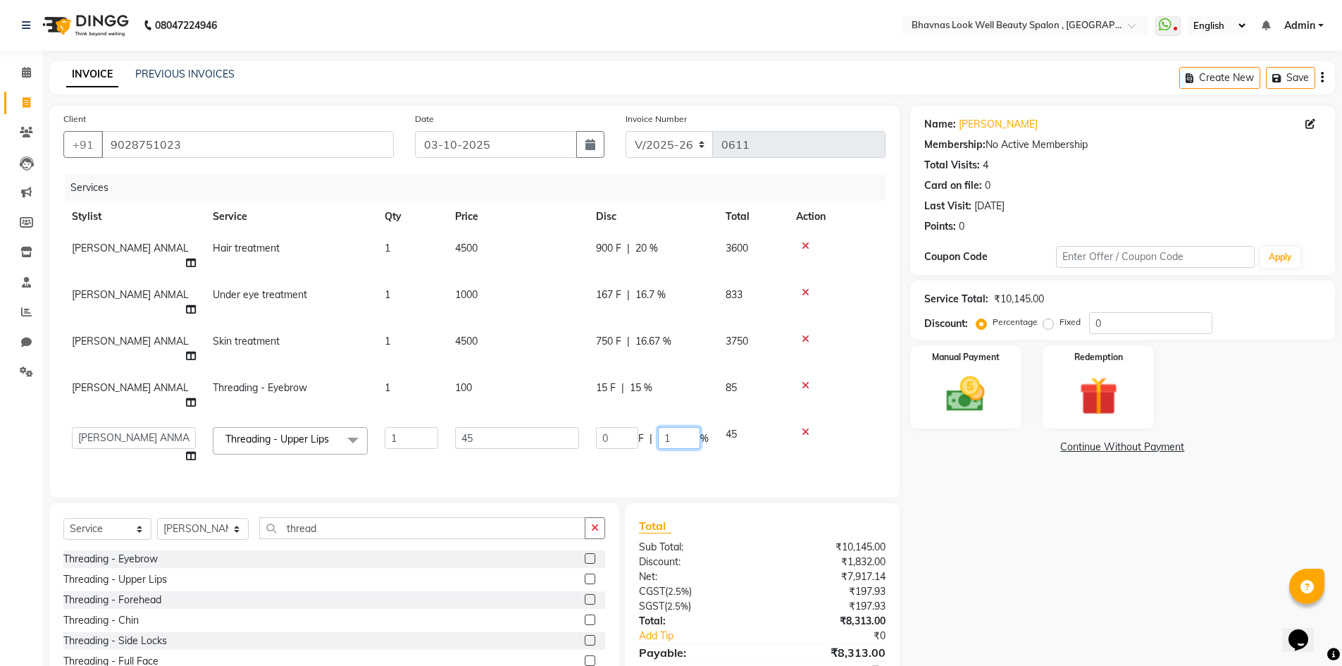
type input "15"
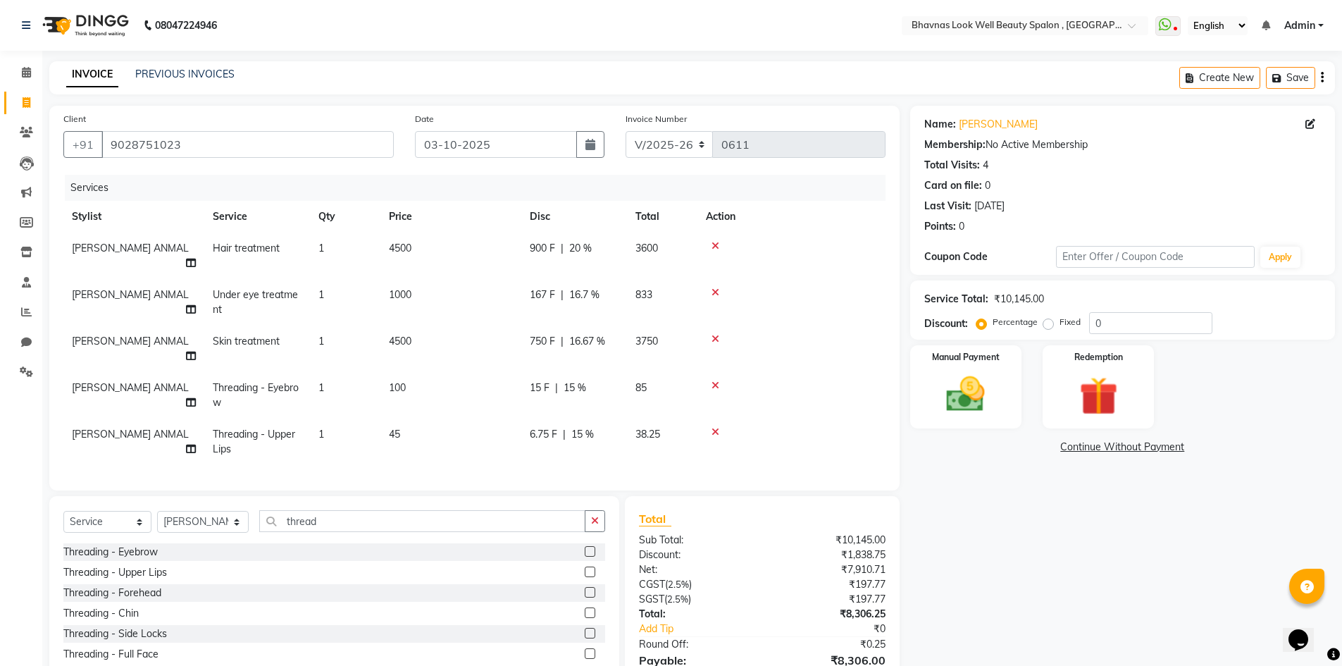
click at [743, 418] on tr "AMRUTA ANMAL Threading - Upper Lips 1 45 6.75 F | 15 % 38.25" at bounding box center [474, 441] width 822 height 46
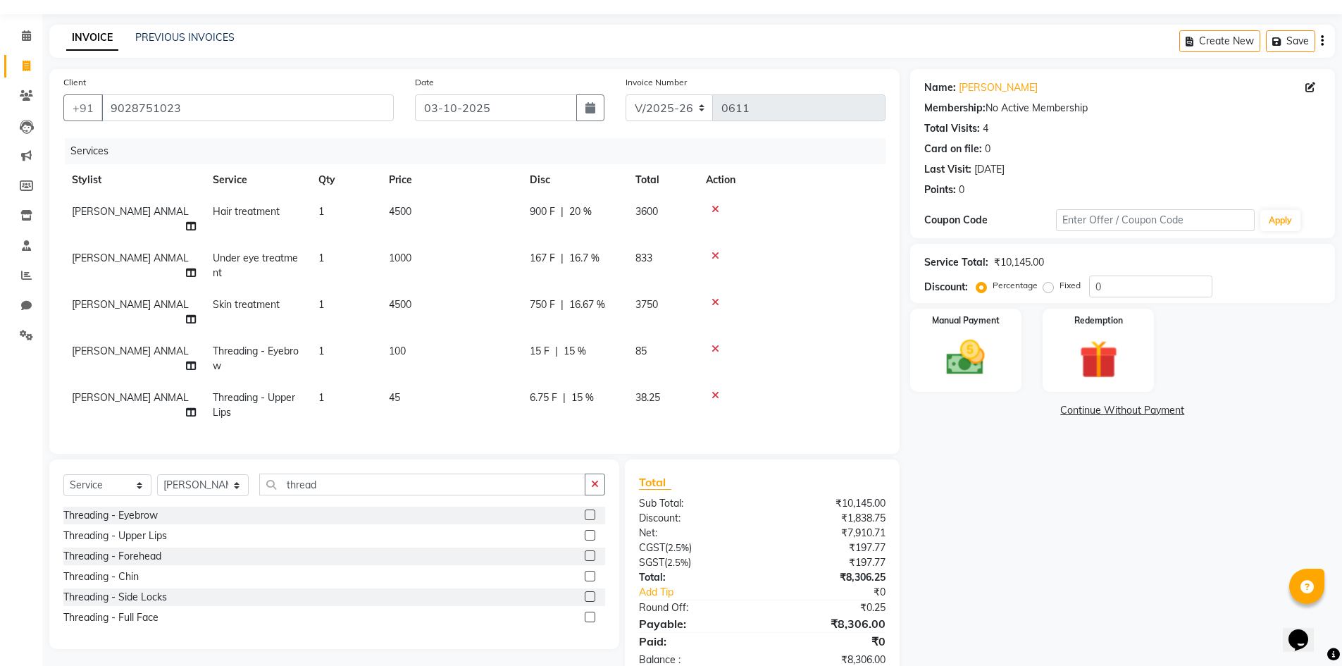
scroll to position [54, 0]
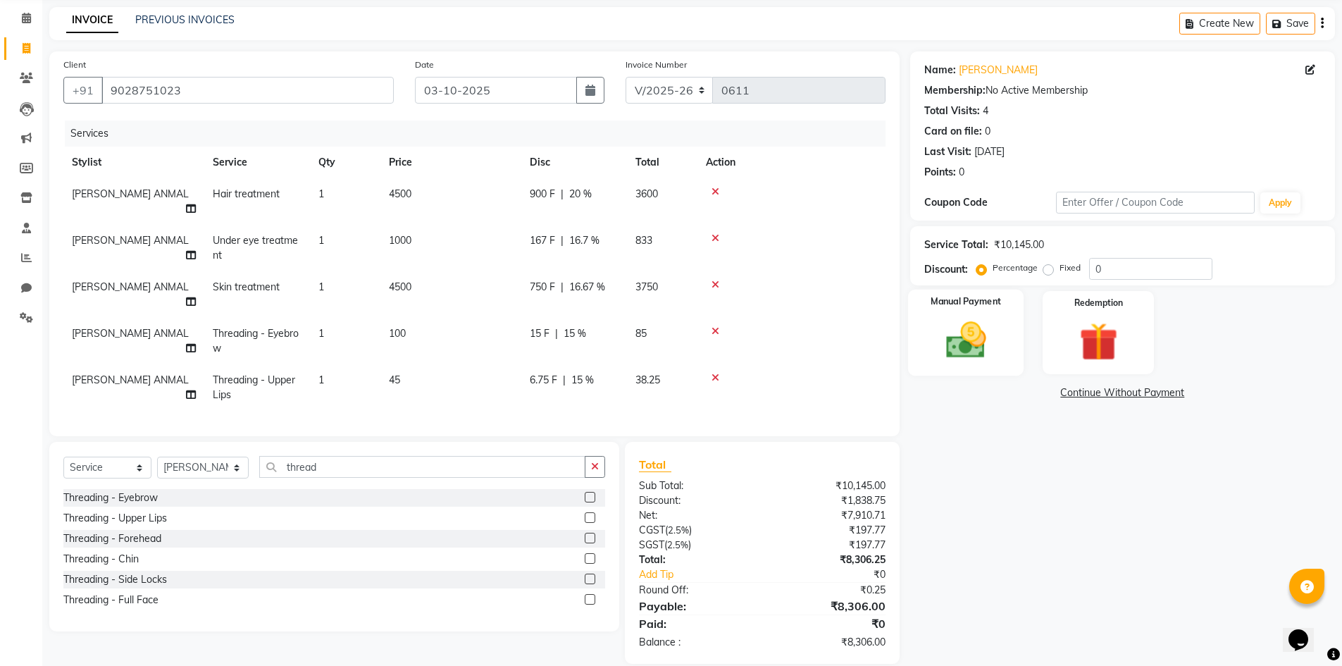
click at [991, 340] on img at bounding box center [965, 340] width 65 height 46
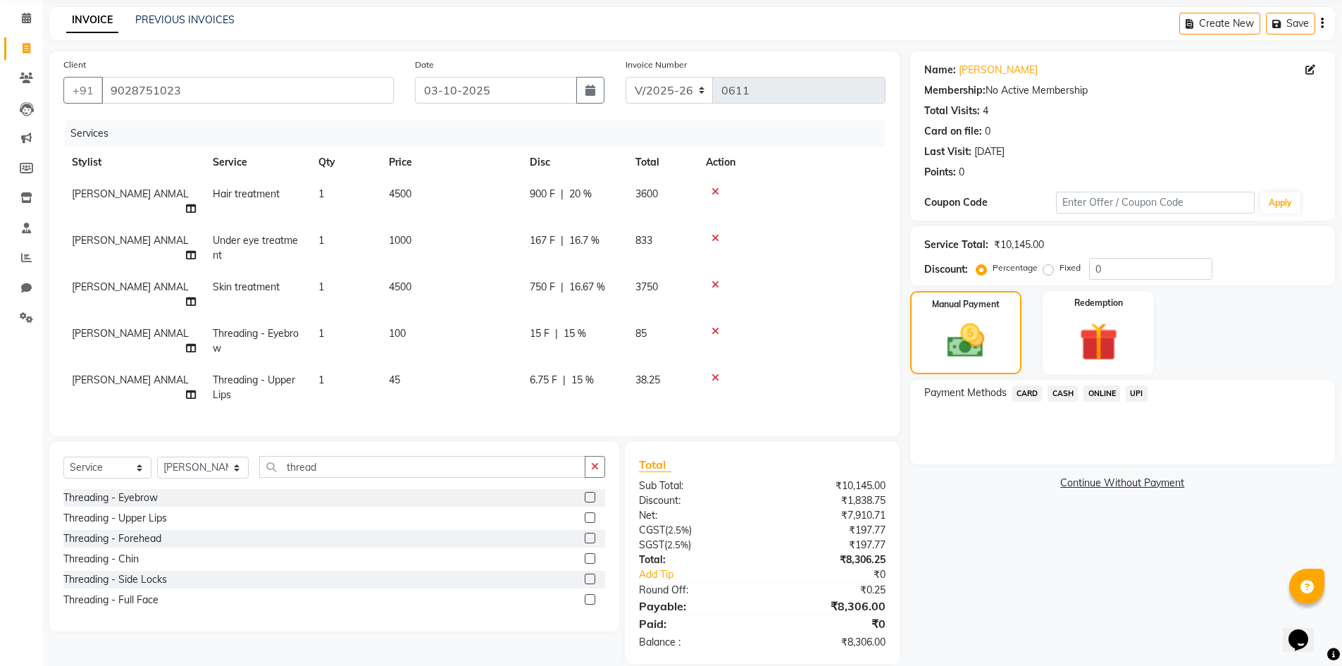
click at [1068, 393] on span "CASH" at bounding box center [1062, 393] width 30 height 16
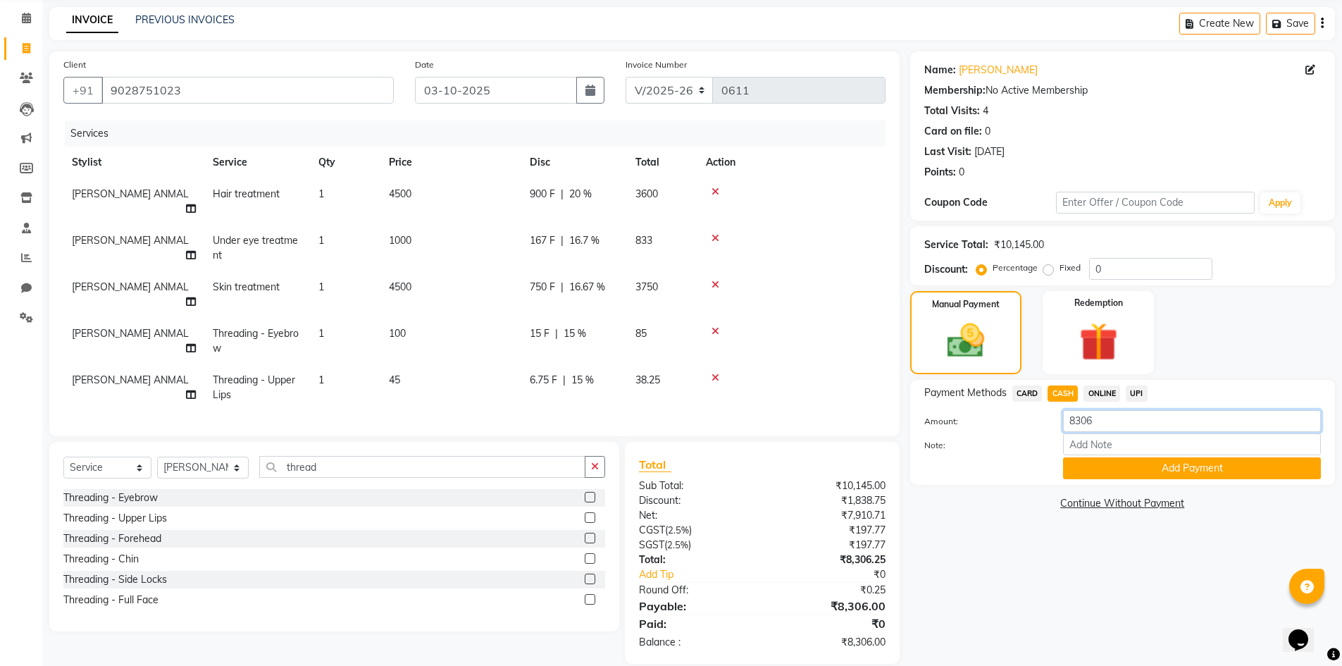
drag, startPoint x: 1106, startPoint y: 417, endPoint x: 975, endPoint y: 423, distance: 130.4
click at [975, 423] on div "Amount: 8306" at bounding box center [1122, 422] width 418 height 24
type input "123"
click at [1208, 472] on button "Add Payment" at bounding box center [1192, 468] width 258 height 22
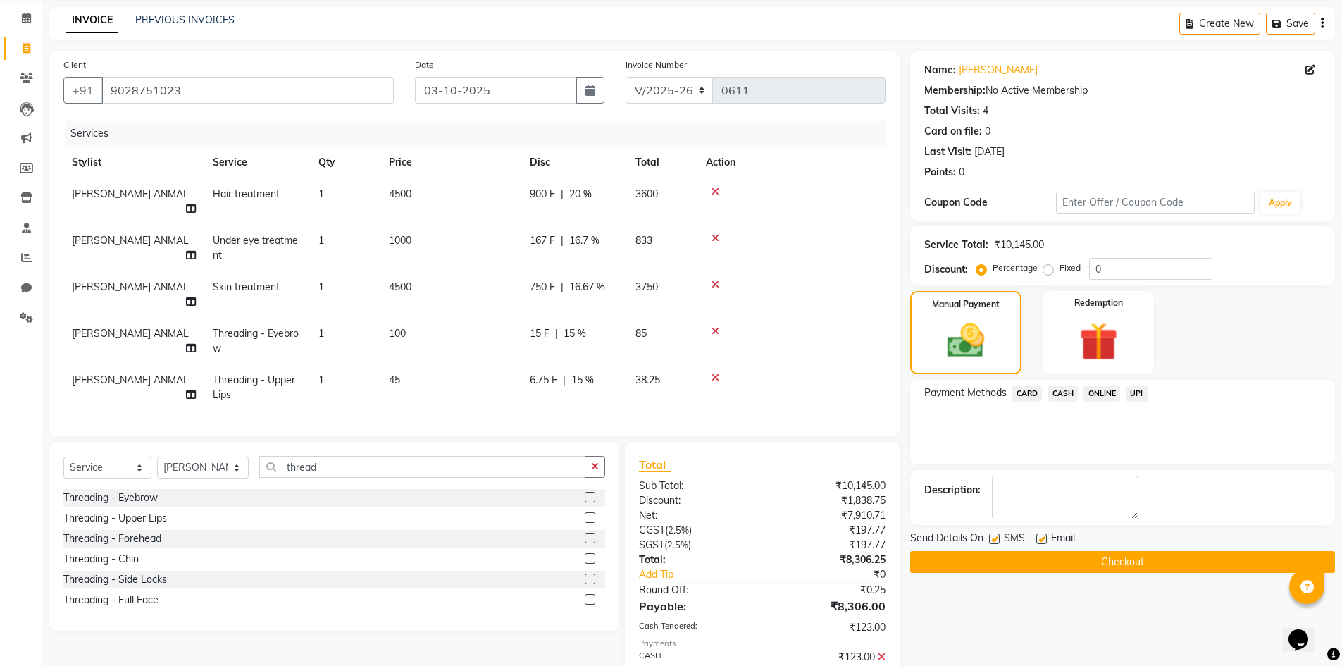
click at [1066, 393] on span "CASH" at bounding box center [1062, 393] width 30 height 16
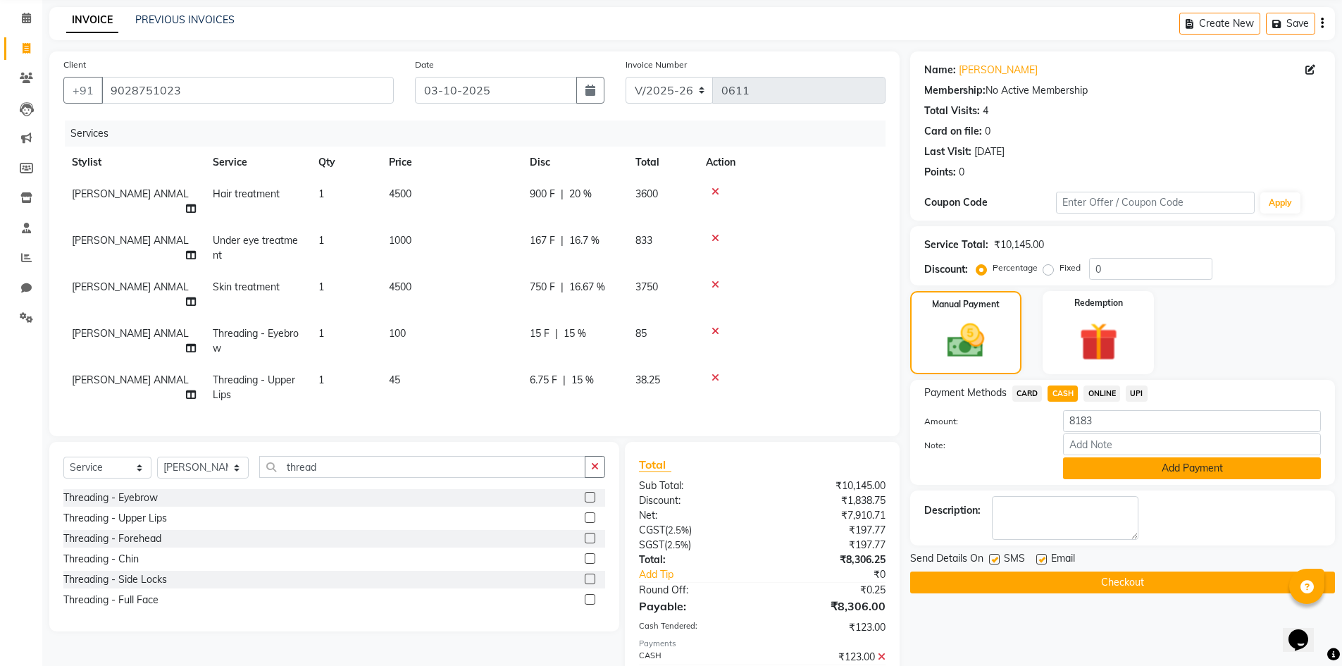
click at [1120, 469] on button "Add Payment" at bounding box center [1192, 468] width 258 height 22
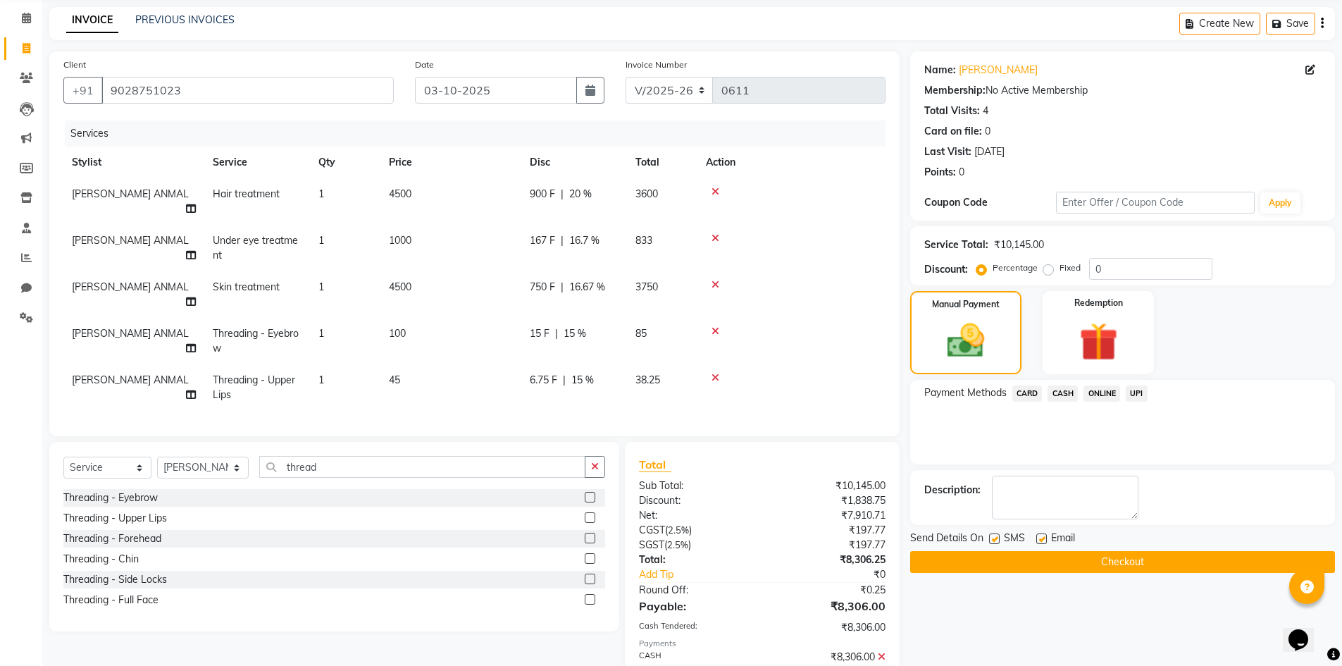
click at [1106, 560] on button "Checkout" at bounding box center [1122, 562] width 425 height 22
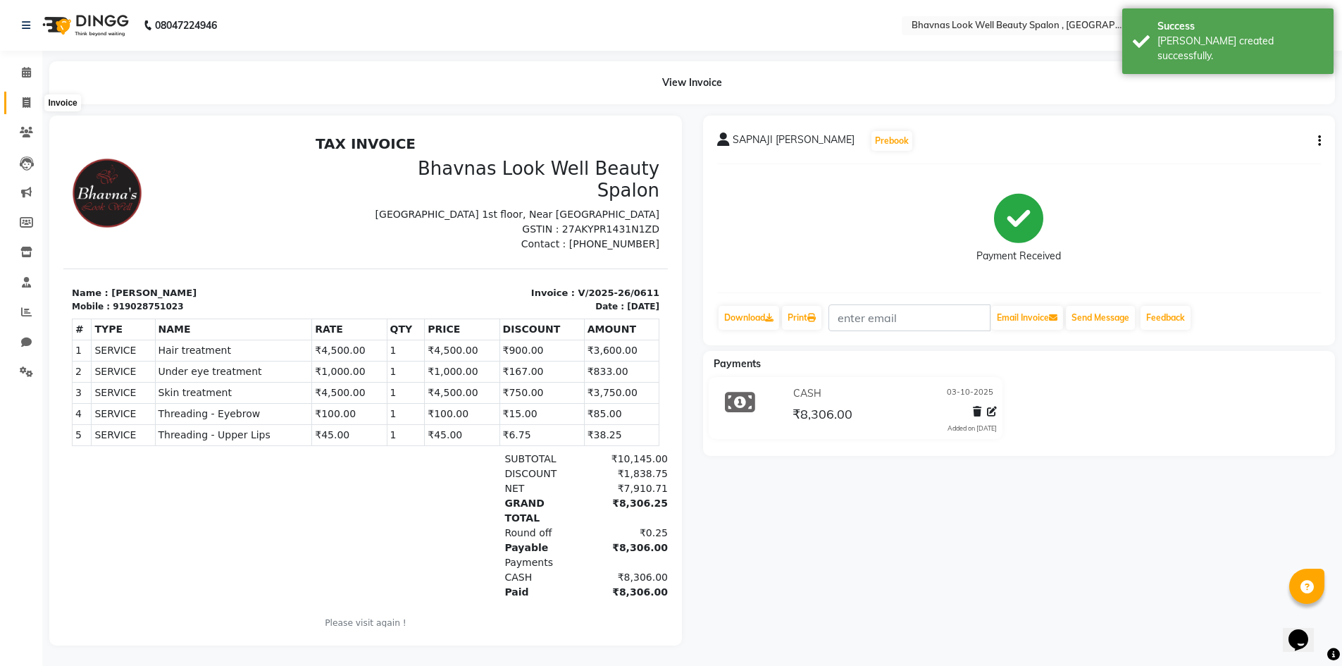
click at [25, 101] on icon at bounding box center [27, 102] width 8 height 11
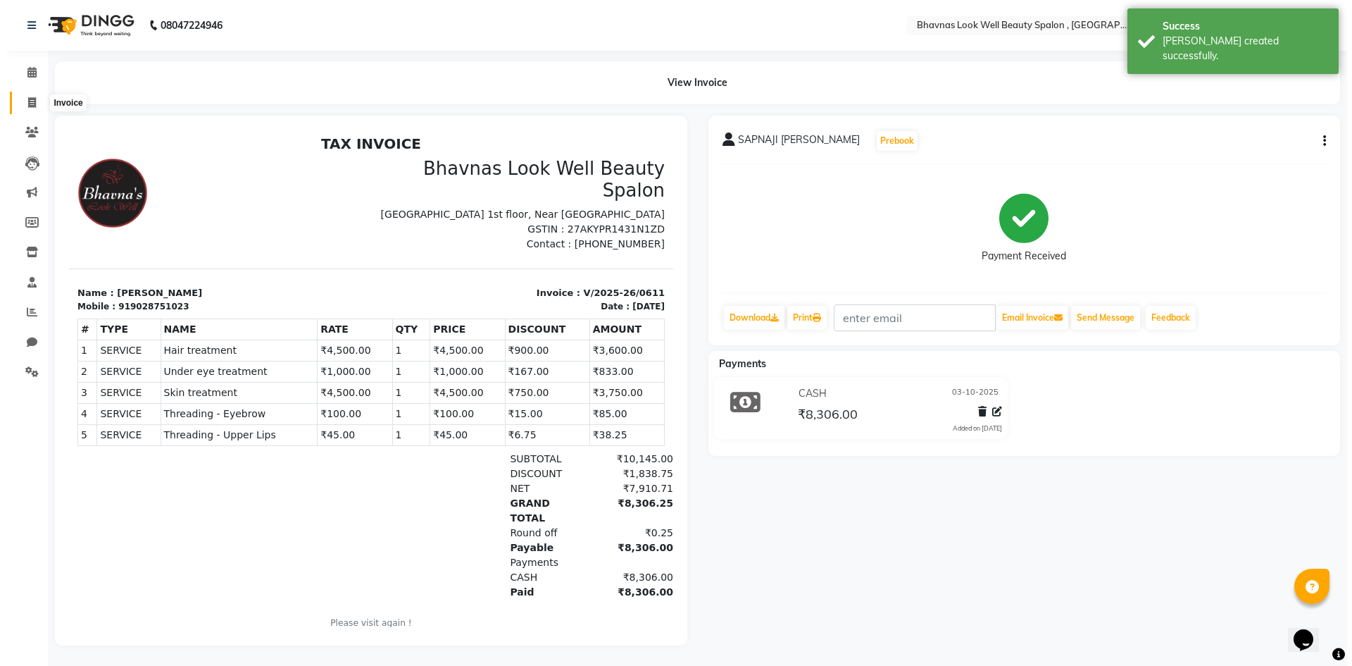
select select "6251"
select select "service"
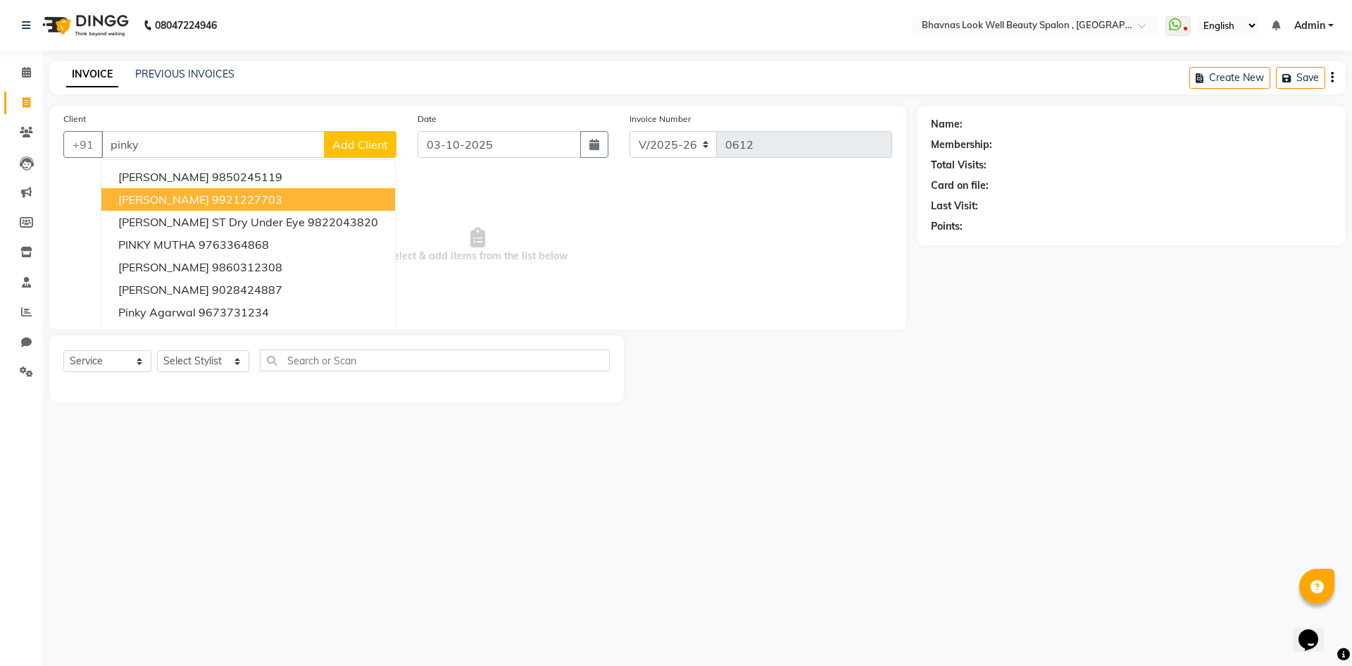
click at [212, 194] on ngb-highlight "9921227703" at bounding box center [247, 199] width 70 height 14
type input "9921227703"
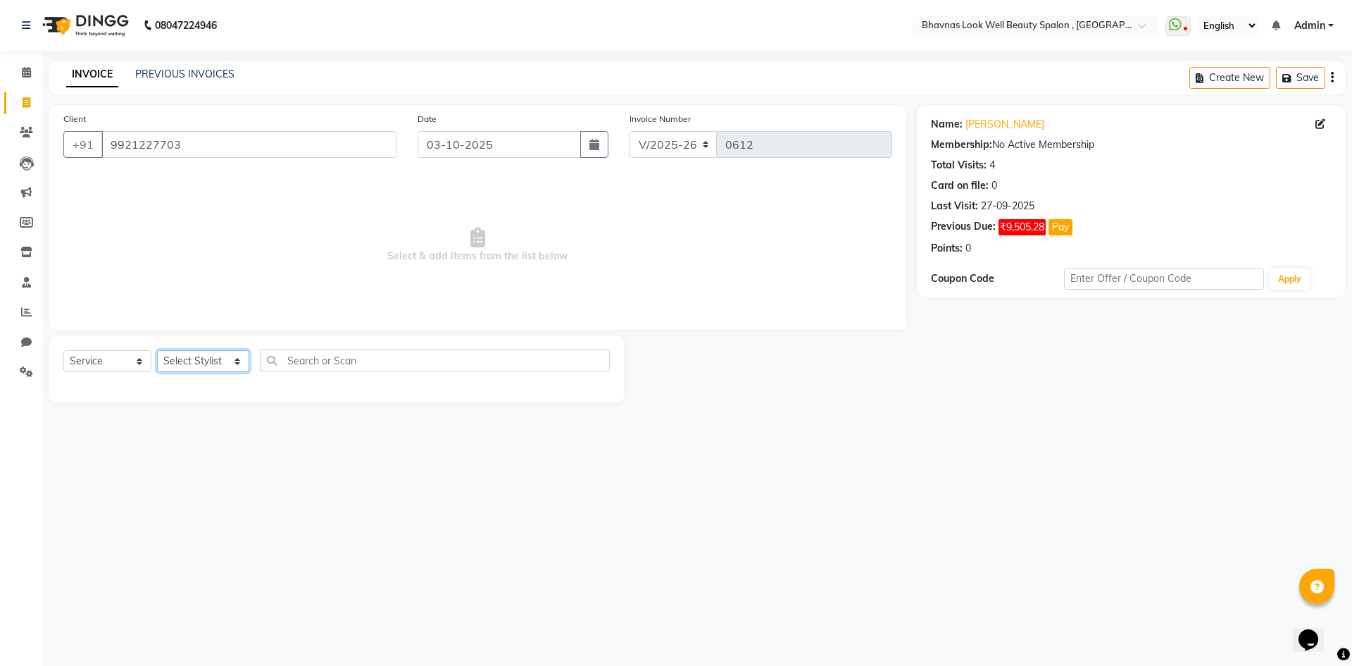
click at [192, 366] on select "Select Stylist Aishwarya Sagar Bansode AMRUTA ANMAL DEVANSHI JYOTI GAIKWAD PRAT…" at bounding box center [203, 361] width 92 height 22
select select "46640"
click at [157, 350] on select "Select Stylist Aishwarya Sagar Bansode AMRUTA ANMAL DEVANSHI JYOTI GAIKWAD PRAT…" at bounding box center [203, 361] width 92 height 22
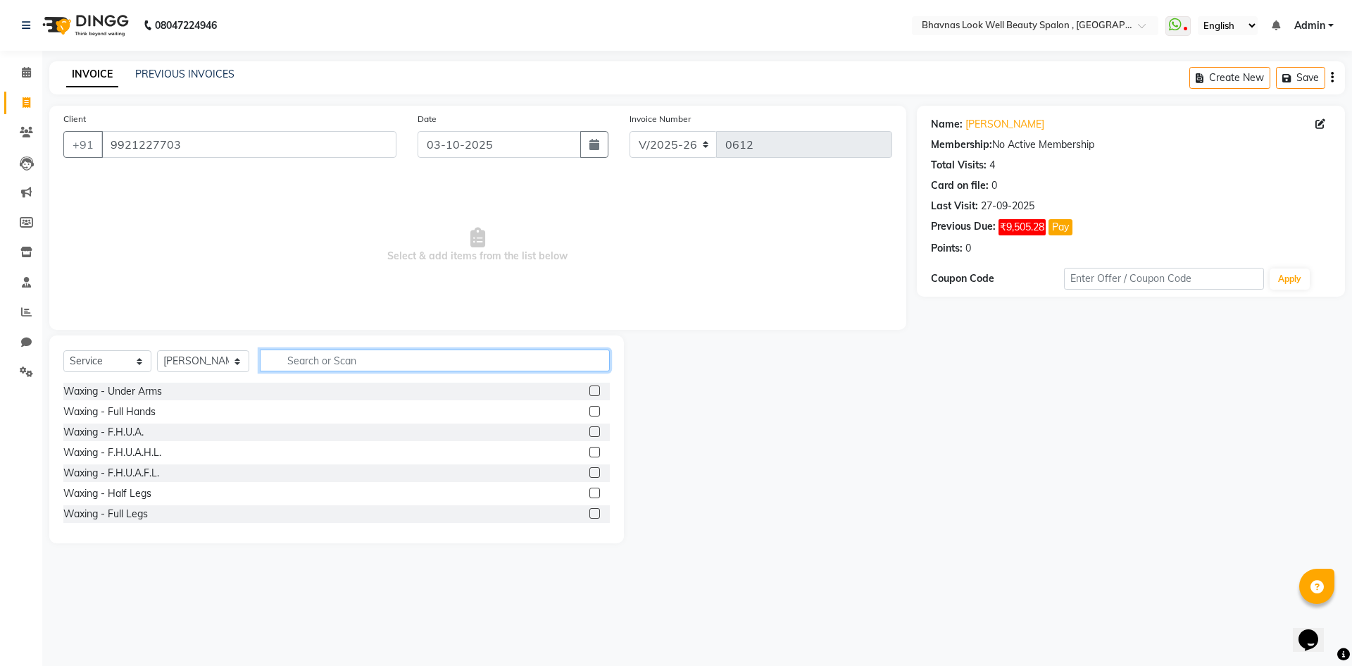
click at [371, 350] on input "text" at bounding box center [435, 360] width 351 height 22
type input "s t"
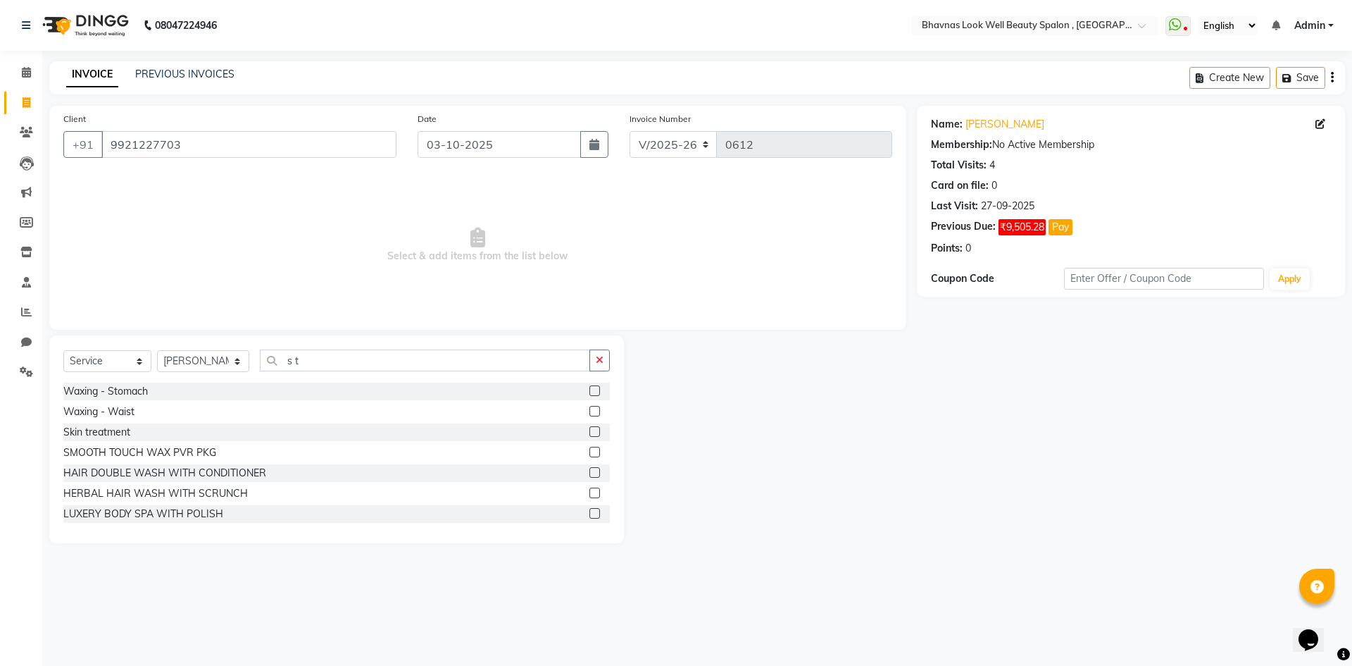
click at [589, 435] on label at bounding box center [594, 431] width 11 height 11
click at [589, 435] on input "checkbox" at bounding box center [593, 431] width 9 height 9
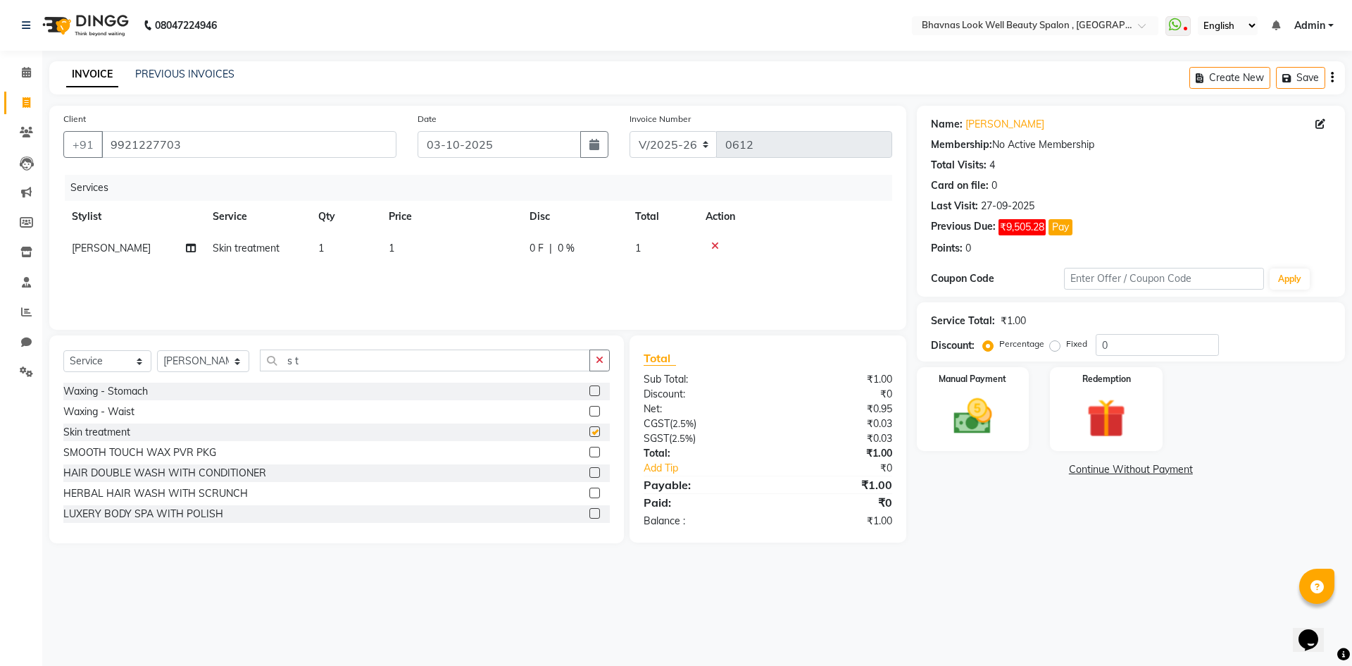
checkbox input "false"
click at [535, 249] on span "0 F" at bounding box center [537, 248] width 14 height 15
select select "46640"
drag, startPoint x: 519, startPoint y: 254, endPoint x: 490, endPoint y: 257, distance: 29.1
click at [381, 255] on tr "Aishwarya Sagar Bansode AMRUTA ANMAL DEVANSHI JYOTI GAIKWAD PRATIKSHA CHANDPUR …" at bounding box center [477, 259] width 829 height 54
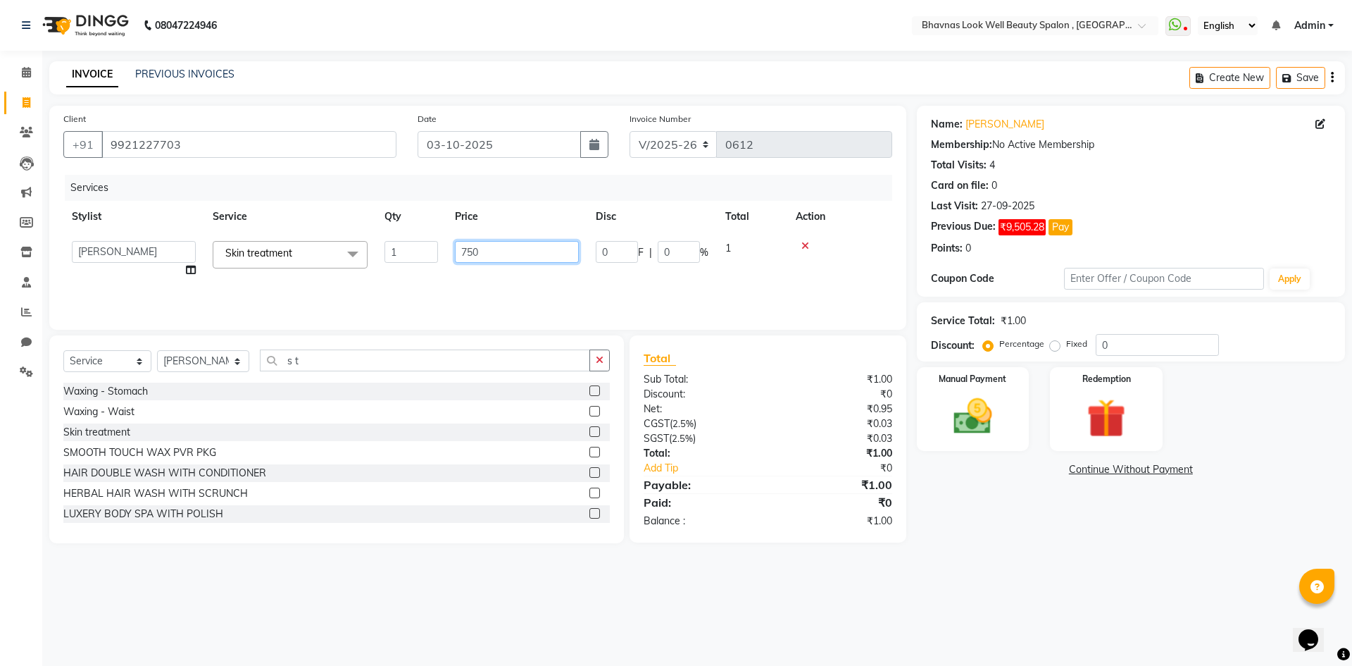
type input "7500"
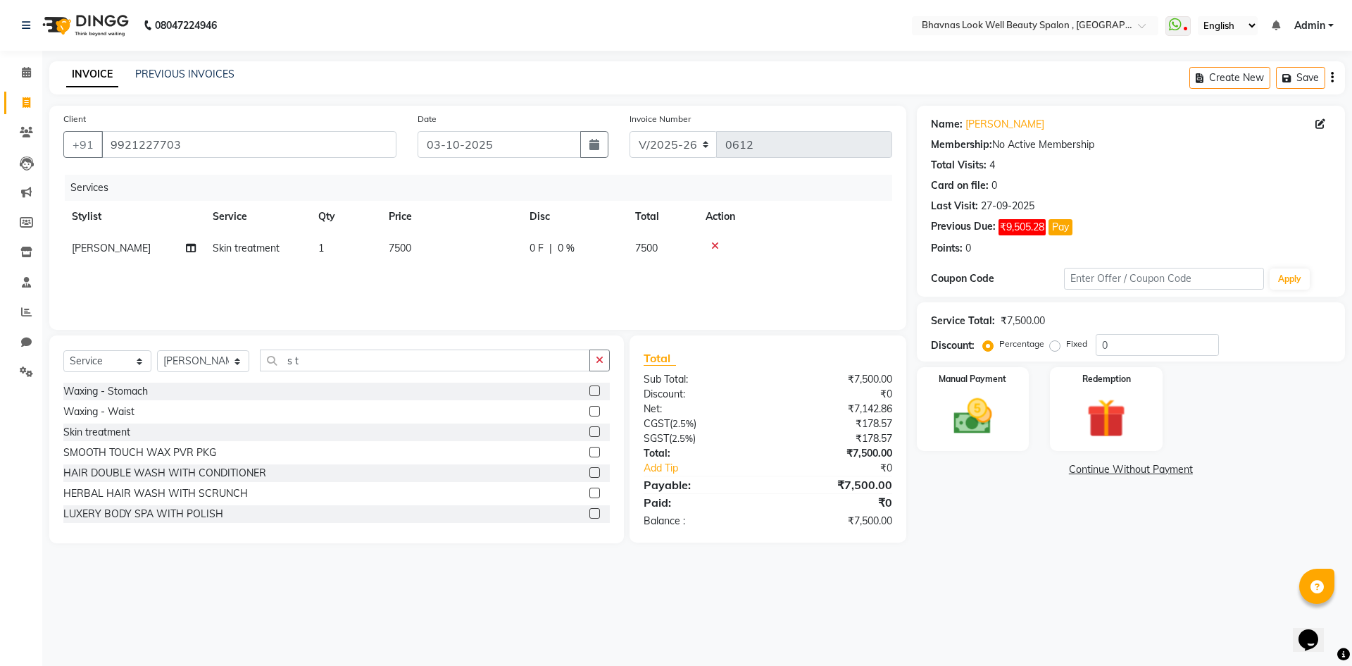
click at [572, 282] on div "Services Stylist Service Qty Price Disc Total Action PRATIKSHA CHANDPUR Skin tr…" at bounding box center [477, 245] width 829 height 141
click at [580, 254] on div "0 F | 0 %" at bounding box center [574, 248] width 89 height 15
select select "46640"
drag, startPoint x: 623, startPoint y: 250, endPoint x: 582, endPoint y: 251, distance: 40.9
click at [582, 251] on tr "Aishwarya Sagar Bansode AMRUTA ANMAL DEVANSHI JYOTI GAIKWAD PRATIKSHA CHANDPUR …" at bounding box center [477, 259] width 829 height 54
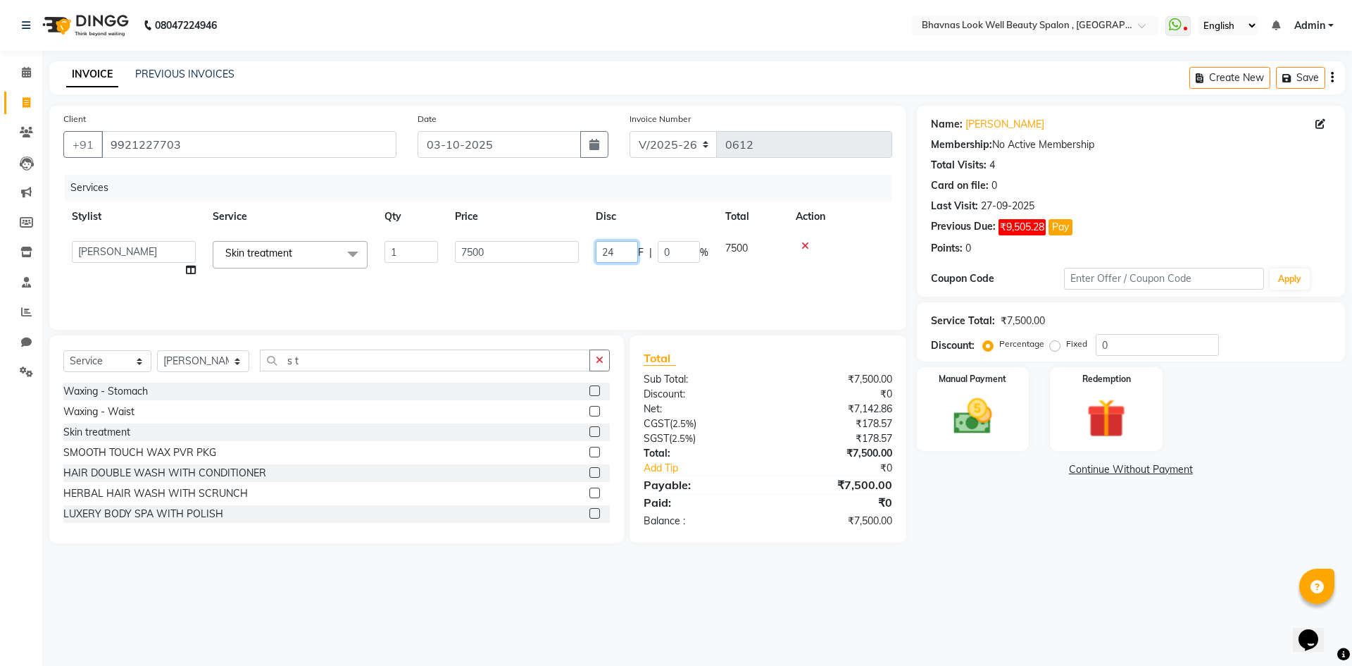
type input "2"
type input "2143"
click at [712, 292] on div "Services Stylist Service Qty Price Disc Total Action Aishwarya Sagar Bansode AM…" at bounding box center [477, 245] width 829 height 141
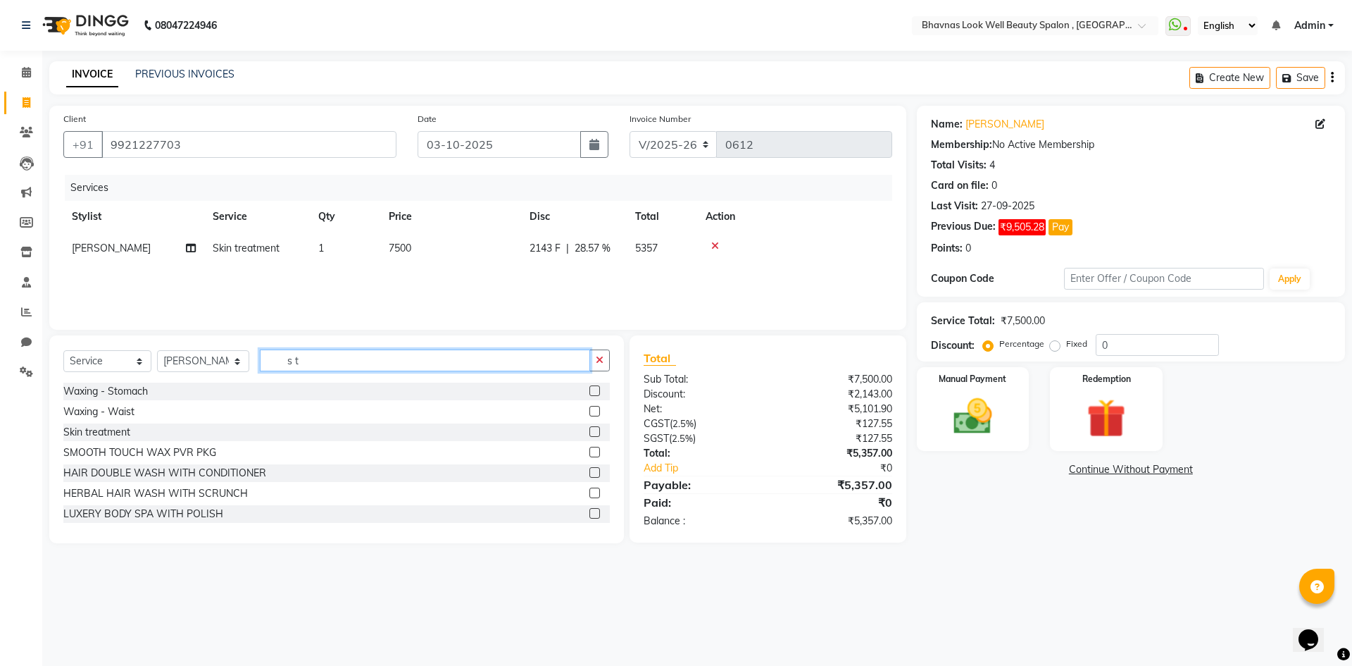
drag, startPoint x: 317, startPoint y: 359, endPoint x: 598, endPoint y: 390, distance: 282.7
click at [258, 368] on div "Select Service Product Membership Package Voucher Prepaid Gift Card Select Styl…" at bounding box center [336, 365] width 546 height 33
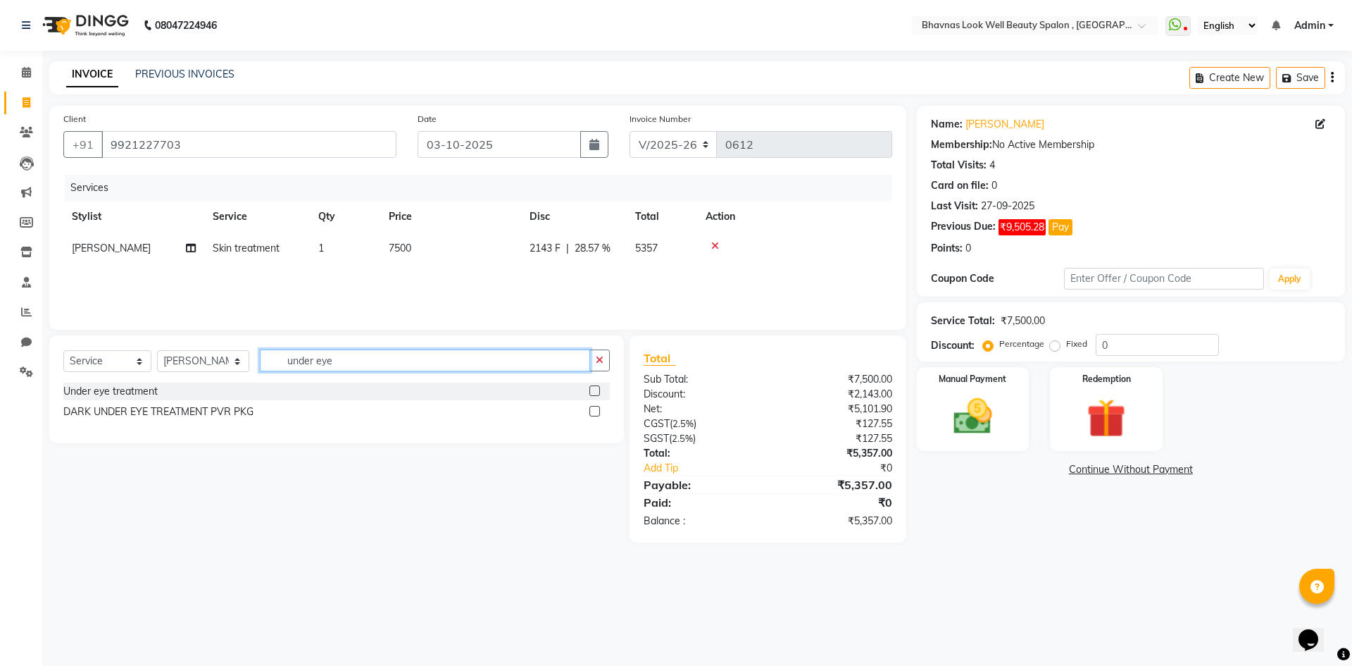
type input "under eye"
click at [592, 394] on label at bounding box center [594, 390] width 11 height 11
click at [592, 394] on input "checkbox" at bounding box center [593, 391] width 9 height 9
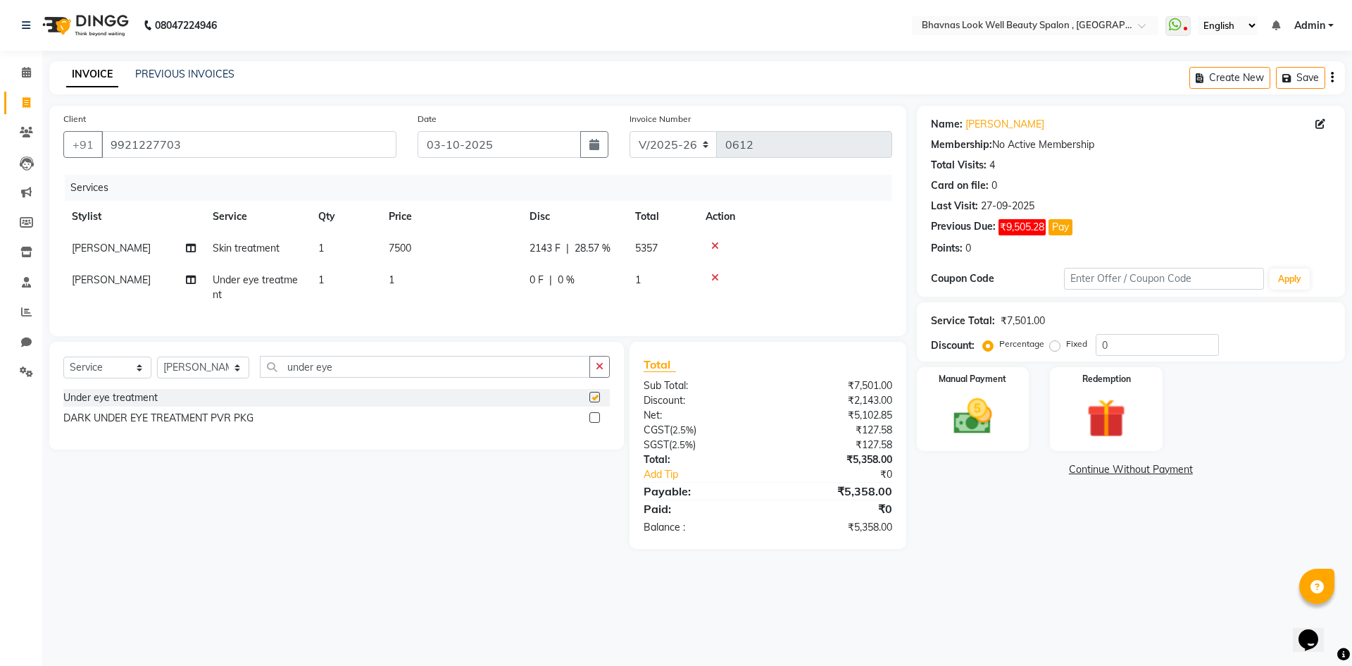
checkbox input "false"
click at [394, 286] on span "1" at bounding box center [392, 279] width 6 height 13
select select "46640"
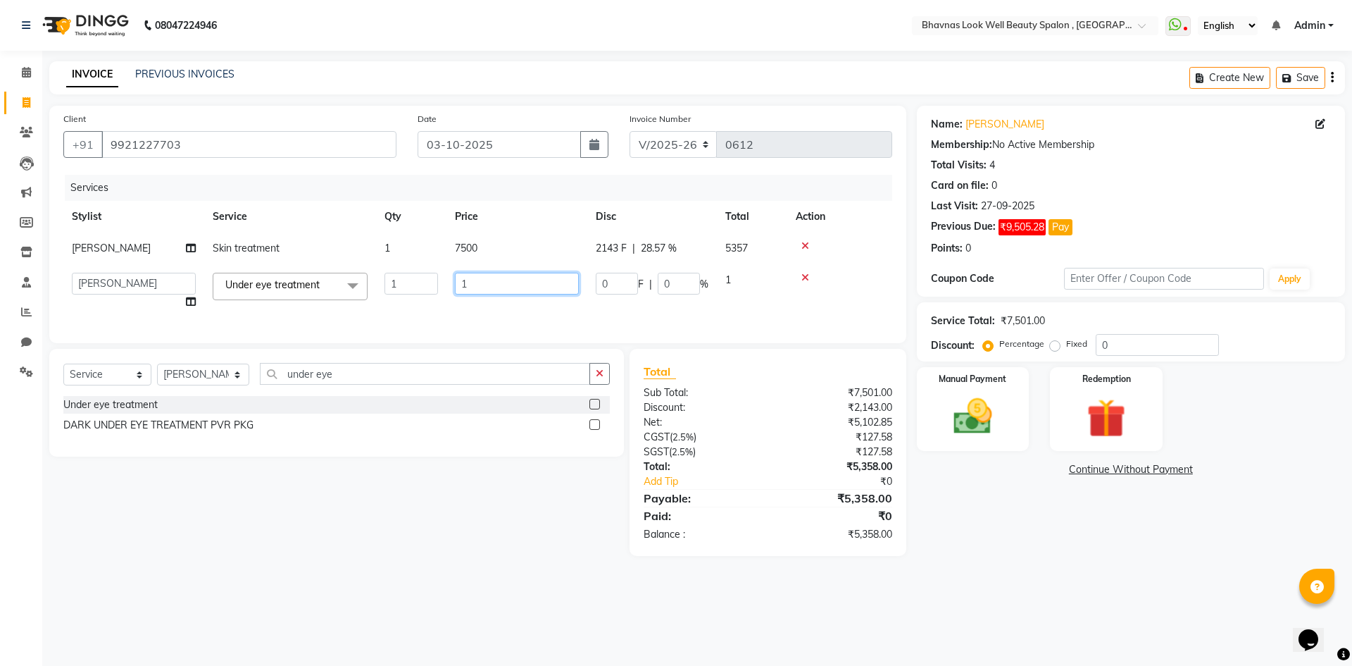
click at [504, 292] on input "1" at bounding box center [517, 284] width 124 height 22
type input "2000"
click at [596, 326] on div "Services Stylist Service Qty Price Disc Total Action PRATIKSHA CHANDPUR Skin tr…" at bounding box center [477, 252] width 829 height 154
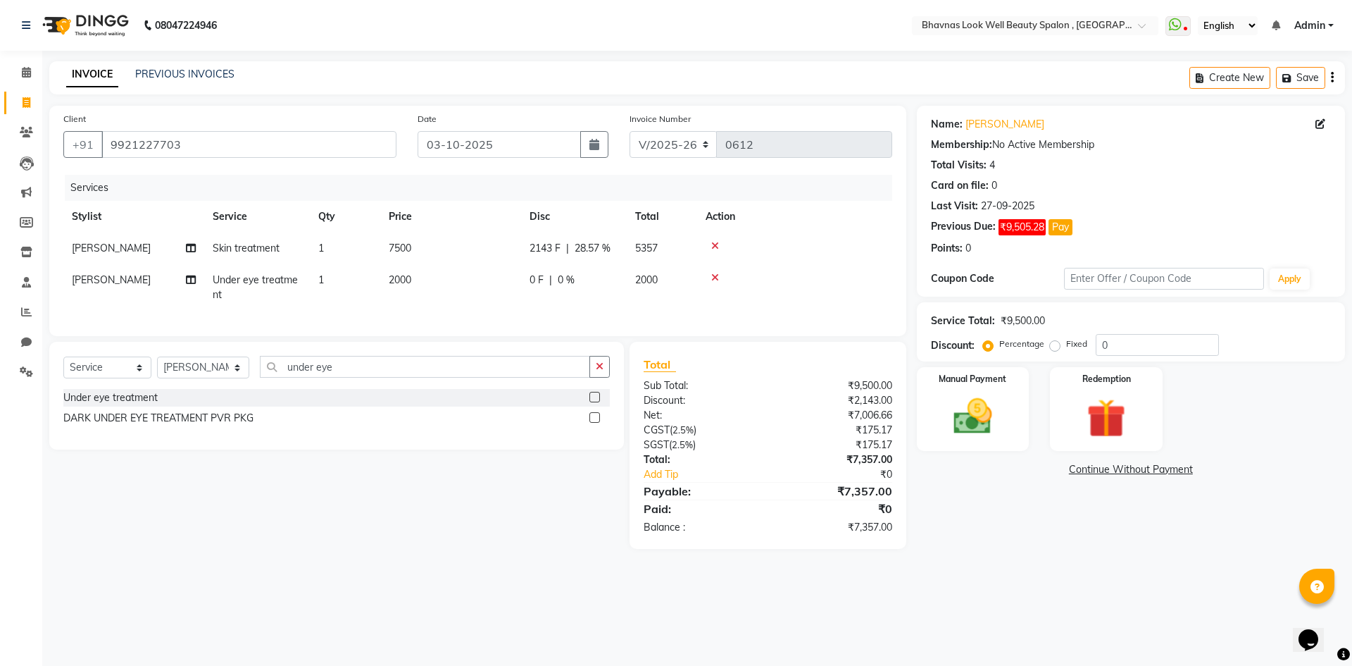
click at [550, 287] on span "|" at bounding box center [550, 280] width 3 height 15
select select "46640"
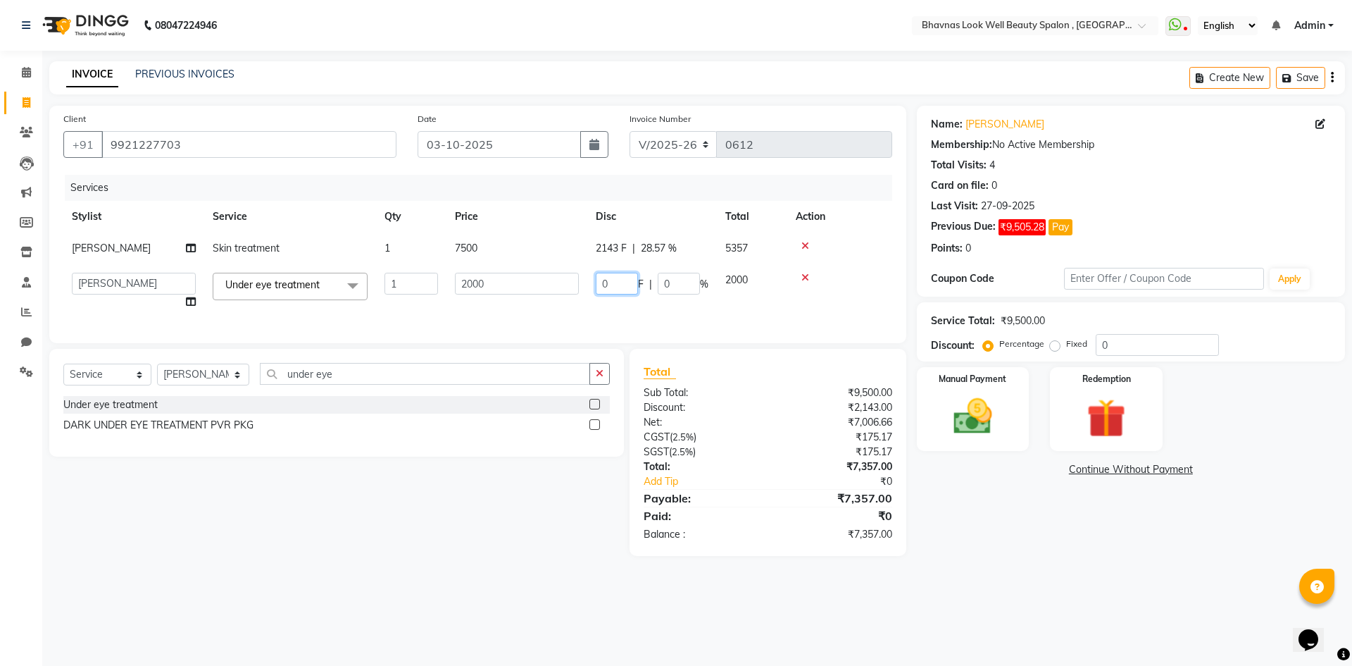
drag, startPoint x: 616, startPoint y: 298, endPoint x: 578, endPoint y: 301, distance: 37.4
click at [578, 301] on tr "Aishwarya Sagar Bansode AMRUTA ANMAL DEVANSHI JYOTI GAIKWAD PRATIKSHA CHANDPUR …" at bounding box center [477, 291] width 829 height 54
type input "570"
click at [592, 328] on div "Services Stylist Service Qty Price Disc Total Action PRATIKSHA CHANDPUR Skin tr…" at bounding box center [477, 252] width 829 height 154
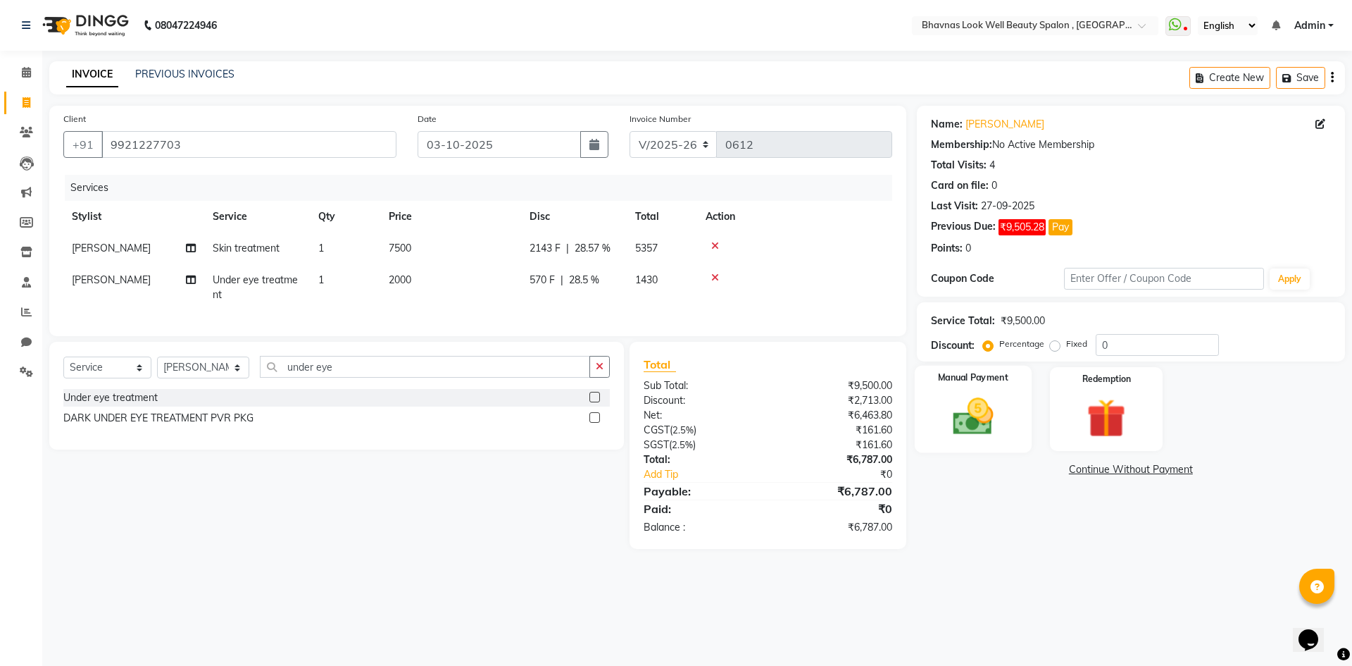
click at [976, 425] on img at bounding box center [972, 416] width 65 height 46
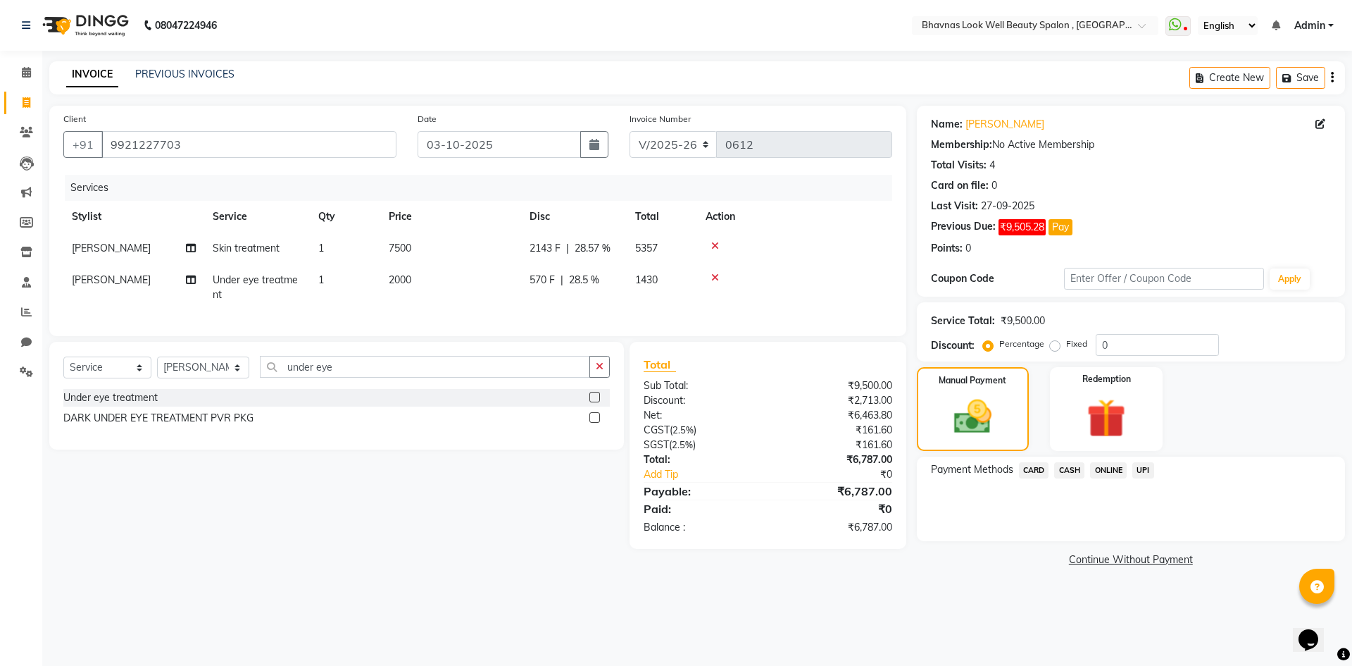
click at [1073, 469] on span "CASH" at bounding box center [1069, 470] width 30 height 16
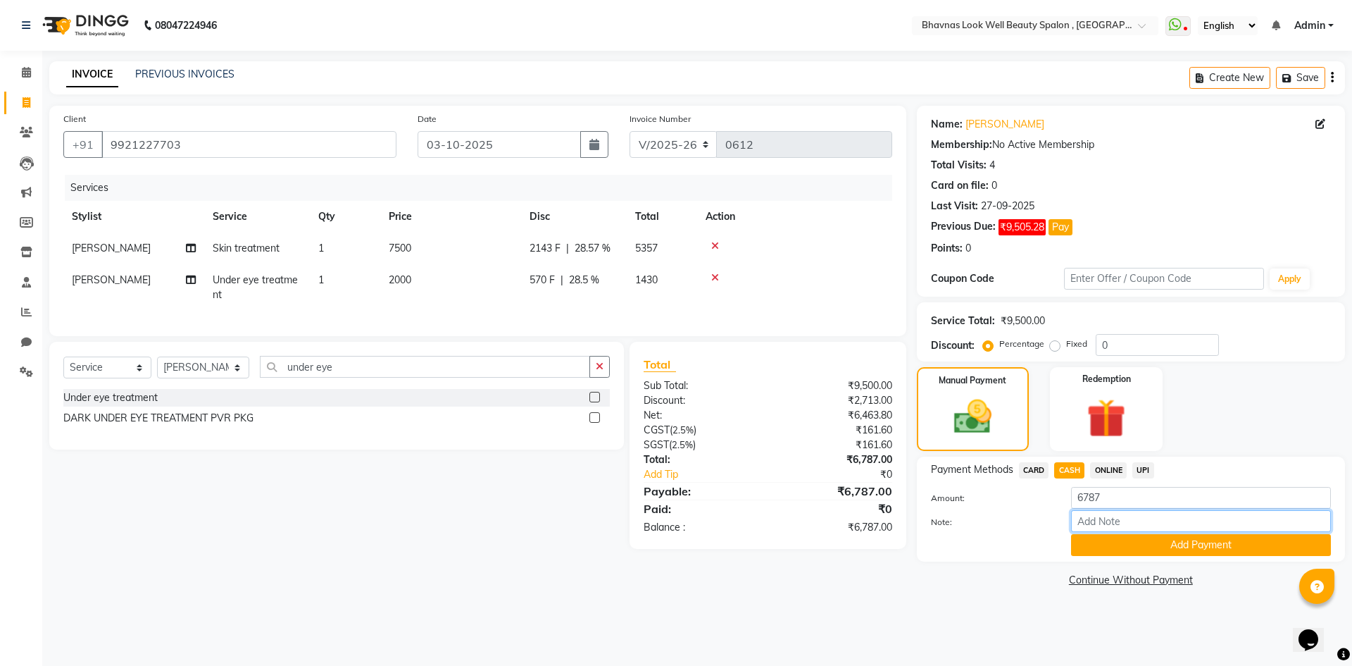
click at [1130, 516] on input "Note:" at bounding box center [1201, 521] width 260 height 22
type input "Package"
click at [1158, 550] on button "Add Payment" at bounding box center [1201, 545] width 260 height 22
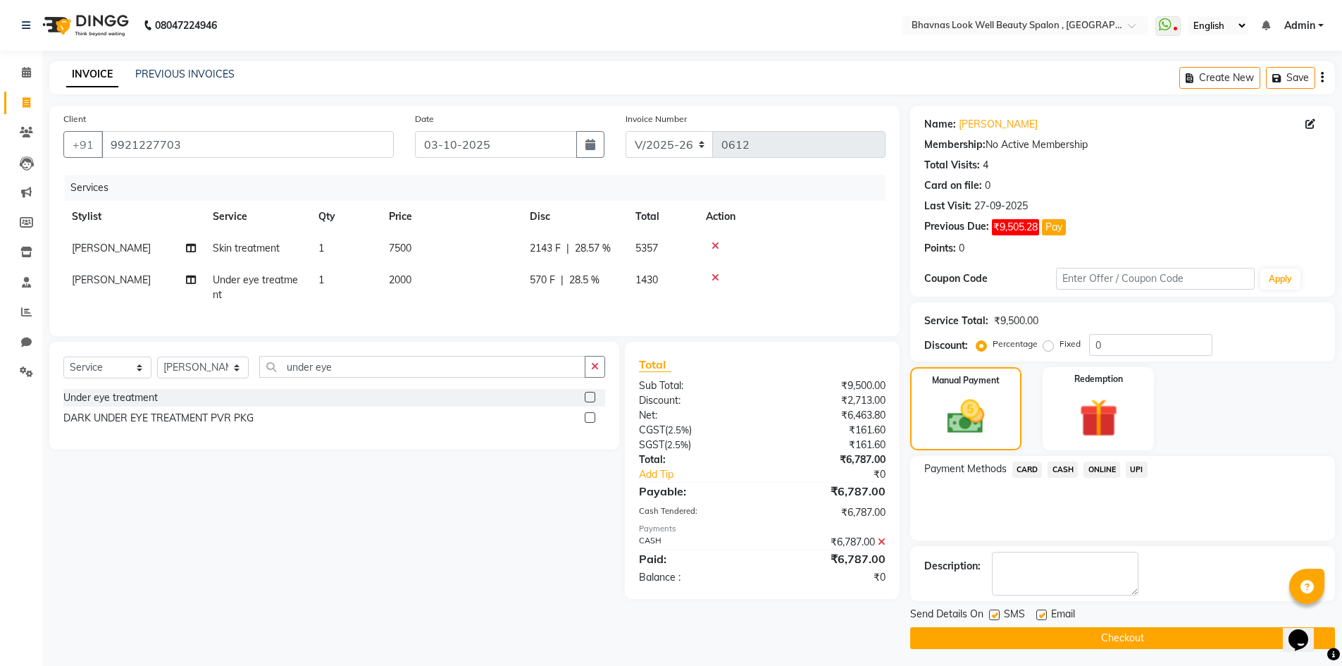
click at [1041, 618] on label at bounding box center [1041, 614] width 11 height 11
click at [1041, 618] on input "checkbox" at bounding box center [1040, 615] width 9 height 9
checkbox input "false"
click at [1073, 639] on button "Checkout" at bounding box center [1122, 638] width 425 height 22
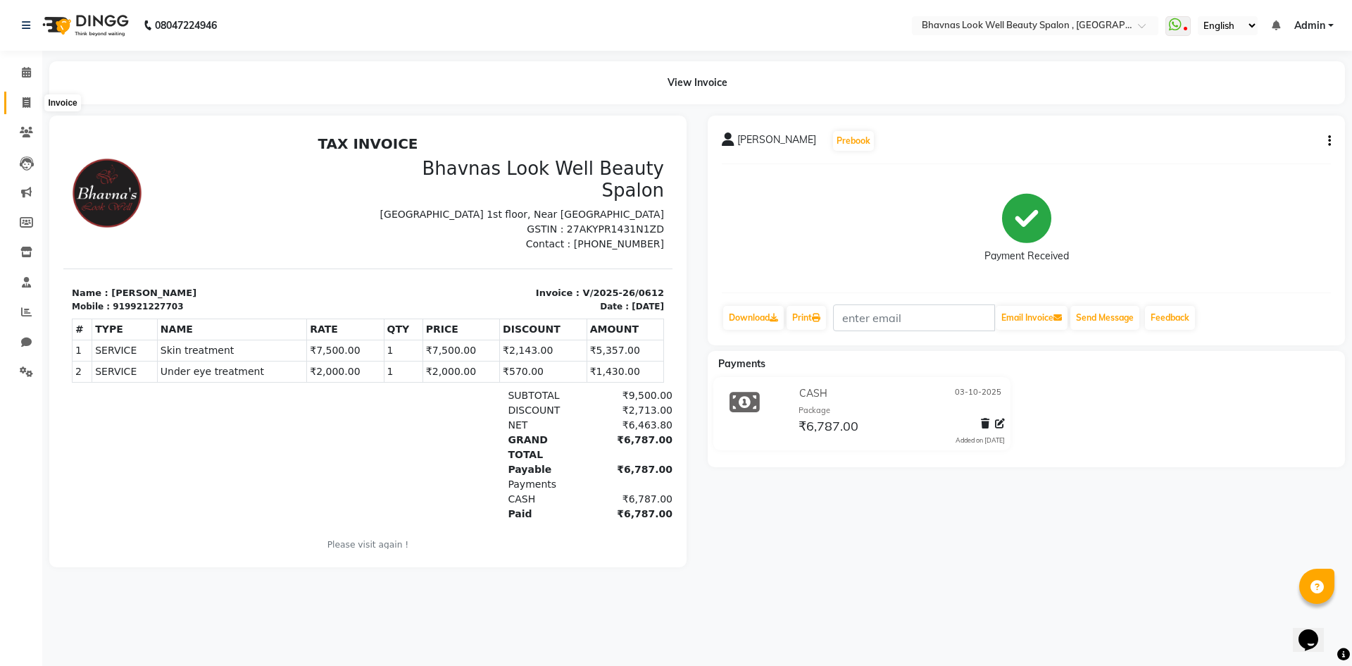
click at [20, 99] on span at bounding box center [26, 103] width 25 height 16
select select "service"
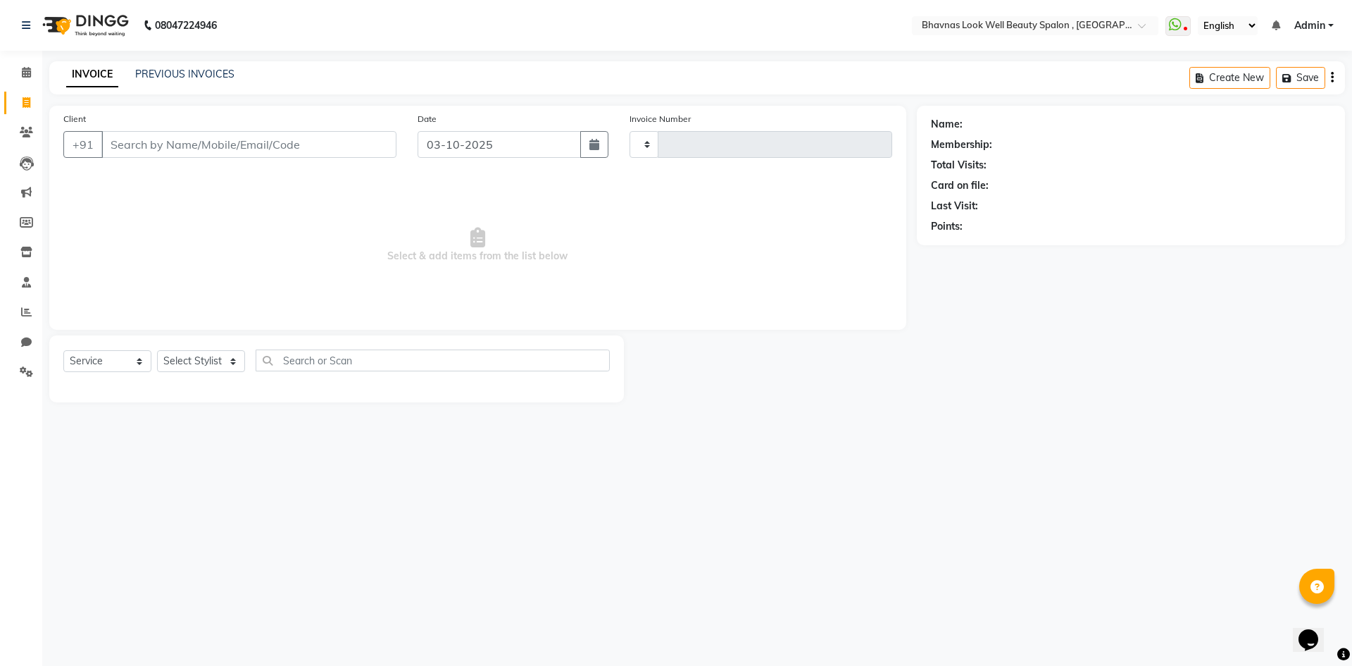
type input "0613"
select select "6251"
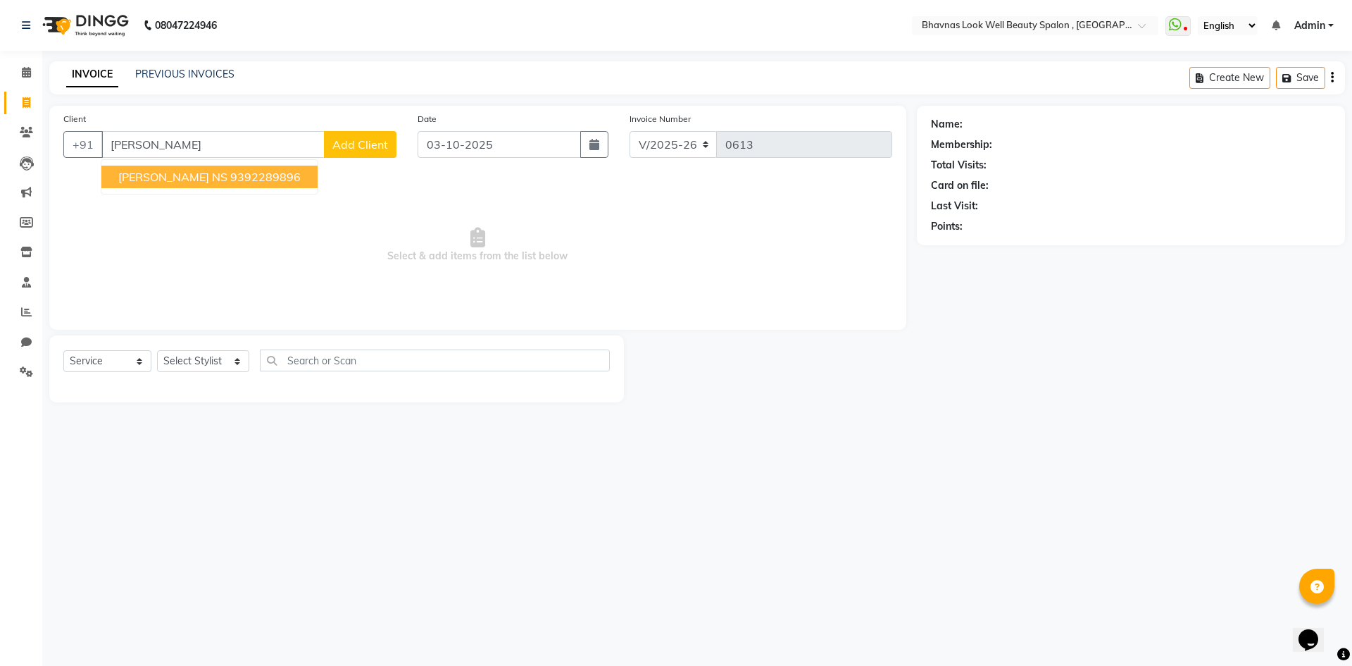
click at [251, 175] on ngb-highlight "9392289896" at bounding box center [265, 177] width 70 height 14
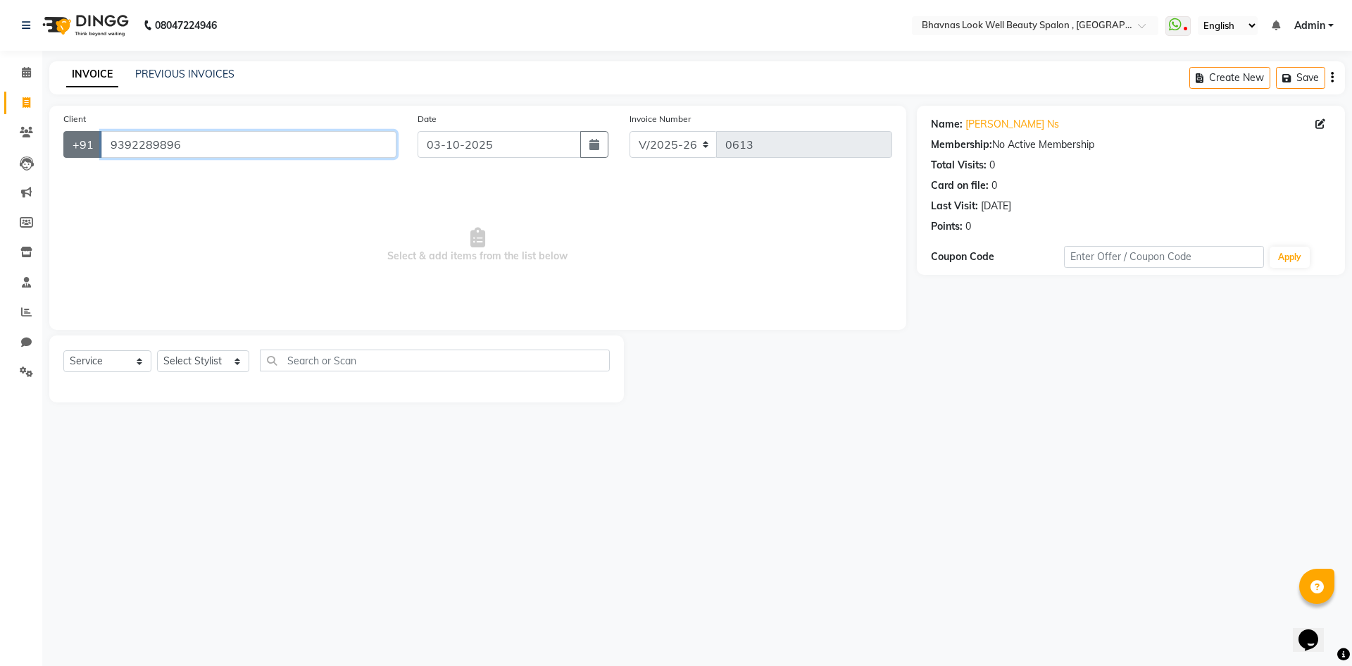
drag, startPoint x: 226, startPoint y: 155, endPoint x: 93, endPoint y: 153, distance: 133.1
click at [93, 153] on div "+91 9392289896" at bounding box center [229, 144] width 333 height 27
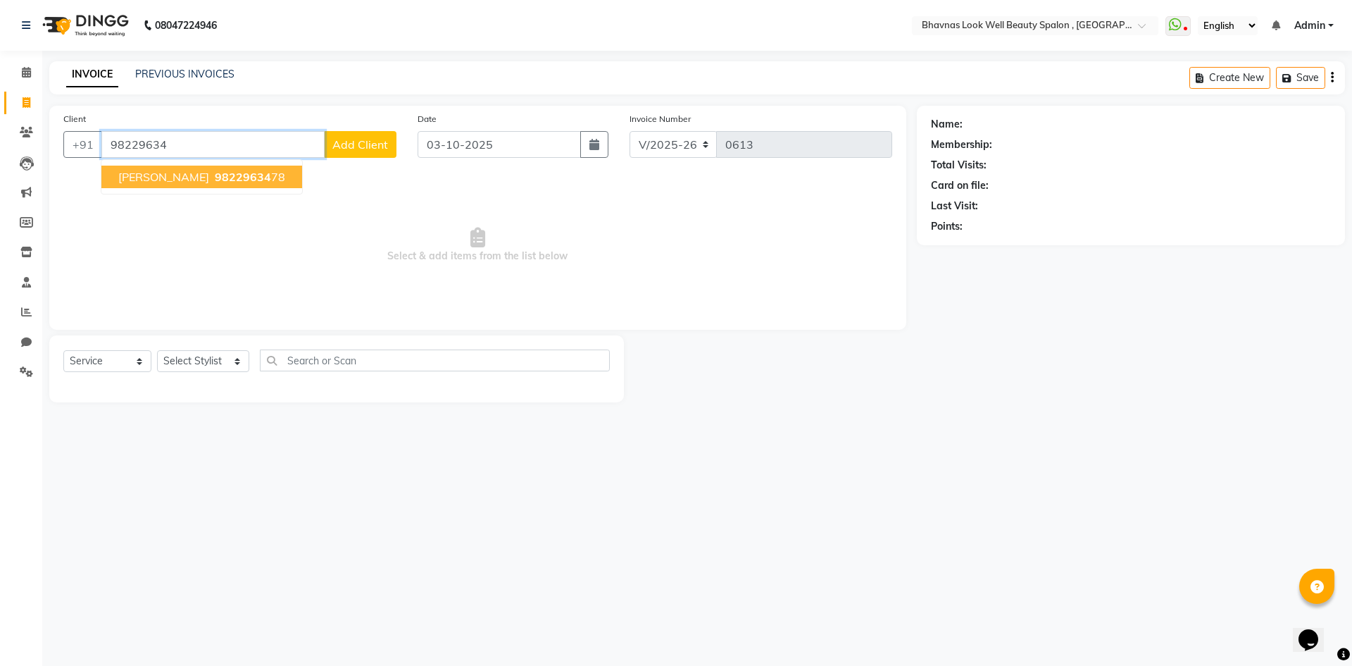
click at [258, 171] on span "98229634" at bounding box center [243, 177] width 56 height 14
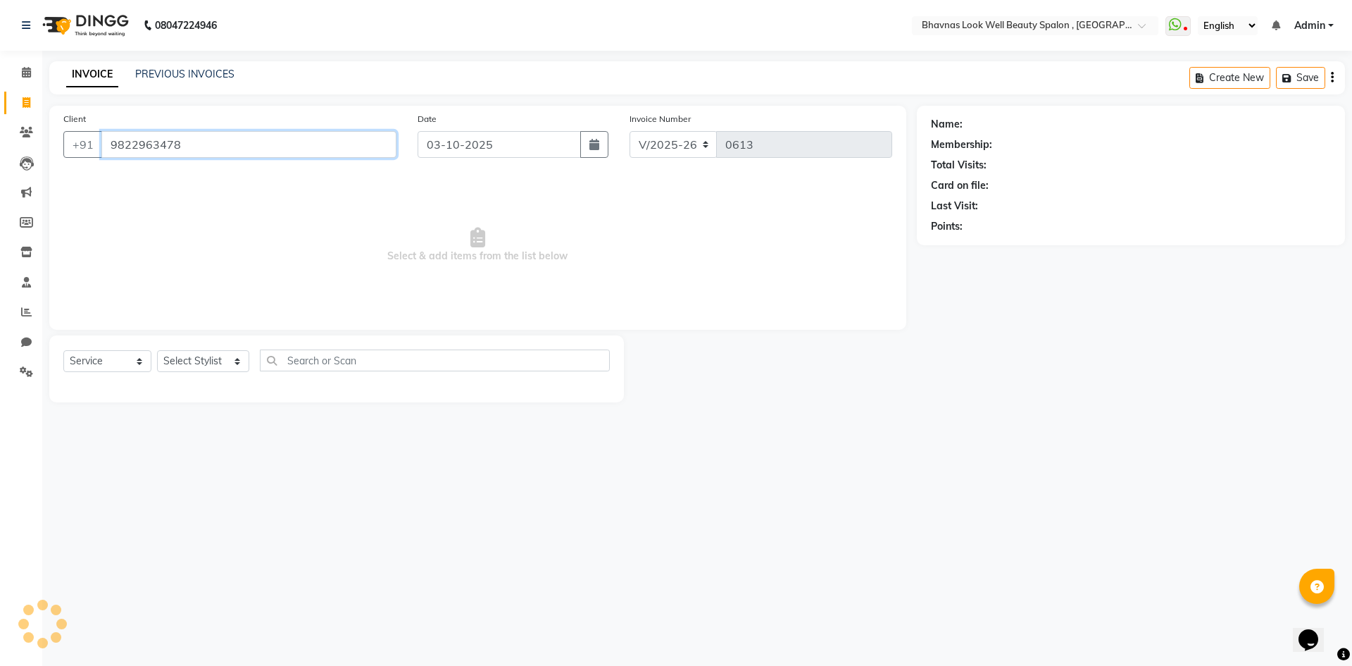
type input "9822963478"
select select "1: Object"
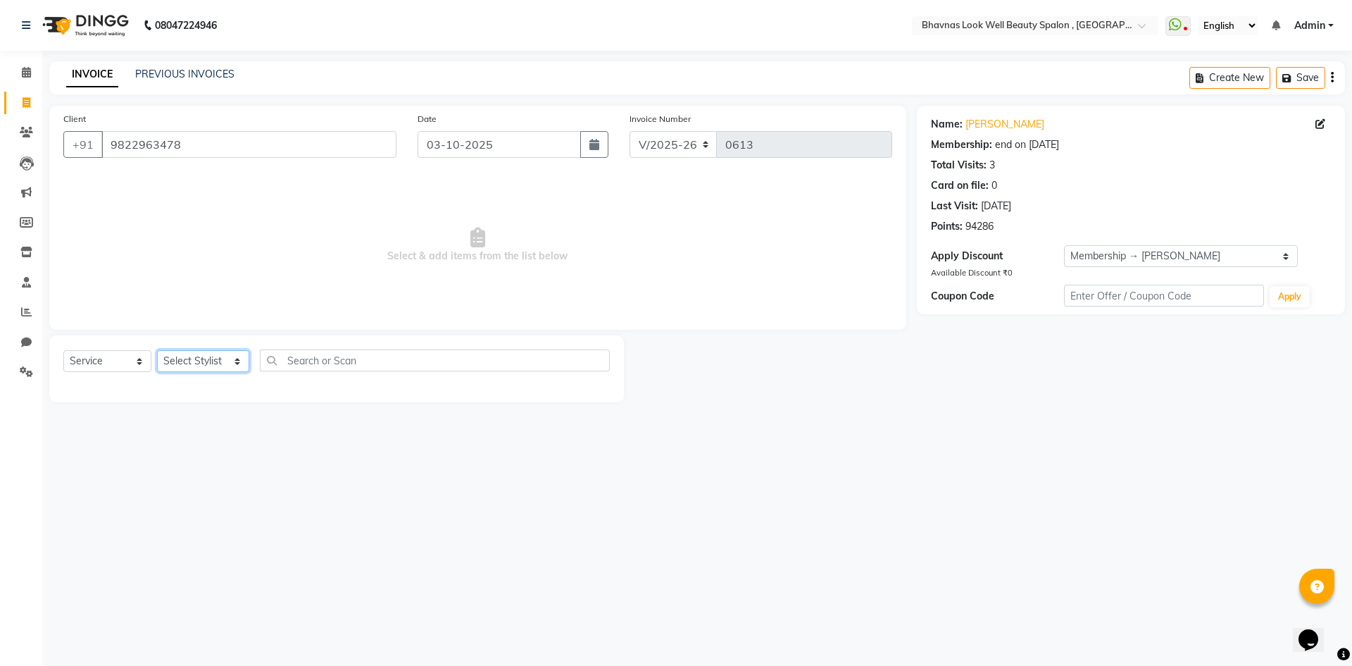
click at [178, 358] on select "Select Stylist Aishwarya Sagar Bansode AMRUTA ANMAL DEVANSHI JYOTI GAIKWAD PRAT…" at bounding box center [203, 361] width 92 height 22
select select "46642"
click at [157, 350] on select "Select Stylist Aishwarya Sagar Bansode AMRUTA ANMAL DEVANSHI JYOTI GAIKWAD PRAT…" at bounding box center [203, 361] width 92 height 22
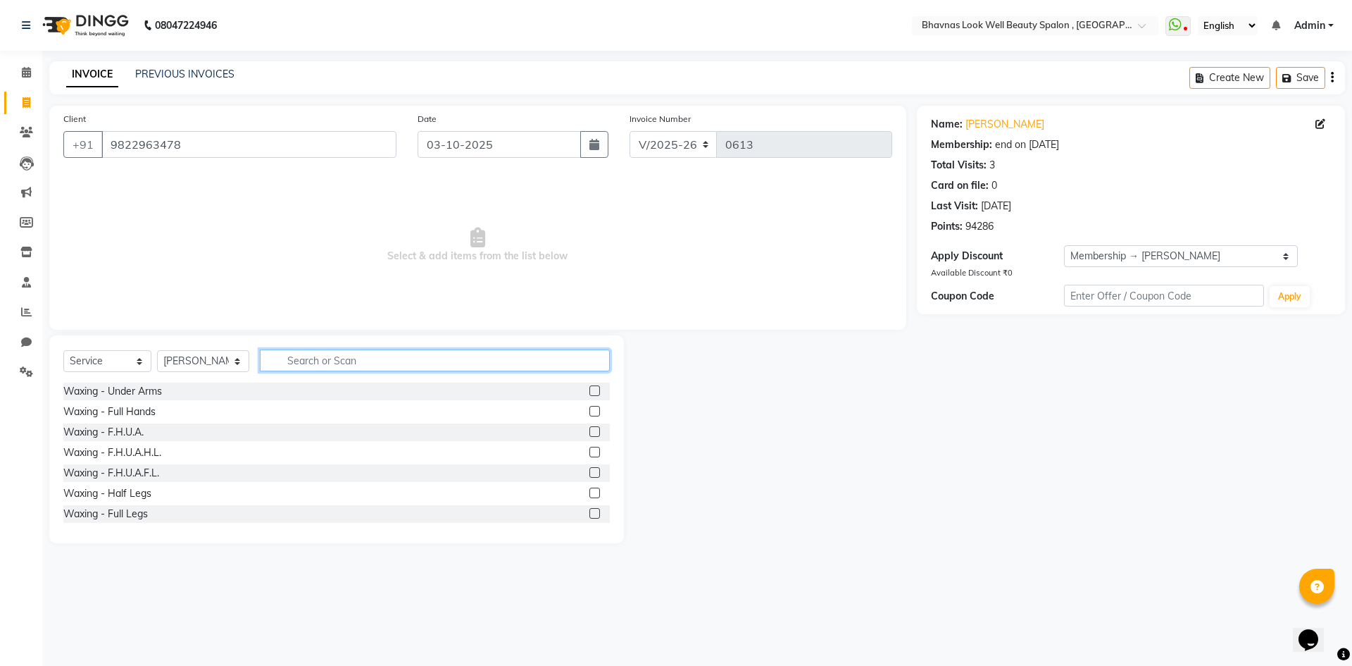
click at [371, 360] on input "text" at bounding box center [435, 360] width 351 height 22
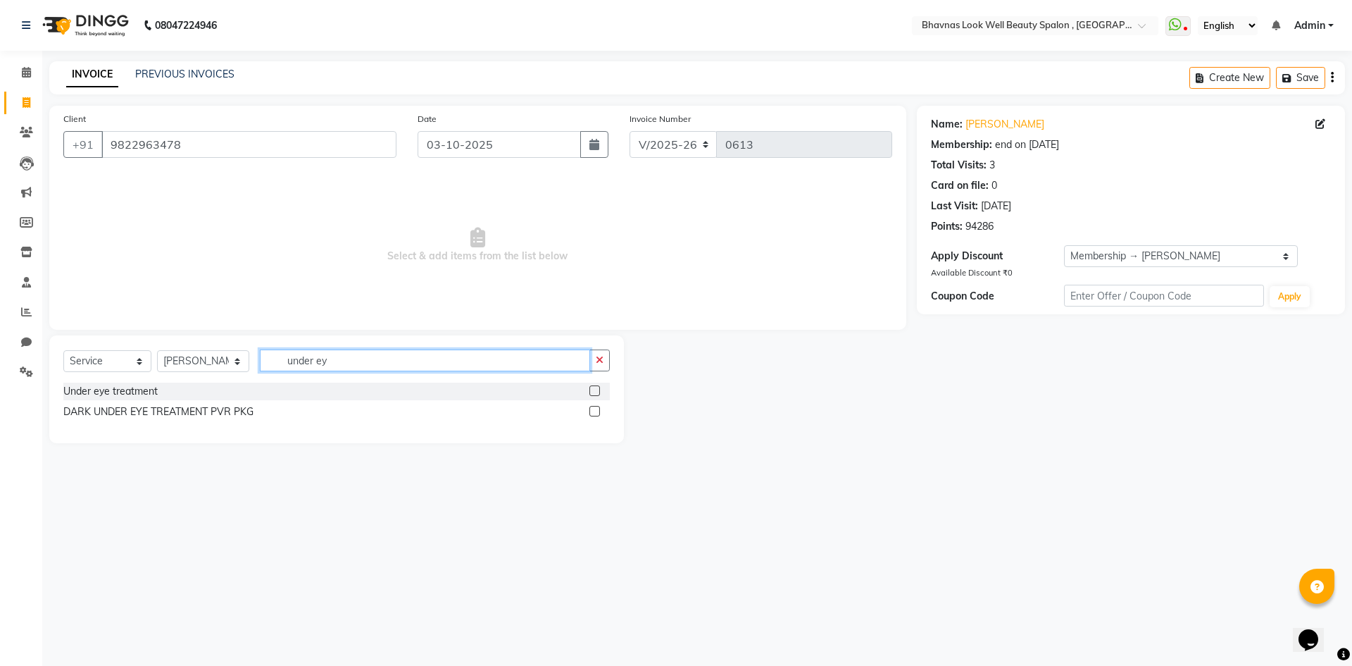
type input "under ey"
click at [593, 389] on label at bounding box center [594, 390] width 11 height 11
click at [593, 389] on input "checkbox" at bounding box center [593, 391] width 9 height 9
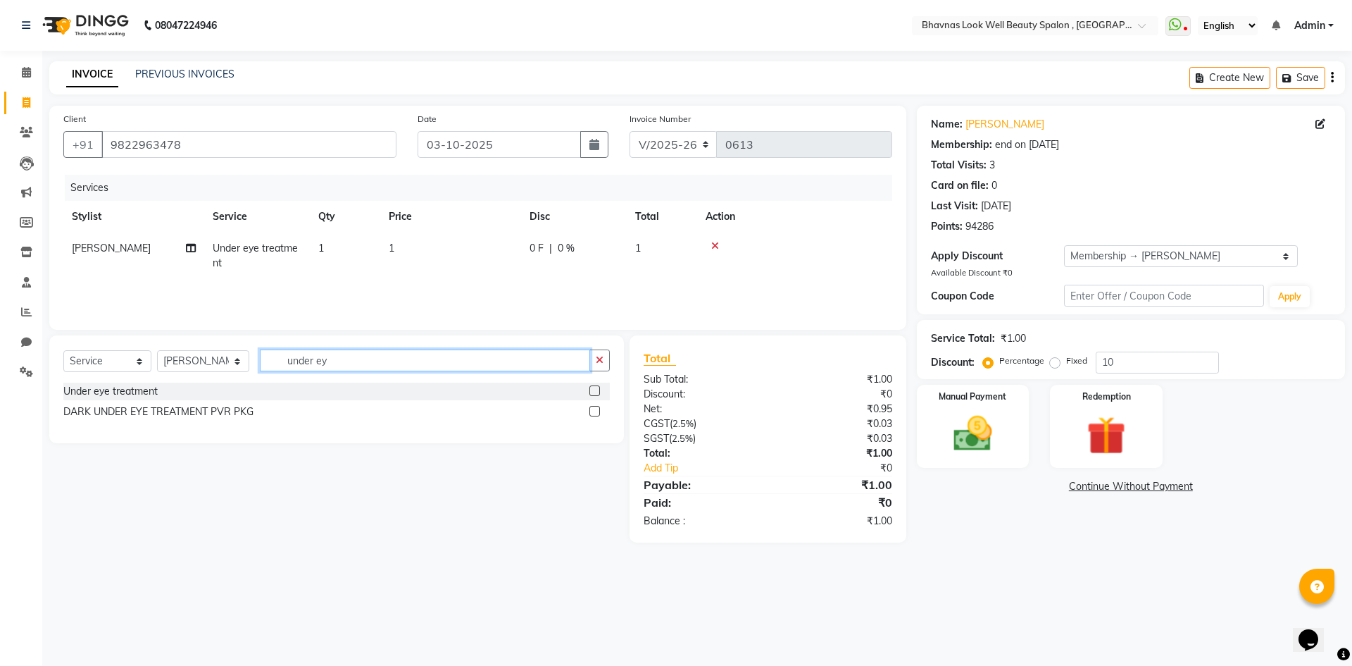
checkbox input "false"
drag, startPoint x: 389, startPoint y: 367, endPoint x: 290, endPoint y: 367, distance: 99.3
click at [290, 367] on input "under ey" at bounding box center [425, 360] width 331 height 22
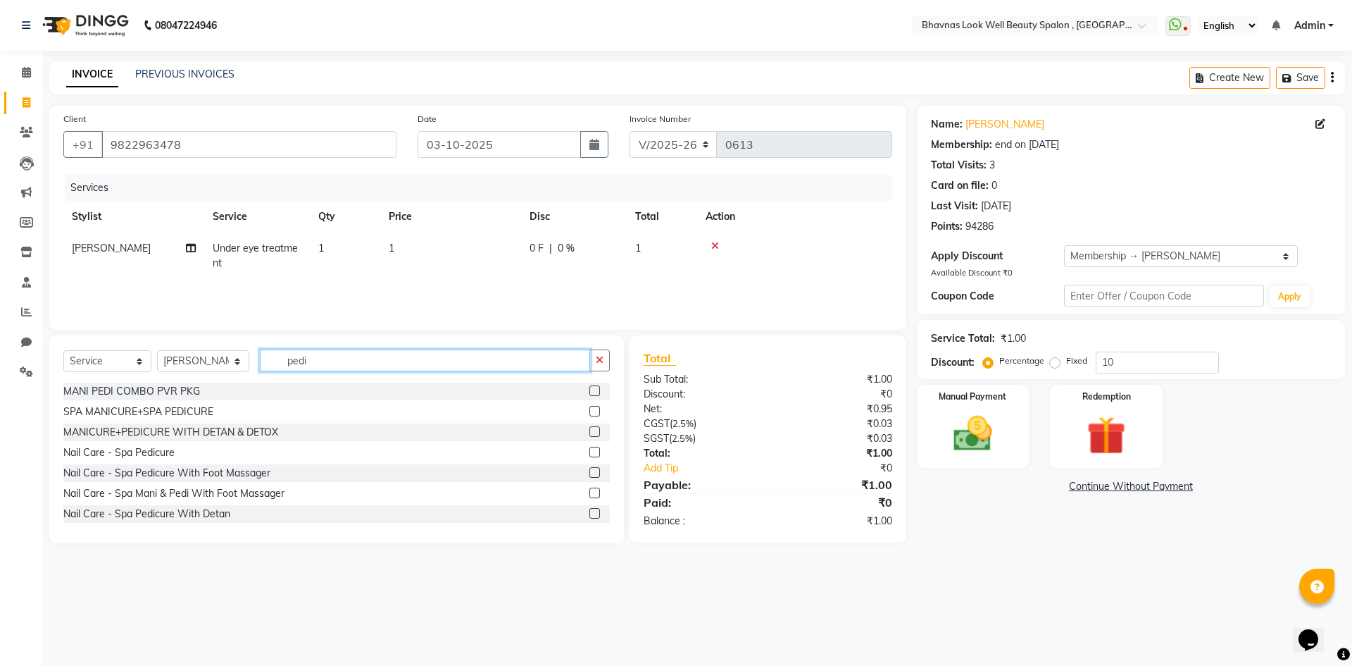
click at [311, 361] on input "pedi" at bounding box center [425, 360] width 331 height 22
type input "pedi"
click at [589, 454] on label at bounding box center [594, 451] width 11 height 11
click at [589, 454] on input "checkbox" at bounding box center [593, 452] width 9 height 9
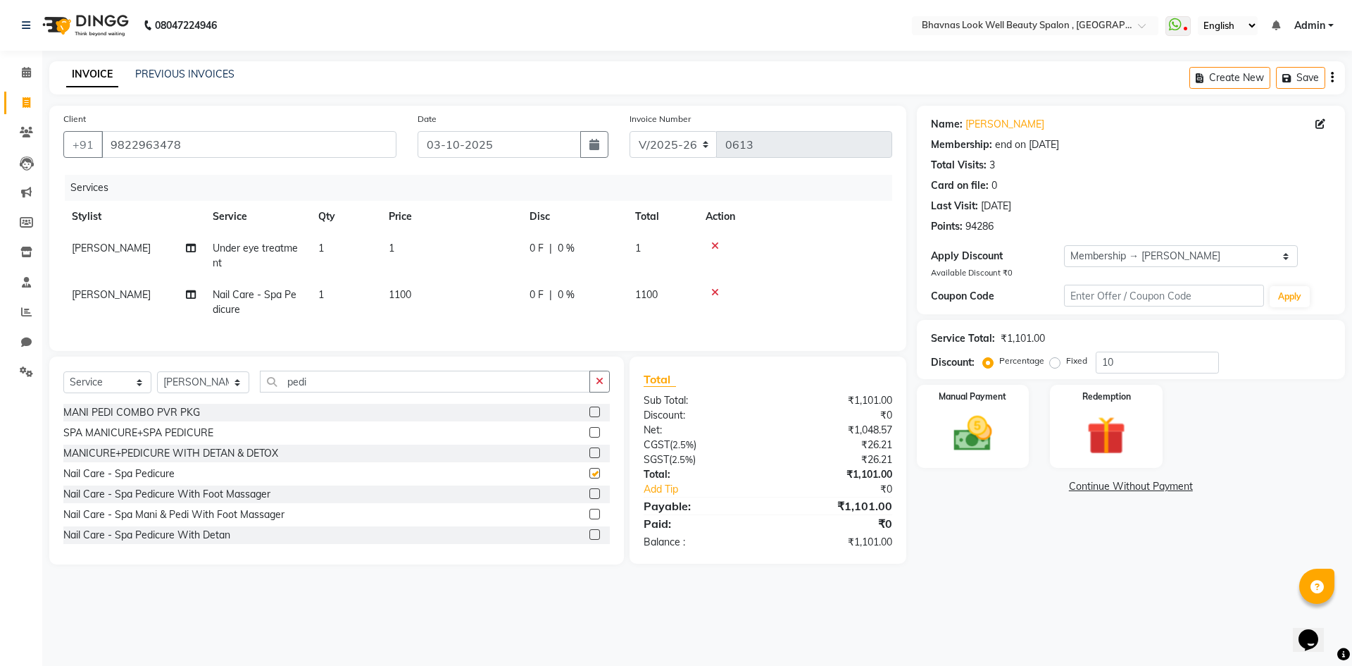
checkbox input "false"
click at [589, 437] on label at bounding box center [594, 432] width 11 height 11
click at [589, 437] on input "checkbox" at bounding box center [593, 432] width 9 height 9
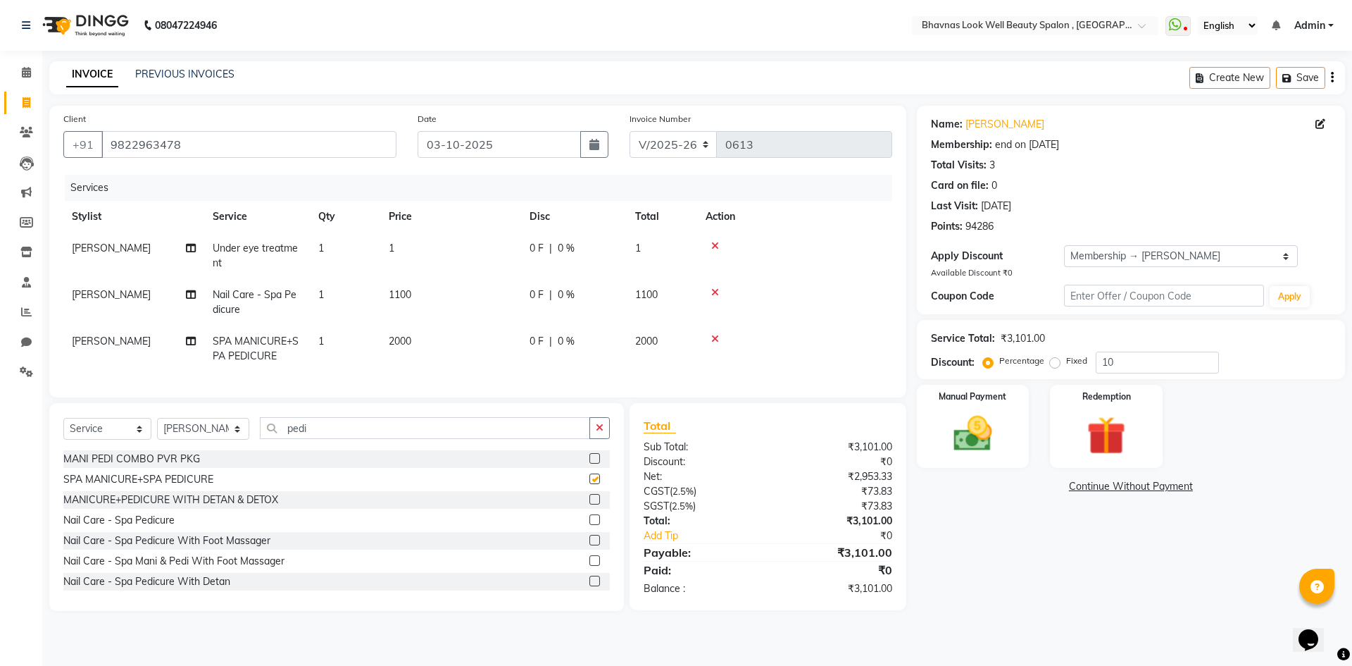
checkbox input "false"
click at [717, 285] on td at bounding box center [794, 302] width 195 height 46
click at [717, 287] on icon at bounding box center [715, 292] width 8 height 10
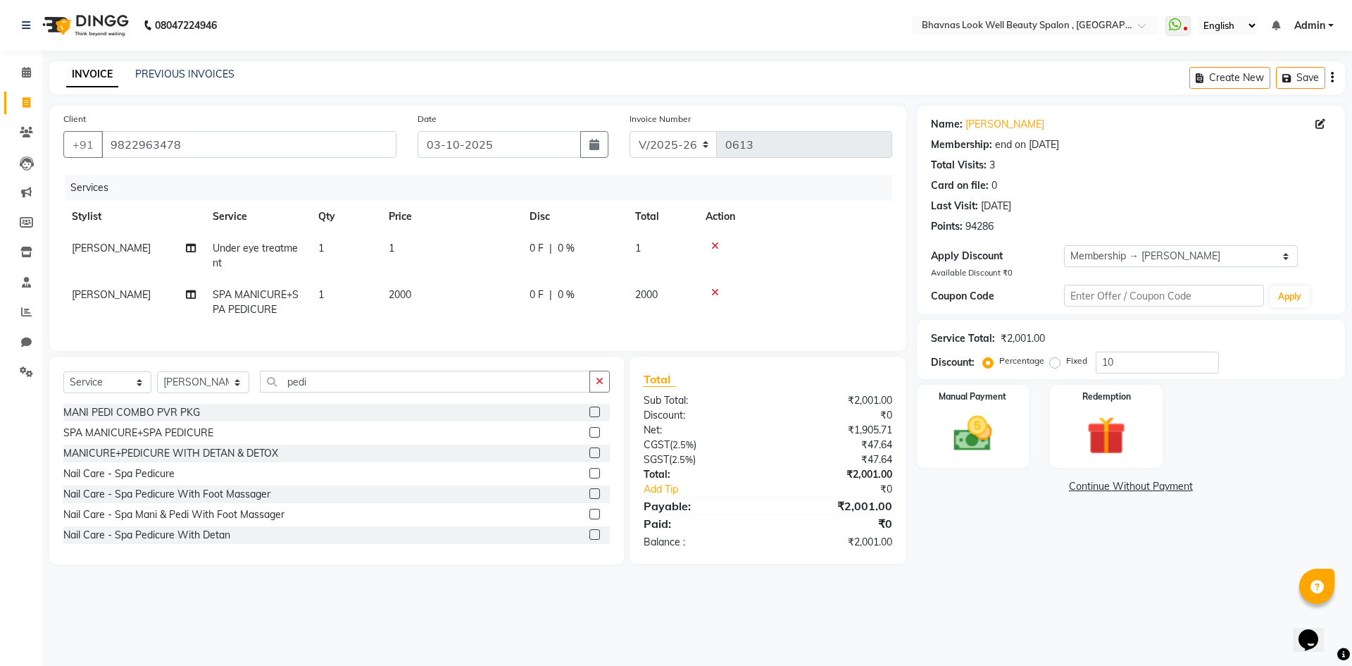
click at [560, 292] on span "0 %" at bounding box center [566, 294] width 17 height 15
select select "46642"
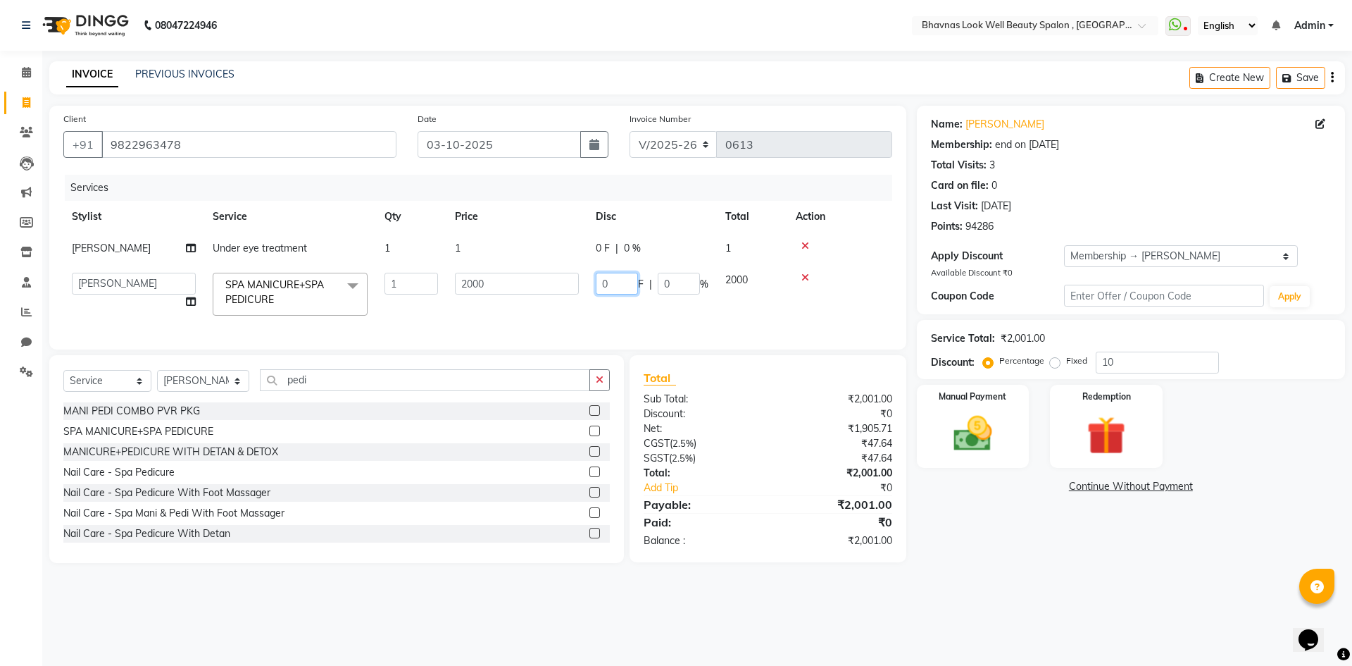
click at [627, 289] on input "0" at bounding box center [617, 284] width 42 height 22
type input "500"
click at [527, 300] on tr "Aishwarya Sagar Bansode AMRUTA ANMAL DEVANSHI JYOTI GAIKWAD PRATIKSHA CHANDPUR …" at bounding box center [477, 294] width 829 height 60
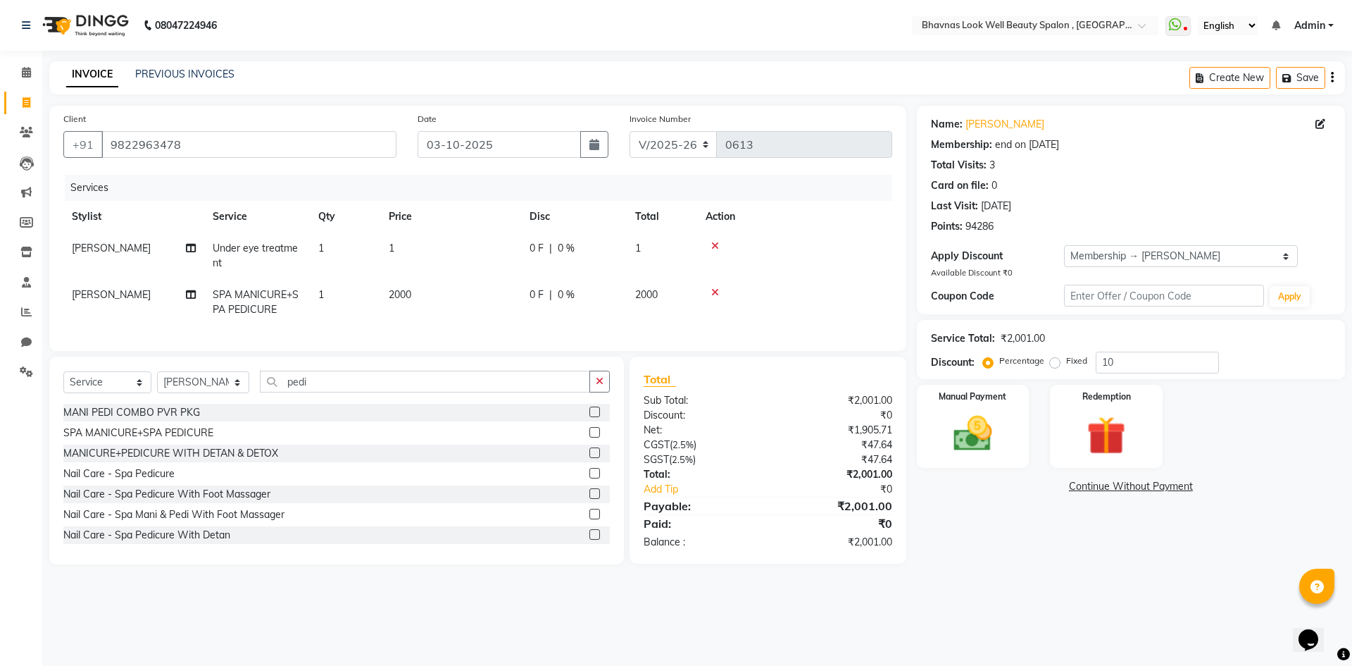
click at [527, 246] on td "0 F | 0 %" at bounding box center [574, 255] width 106 height 46
select select "46642"
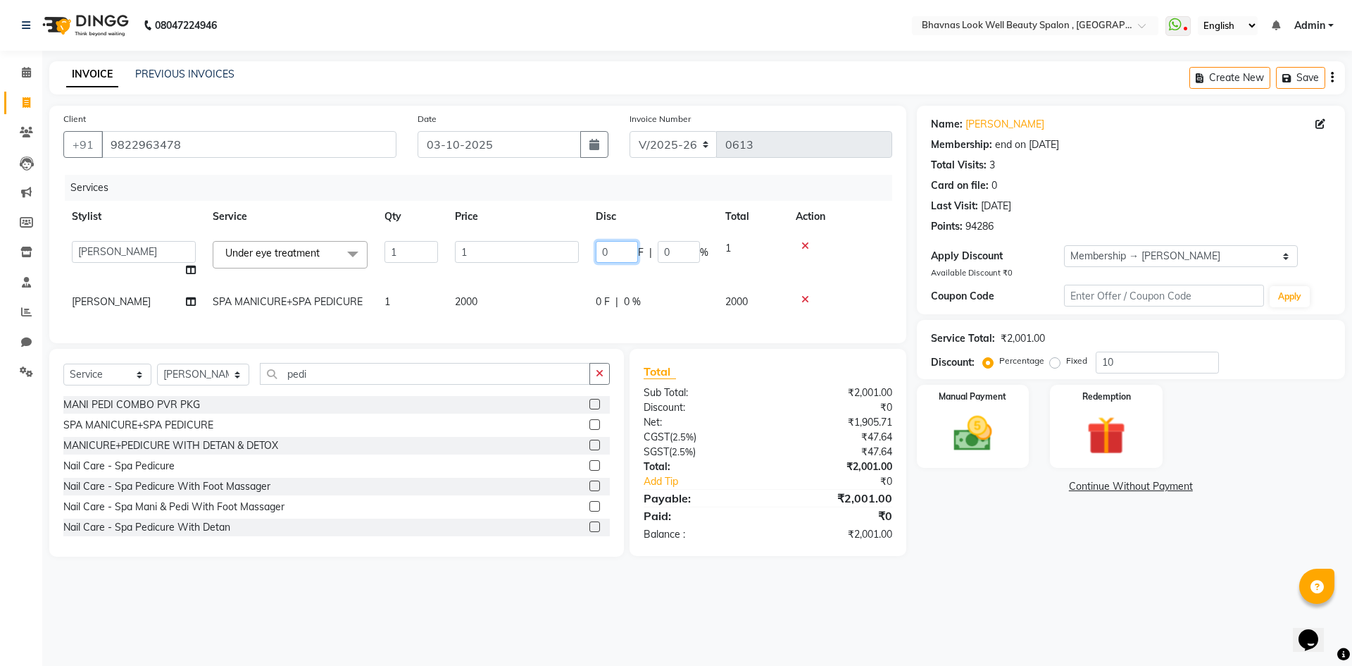
drag, startPoint x: 613, startPoint y: 253, endPoint x: 604, endPoint y: 256, distance: 8.9
click at [604, 256] on input "0" at bounding box center [617, 252] width 42 height 22
type input "366"
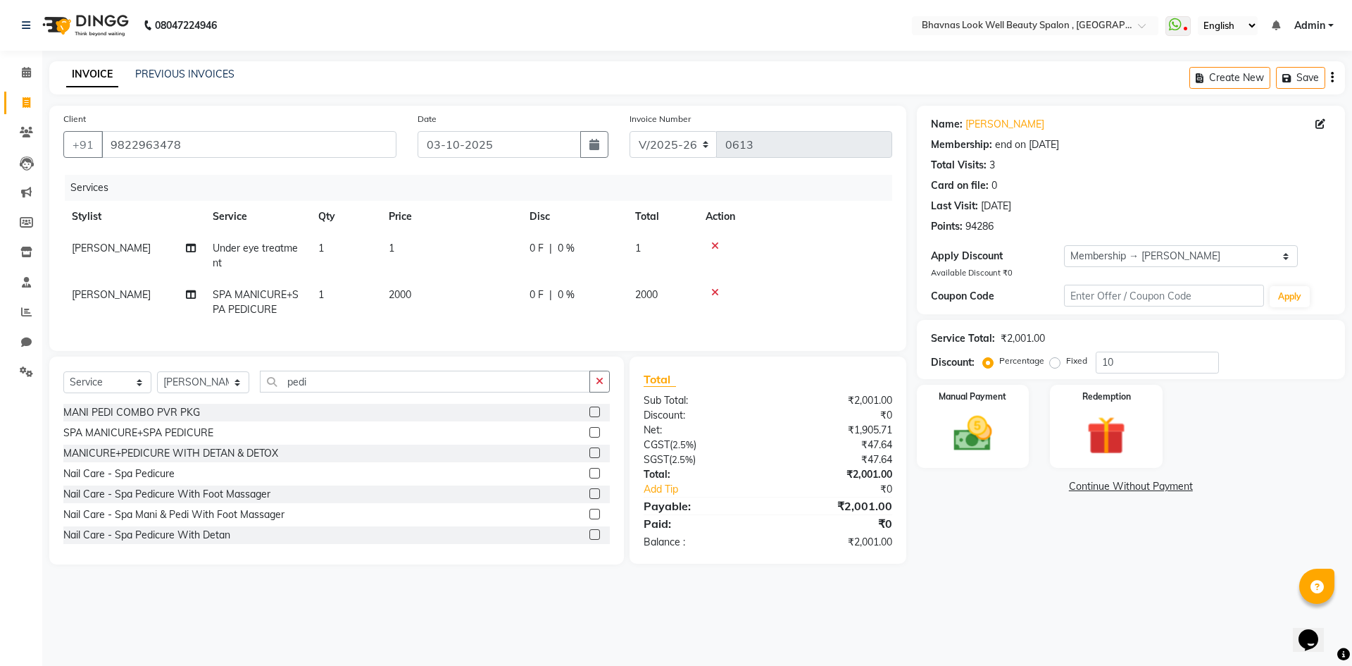
click at [731, 266] on tr "SAGORI KOLIN Under eye treatment 1 1 0 F | 0 % 1" at bounding box center [477, 255] width 829 height 46
click at [403, 247] on td "1" at bounding box center [450, 255] width 141 height 46
select select "46642"
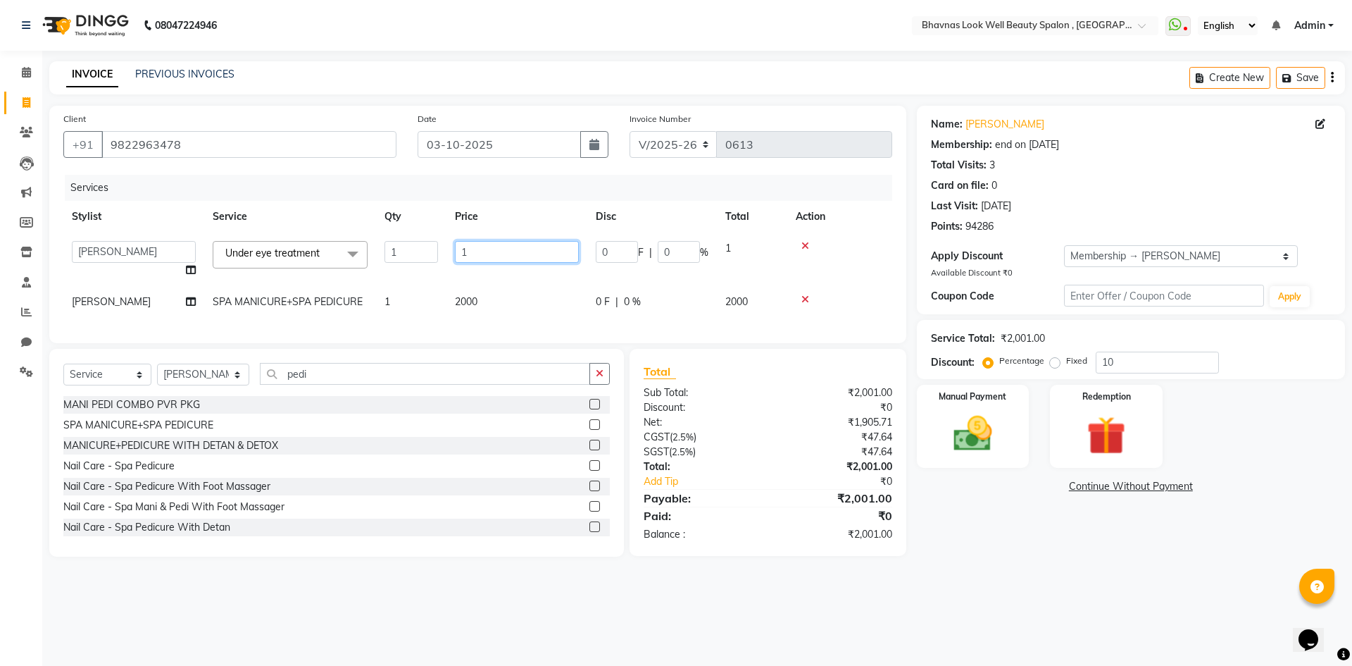
drag, startPoint x: 488, startPoint y: 255, endPoint x: 392, endPoint y: 258, distance: 95.8
click at [392, 258] on tr "Aishwarya Sagar Bansode AMRUTA ANMAL DEVANSHI JYOTI GAIKWAD PRATIKSHA CHANDPUR …" at bounding box center [477, 259] width 829 height 54
type input "1000"
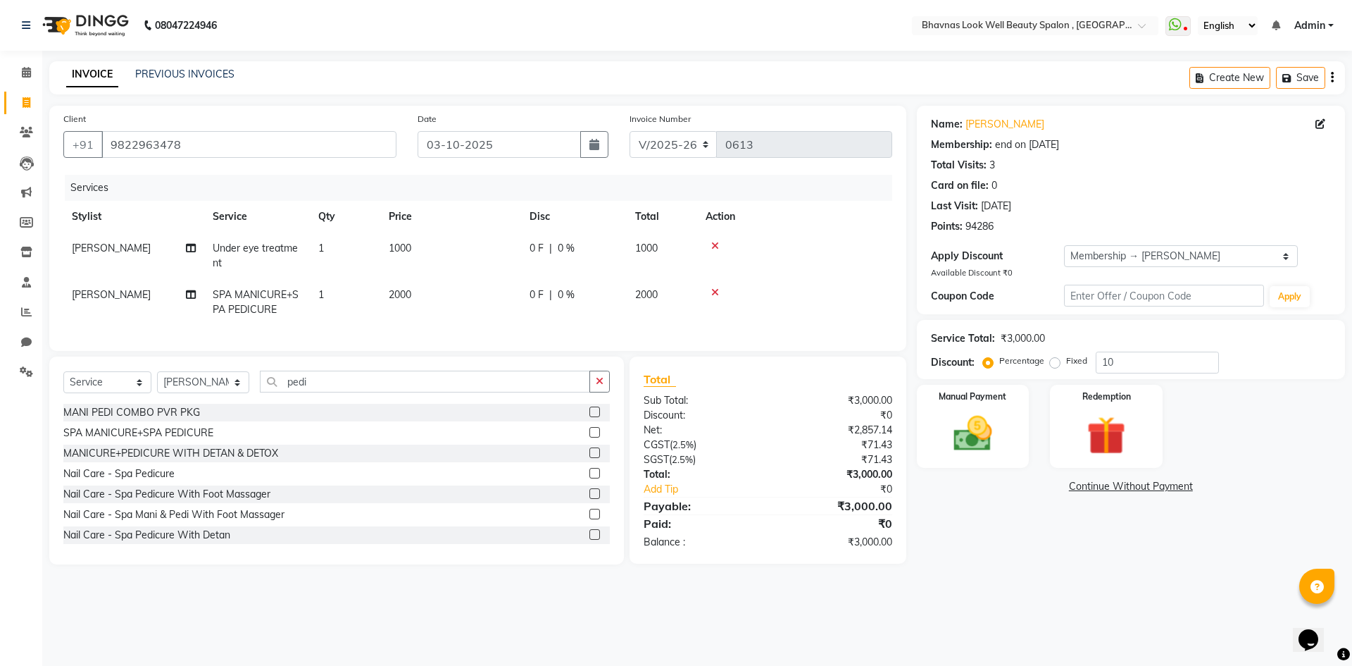
click at [535, 275] on tr "SAGORI KOLIN Under eye treatment 1 1000 0 F | 0 % 1000" at bounding box center [477, 255] width 829 height 46
click at [611, 247] on div "0 F | 0 %" at bounding box center [574, 248] width 89 height 15
select select "46642"
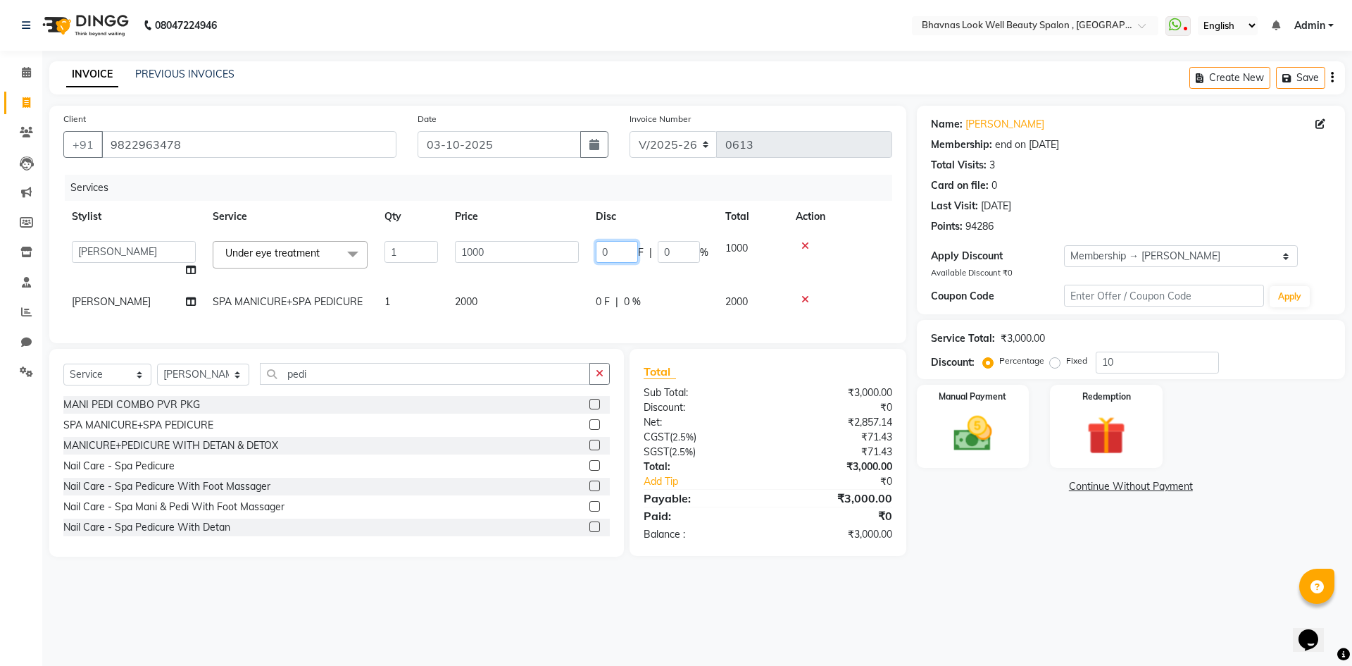
drag, startPoint x: 628, startPoint y: 251, endPoint x: 568, endPoint y: 258, distance: 60.3
click at [568, 258] on tr "Aishwarya Sagar Bansode AMRUTA ANMAL DEVANSHI JYOTI GAIKWAD PRATIKSHA CHANDPUR …" at bounding box center [477, 259] width 829 height 54
type input "366"
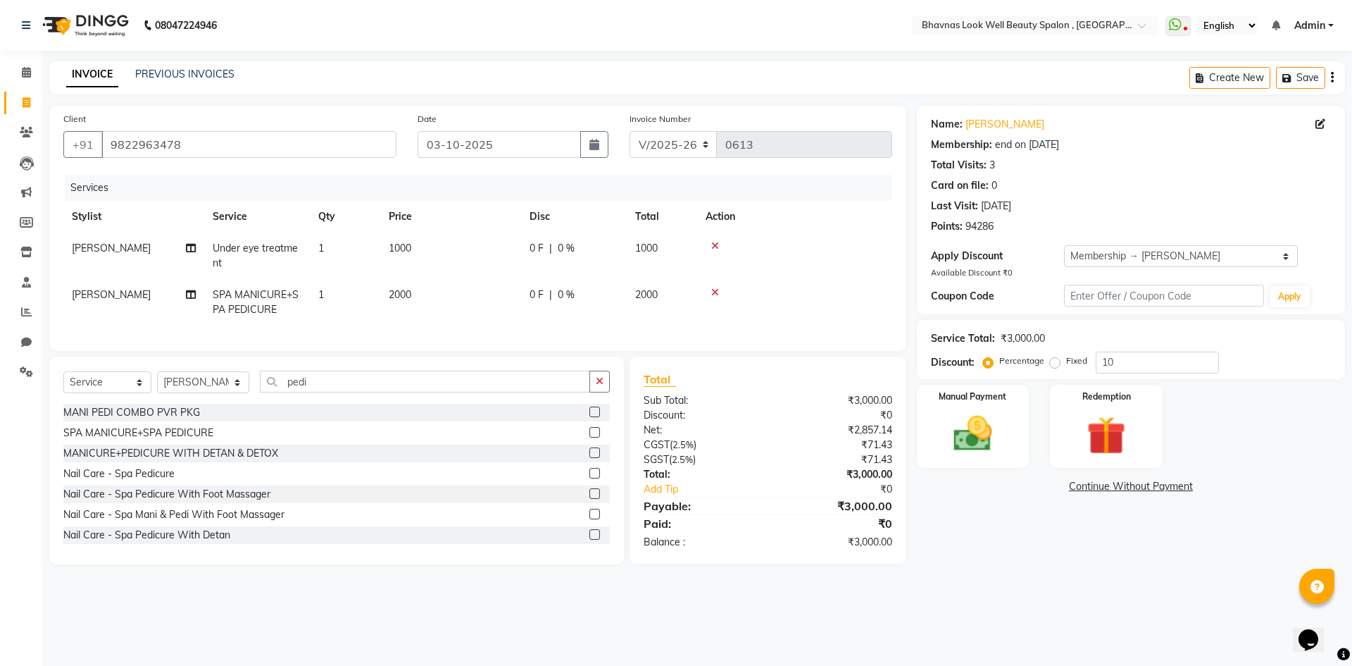
click at [677, 304] on tr "SAGORI KOLIN SPA MANICURE+SPA PEDICURE 1 2000 0 F | 0 % 2000" at bounding box center [477, 302] width 829 height 46
click at [542, 256] on td "0 F | 0 %" at bounding box center [574, 255] width 106 height 46
select select "46642"
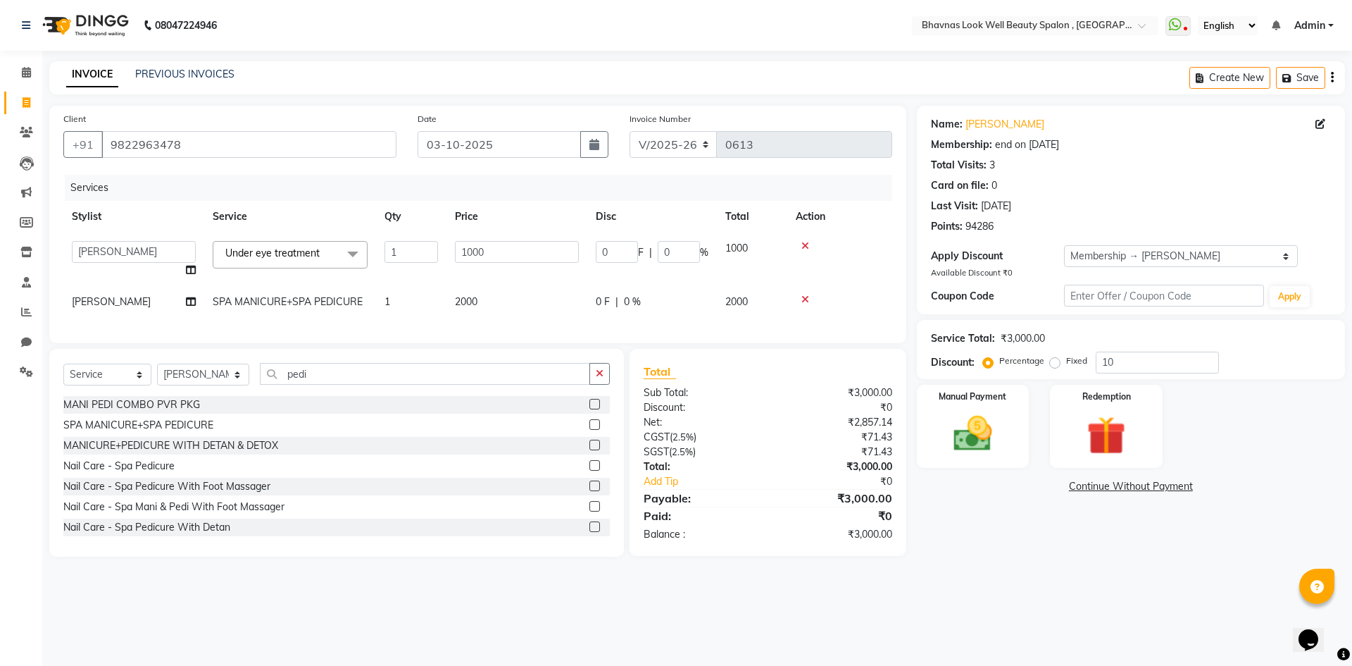
click at [611, 281] on td "0 F | 0 %" at bounding box center [652, 259] width 130 height 54
click at [599, 292] on td "0 F | 0 %" at bounding box center [652, 302] width 130 height 32
select select "46642"
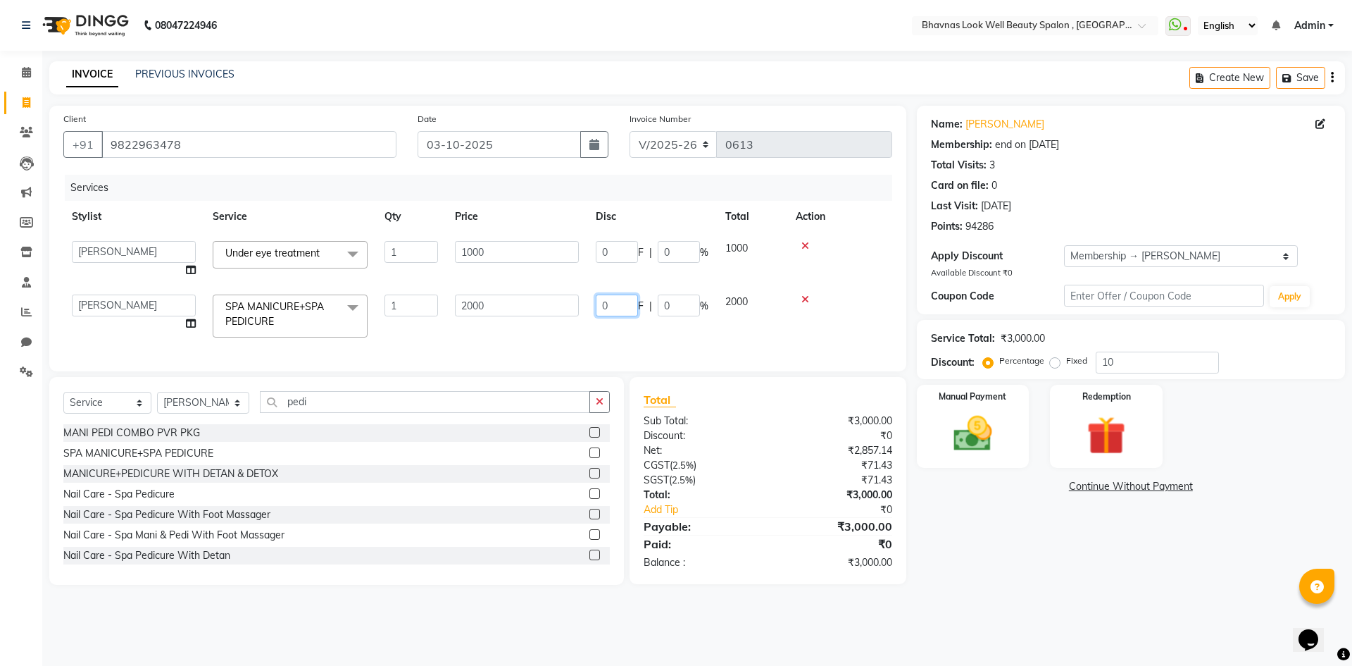
drag, startPoint x: 608, startPoint y: 305, endPoint x: 600, endPoint y: 304, distance: 7.8
click at [600, 304] on input "0" at bounding box center [617, 305] width 42 height 22
type input "500"
click at [600, 337] on div "Services Stylist Service Qty Price Disc Total Action Aishwarya Sagar Bansode AM…" at bounding box center [477, 266] width 829 height 182
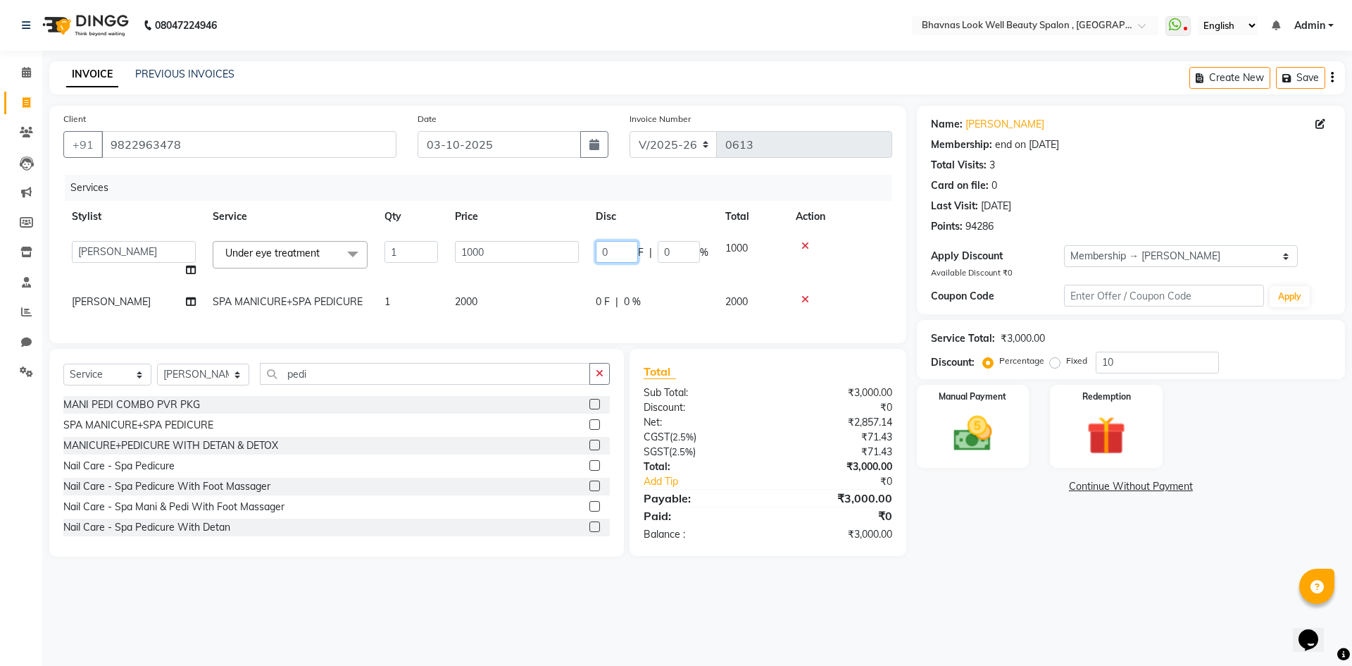
click at [618, 258] on input "0" at bounding box center [617, 252] width 42 height 22
type input "366"
click at [667, 282] on tbody "Aishwarya Sagar Bansode AMRUTA ANMAL DEVANSHI JYOTI GAIKWAD PRATIKSHA CHANDPUR …" at bounding box center [477, 274] width 829 height 85
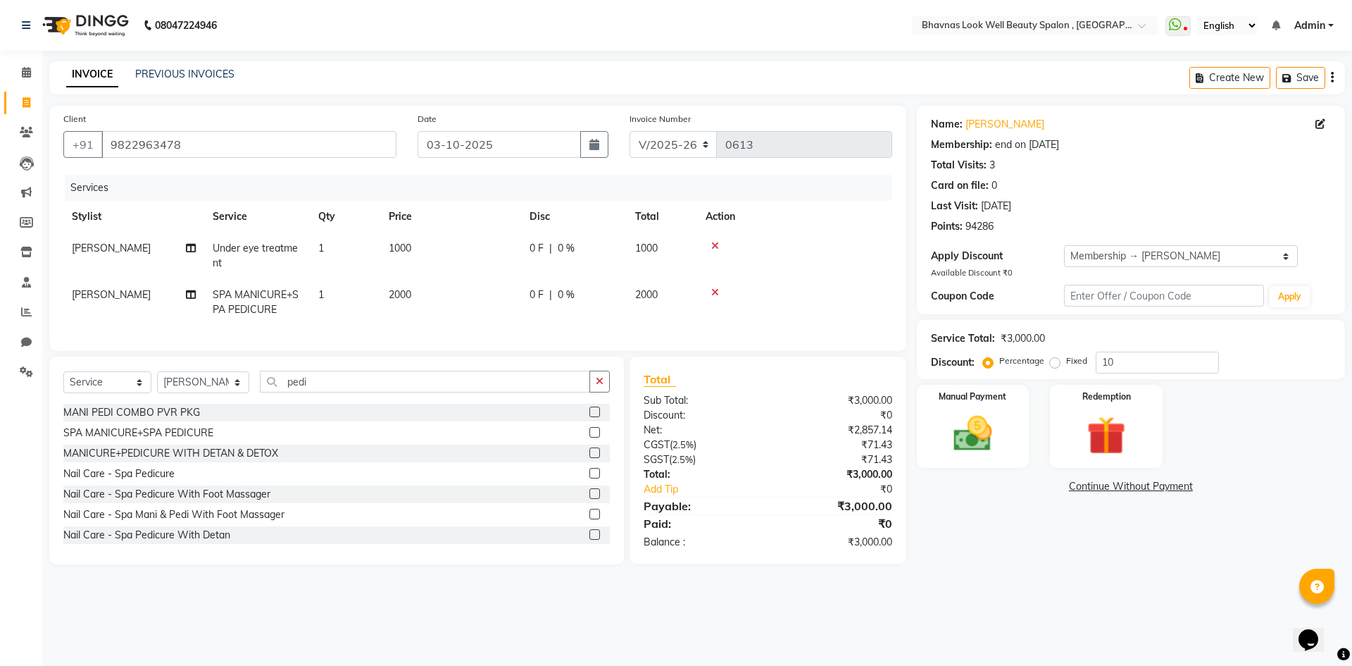
click at [548, 297] on div "0 F | 0 %" at bounding box center [574, 294] width 89 height 15
select select "46642"
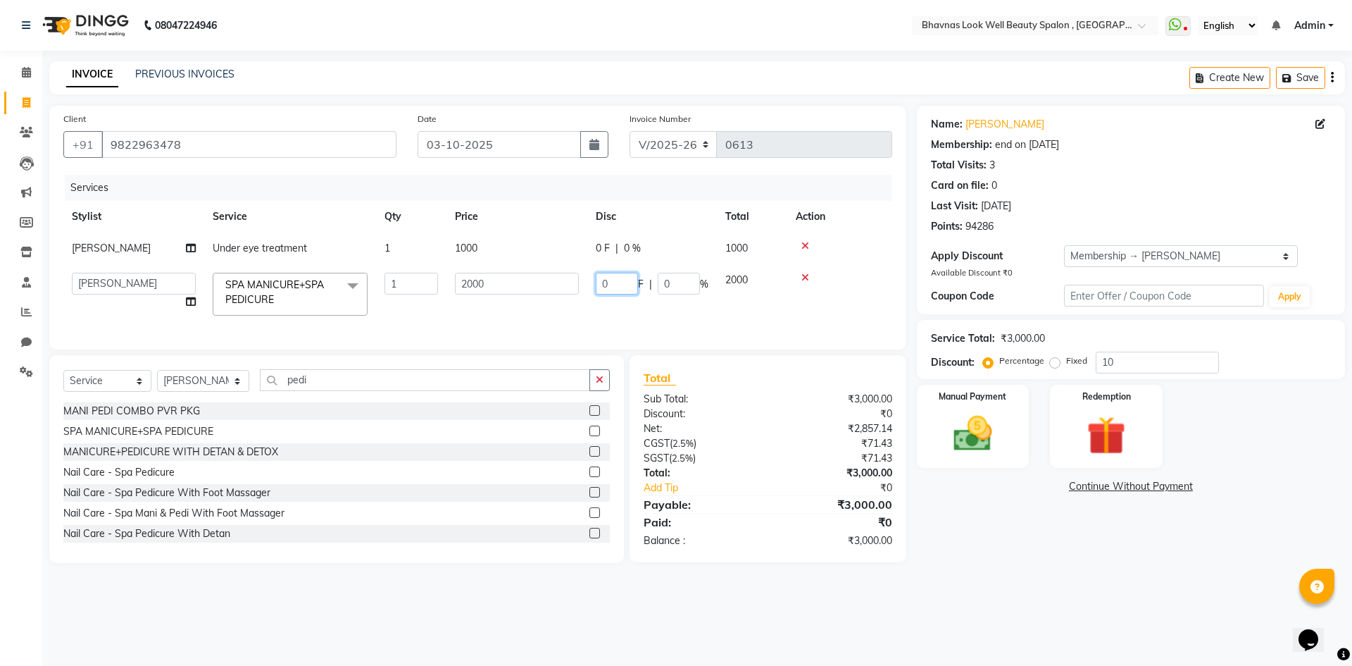
drag, startPoint x: 608, startPoint y: 283, endPoint x: 583, endPoint y: 285, distance: 24.7
click at [583, 285] on tr "Aishwarya Sagar Bansode AMRUTA ANMAL DEVANSHI JYOTI GAIKWAD PRATIKSHA CHANDPUR …" at bounding box center [477, 294] width 829 height 60
click at [589, 416] on label at bounding box center [594, 410] width 11 height 11
click at [589, 416] on input "checkbox" at bounding box center [593, 410] width 9 height 9
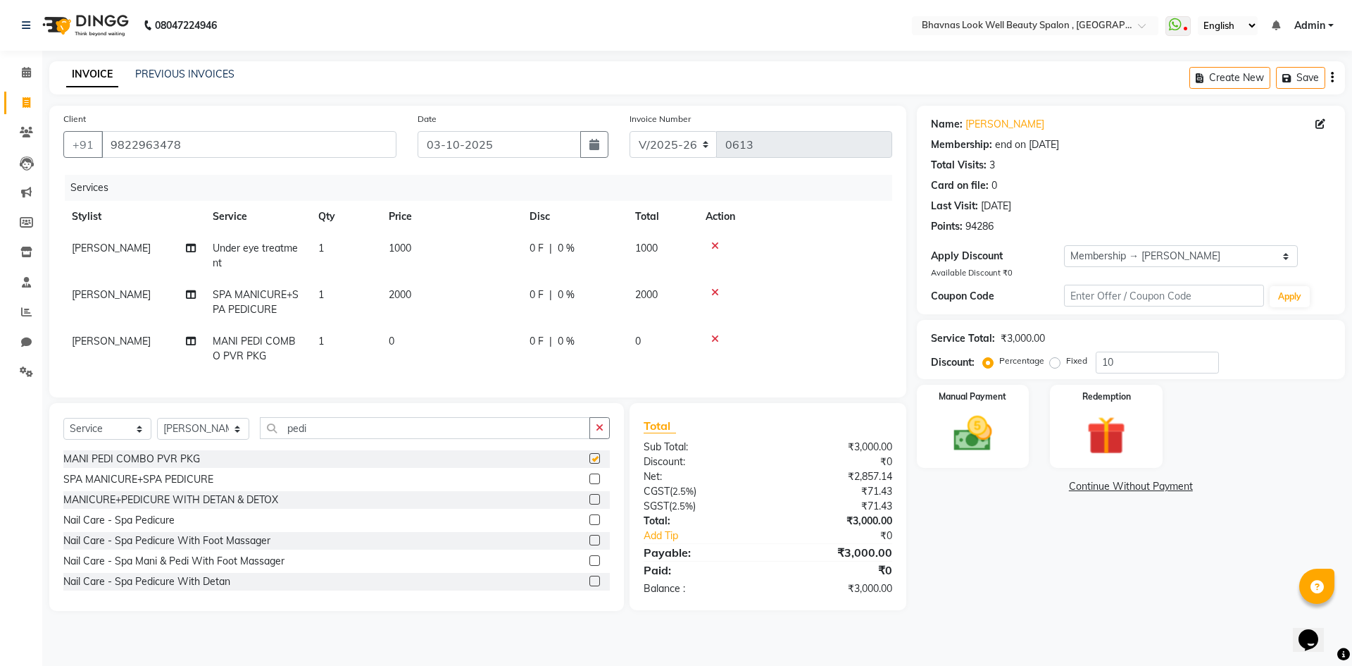
checkbox input "false"
click at [709, 290] on div at bounding box center [795, 292] width 178 height 10
click at [717, 294] on icon at bounding box center [715, 292] width 8 height 10
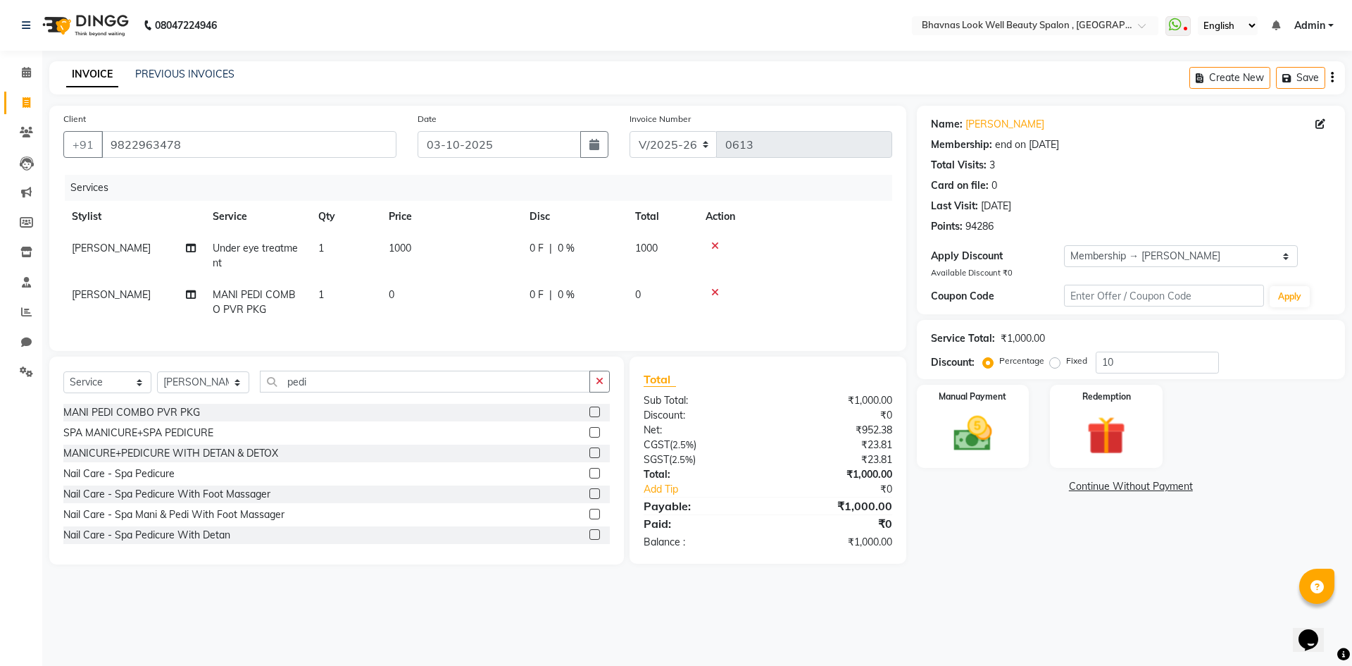
click at [424, 299] on td "0" at bounding box center [450, 302] width 141 height 46
select select "46642"
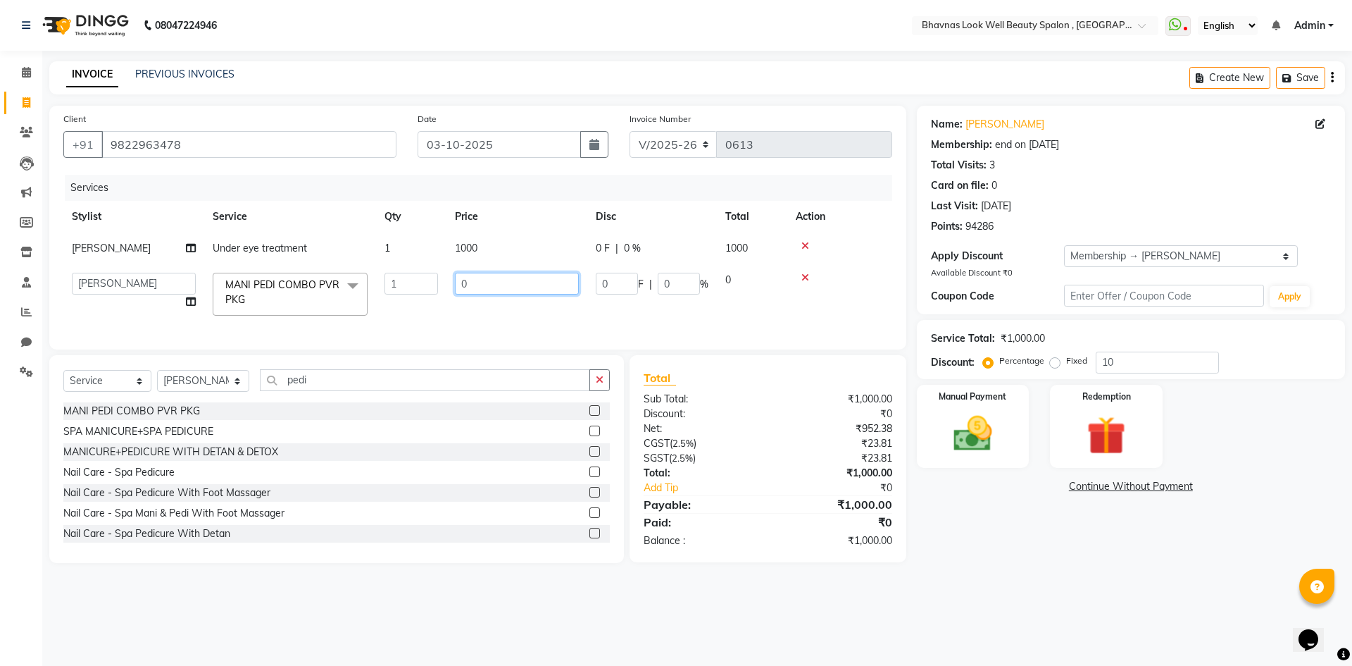
drag, startPoint x: 487, startPoint y: 285, endPoint x: 392, endPoint y: 292, distance: 96.1
click at [392, 292] on tr "Aishwarya Sagar Bansode AMRUTA ANMAL DEVANSHI JYOTI GAIKWAD PRATIKSHA CHANDPUR …" at bounding box center [477, 294] width 829 height 60
type input "2000"
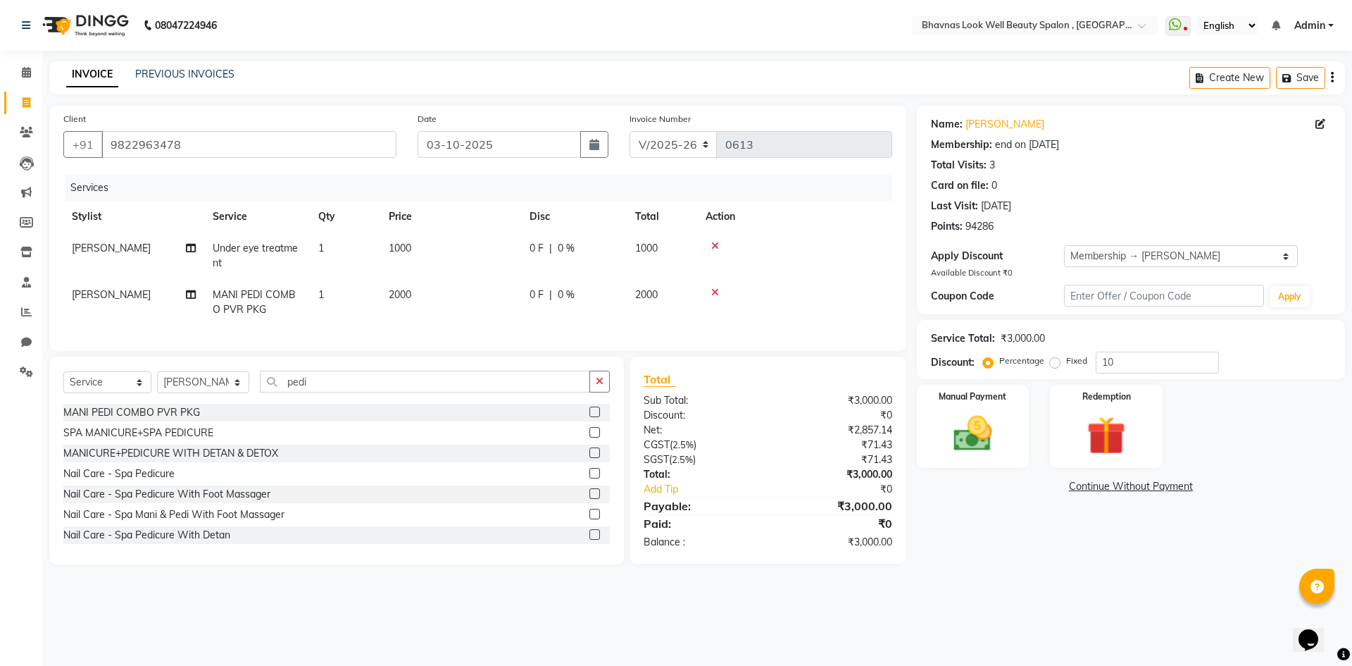
click at [605, 323] on td "0 F | 0 %" at bounding box center [574, 302] width 106 height 46
select select "46642"
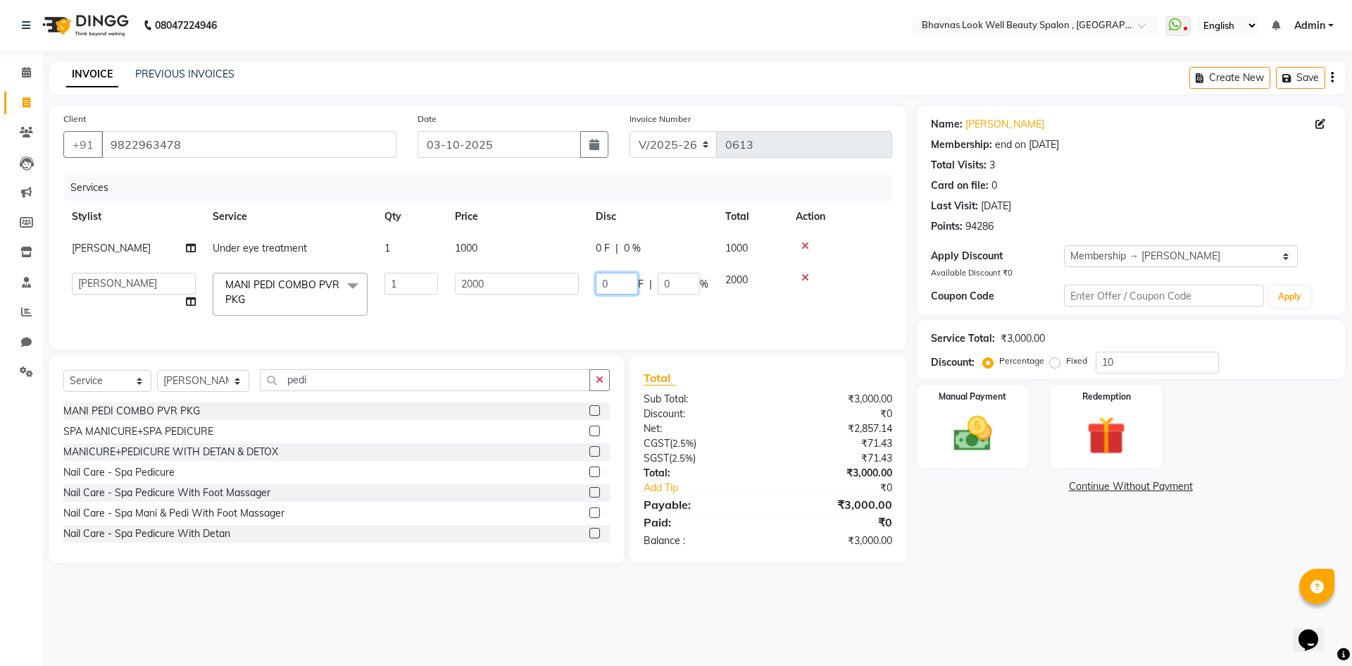
drag, startPoint x: 608, startPoint y: 285, endPoint x: 585, endPoint y: 289, distance: 22.9
click at [585, 289] on tr "Aishwarya Sagar Bansode AMRUTA ANMAL DEVANSHI JYOTI GAIKWAD PRATIKSHA CHANDPUR …" at bounding box center [477, 294] width 829 height 60
type input "500"
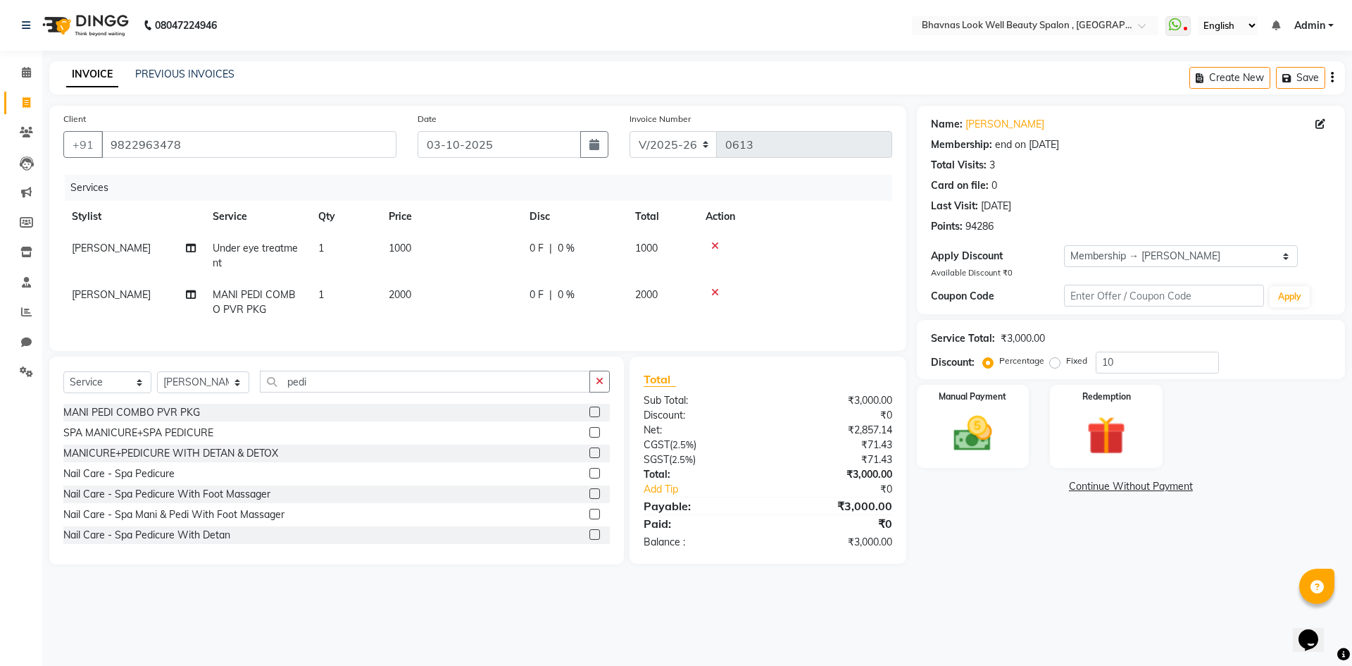
click at [585, 289] on tr "SAGORI KOLIN MANI PEDI COMBO PVR PKG 1 2000 0 F | 0 % 2000" at bounding box center [477, 302] width 829 height 46
click at [561, 287] on td "0 F | 0 %" at bounding box center [574, 302] width 106 height 46
select select "46642"
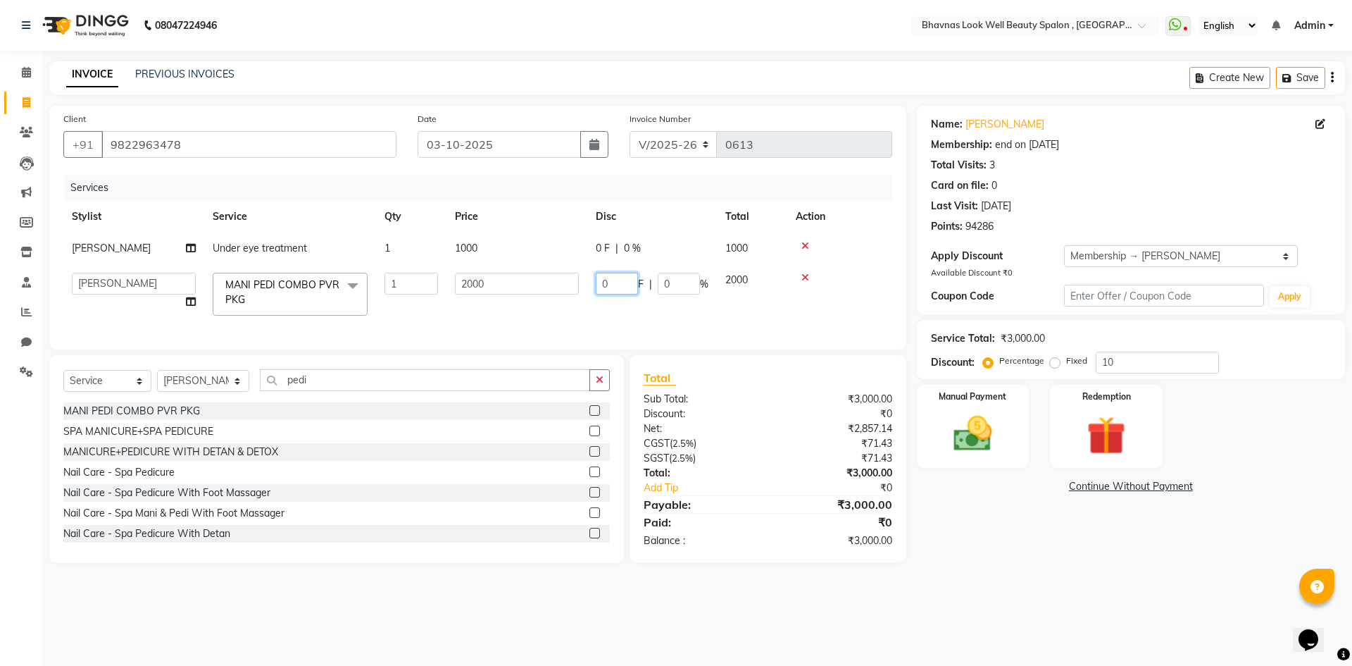
drag, startPoint x: 613, startPoint y: 288, endPoint x: 538, endPoint y: 294, distance: 75.6
click at [538, 294] on tr "Aishwarya Sagar Bansode AMRUTA ANMAL DEVANSHI JYOTI GAIKWAD PRATIKSHA CHANDPUR …" at bounding box center [477, 294] width 829 height 60
type input "500"
click at [694, 319] on tr "Aishwarya Sagar Bansode AMRUTA ANMAL DEVANSHI JYOTI GAIKWAD PRATIKSHA CHANDPUR …" at bounding box center [477, 294] width 829 height 60
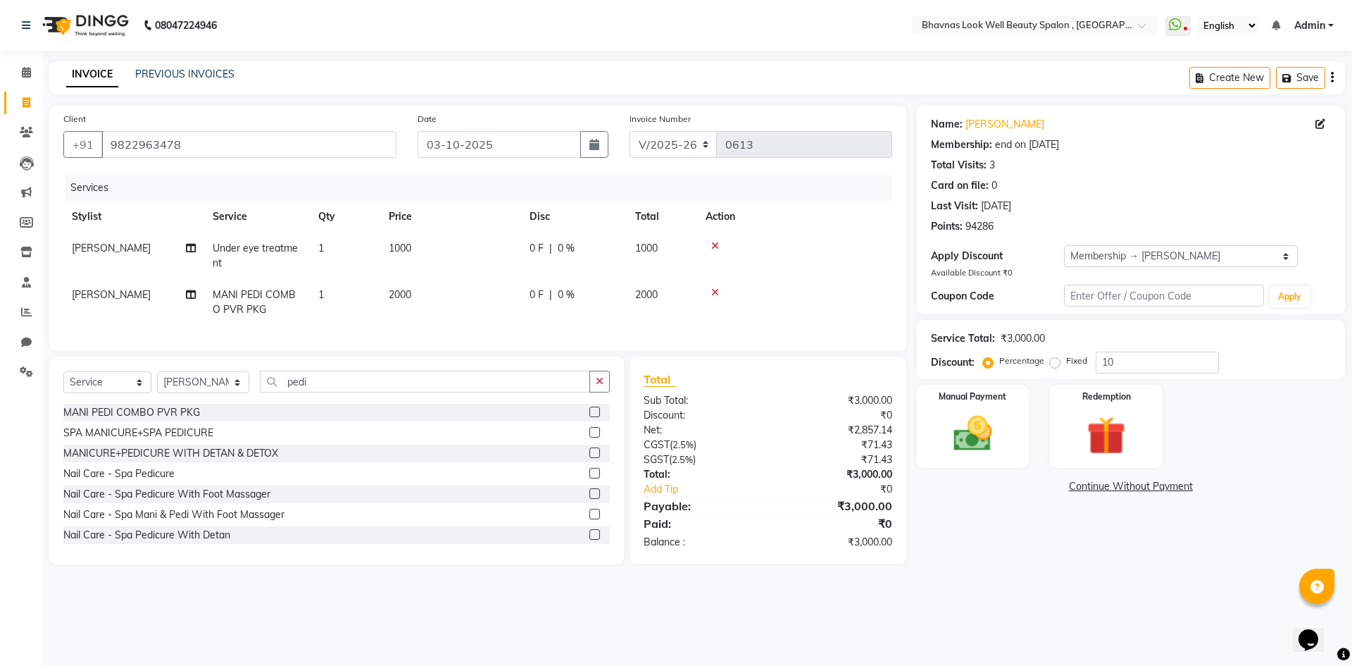
click at [1008, 534] on div "Name: Sonaliji Solanki Membership: end on 01-04-2026 Total Visits: 3 Card on fi…" at bounding box center [1136, 335] width 439 height 458
click at [737, 282] on td at bounding box center [794, 302] width 195 height 46
click at [589, 421] on div at bounding box center [593, 413] width 9 height 15
click at [577, 418] on div "MANI PEDI COMBO PVR PKG" at bounding box center [336, 413] width 546 height 18
click at [589, 417] on label at bounding box center [594, 411] width 11 height 11
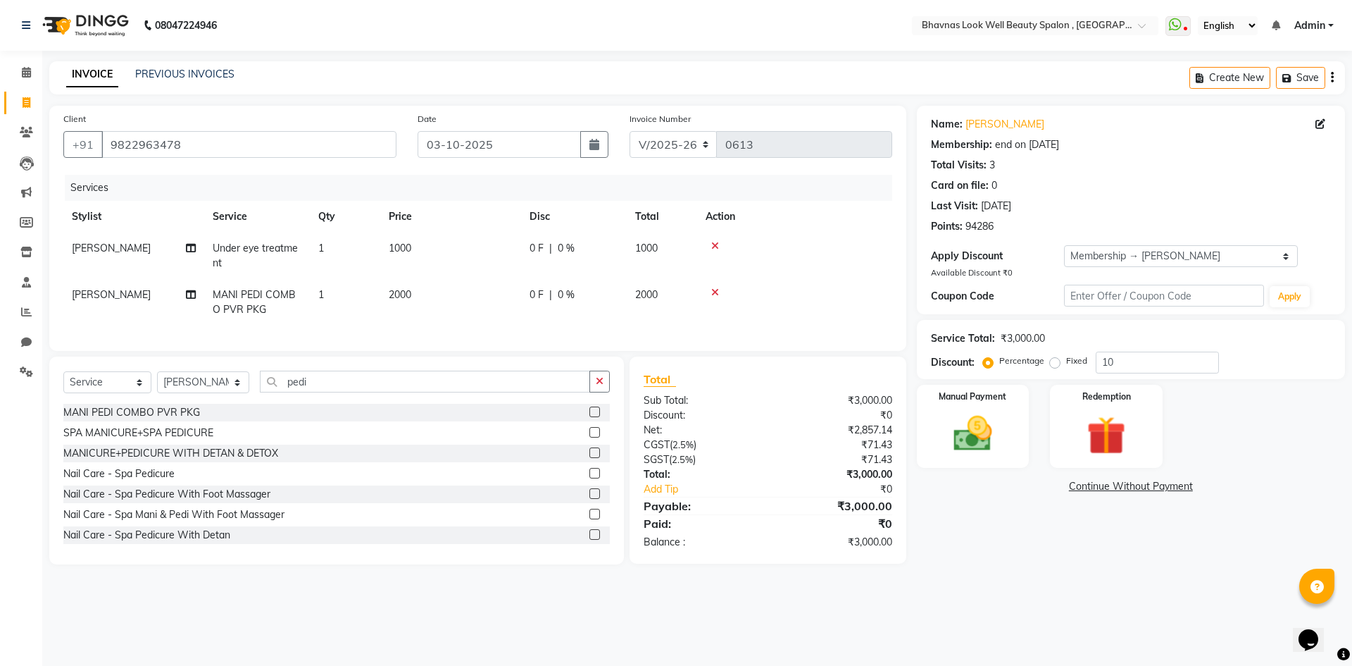
click at [589, 417] on input "checkbox" at bounding box center [593, 412] width 9 height 9
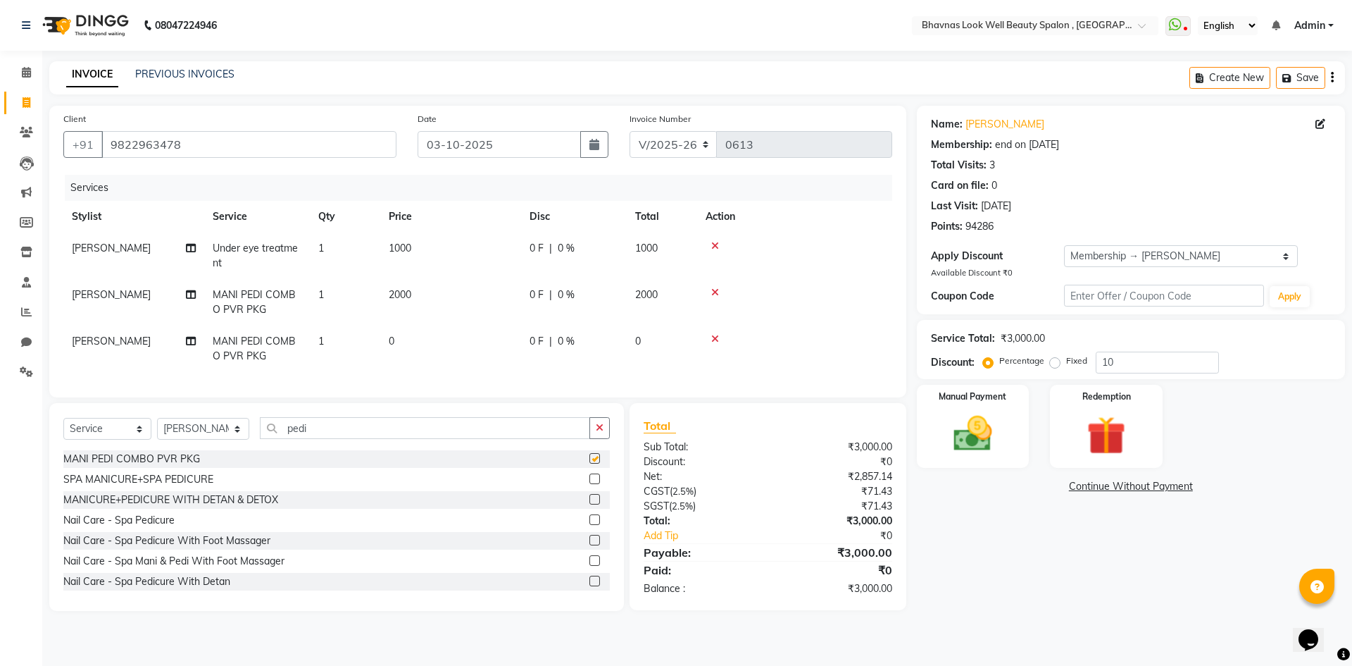
checkbox input "false"
click at [451, 338] on td "0" at bounding box center [450, 348] width 141 height 46
select select "46642"
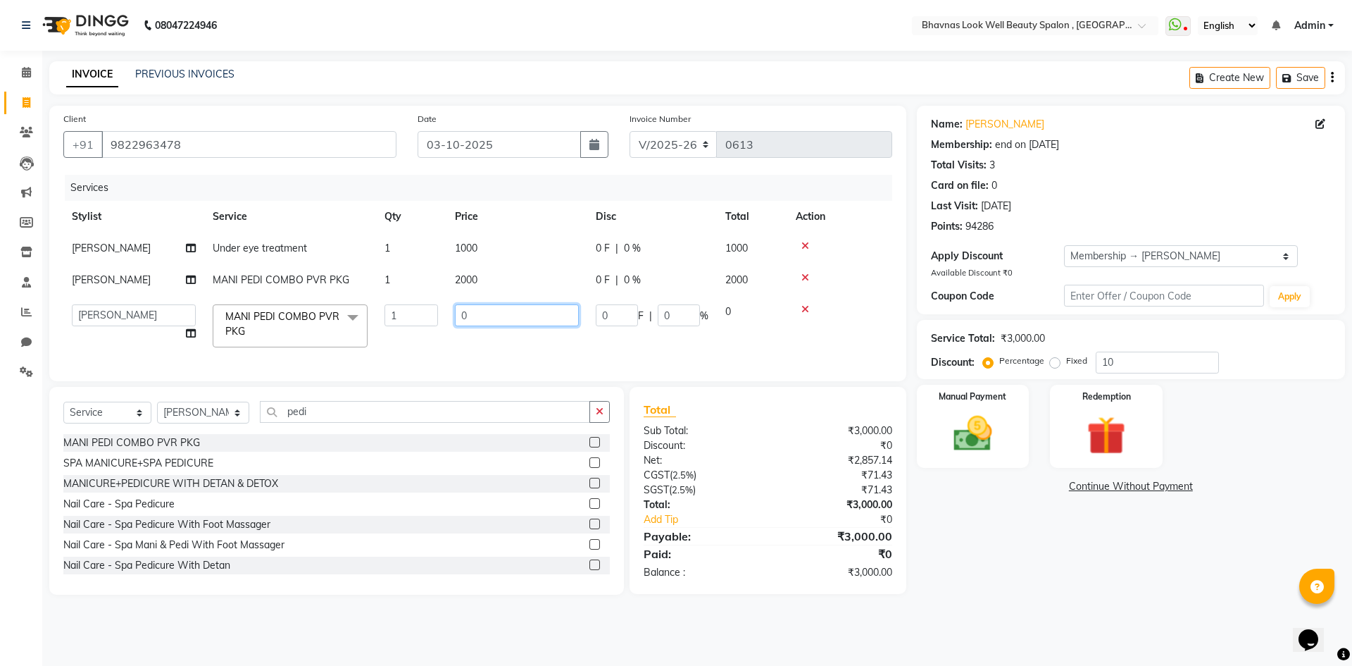
drag, startPoint x: 501, startPoint y: 311, endPoint x: 382, endPoint y: 323, distance: 119.7
click at [382, 323] on tr "Aishwarya Sagar Bansode AMRUTA ANMAL DEVANSHI JYOTI GAIKWAD PRATIKSHA CHANDPUR …" at bounding box center [477, 326] width 829 height 60
type input "2500"
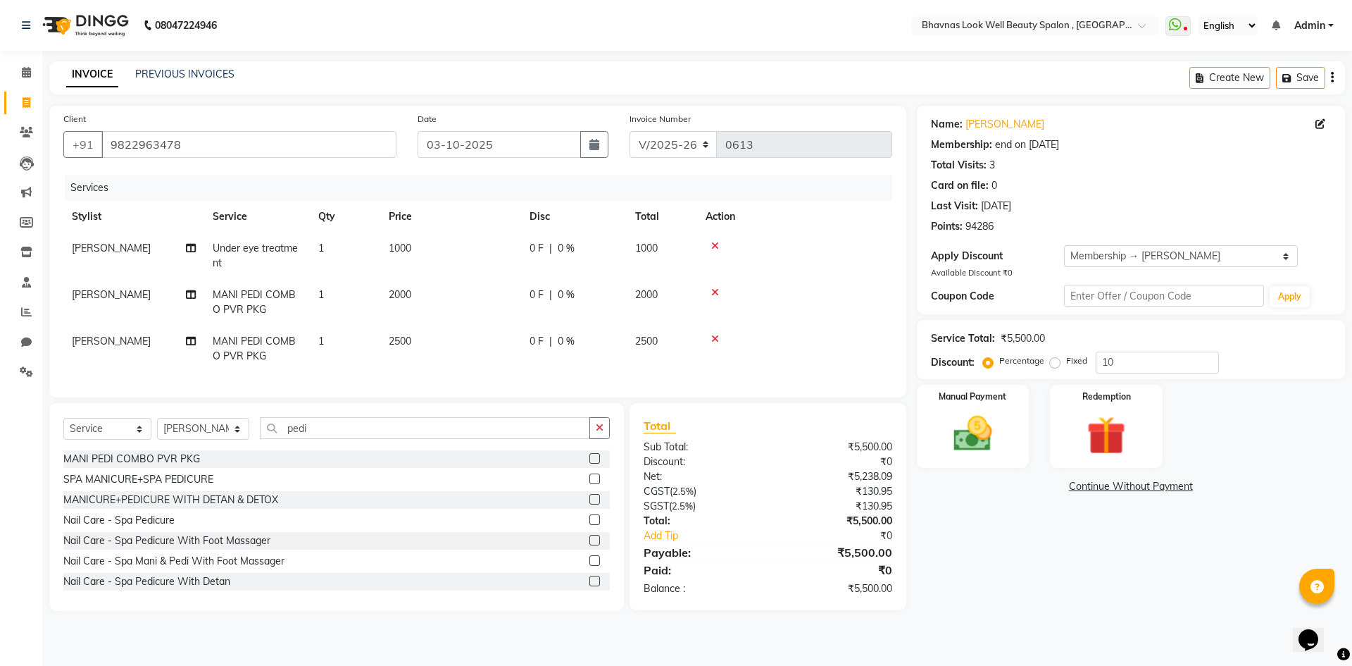
click at [552, 351] on tr "SAGORI KOLIN MANI PEDI COMBO PVR PKG 1 2500 0 F | 0 % 2500" at bounding box center [477, 348] width 829 height 46
click at [552, 346] on div "0 F | 0 %" at bounding box center [574, 341] width 89 height 15
select select "46642"
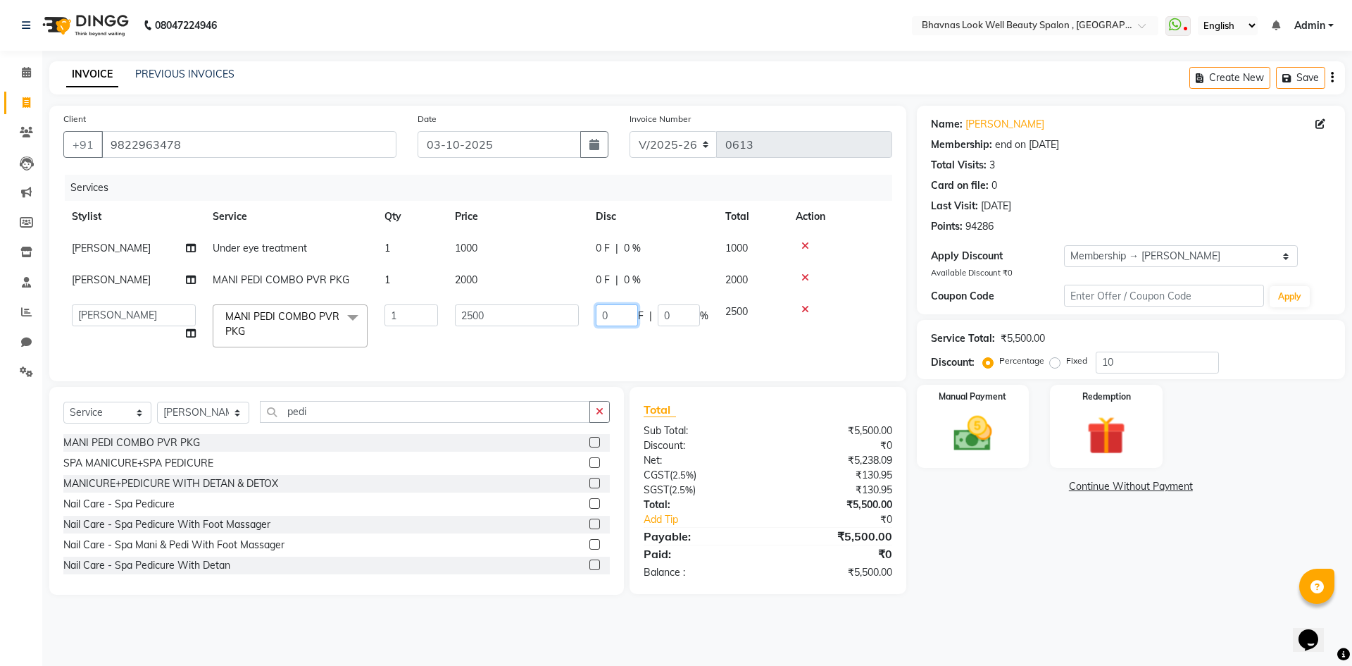
drag, startPoint x: 618, startPoint y: 319, endPoint x: 575, endPoint y: 331, distance: 45.3
click at [575, 331] on tr "Aishwarya Sagar Bansode AMRUTA ANMAL DEVANSHI JYOTI GAIKWAD PRATIKSHA CHANDPUR …" at bounding box center [477, 326] width 829 height 60
type input "500"
click at [712, 344] on tr "Aishwarya Sagar Bansode AMRUTA ANMAL DEVANSHI JYOTI GAIKWAD PRATIKSHA CHANDPUR …" at bounding box center [477, 326] width 829 height 60
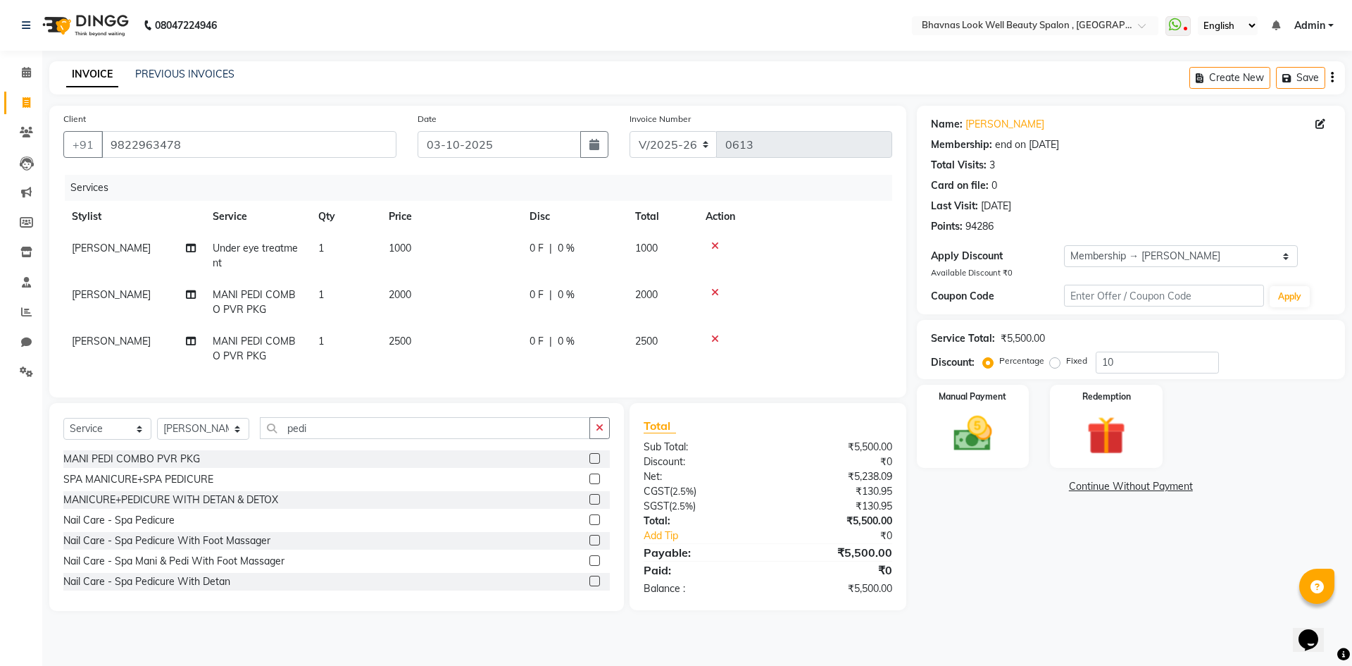
click at [715, 340] on icon at bounding box center [715, 339] width 8 height 10
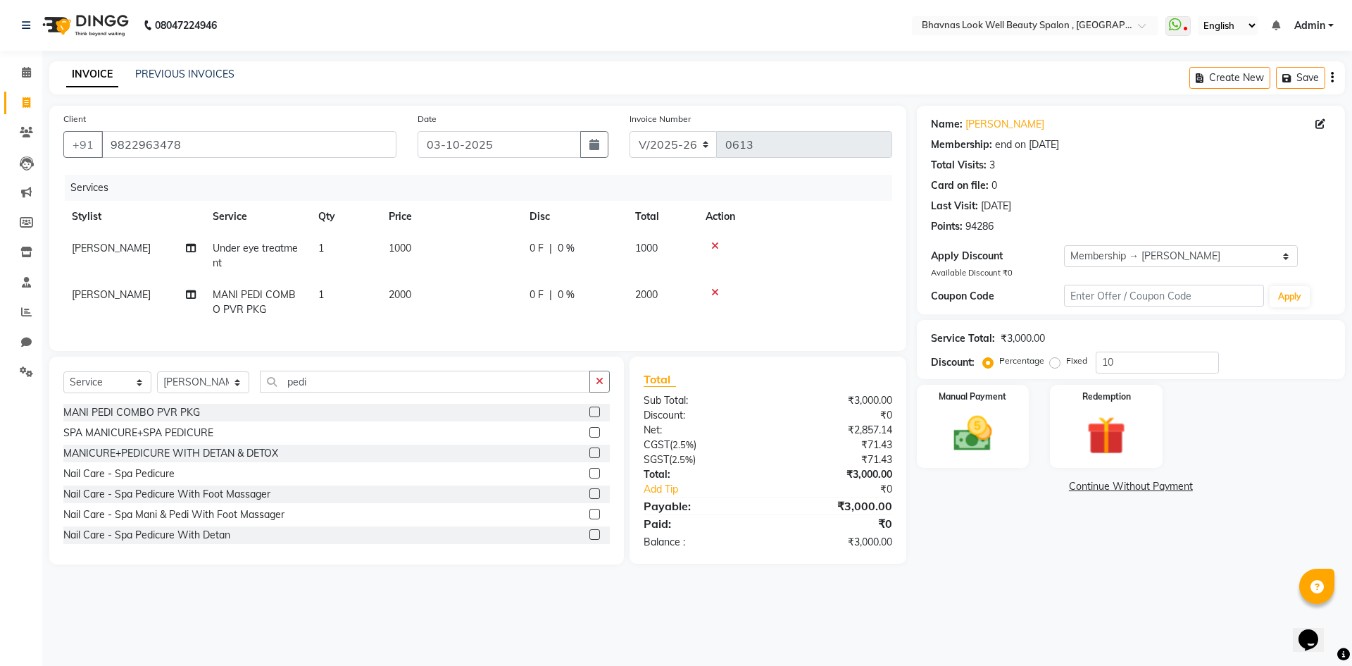
click at [718, 294] on icon at bounding box center [715, 292] width 8 height 10
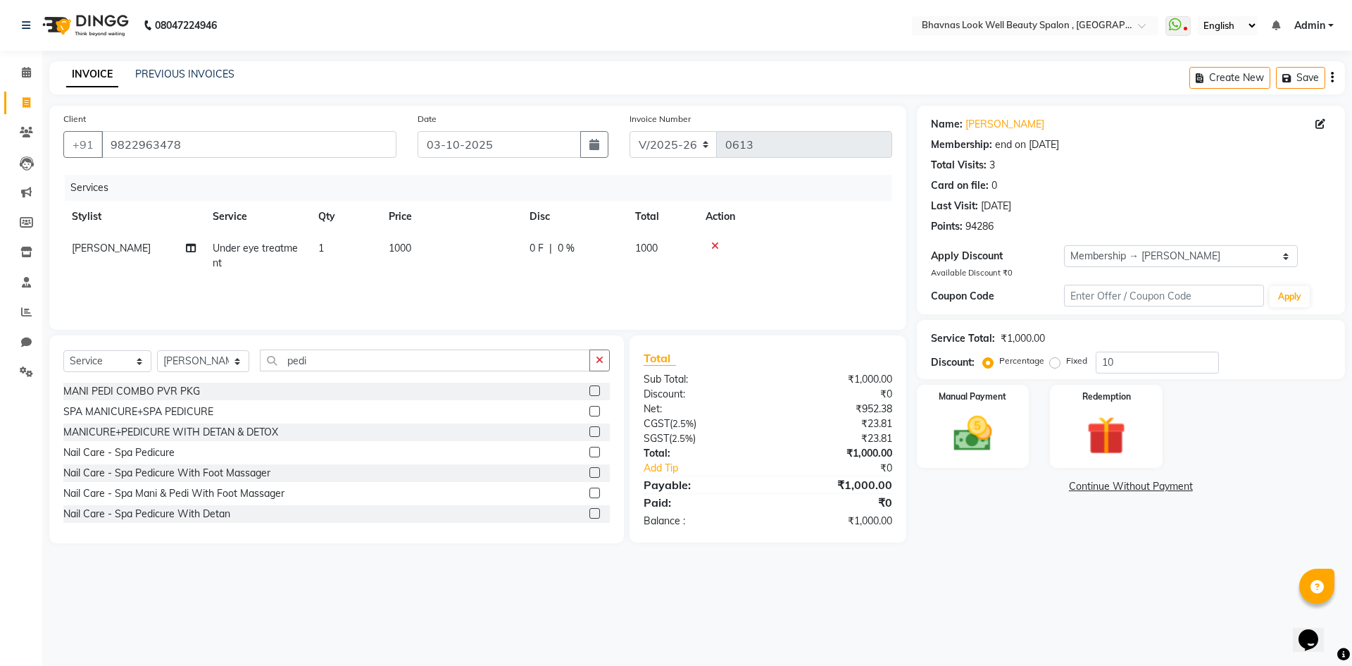
click at [710, 248] on div at bounding box center [795, 246] width 178 height 10
click at [713, 246] on icon at bounding box center [715, 246] width 8 height 10
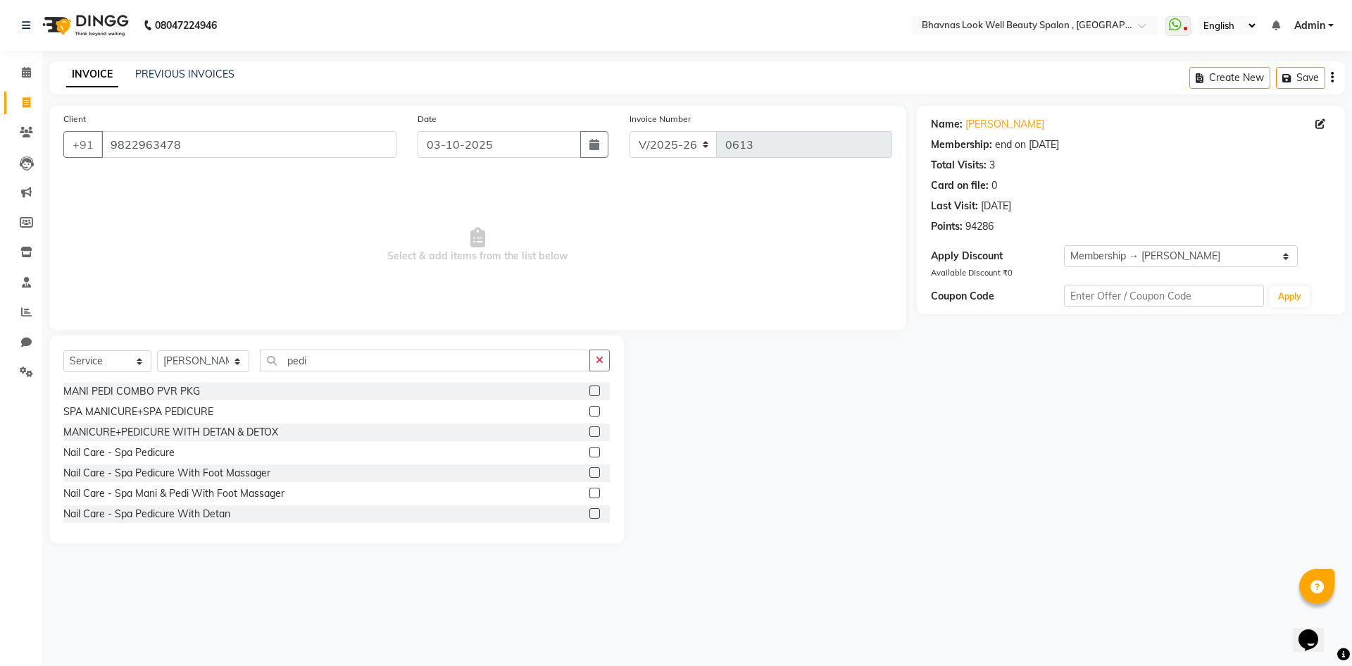
click at [589, 387] on label at bounding box center [594, 390] width 11 height 11
click at [589, 387] on input "checkbox" at bounding box center [593, 391] width 9 height 9
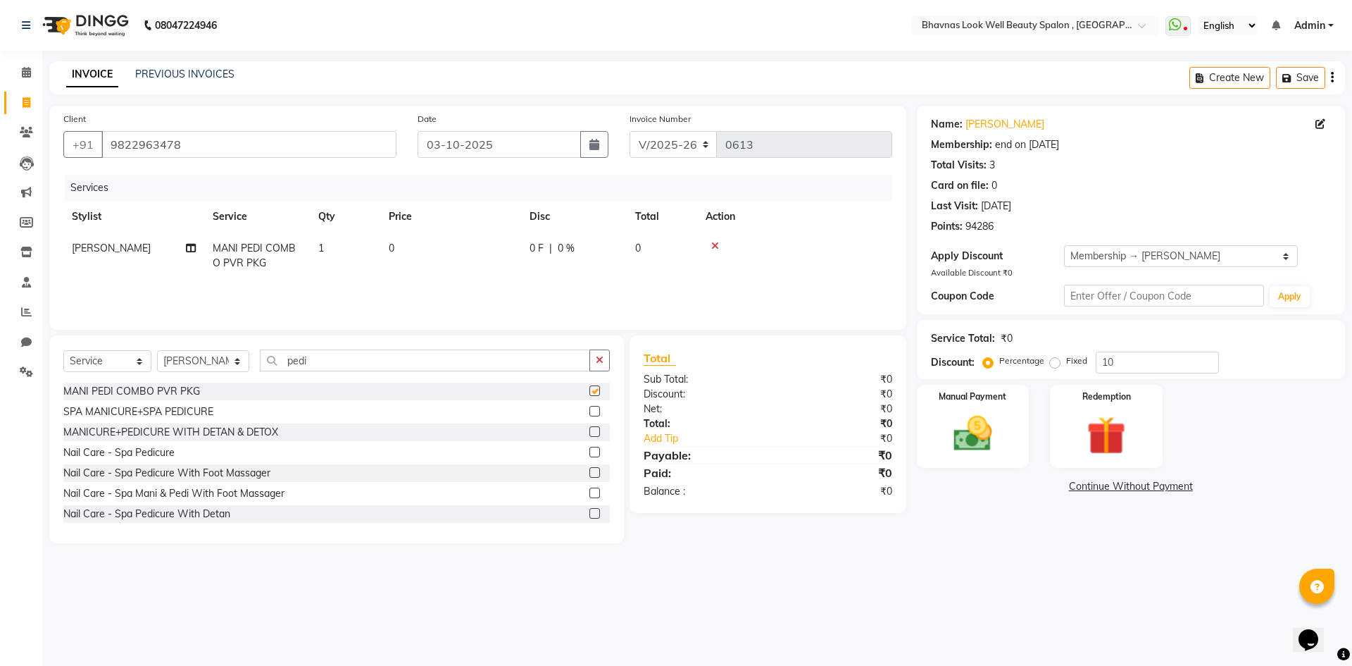
checkbox input "false"
click at [388, 246] on td "0" at bounding box center [450, 255] width 141 height 46
select select "46642"
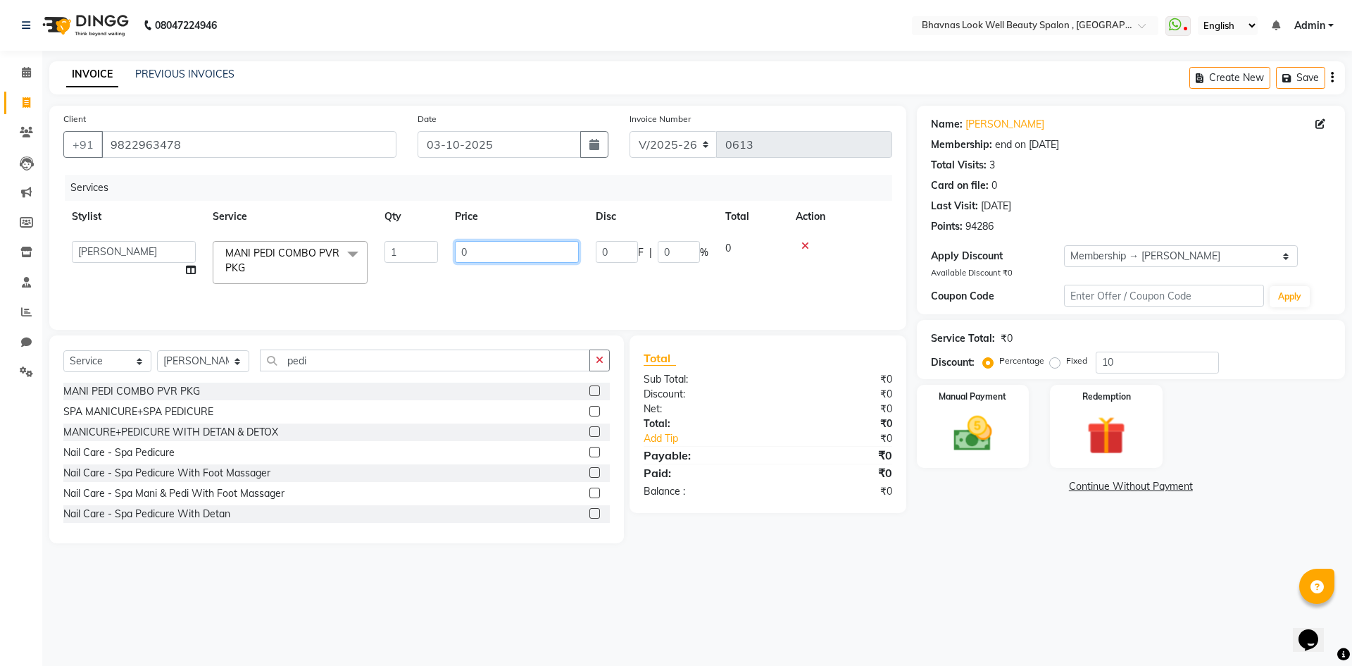
drag, startPoint x: 485, startPoint y: 247, endPoint x: 437, endPoint y: 265, distance: 51.0
click at [437, 265] on tr "Aishwarya Sagar Bansode AMRUTA ANMAL DEVANSHI JYOTI GAIKWAD PRATIKSHA CHANDPUR …" at bounding box center [477, 262] width 829 height 60
type input "2000"
click at [550, 266] on tr "Aishwarya Sagar Bansode AMRUTA ANMAL DEVANSHI JYOTI GAIKWAD PRATIKSHA CHANDPUR …" at bounding box center [477, 262] width 829 height 60
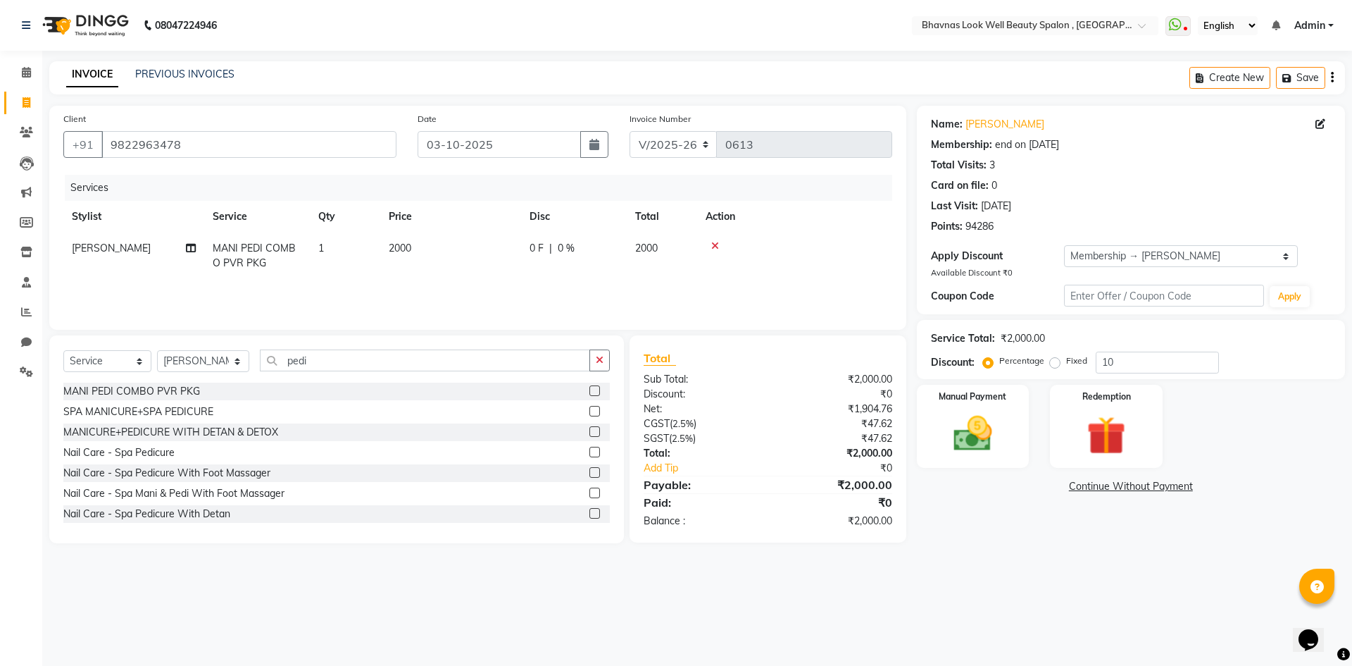
click at [563, 250] on span "0 %" at bounding box center [566, 248] width 17 height 15
select select "46642"
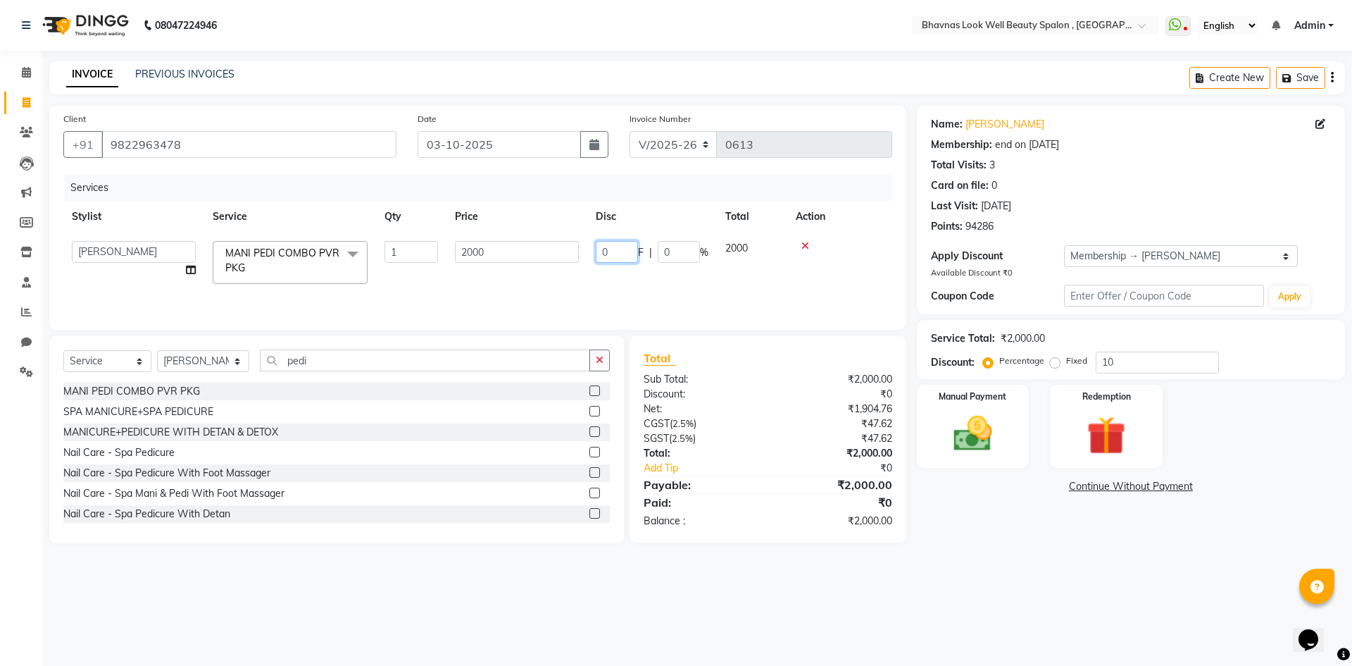
drag, startPoint x: 612, startPoint y: 250, endPoint x: 559, endPoint y: 262, distance: 54.2
click at [559, 262] on tr "Aishwarya Sagar Bansode AMRUTA ANMAL DEVANSHI JYOTI GAIKWAD PRATIKSHA CHANDPUR …" at bounding box center [477, 262] width 829 height 60
type input "500"
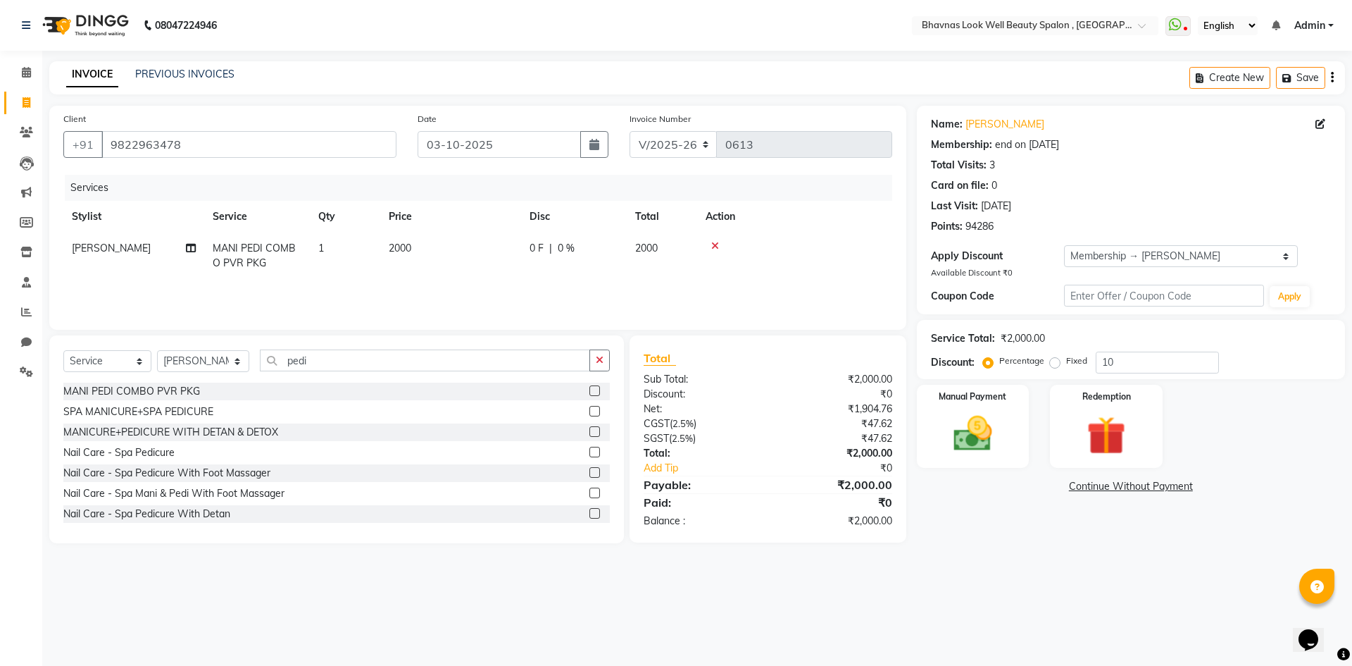
click at [632, 329] on div "Client +91 9822963478 Date 03-10-2025 Invoice Number V/2025 V/2025-26 0613 Serv…" at bounding box center [477, 218] width 857 height 224
click at [595, 301] on div "Services Stylist Service Qty Price Disc Total Action SAGORI KOLIN MANI PEDI COM…" at bounding box center [477, 245] width 829 height 141
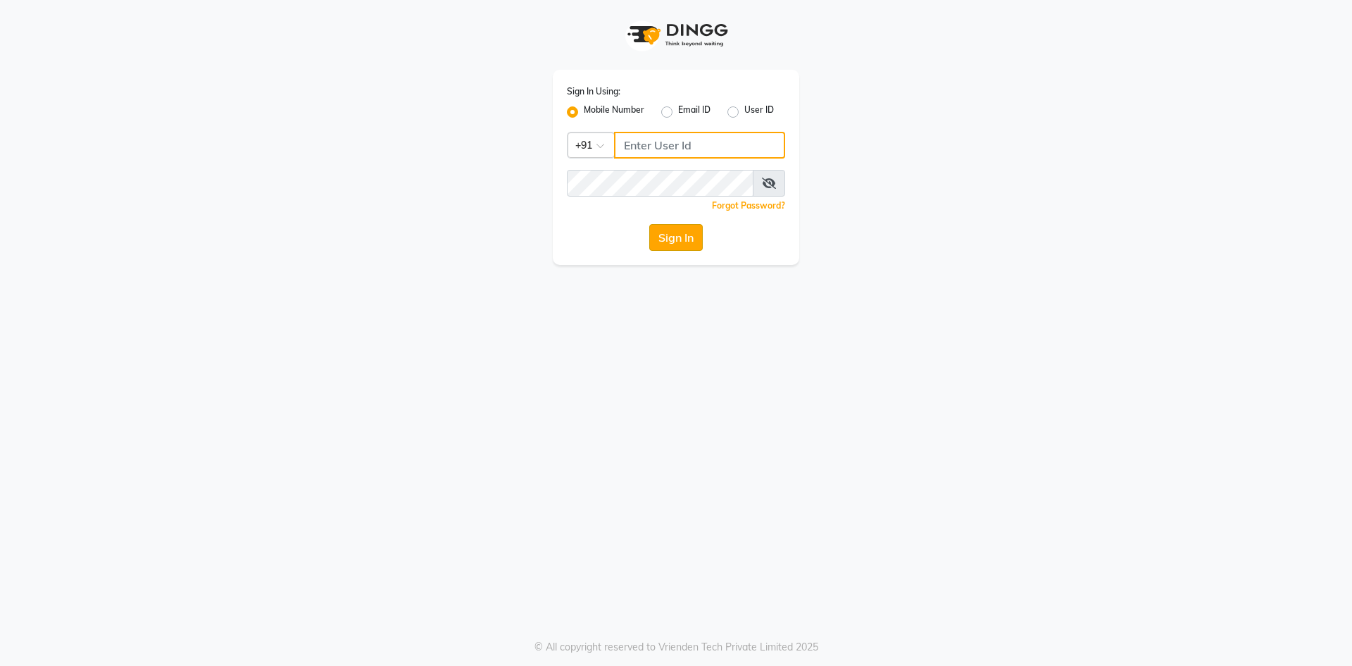
type input "9422348584"
click at [666, 234] on button "Sign In" at bounding box center [676, 237] width 54 height 27
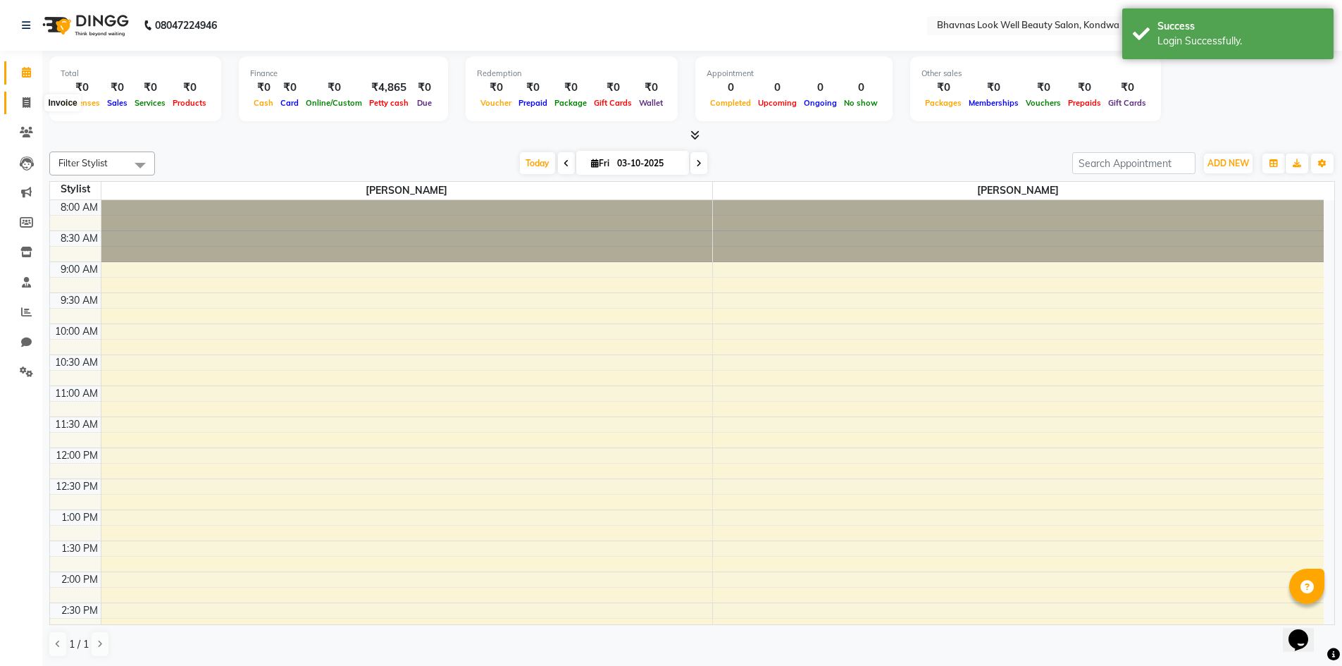
click at [27, 99] on icon at bounding box center [27, 102] width 8 height 11
select select "service"
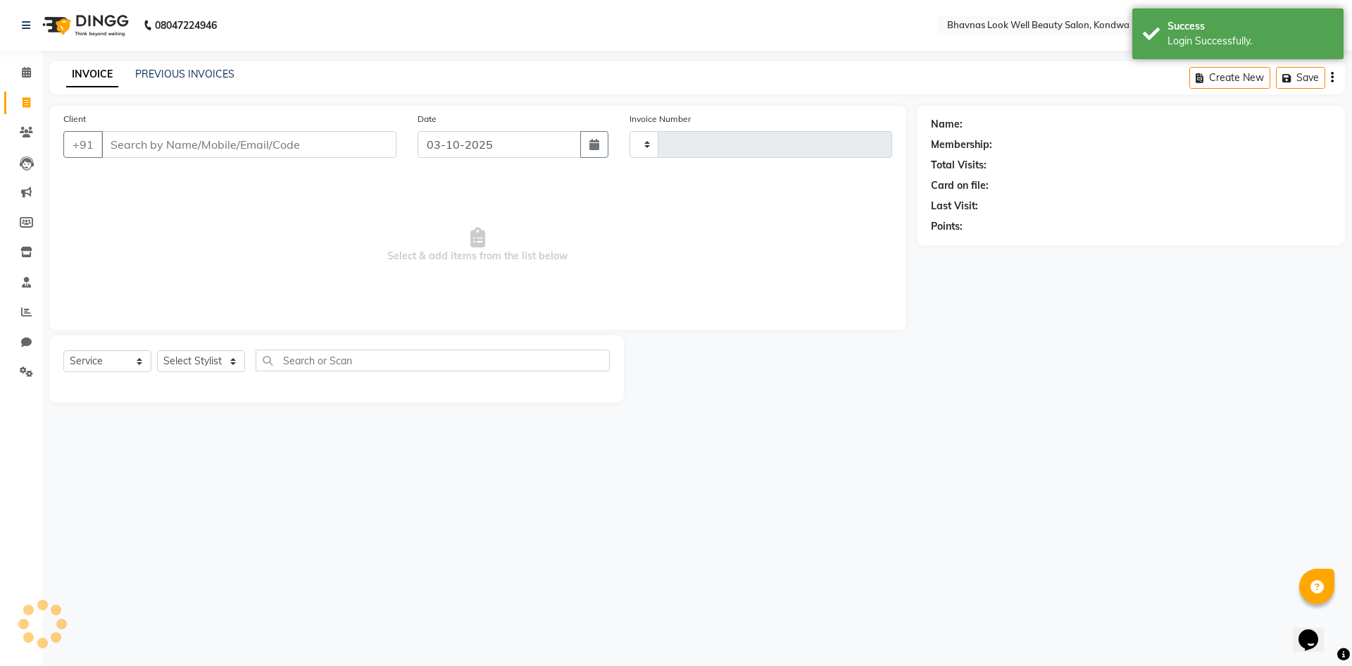
type input "0018"
select select "8628"
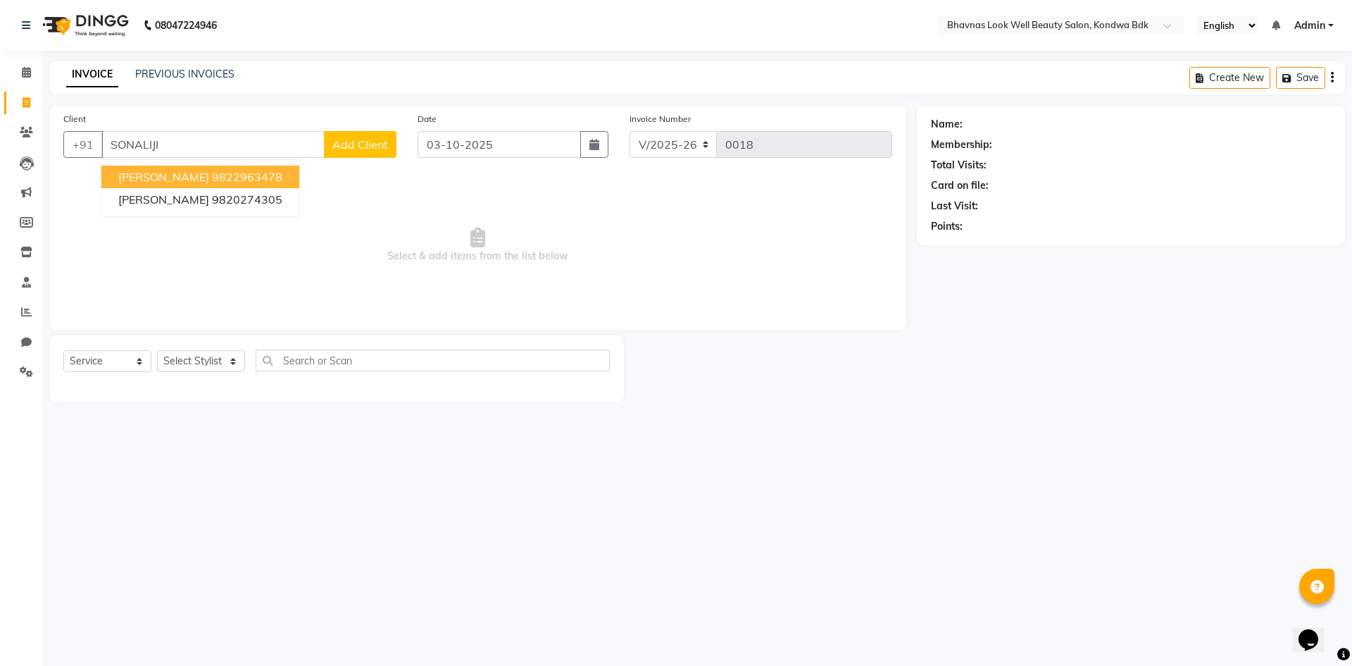
click at [270, 178] on ngb-highlight "9822963478" at bounding box center [247, 177] width 70 height 14
type input "9822963478"
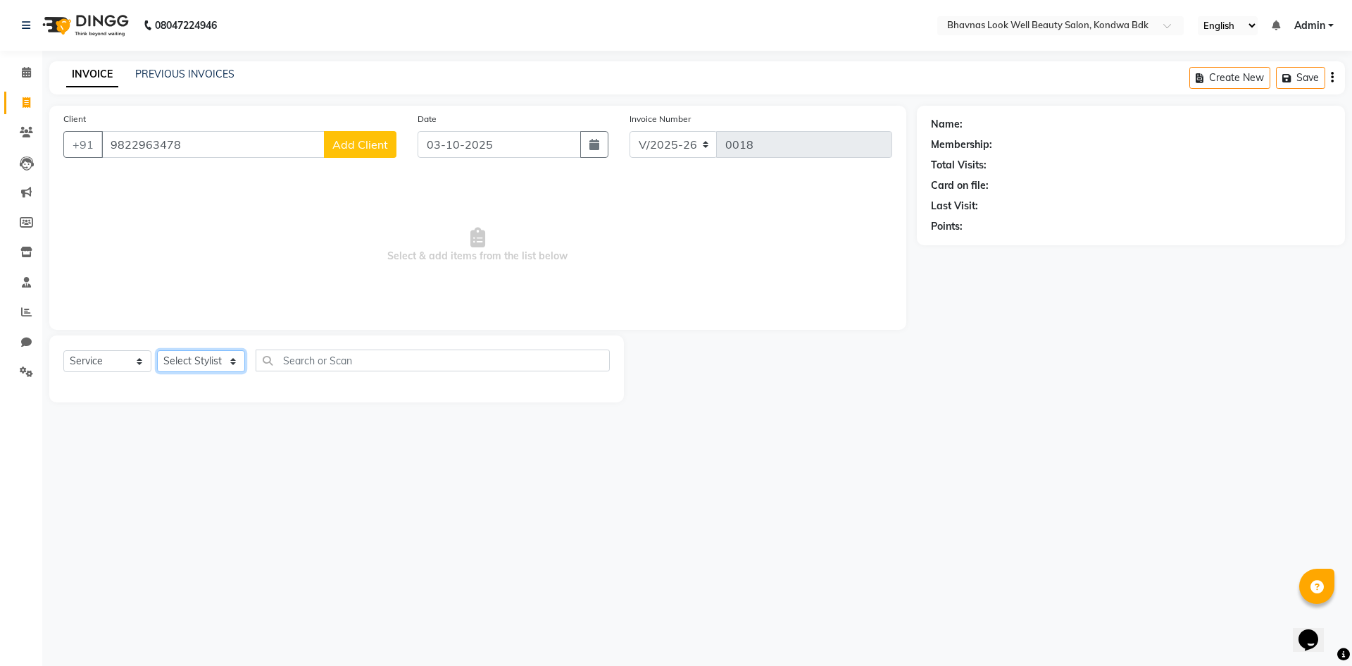
click at [199, 359] on select "Select Stylist Manager [PERSON_NAME] [PERSON_NAME]" at bounding box center [201, 361] width 88 height 22
click at [1159, 23] on div at bounding box center [1060, 27] width 246 height 14
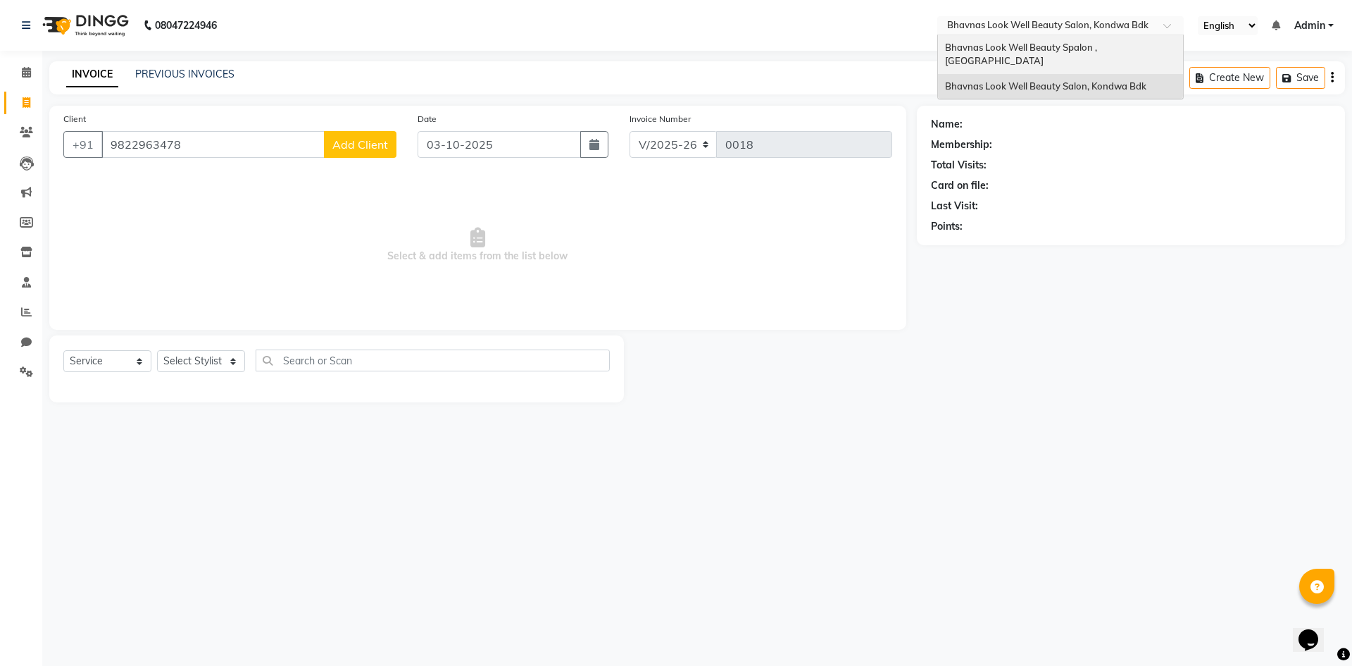
click at [1099, 47] on span "Bhavnas Look Well Beauty Spalon , [GEOGRAPHIC_DATA]" at bounding box center [1022, 54] width 154 height 25
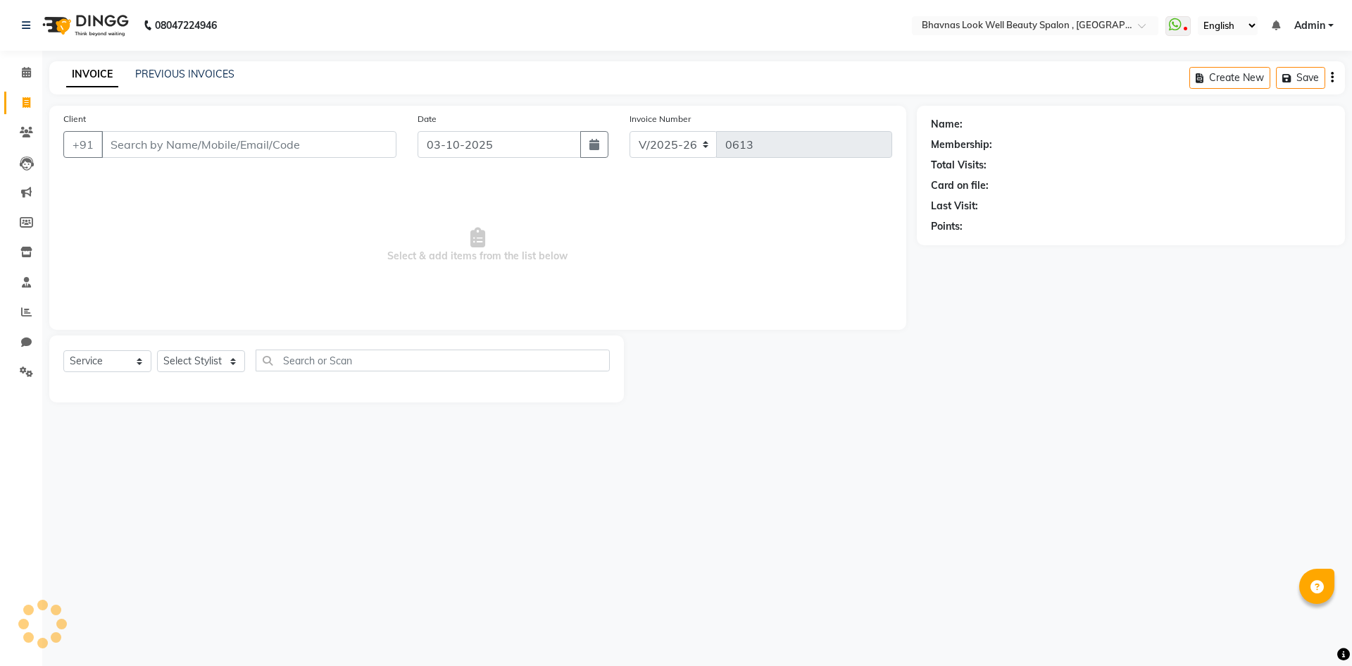
select select "6251"
select select "service"
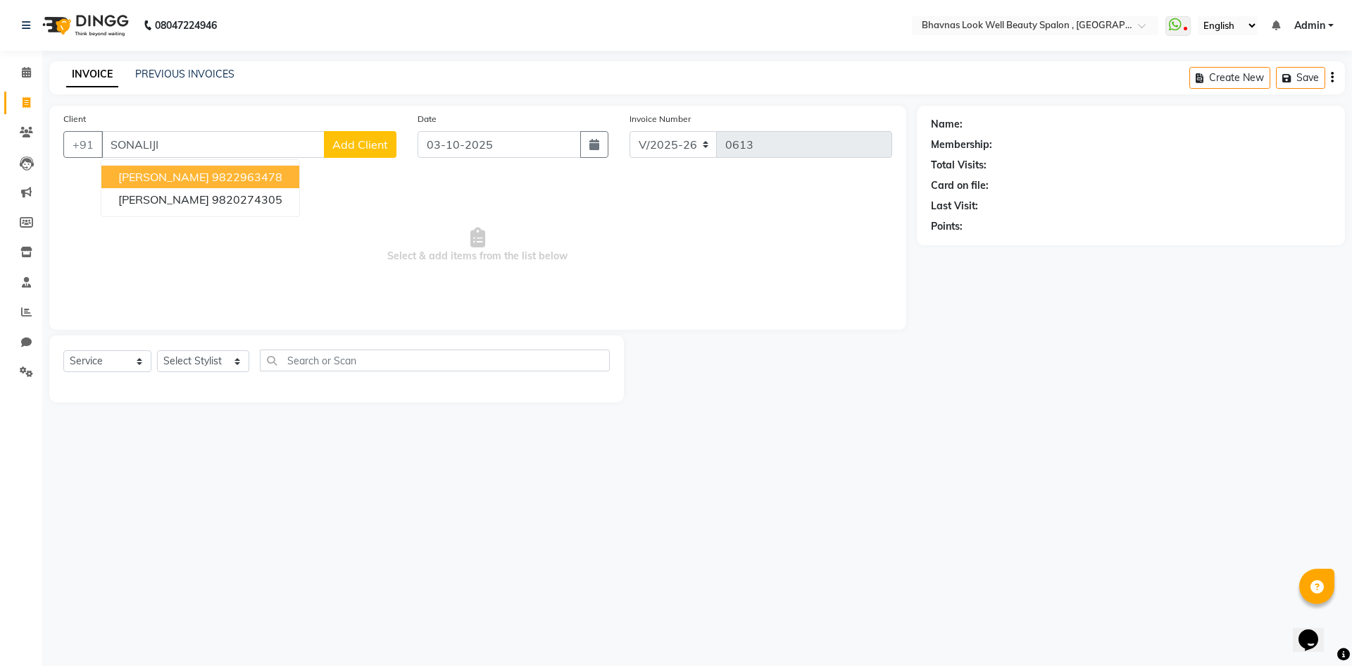
click at [194, 179] on span "[PERSON_NAME]" at bounding box center [163, 177] width 91 height 14
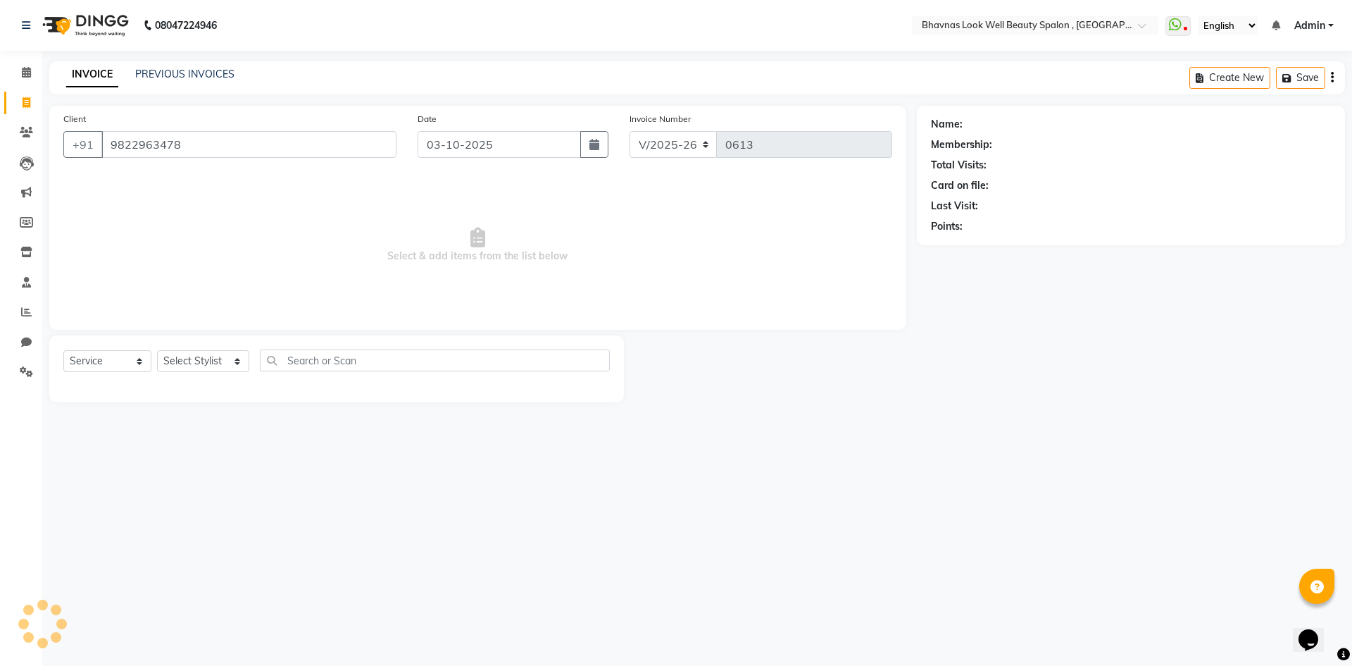
type input "9822963478"
select select "1: Object"
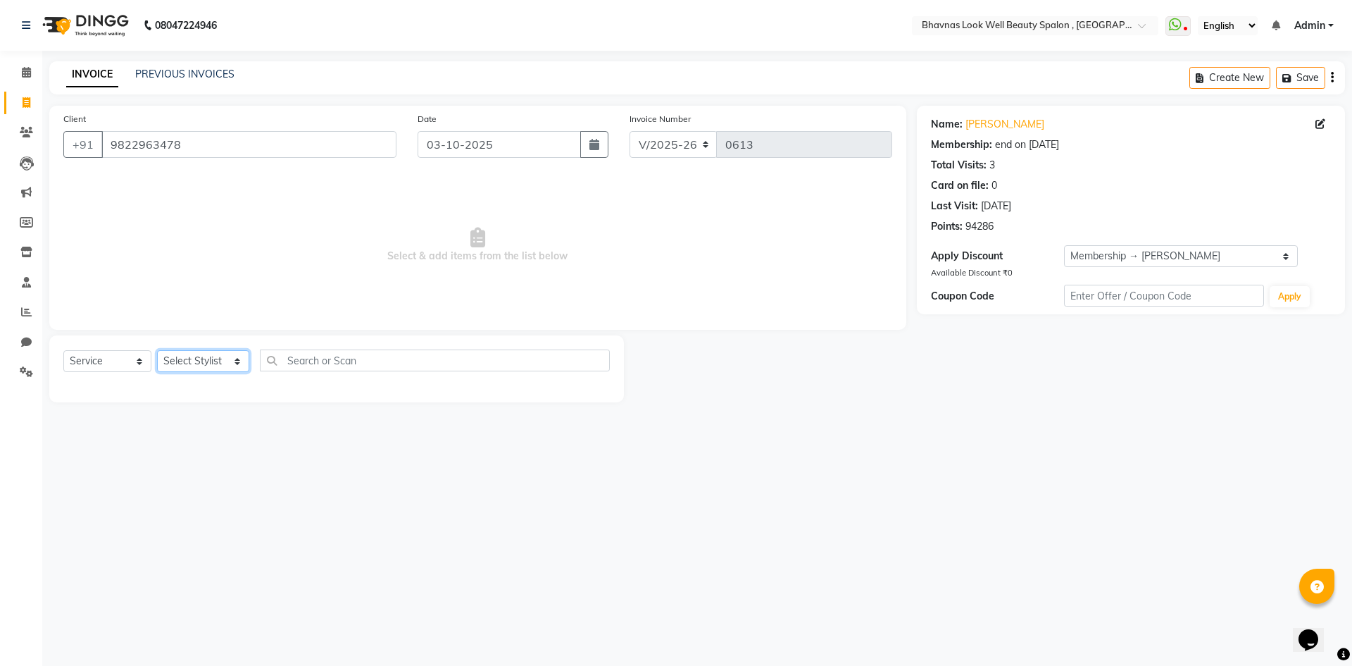
click at [212, 370] on select "Select Stylist Aishwarya Sagar Bansode AMRUTA ANMAL DEVANSHI JYOTI GAIKWAD PRAT…" at bounding box center [203, 361] width 92 height 22
select select "46642"
click at [157, 350] on select "Select Stylist Aishwarya Sagar Bansode AMRUTA ANMAL DEVANSHI JYOTI GAIKWAD PRAT…" at bounding box center [203, 361] width 92 height 22
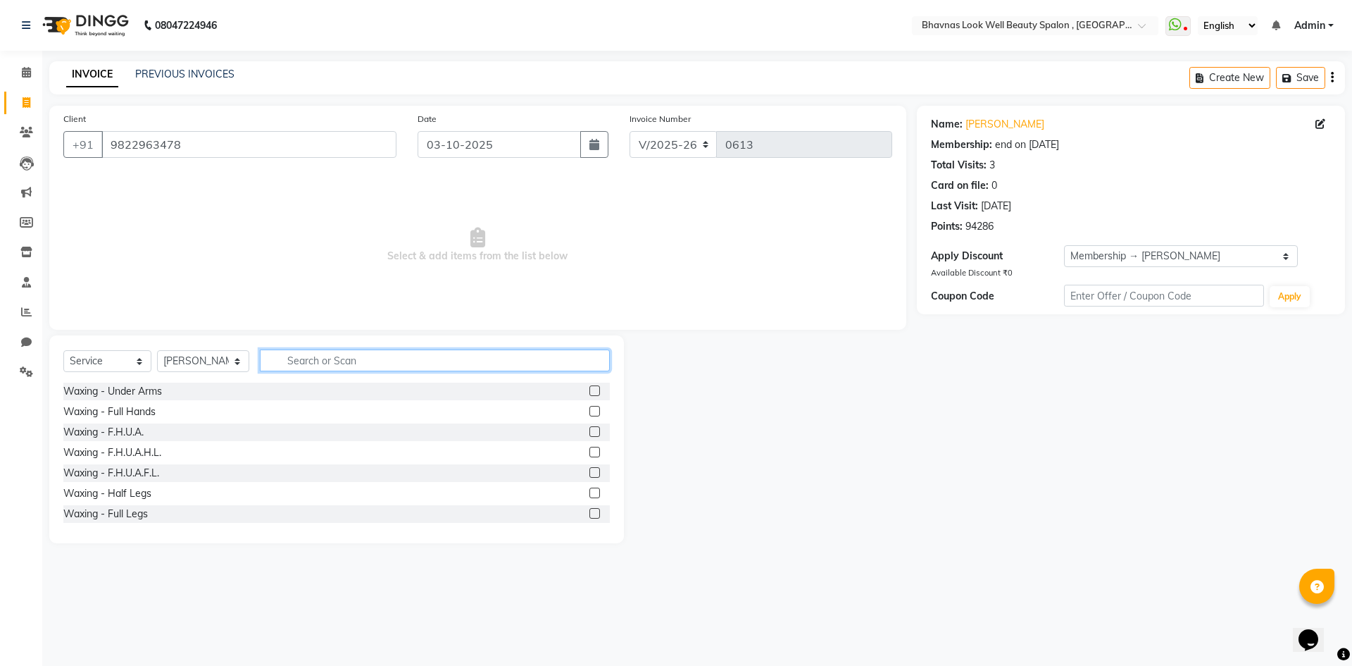
click at [344, 367] on input "text" at bounding box center [435, 360] width 351 height 22
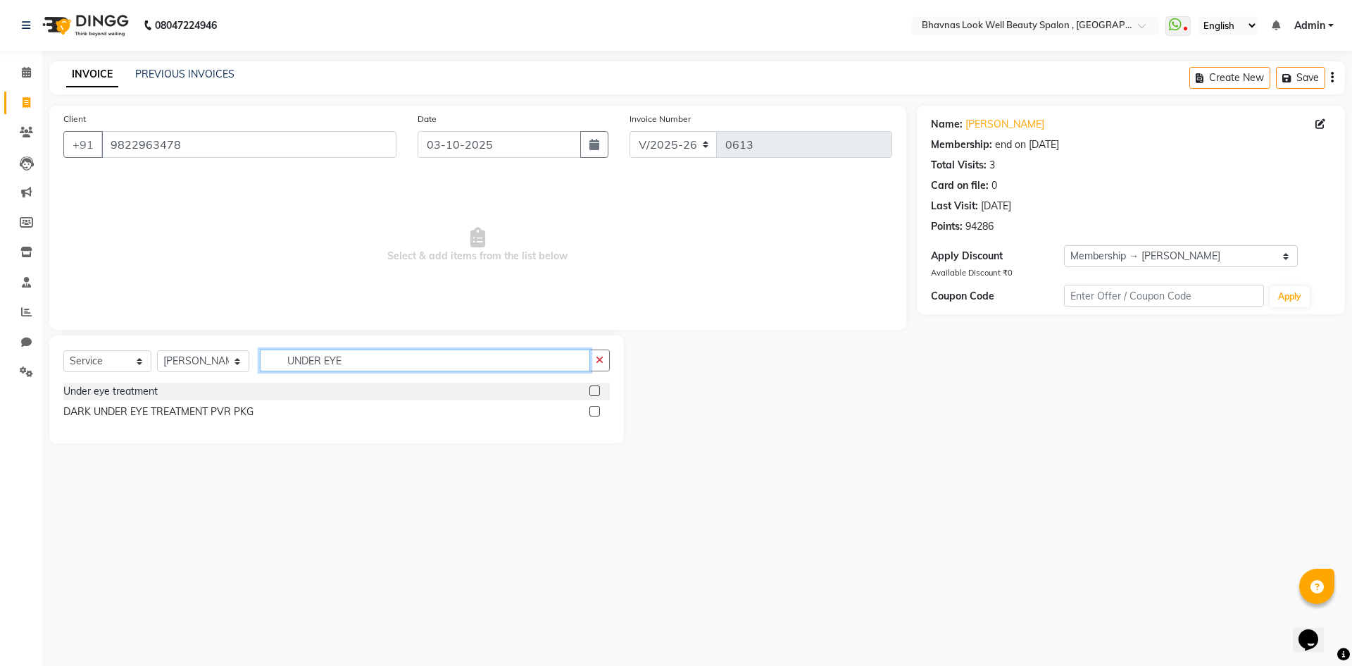
type input "UNDER EYE"
click at [595, 393] on label at bounding box center [594, 390] width 11 height 11
click at [595, 393] on input "checkbox" at bounding box center [593, 391] width 9 height 9
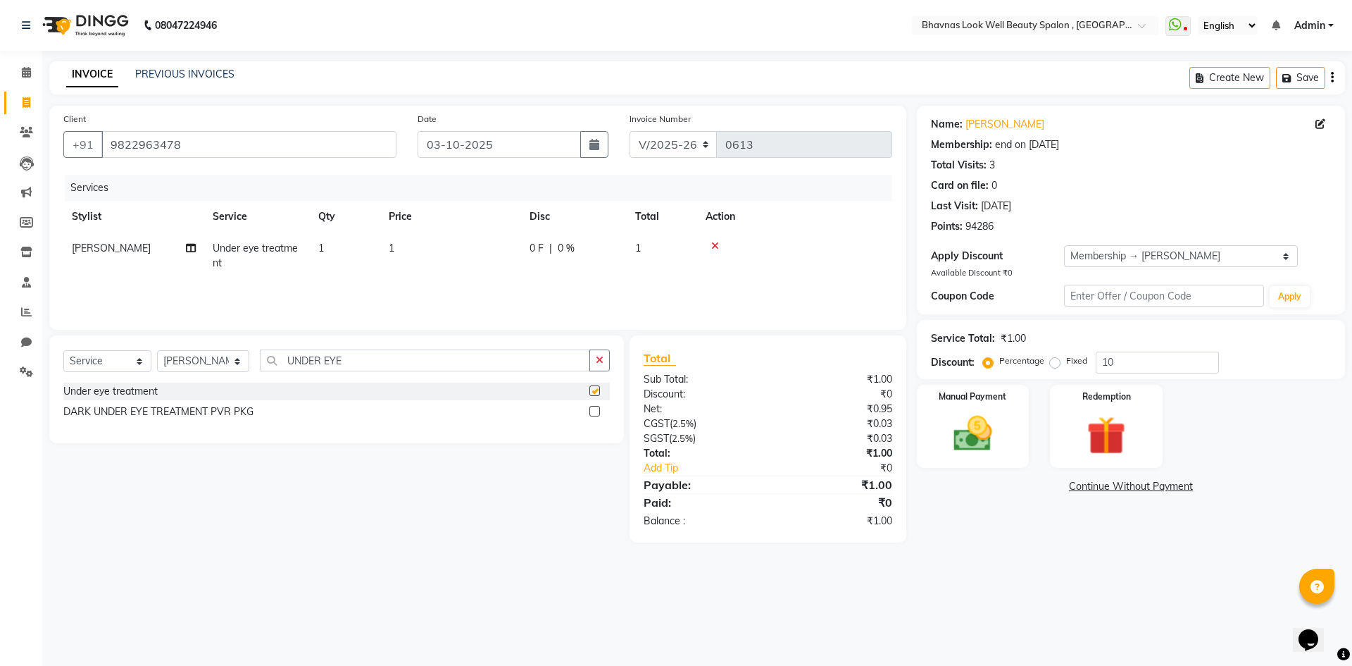
checkbox input "false"
click at [351, 256] on td "1" at bounding box center [345, 255] width 70 height 46
select select "46642"
click at [473, 251] on input "1" at bounding box center [517, 252] width 124 height 22
type input "1000"
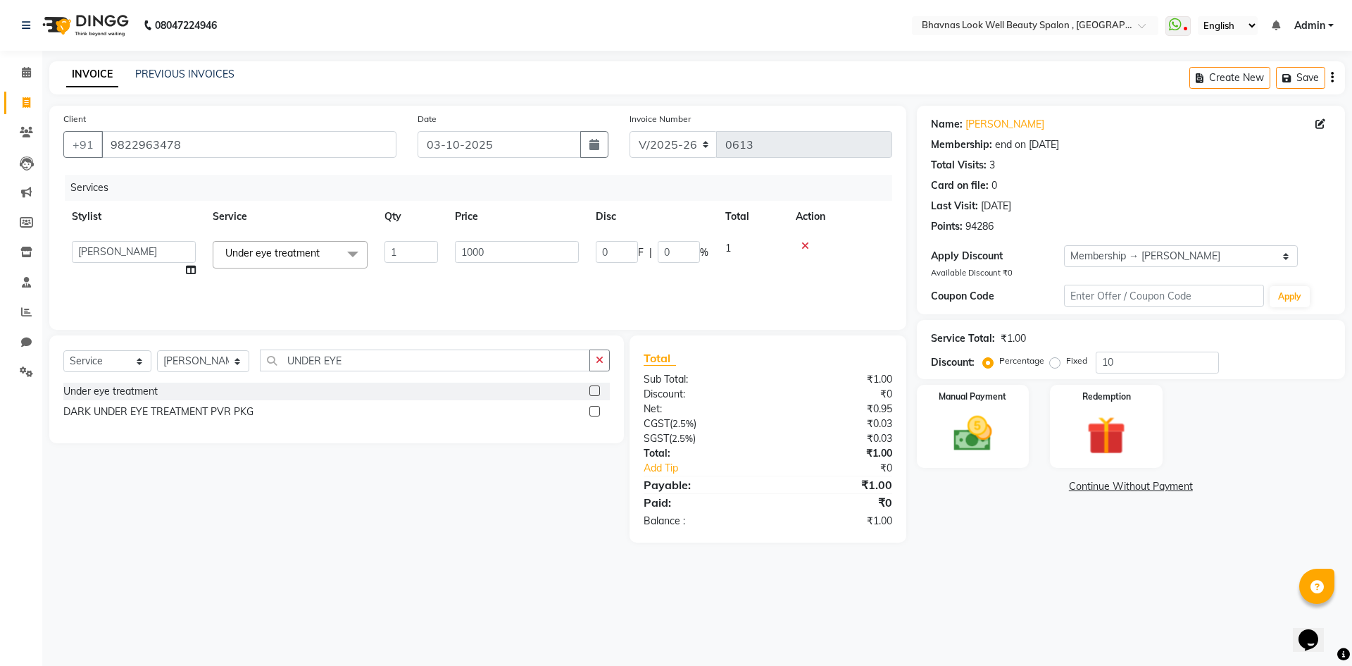
click at [616, 271] on td "0 F | 0 %" at bounding box center [652, 259] width 130 height 54
select select "46642"
drag, startPoint x: 625, startPoint y: 255, endPoint x: 536, endPoint y: 261, distance: 88.9
click at [536, 261] on tr "Aishwarya Sagar Bansode AMRUTA ANMAL DEVANSHI JYOTI GAIKWAD PRATIKSHA CHANDPUR …" at bounding box center [477, 259] width 829 height 54
type input "276"
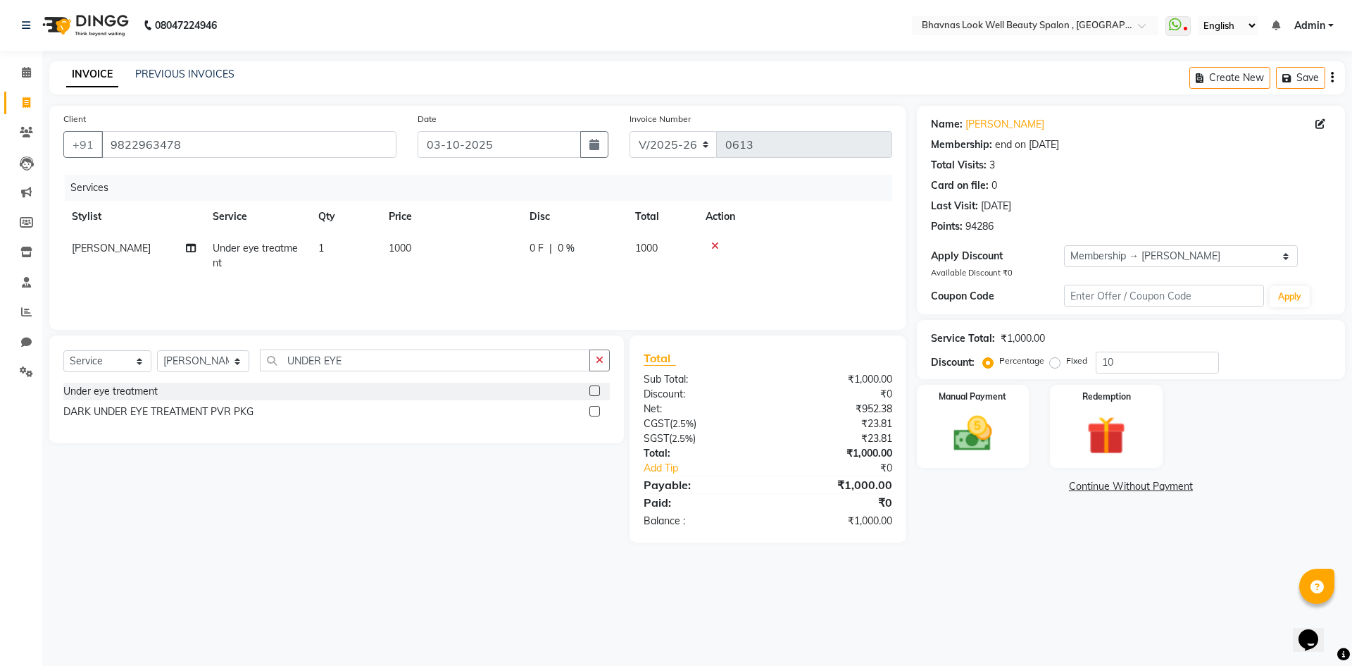
click at [676, 267] on tr "SAGORI KOLIN Under eye treatment 1 1000 0 F | 0 % 1000" at bounding box center [477, 255] width 829 height 46
click at [535, 254] on span "0 F" at bounding box center [537, 248] width 14 height 15
select select "46642"
drag, startPoint x: 625, startPoint y: 246, endPoint x: 513, endPoint y: 251, distance: 112.1
click at [513, 251] on tr "Aishwarya Sagar Bansode AMRUTA ANMAL DEVANSHI JYOTI GAIKWAD PRATIKSHA CHANDPUR …" at bounding box center [477, 259] width 829 height 54
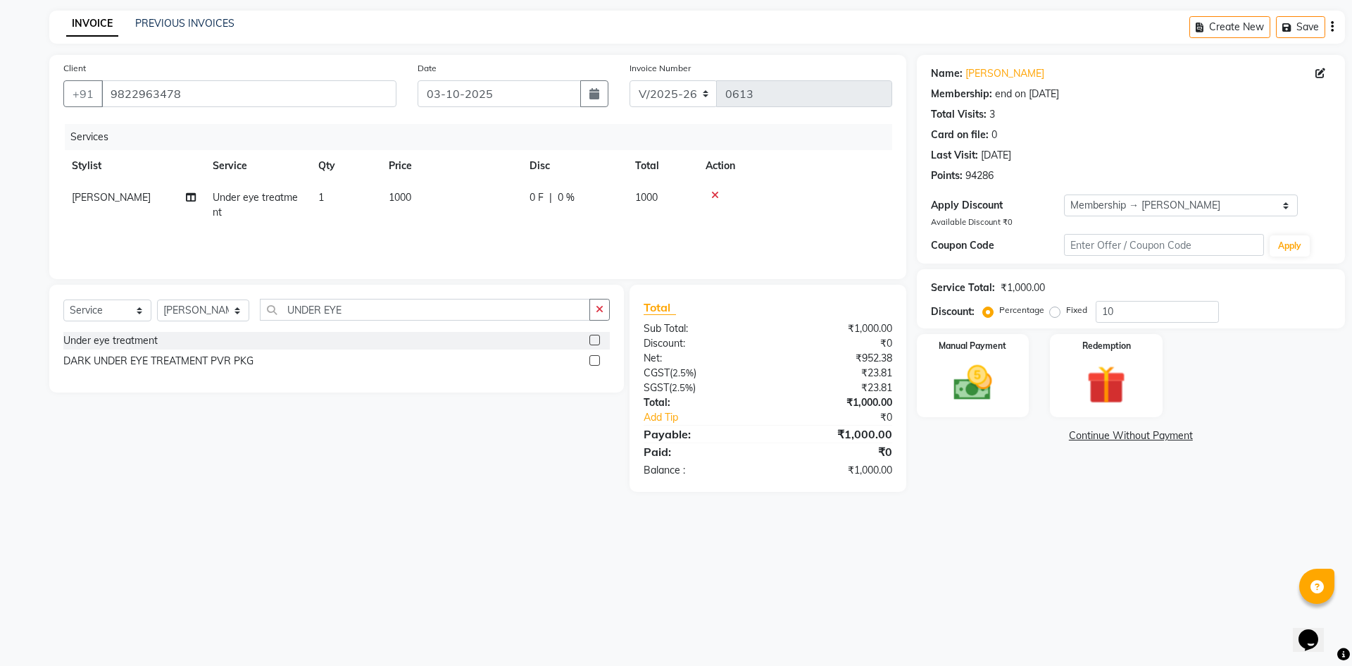
click at [554, 201] on div "0 F | 0 %" at bounding box center [574, 197] width 89 height 15
select select "46642"
drag, startPoint x: 634, startPoint y: 206, endPoint x: 554, endPoint y: 206, distance: 80.3
click at [554, 206] on tr "Aishwarya Sagar Bansode AMRUTA ANMAL DEVANSHI JYOTI GAIKWAD PRATIKSHA CHANDPUR …" at bounding box center [477, 209] width 829 height 54
type input "286"
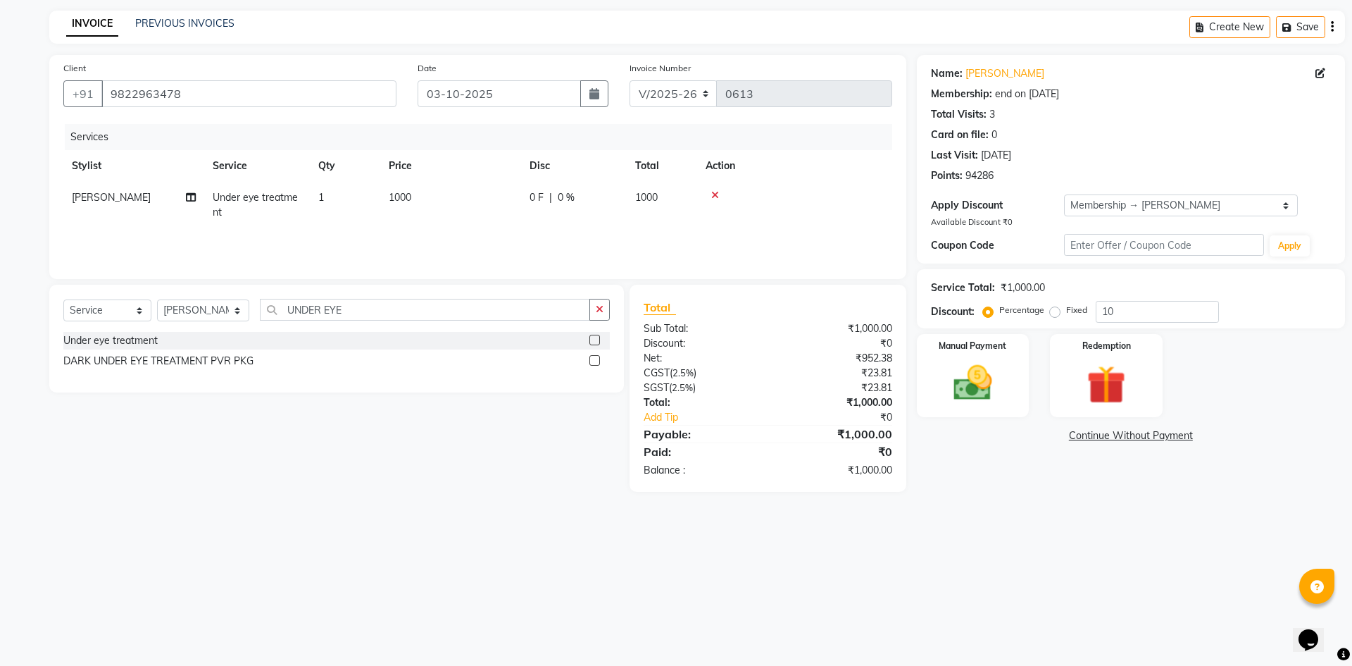
click at [735, 218] on tr "SAGORI KOLIN Under eye treatment 1 1000 0 F | 0 % 1000" at bounding box center [477, 205] width 829 height 46
click at [602, 206] on td "0 F | 0 %" at bounding box center [574, 205] width 106 height 46
select select "46642"
drag, startPoint x: 633, startPoint y: 204, endPoint x: 513, endPoint y: 202, distance: 119.7
click at [513, 202] on tr "Aishwarya Sagar Bansode AMRUTA ANMAL DEVANSHI JYOTI GAIKWAD PRATIKSHA CHANDPUR …" at bounding box center [477, 209] width 829 height 54
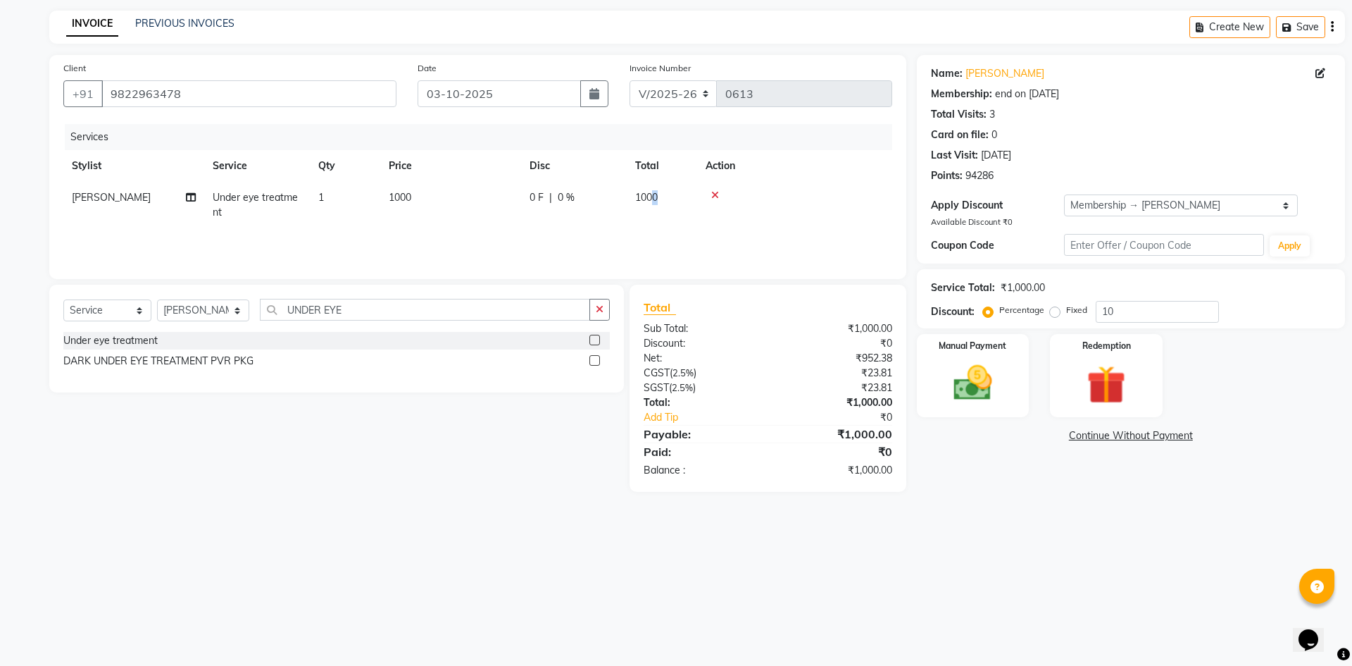
drag, startPoint x: 680, startPoint y: 201, endPoint x: 652, endPoint y: 201, distance: 28.2
click at [508, 193] on td "1000" at bounding box center [450, 205] width 141 height 46
select select "46642"
drag, startPoint x: 618, startPoint y: 198, endPoint x: 539, endPoint y: 204, distance: 78.4
click at [539, 204] on tr "Aishwarya Sagar Bansode AMRUTA ANMAL DEVANSHI JYOTI GAIKWAD PRATIKSHA CHANDPUR …" at bounding box center [477, 209] width 829 height 54
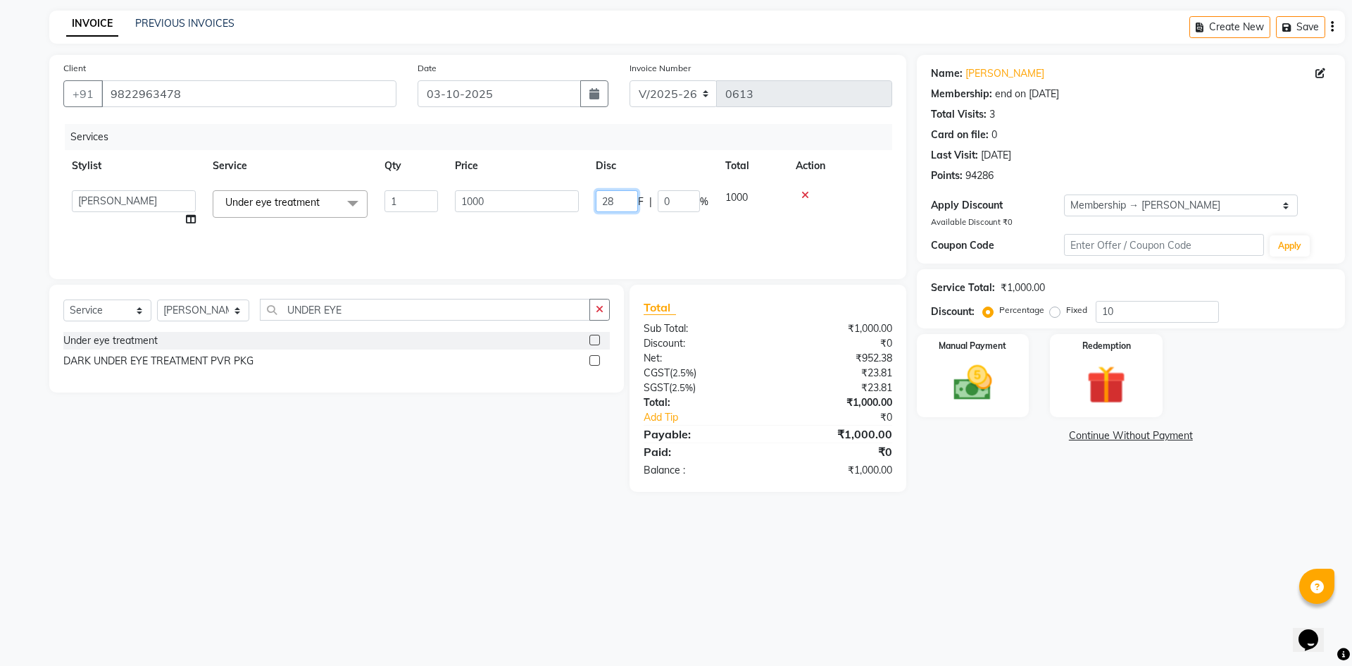
type input "286"
click at [505, 230] on div "Services Stylist Service Qty Price Disc Total Action Aishwarya Sagar Bansode AM…" at bounding box center [477, 194] width 829 height 141
click at [751, 225] on td at bounding box center [794, 205] width 195 height 46
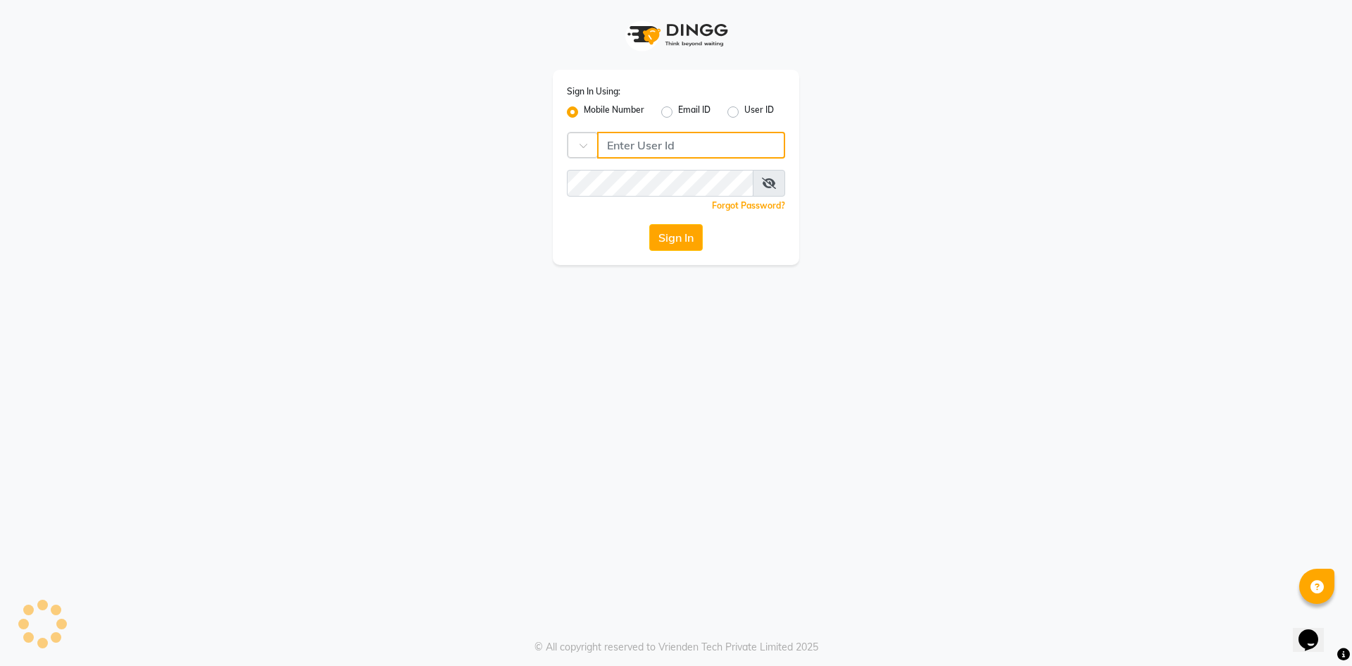
type input "9422348584"
click at [679, 245] on button "Sign In" at bounding box center [676, 237] width 54 height 27
type input "9422348584"
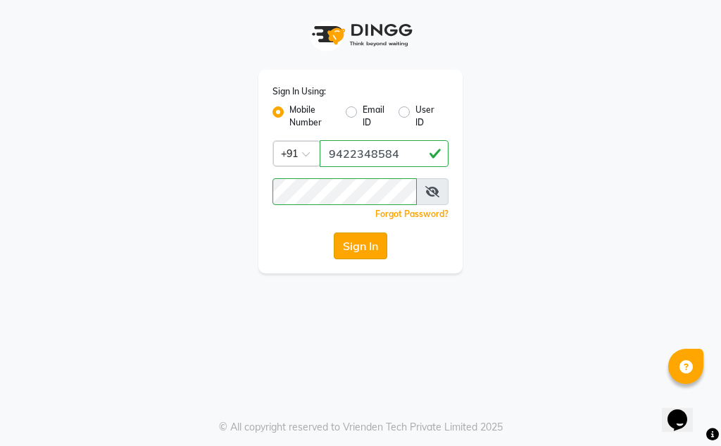
click at [362, 237] on button "Sign In" at bounding box center [361, 245] width 54 height 27
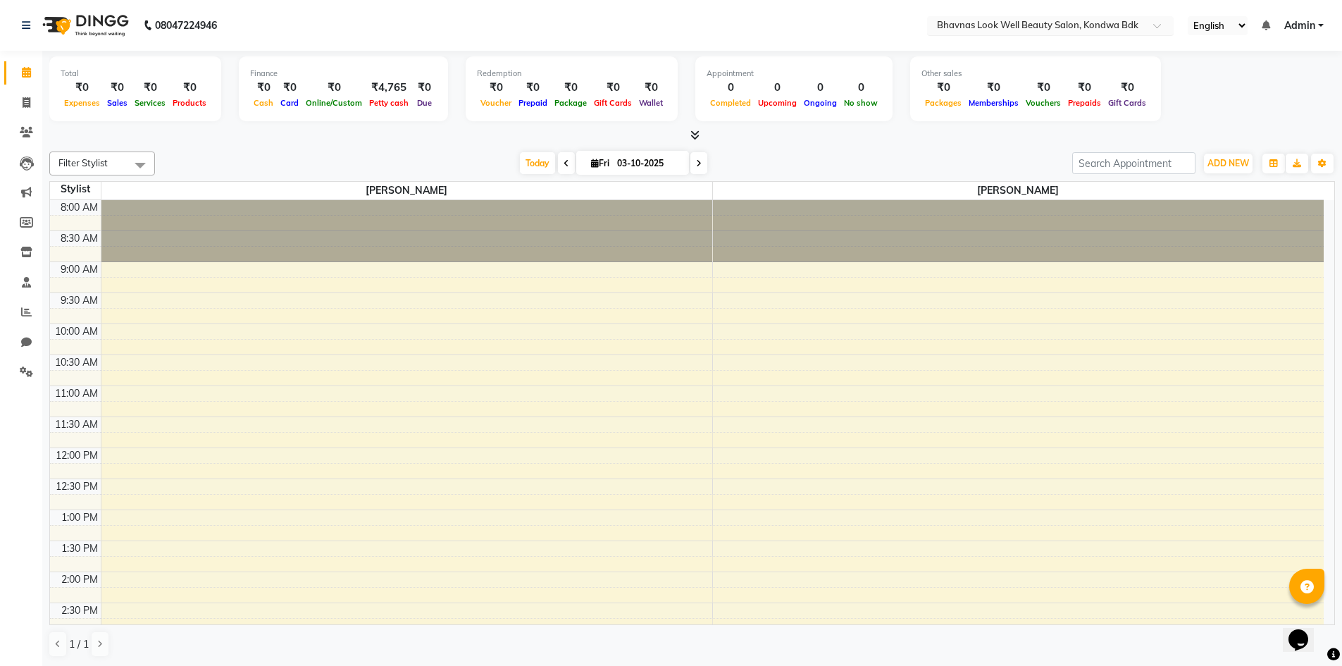
click at [1151, 23] on div at bounding box center [1050, 27] width 246 height 14
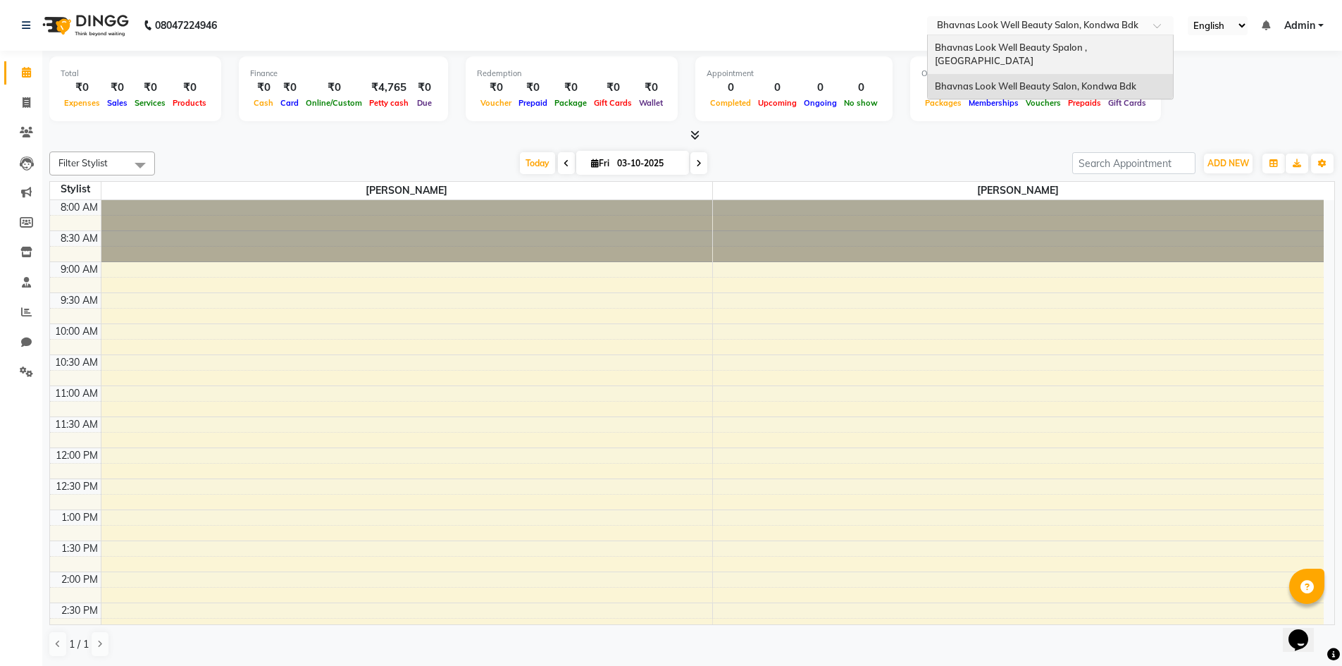
click at [1108, 53] on div "Bhavnas Look Well Beauty Spalon , [GEOGRAPHIC_DATA]" at bounding box center [1049, 54] width 245 height 39
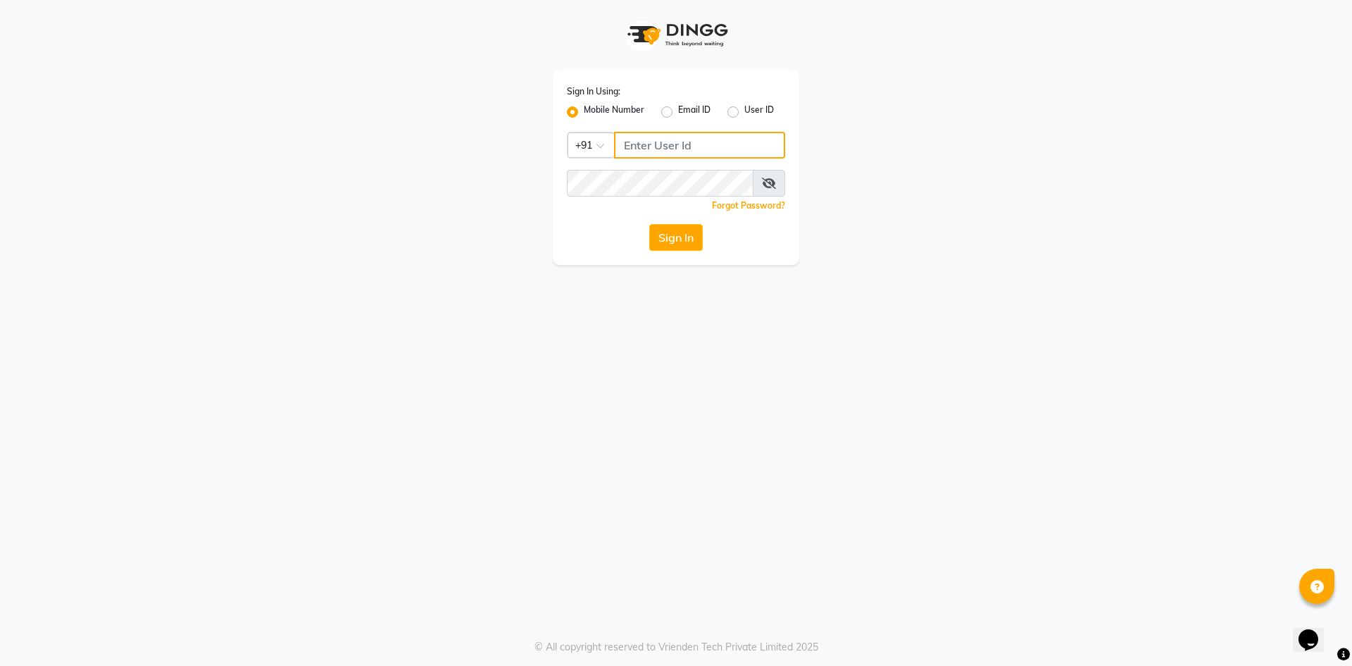
type input "9422348584"
click at [656, 220] on div "Sign In Using: Mobile Number Email ID User ID Country Code × +91 9422348584 Rem…" at bounding box center [676, 167] width 246 height 195
click at [666, 242] on button "Sign In" at bounding box center [676, 237] width 54 height 27
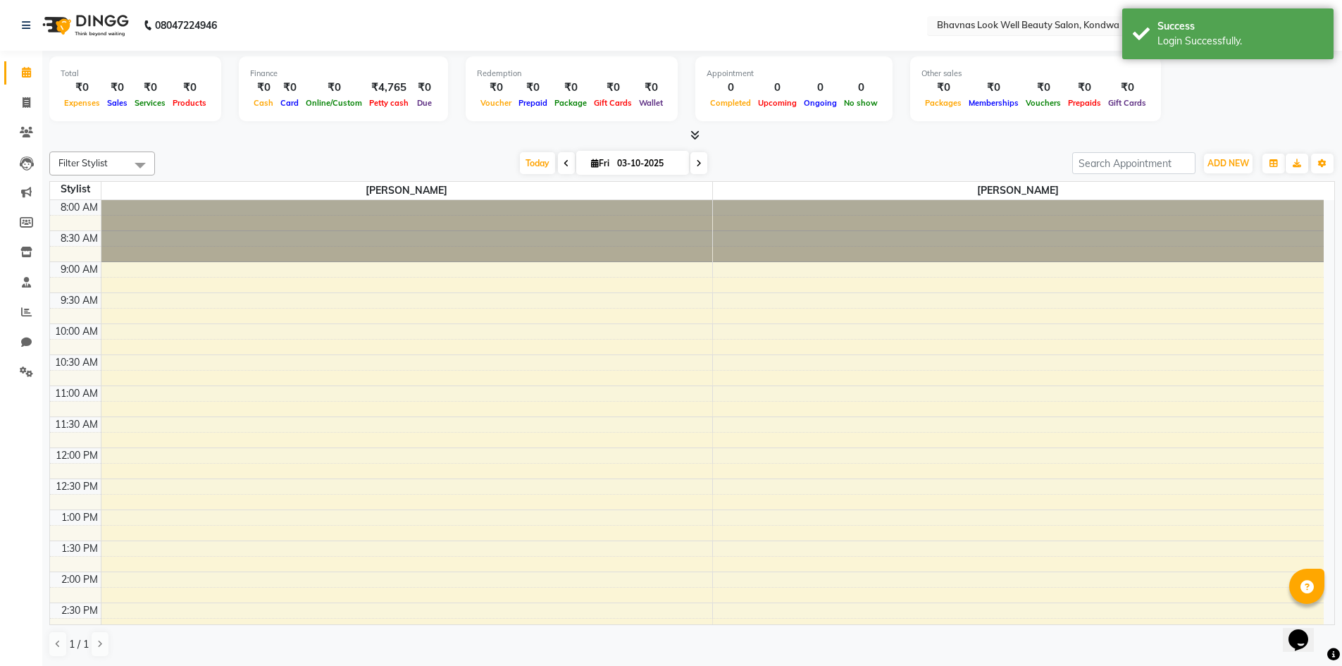
click at [1032, 29] on input "text" at bounding box center [1036, 27] width 204 height 14
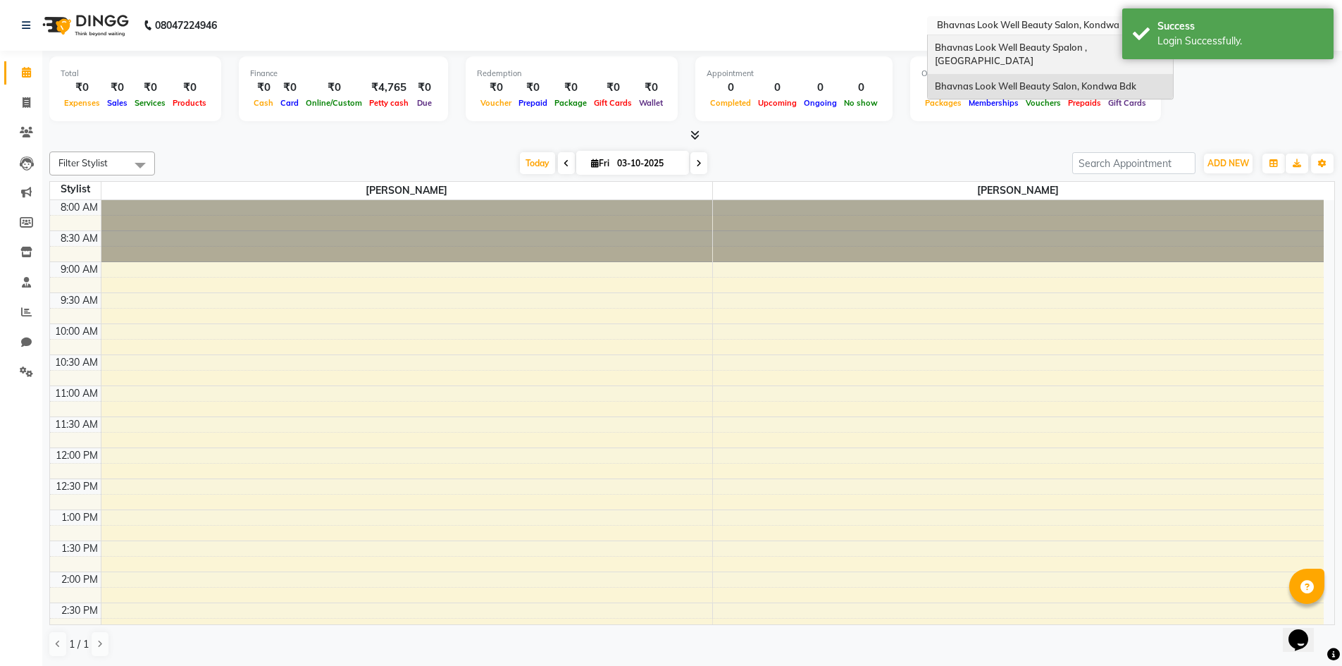
click at [1051, 47] on span "Bhavnas Look Well Beauty Spalon , [GEOGRAPHIC_DATA]" at bounding box center [1012, 54] width 154 height 25
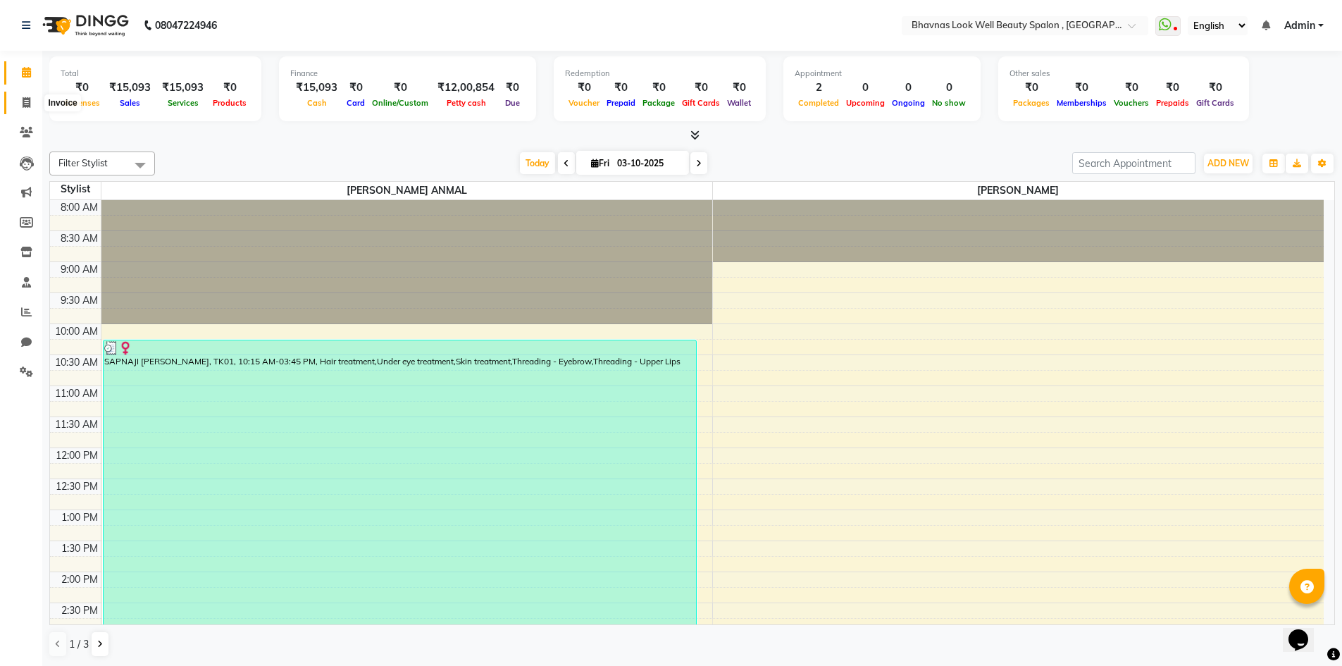
click at [36, 103] on span at bounding box center [26, 103] width 25 height 16
select select "service"
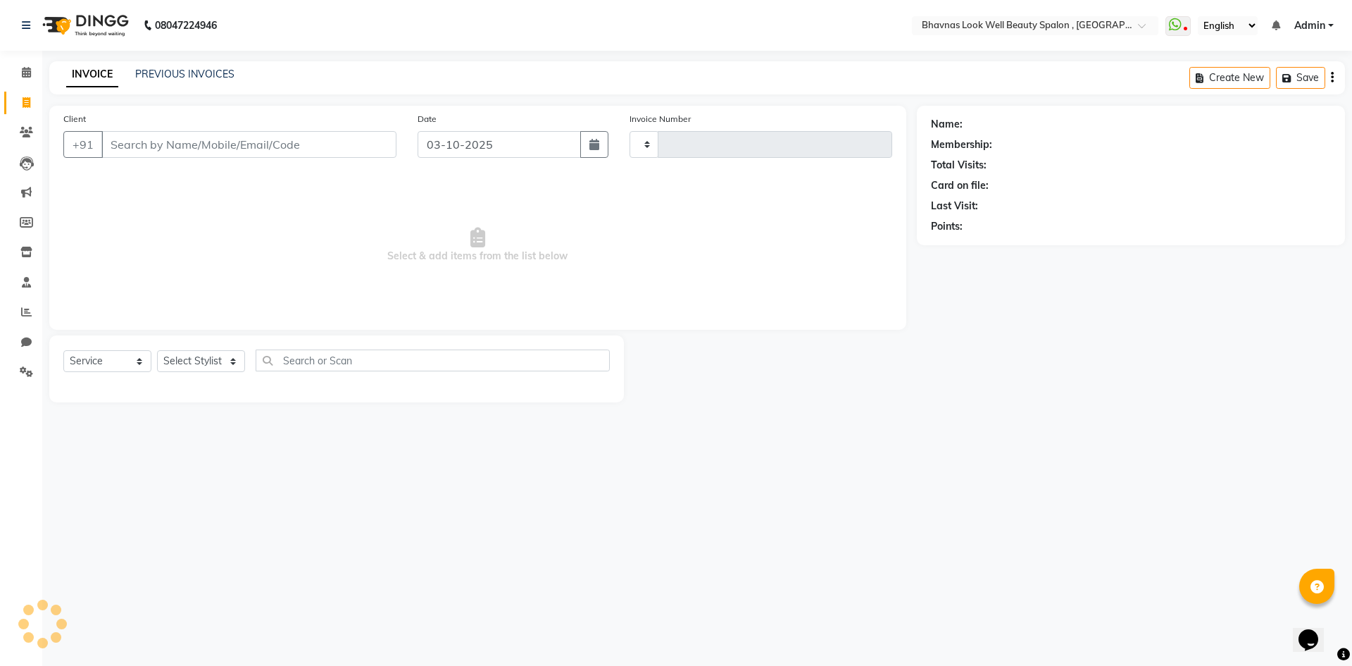
type input "0613"
select select "6251"
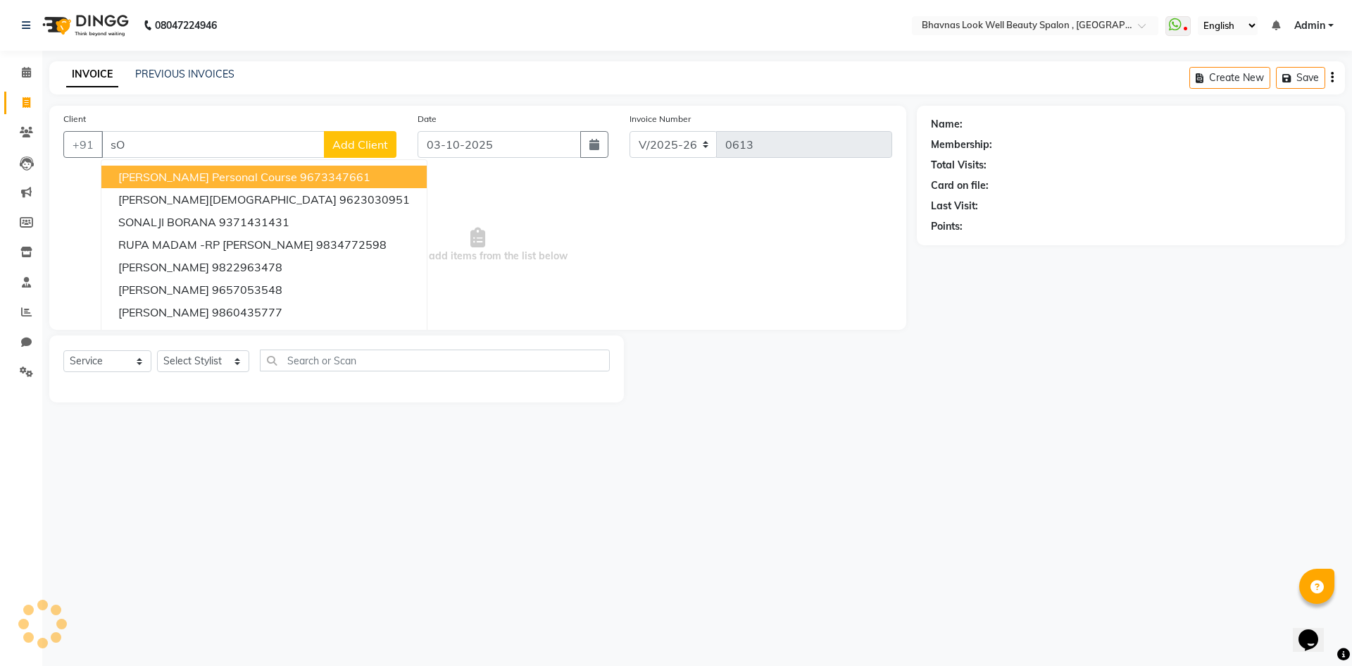
type input "s"
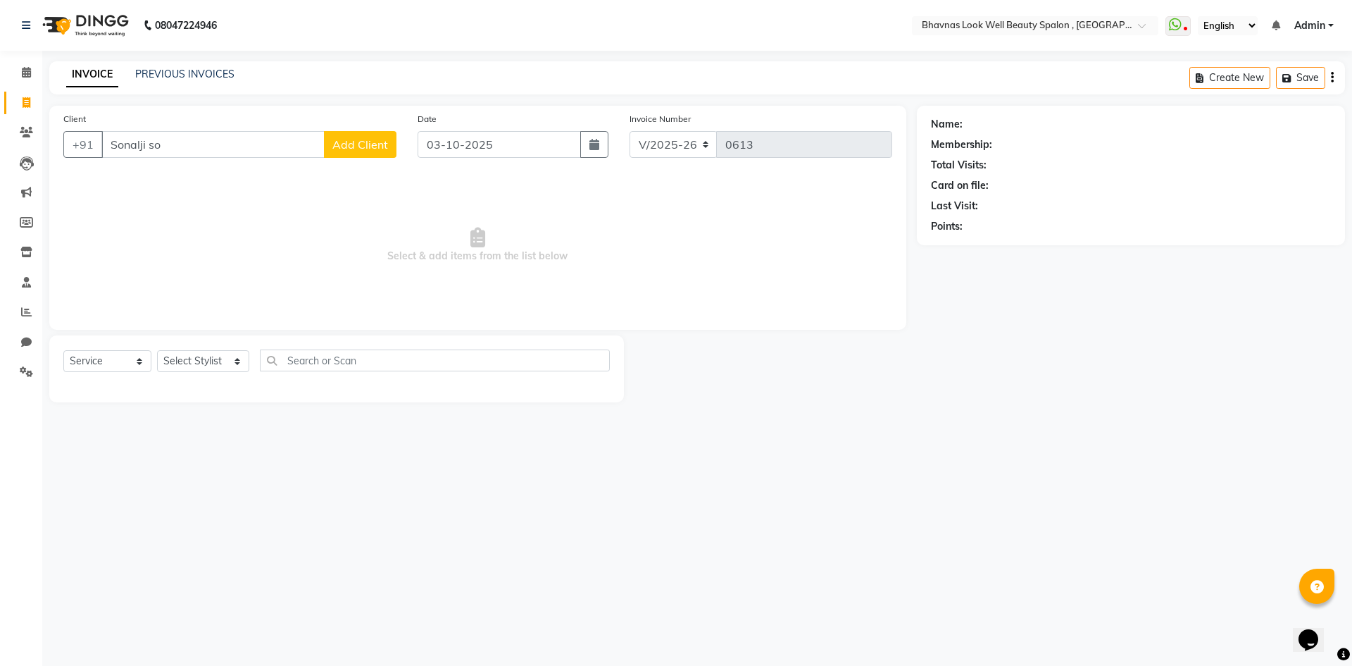
type input "Sonalji s"
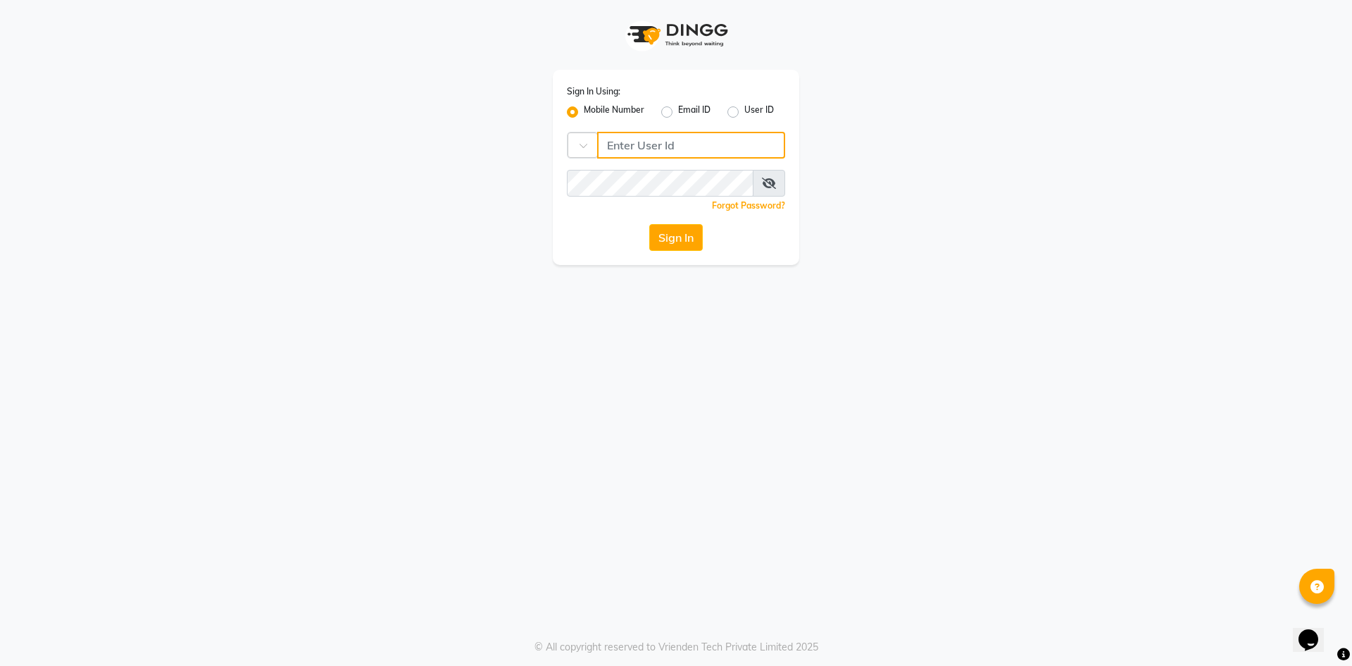
type input "9422348584"
click at [659, 235] on button "Sign In" at bounding box center [676, 237] width 54 height 27
